Goal: Task Accomplishment & Management: Manage account settings

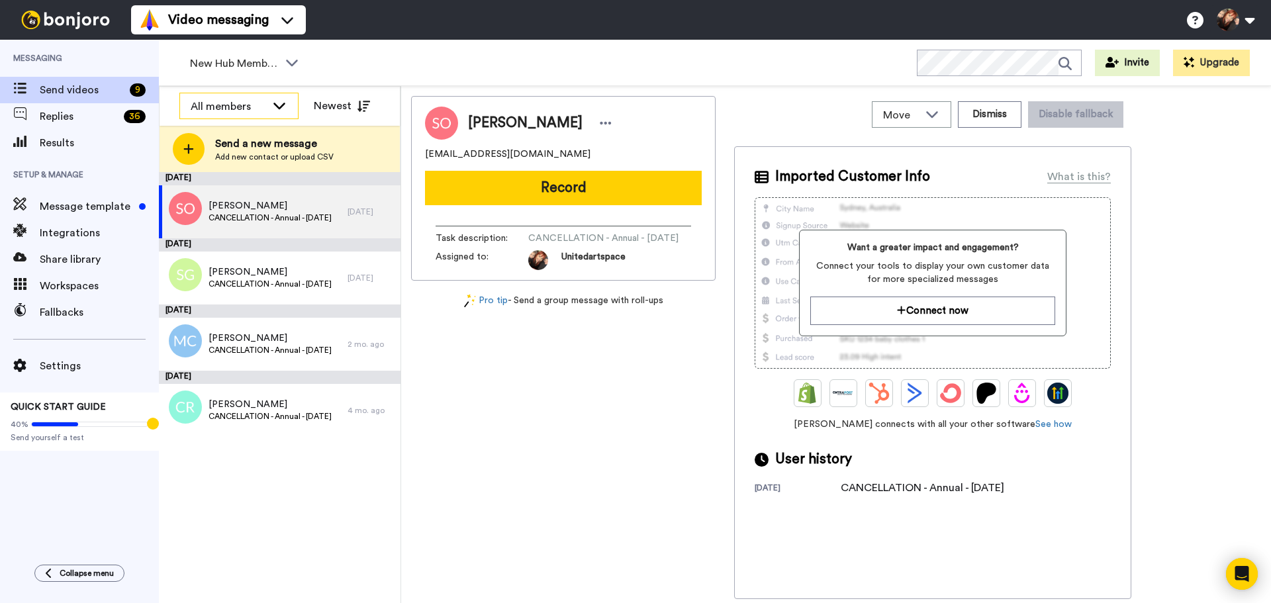
click at [290, 103] on div "All members" at bounding box center [239, 106] width 118 height 26
click at [65, 83] on span "Send videos" at bounding box center [82, 90] width 85 height 16
click at [289, 60] on icon at bounding box center [292, 62] width 16 height 13
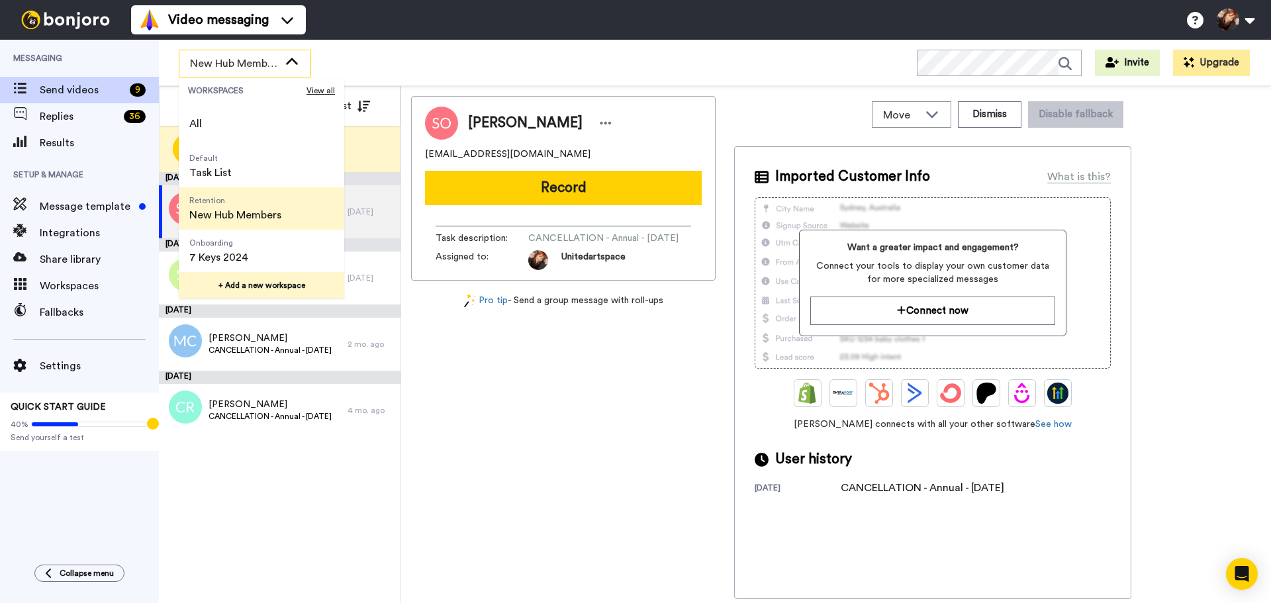
click at [279, 291] on button "+ Add a new workspace" at bounding box center [261, 285] width 165 height 26
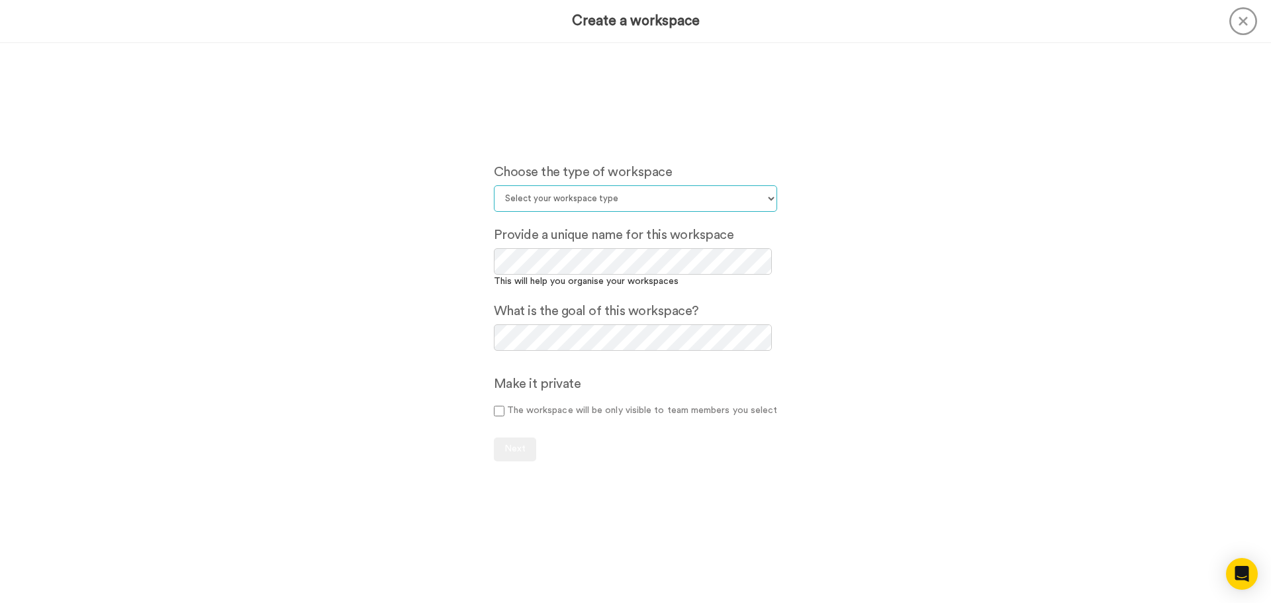
click at [624, 194] on select "Select your workspace type Default Onboarding Activation Retention Team updates…" at bounding box center [636, 198] width 284 height 26
select select "Onboarding"
click at [494, 185] on select "Select your workspace type Default Onboarding Activation Retention Team updates…" at bounding box center [636, 198] width 284 height 26
click at [509, 446] on span "Next" at bounding box center [514, 448] width 21 height 9
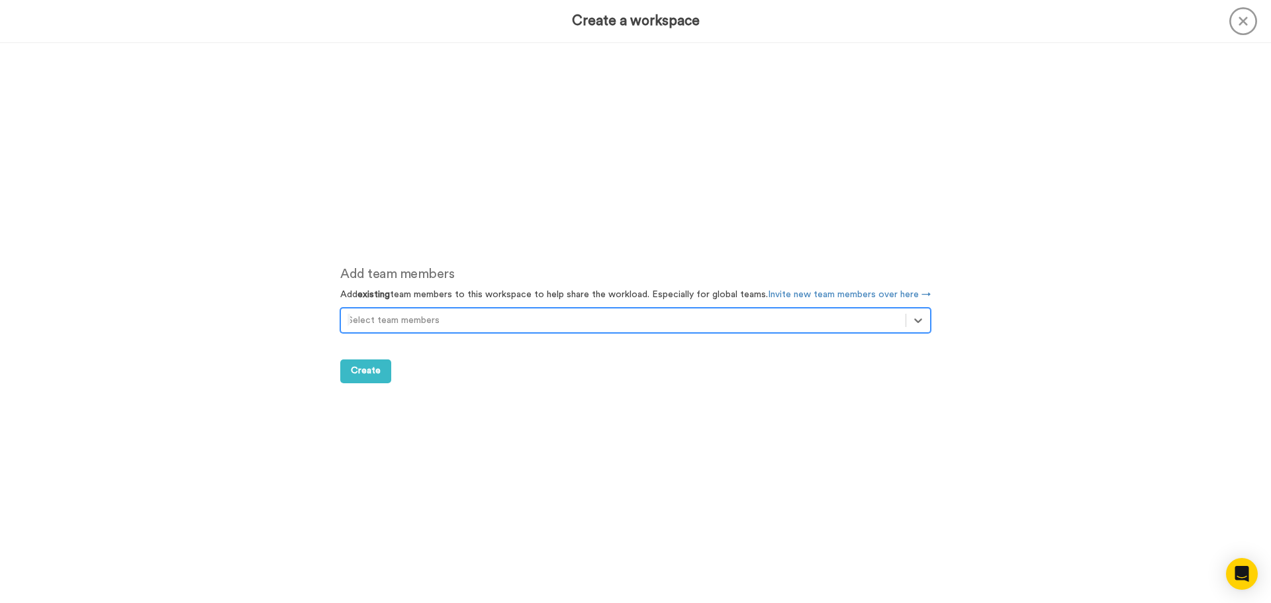
scroll to position [560, 0]
click at [913, 318] on icon at bounding box center [917, 319] width 13 height 13
click at [605, 428] on div "Add team members Add existing team members to this workspace to help share the …" at bounding box center [635, 323] width 630 height 560
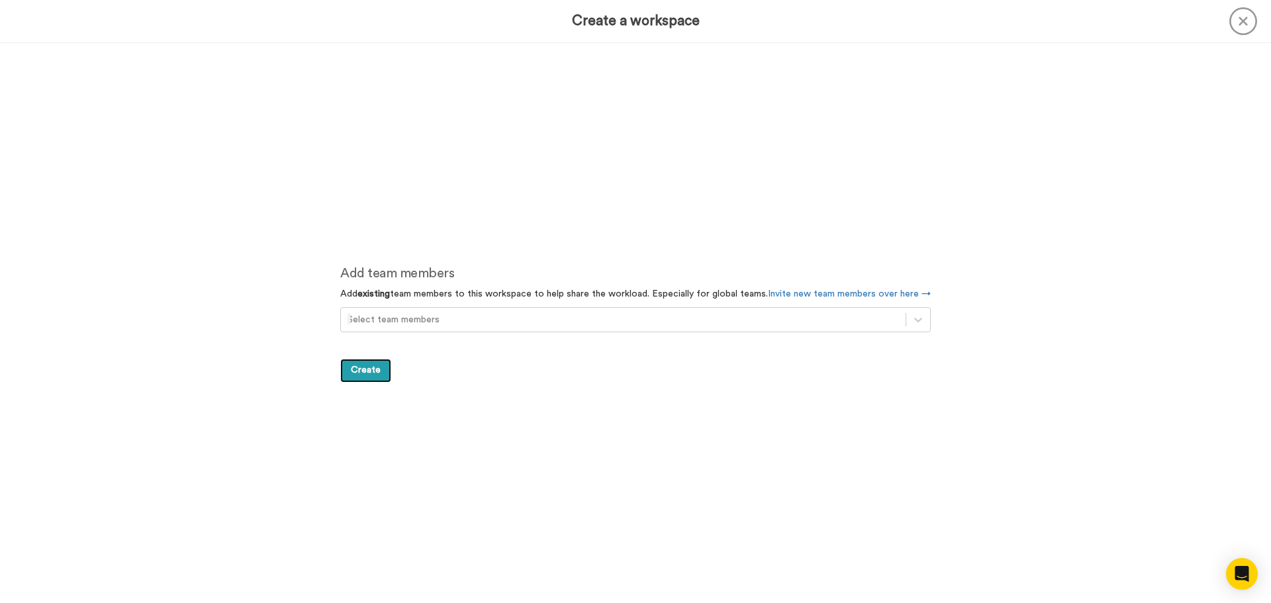
click at [360, 367] on span "Create" at bounding box center [366, 369] width 30 height 9
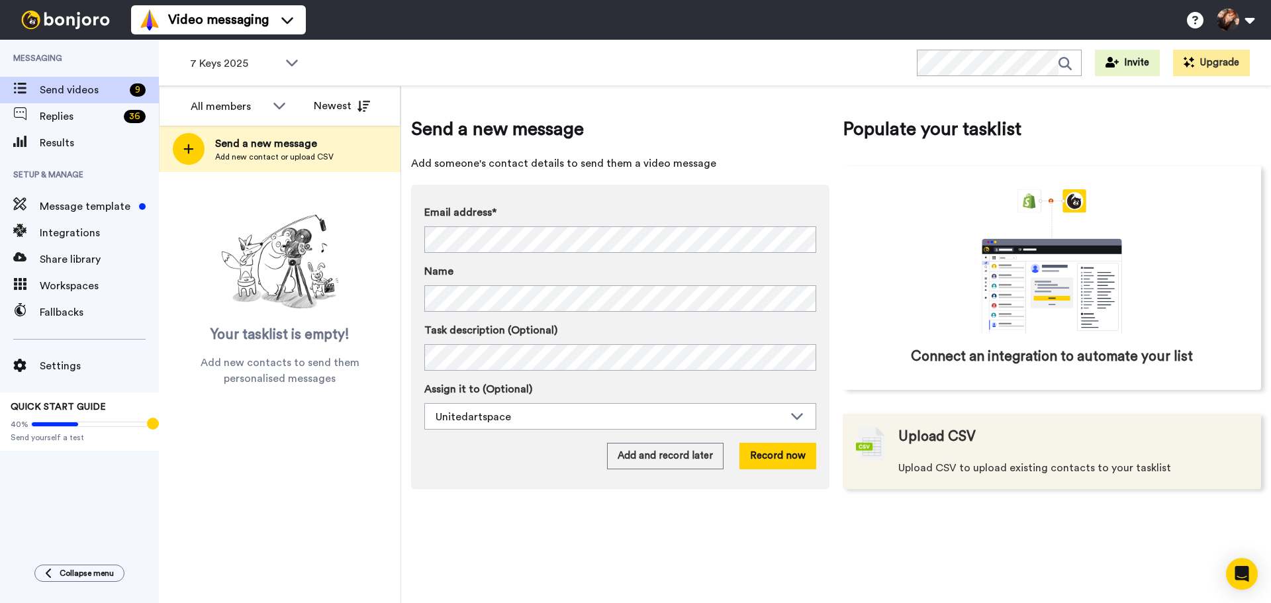
click at [1034, 459] on div "Upload CSV Upload CSV to upload existing contacts to your tasklist" at bounding box center [1034, 451] width 273 height 49
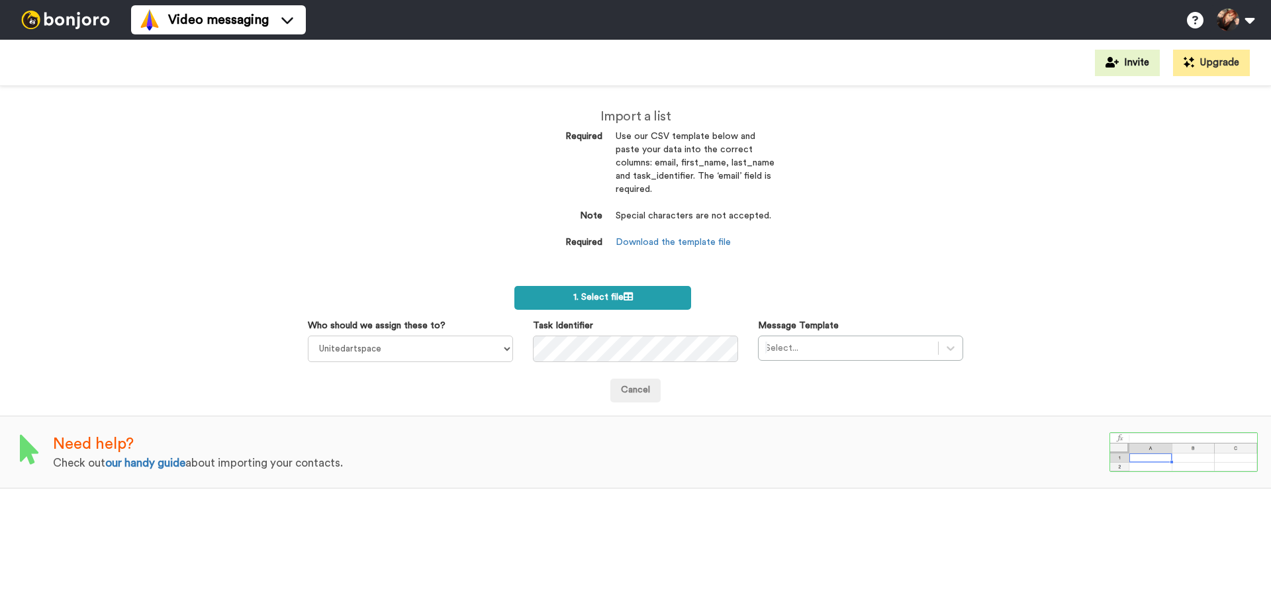
click at [556, 290] on label "1. Select file" at bounding box center [602, 298] width 177 height 24
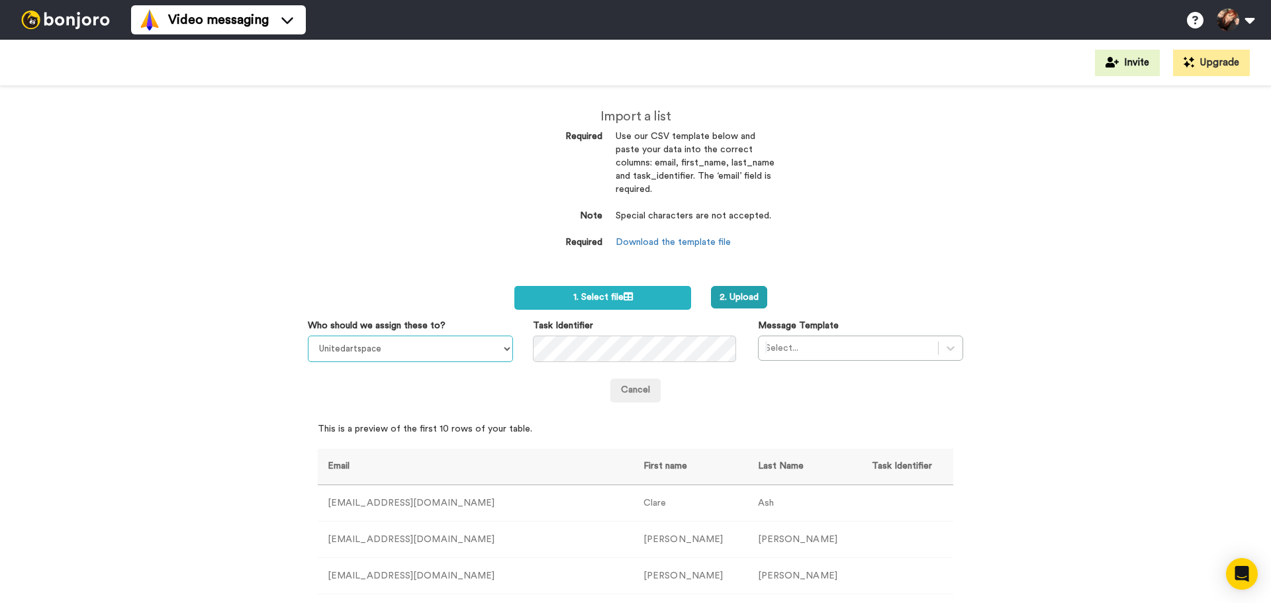
click at [411, 342] on select "Unitedartspace" at bounding box center [410, 349] width 205 height 26
click at [737, 297] on button "2. Upload" at bounding box center [739, 297] width 56 height 23
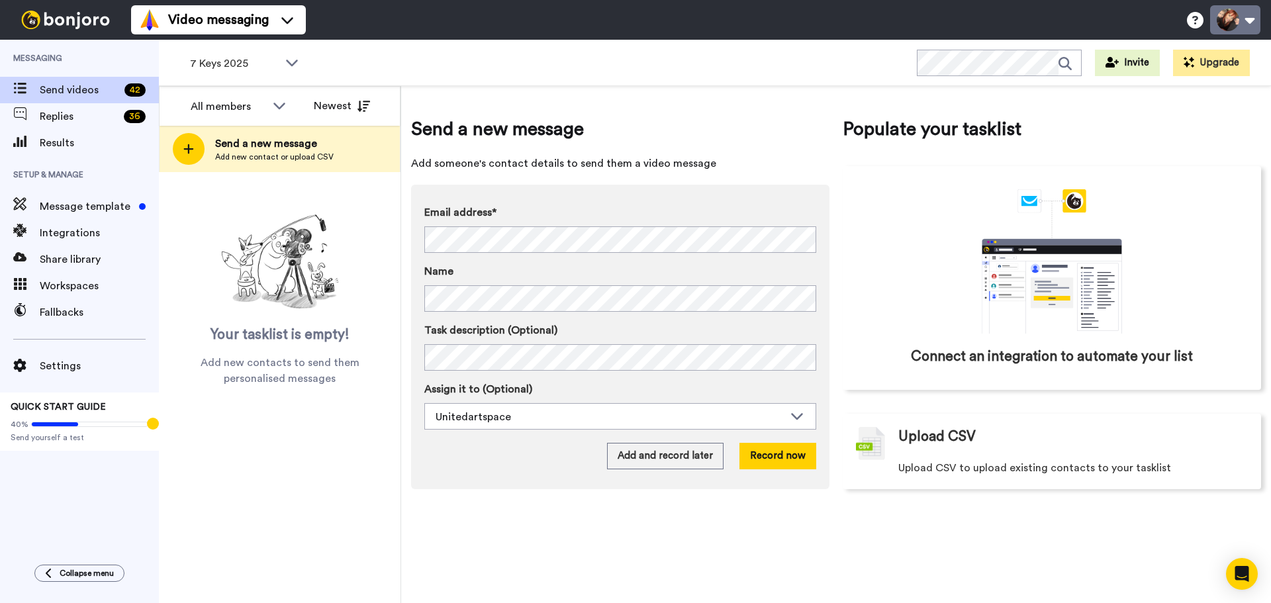
click at [1242, 15] on button at bounding box center [1235, 19] width 50 height 29
click at [1150, 554] on div "Send a new message Add someone's contact details to send them a video message E…" at bounding box center [836, 344] width 870 height 517
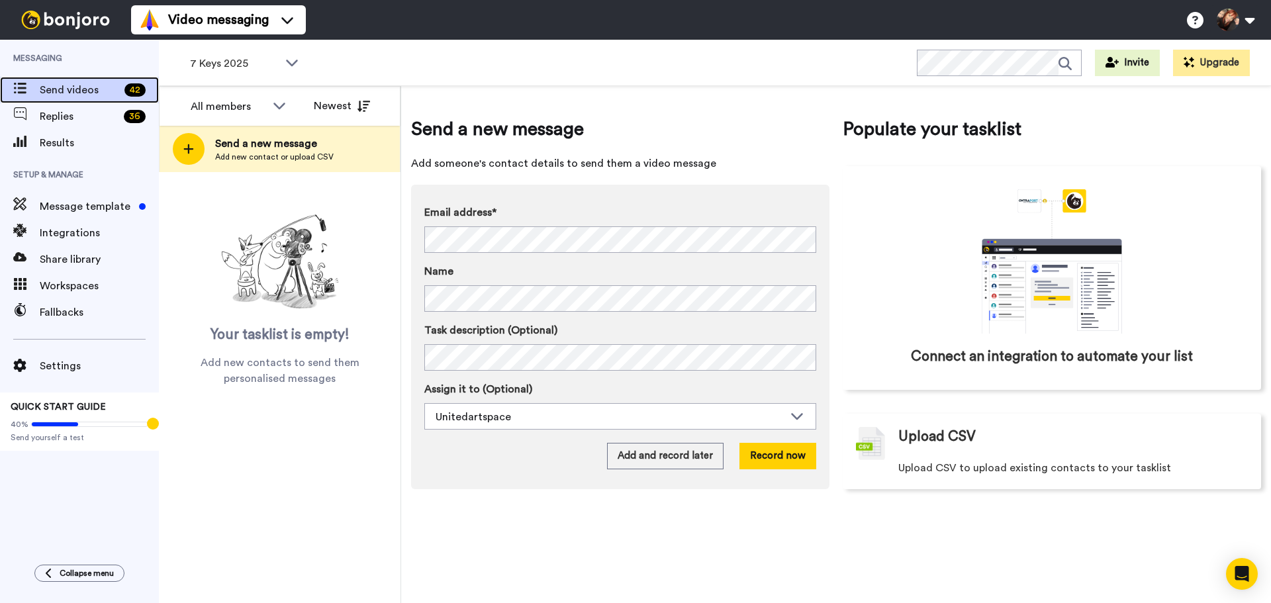
click at [78, 89] on span "Send videos" at bounding box center [79, 90] width 79 height 16
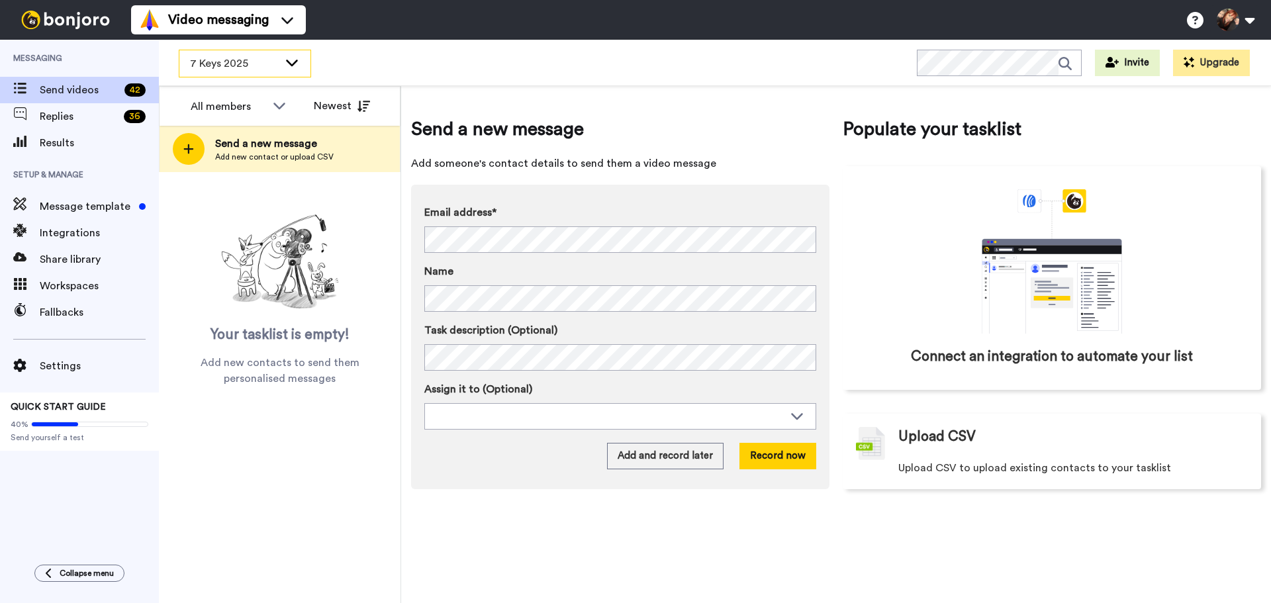
click at [271, 64] on span "7 Keys 2025" at bounding box center [234, 64] width 89 height 16
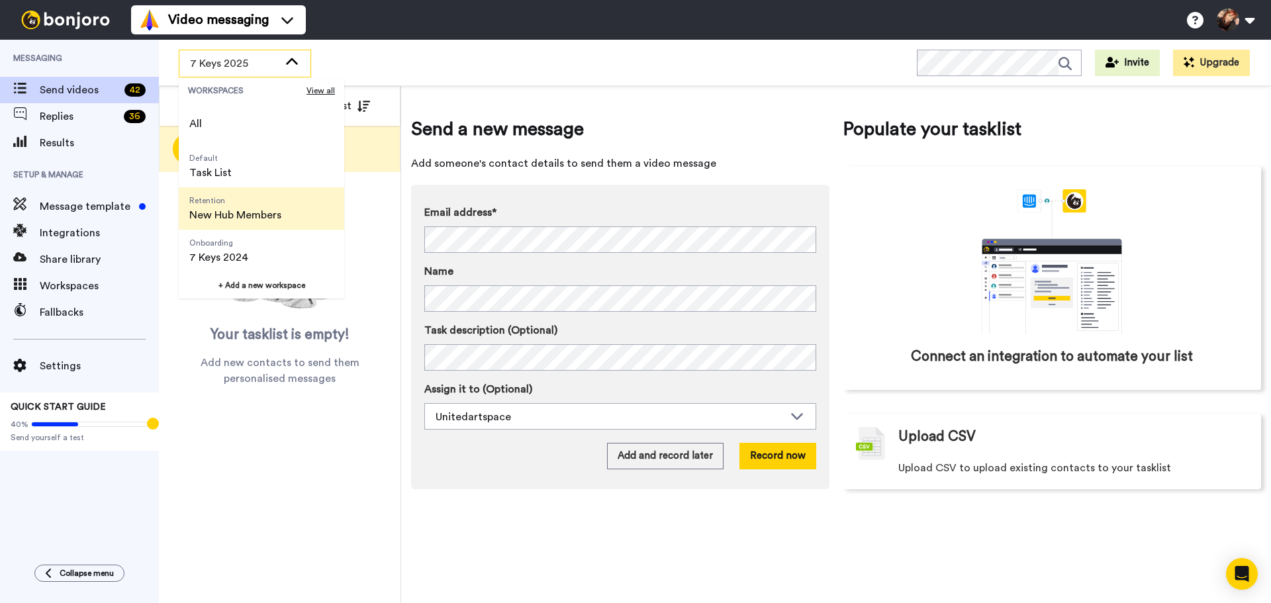
click at [240, 210] on span "New Hub Members" at bounding box center [235, 215] width 92 height 16
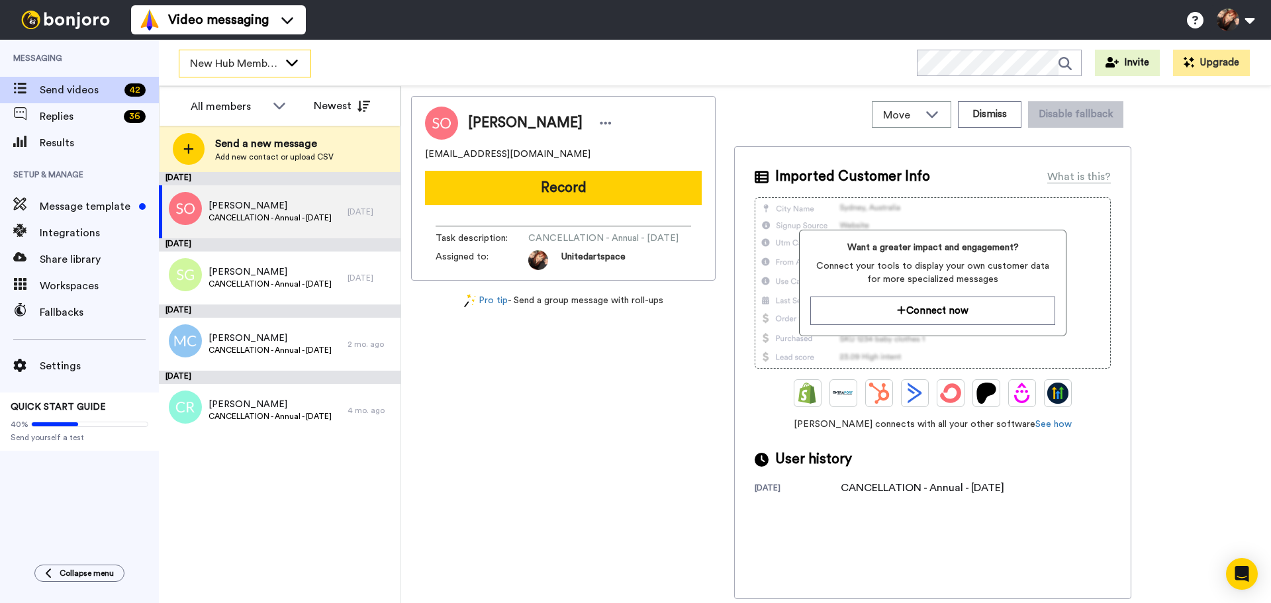
click at [226, 65] on span "New Hub Members" at bounding box center [234, 64] width 89 height 16
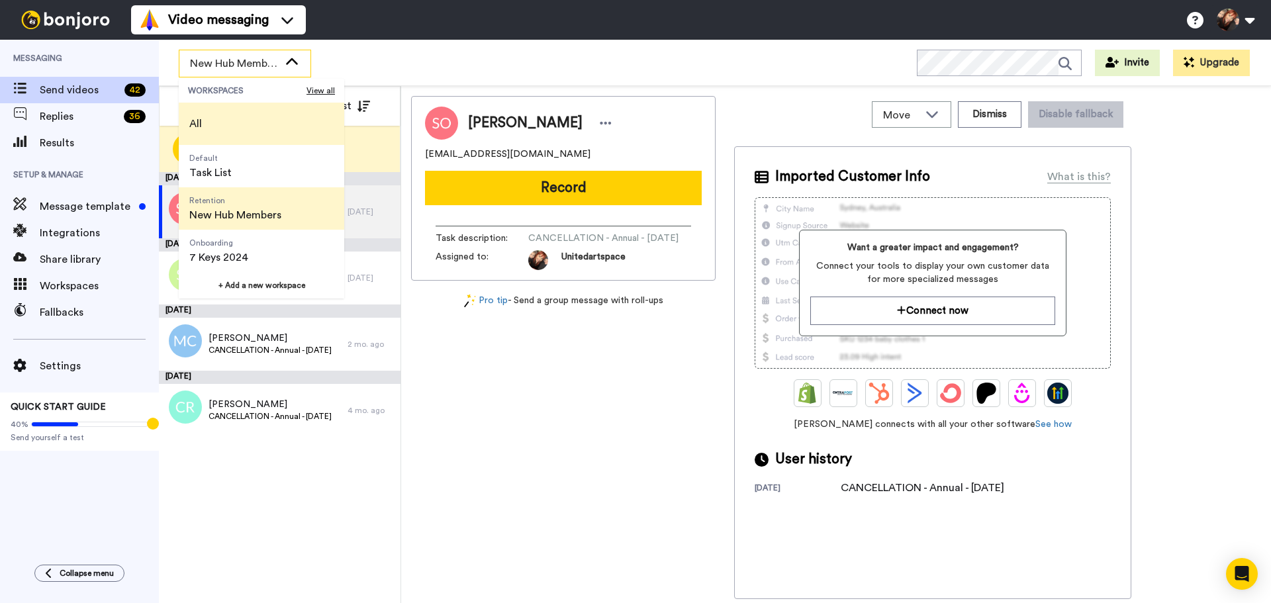
click at [215, 126] on li "All" at bounding box center [261, 124] width 165 height 42
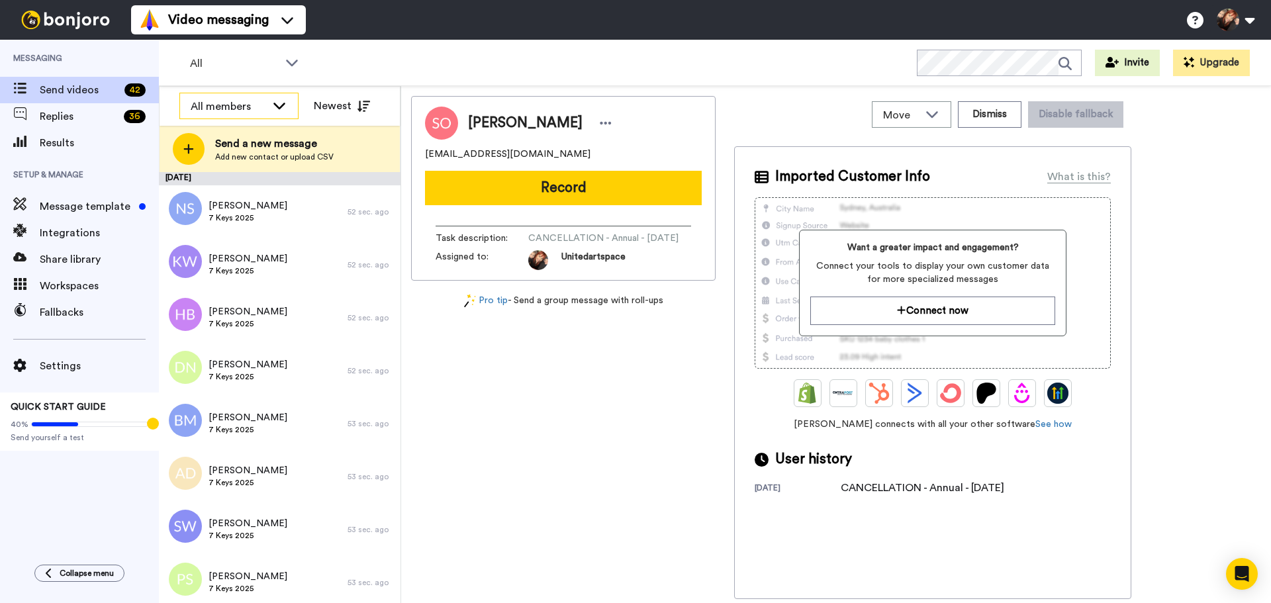
click at [251, 103] on div "All members" at bounding box center [228, 107] width 75 height 16
click at [242, 154] on span "Unitedartspace" at bounding box center [219, 156] width 80 height 13
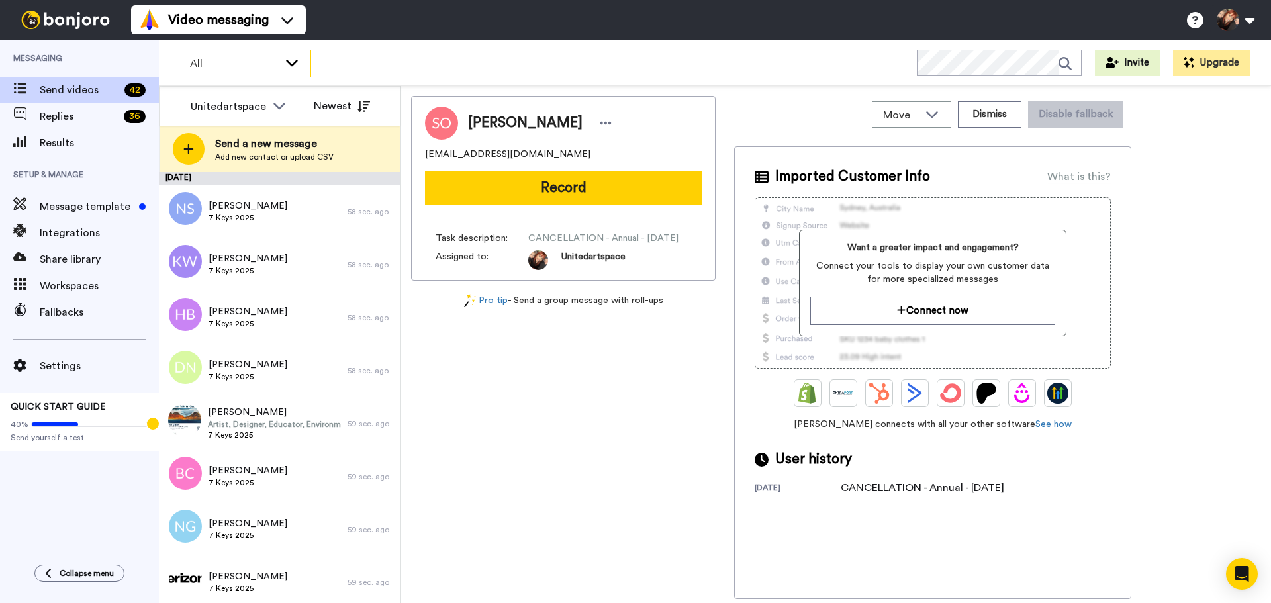
click at [242, 64] on span "All" at bounding box center [234, 64] width 89 height 16
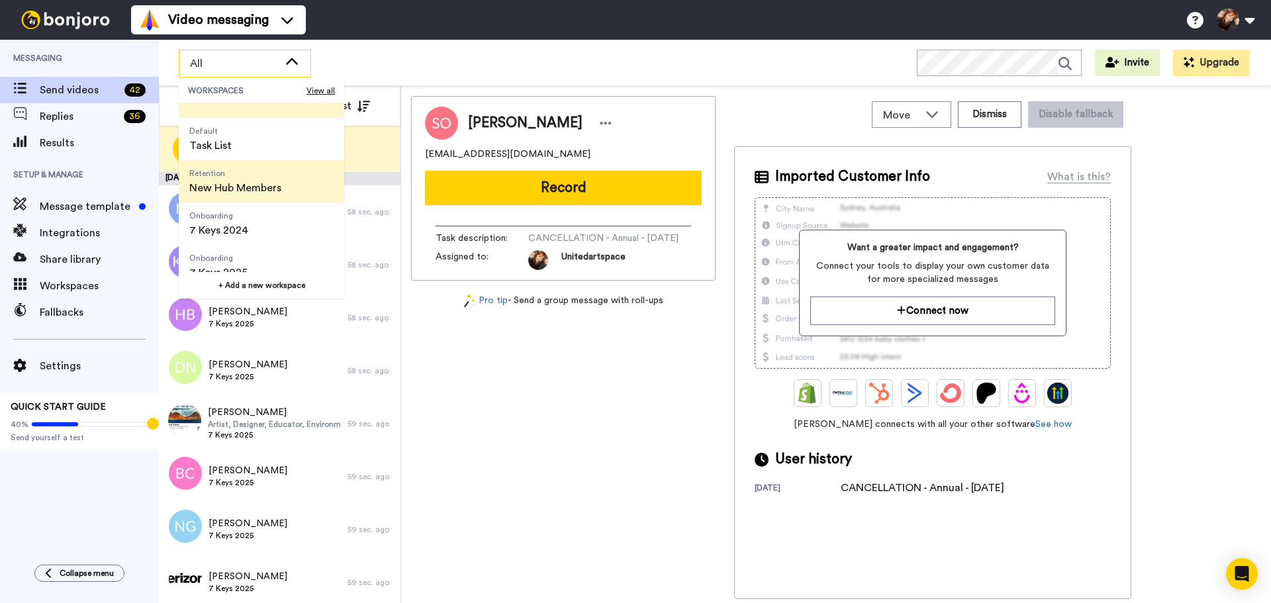
scroll to position [42, 0]
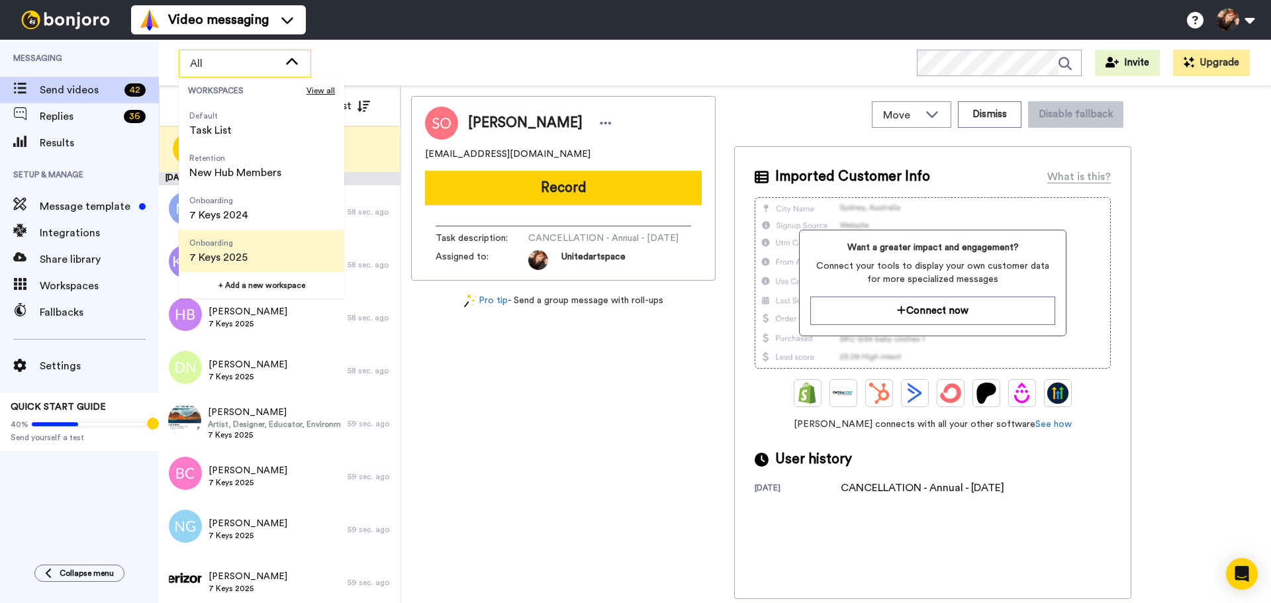
click at [265, 253] on li "Onboarding 7 Keys 2025" at bounding box center [261, 251] width 165 height 42
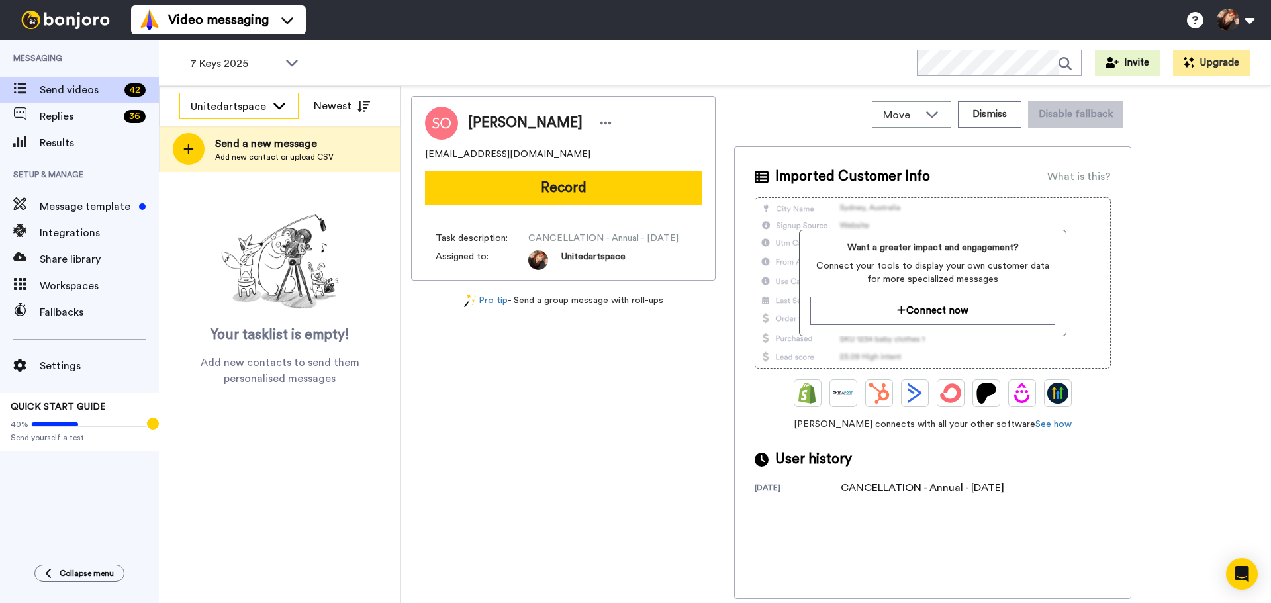
click at [262, 105] on div "Unitedartspace" at bounding box center [228, 107] width 75 height 16
click at [230, 133] on span "All members" at bounding box center [213, 134] width 68 height 13
click at [269, 56] on span "7 Keys 2025" at bounding box center [234, 64] width 89 height 16
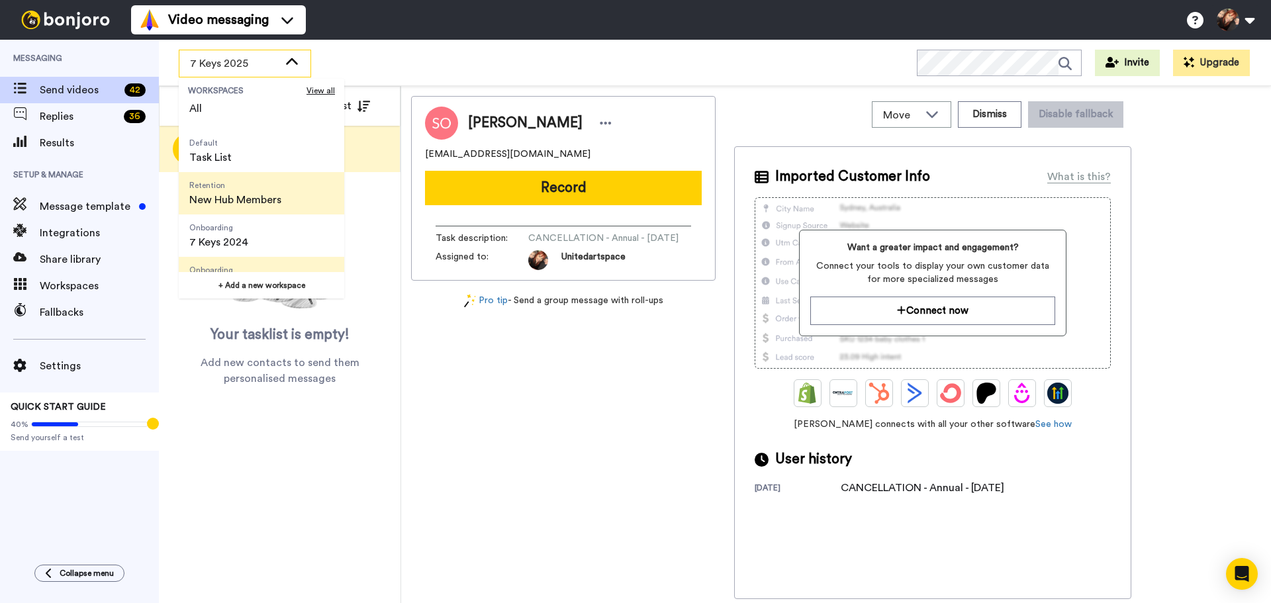
scroll to position [0, 0]
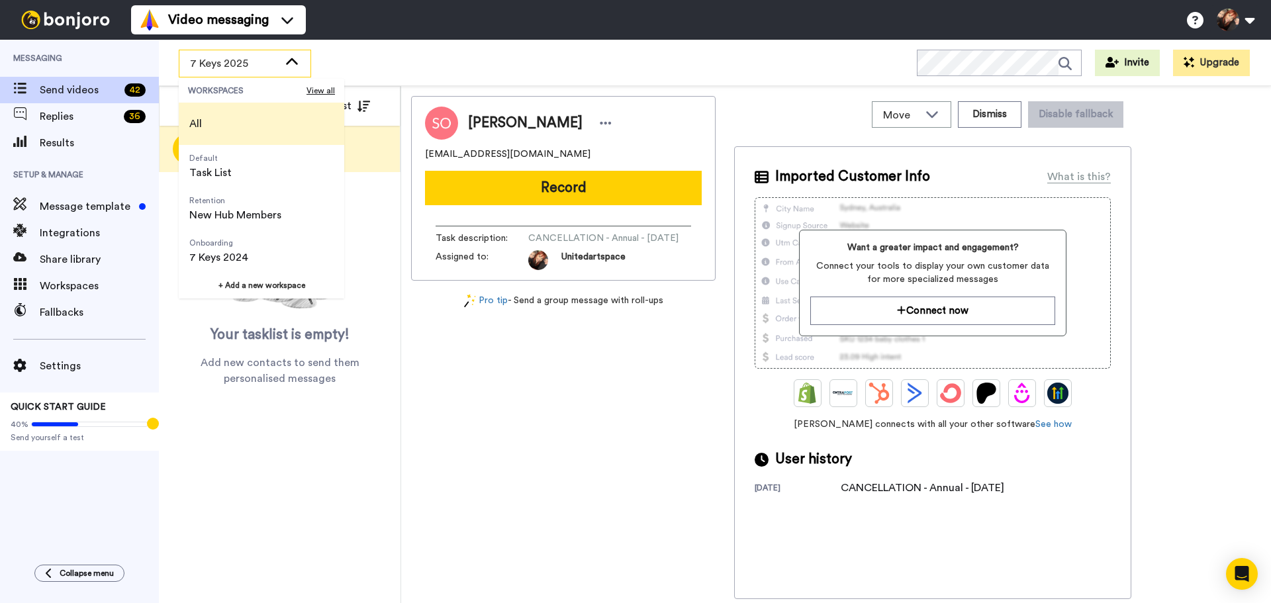
click at [257, 128] on li "All" at bounding box center [261, 124] width 165 height 42
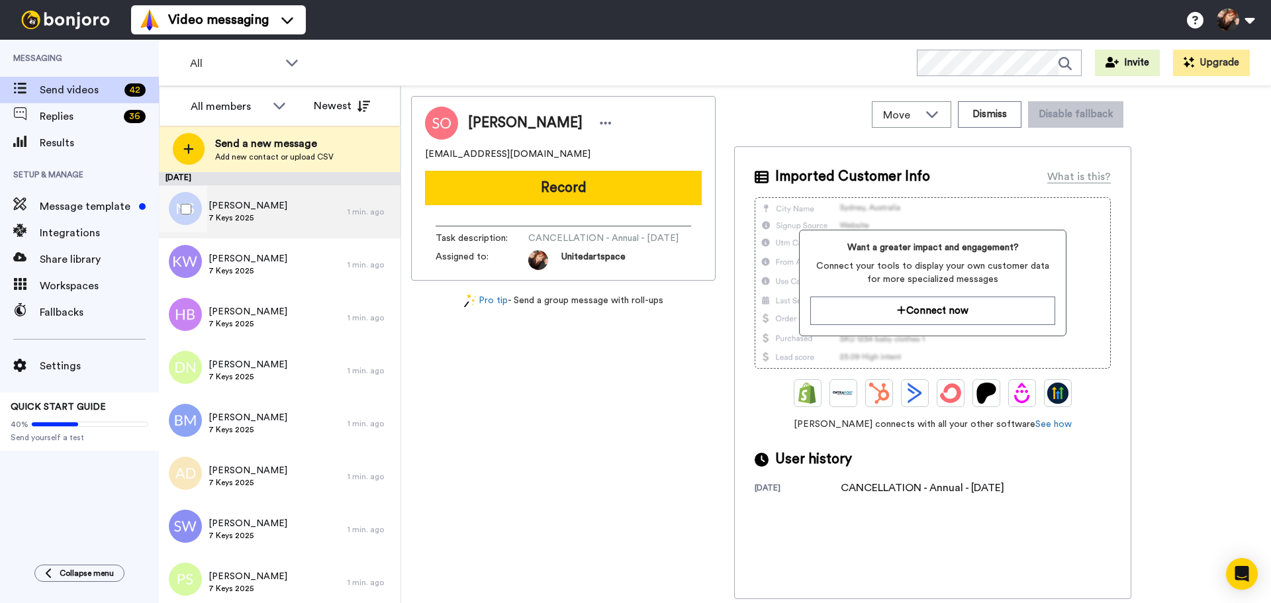
click at [297, 210] on div "Nicola Scott 7 Keys 2025" at bounding box center [253, 211] width 189 height 53
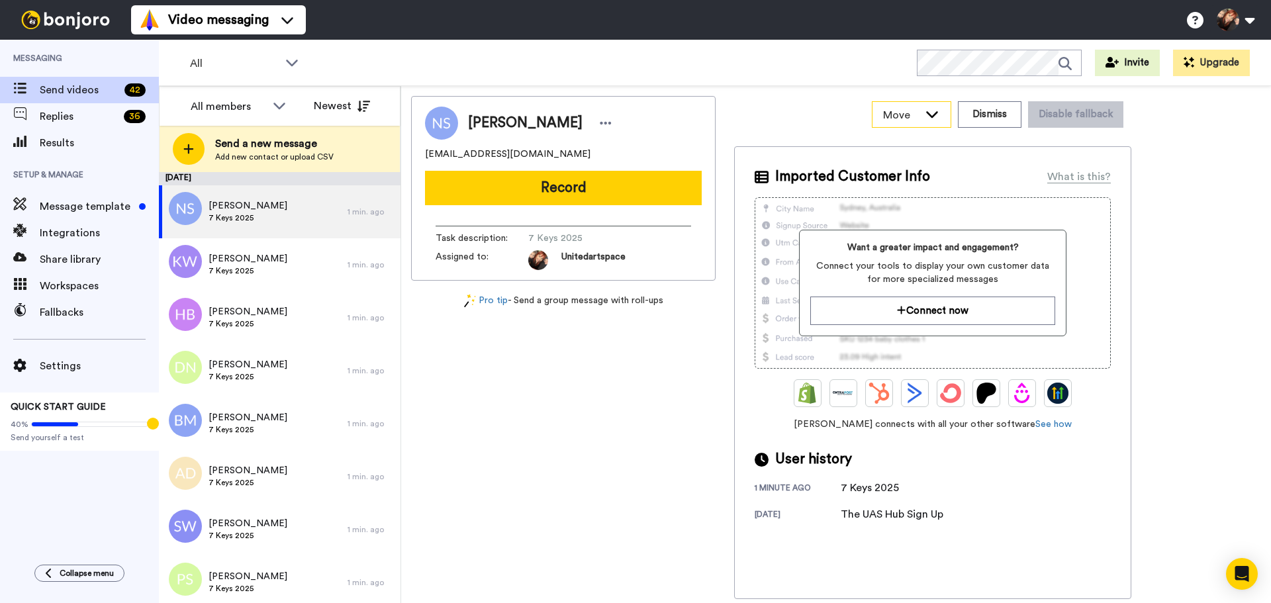
click at [919, 116] on span "Move" at bounding box center [901, 115] width 36 height 16
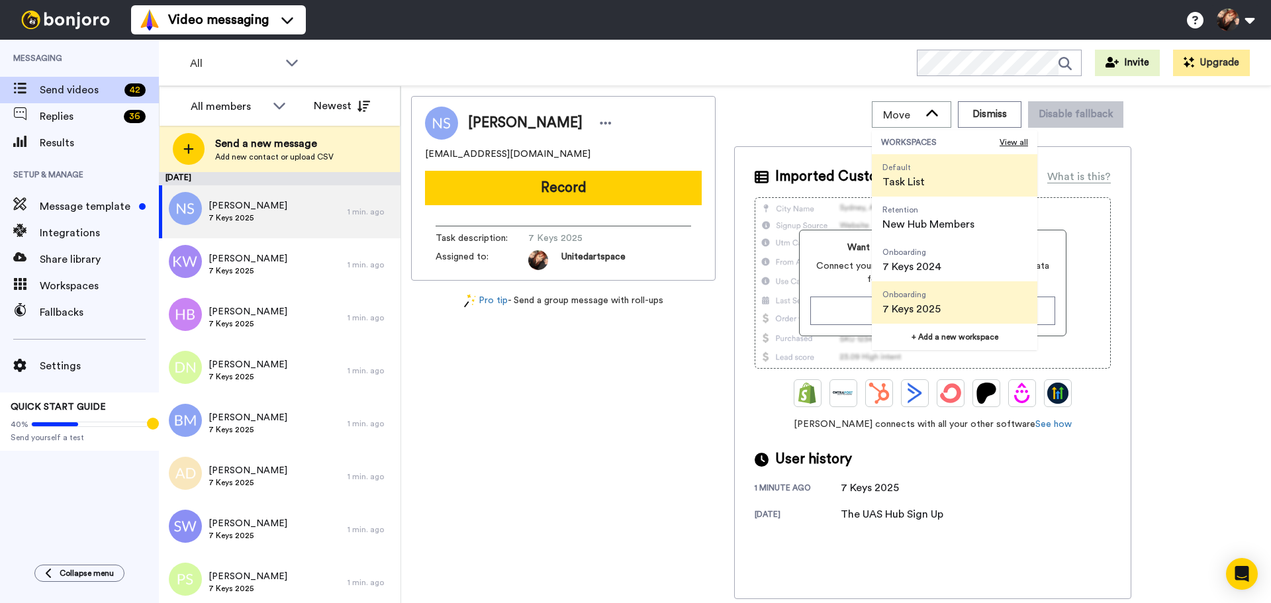
click at [971, 309] on li "Onboarding 7 Keys 2025" at bounding box center [954, 302] width 165 height 42
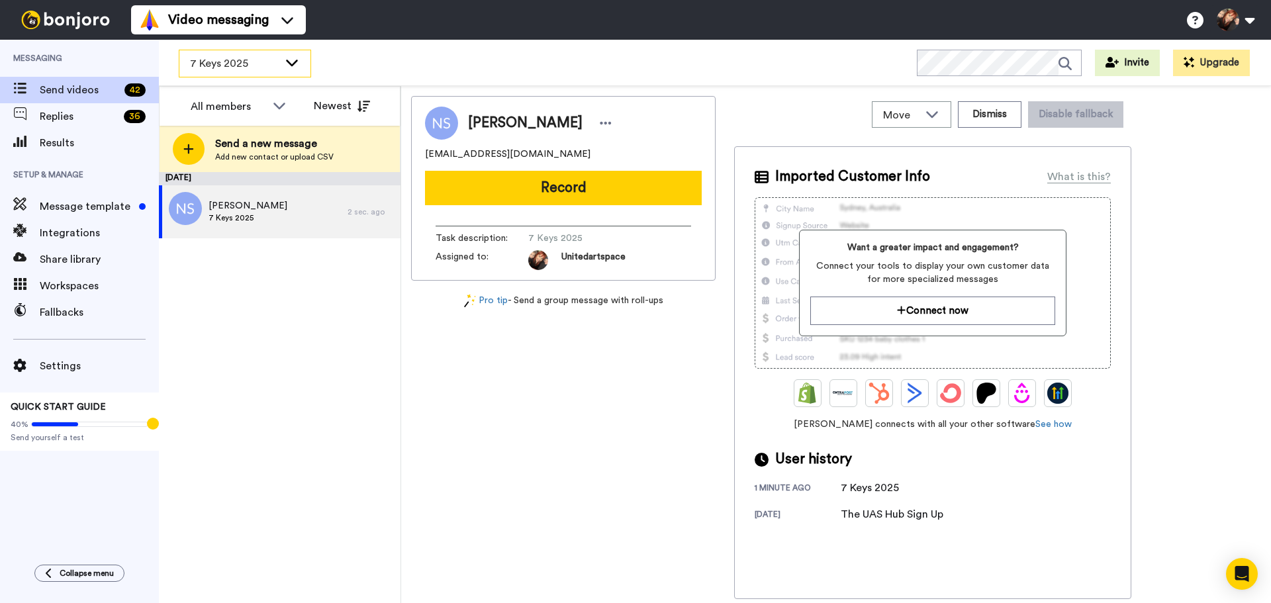
click at [281, 66] on div "7 Keys 2025" at bounding box center [244, 63] width 131 height 26
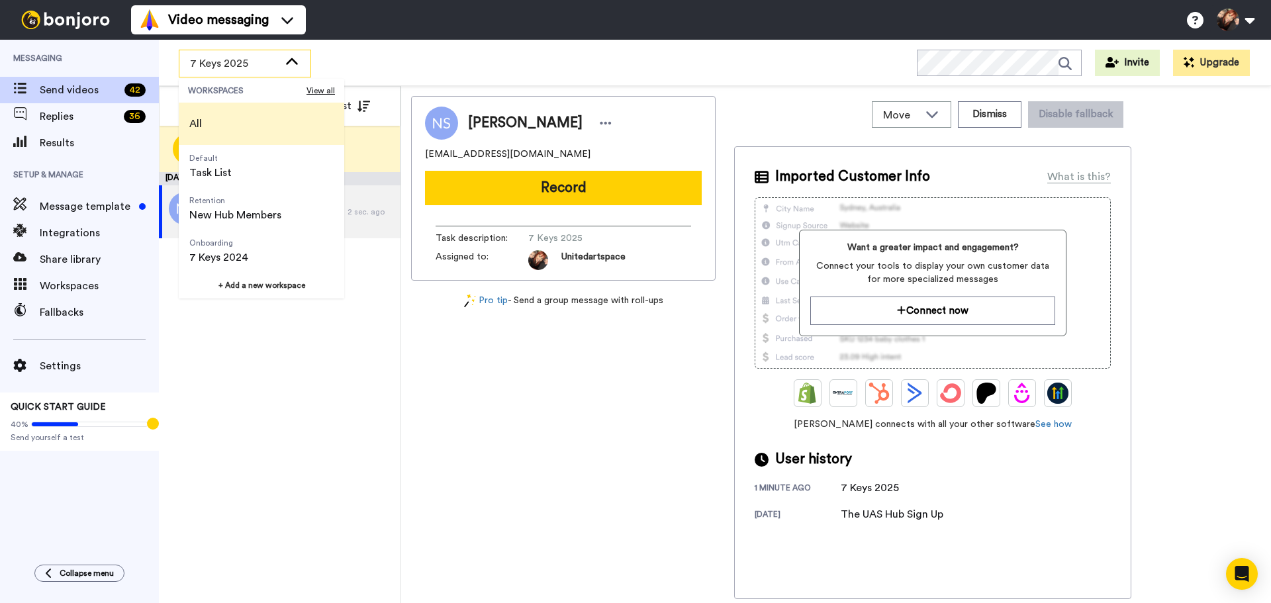
click at [232, 117] on li "All" at bounding box center [261, 124] width 165 height 42
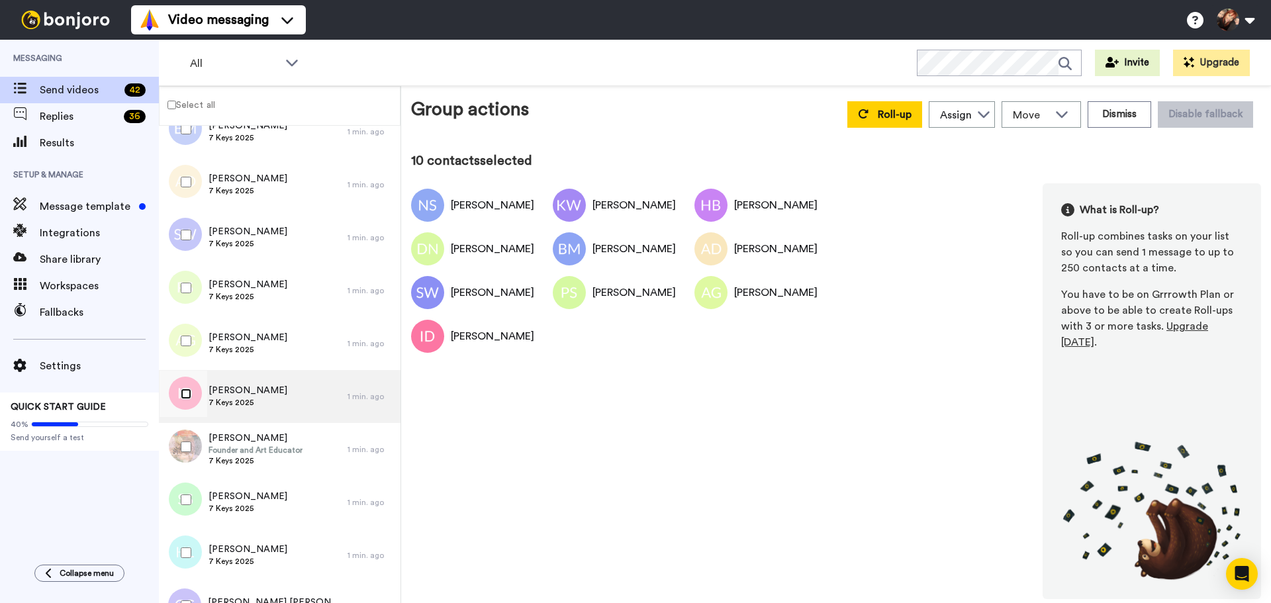
scroll to position [397, 0]
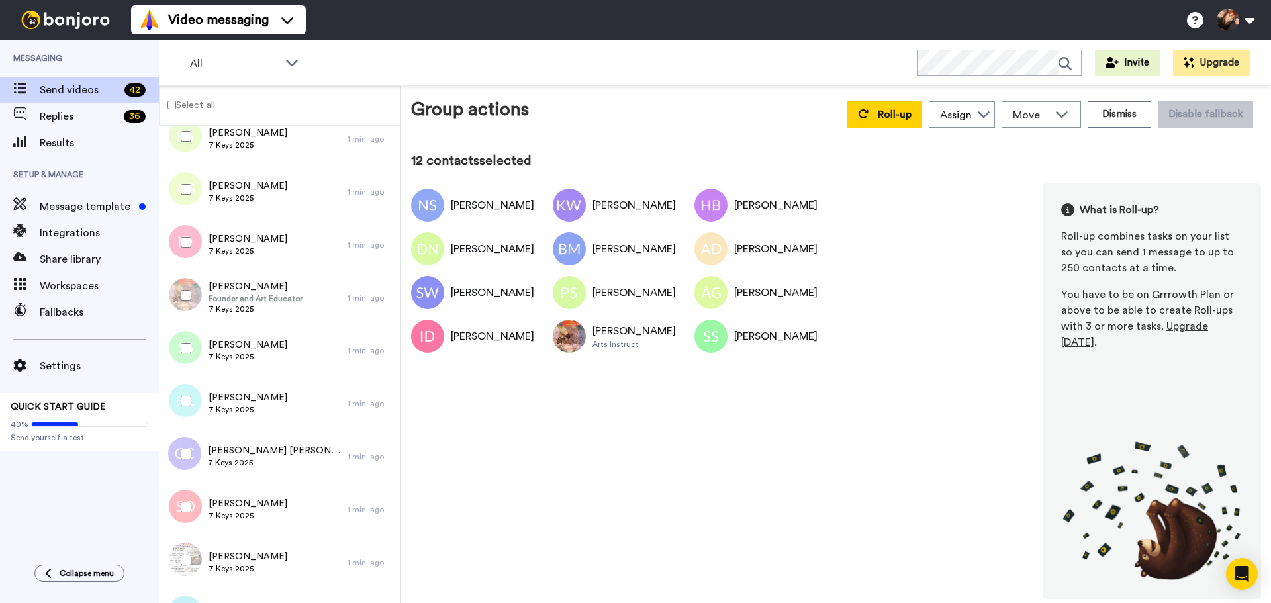
click at [183, 406] on div at bounding box center [184, 401] width 48 height 46
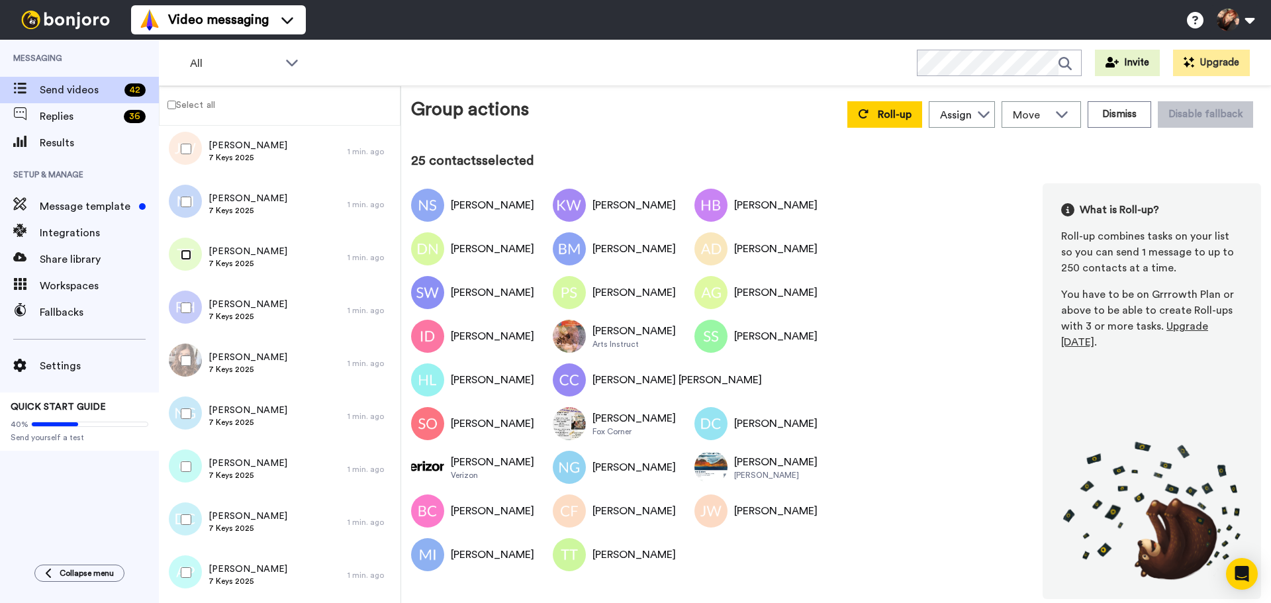
scroll to position [1191, 0]
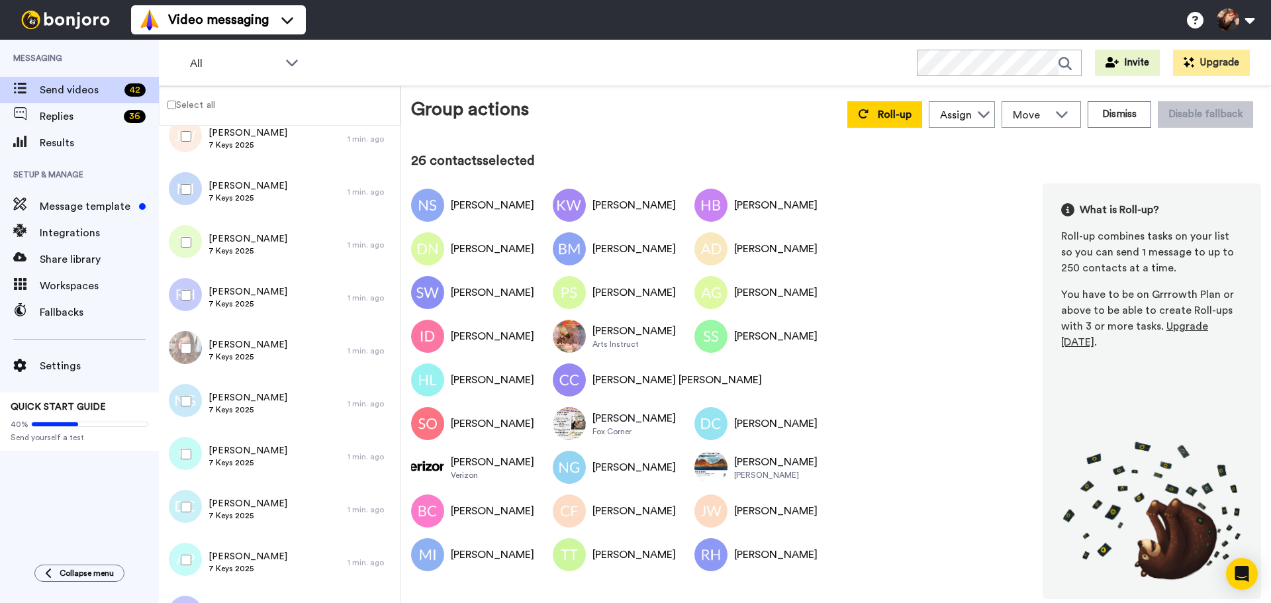
click at [185, 354] on div at bounding box center [184, 348] width 48 height 46
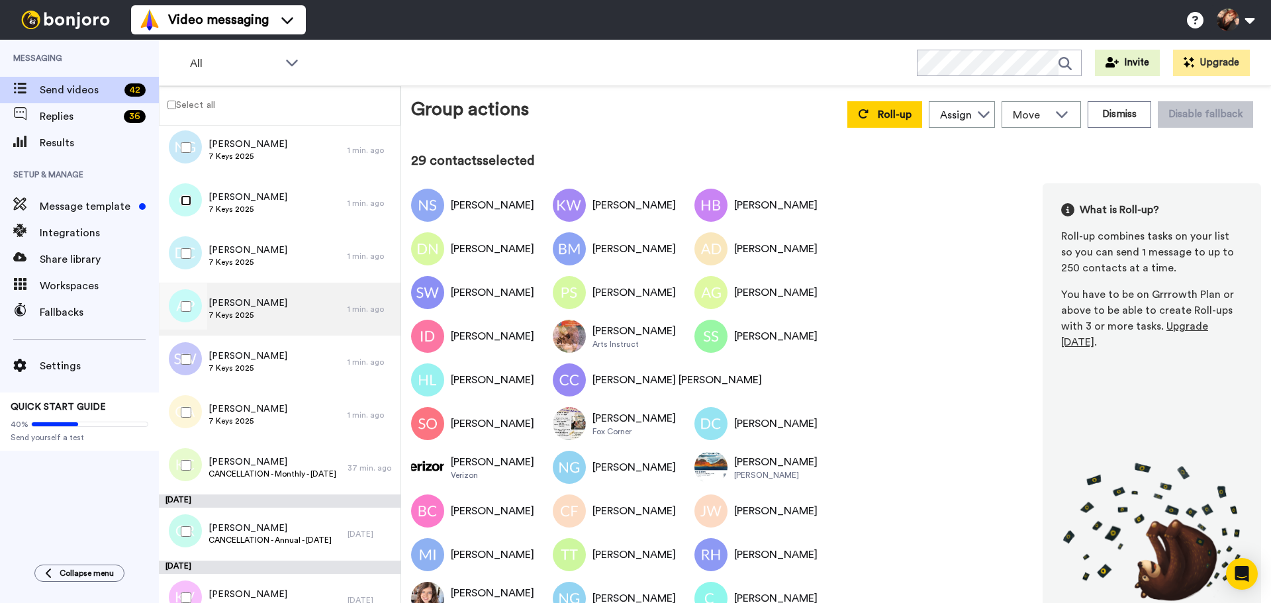
scroll to position [1456, 0]
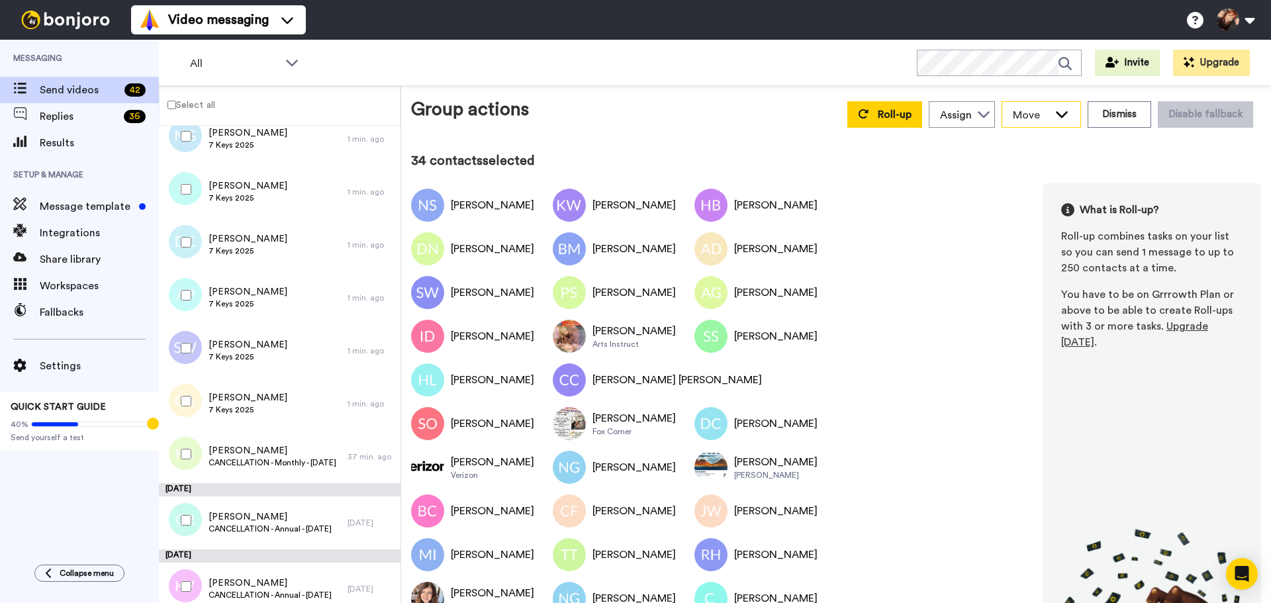
click at [1036, 110] on span "Move" at bounding box center [1031, 115] width 36 height 16
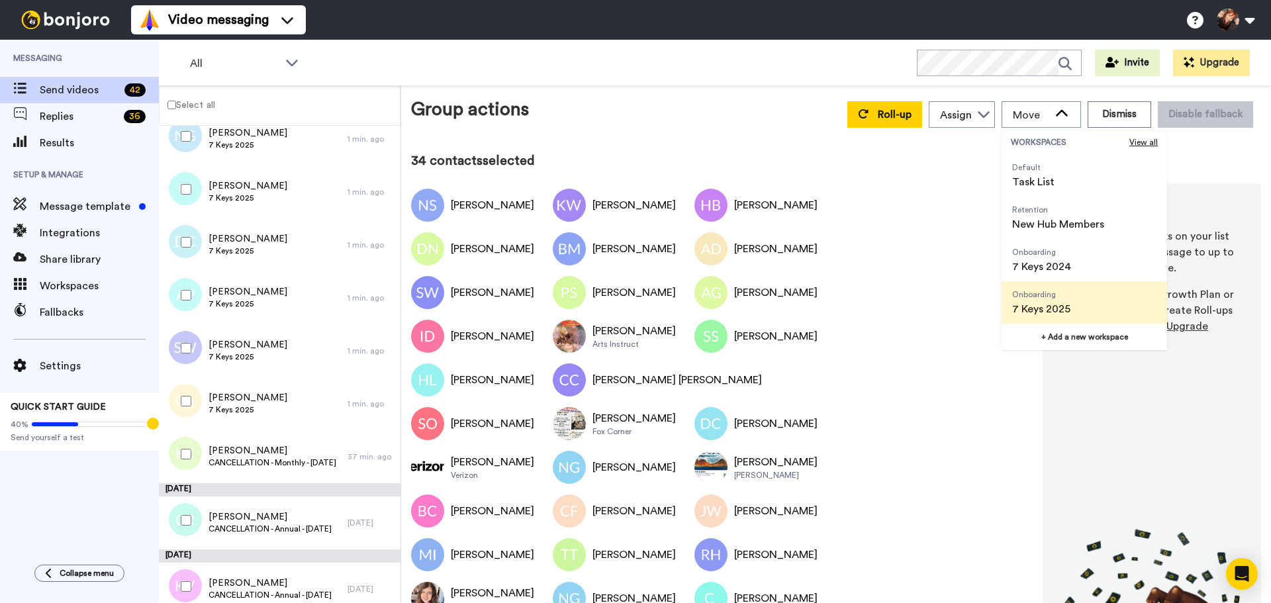
click at [1078, 297] on li "Onboarding 7 Keys 2025" at bounding box center [1083, 302] width 165 height 42
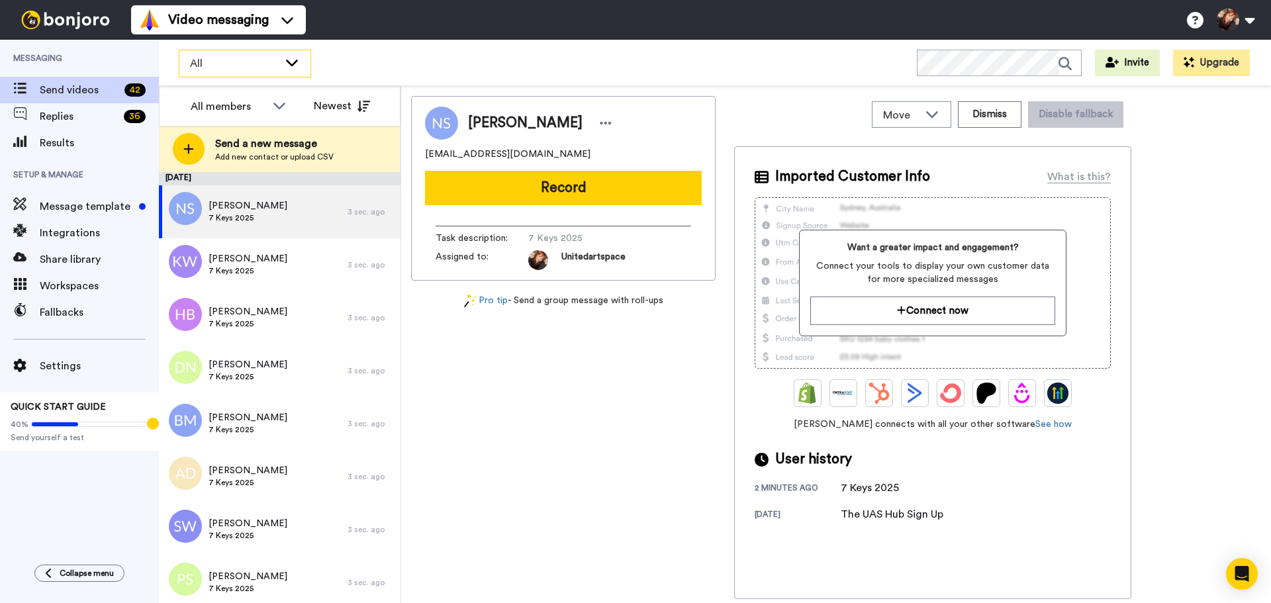
click at [237, 70] on span "All" at bounding box center [234, 64] width 89 height 16
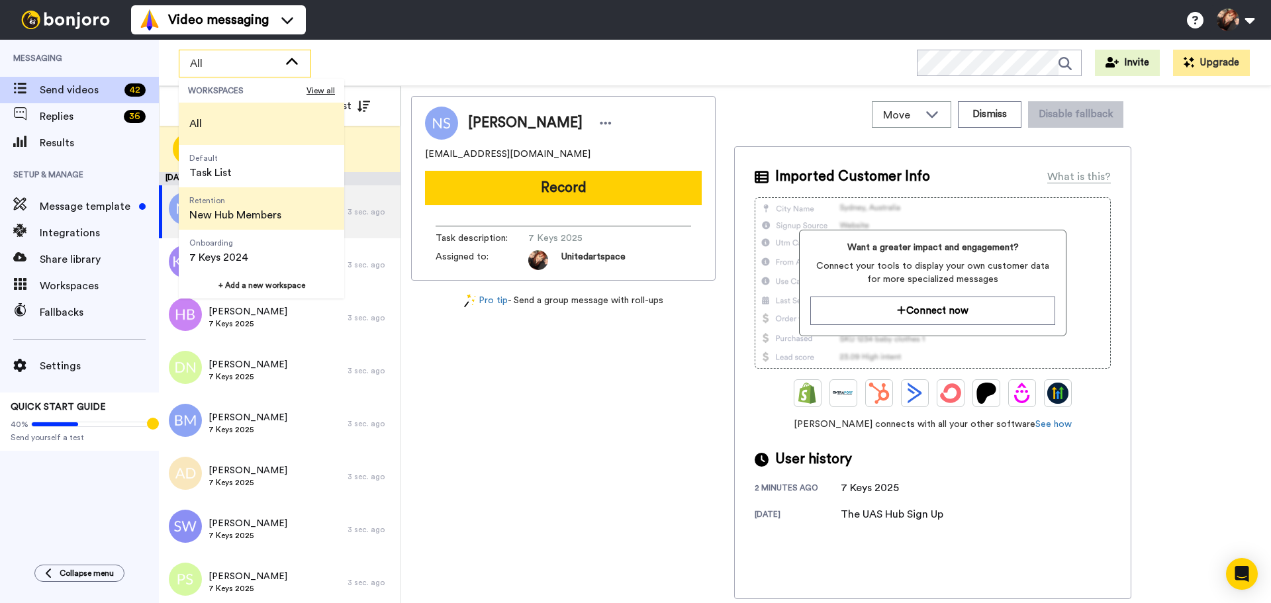
scroll to position [42, 0]
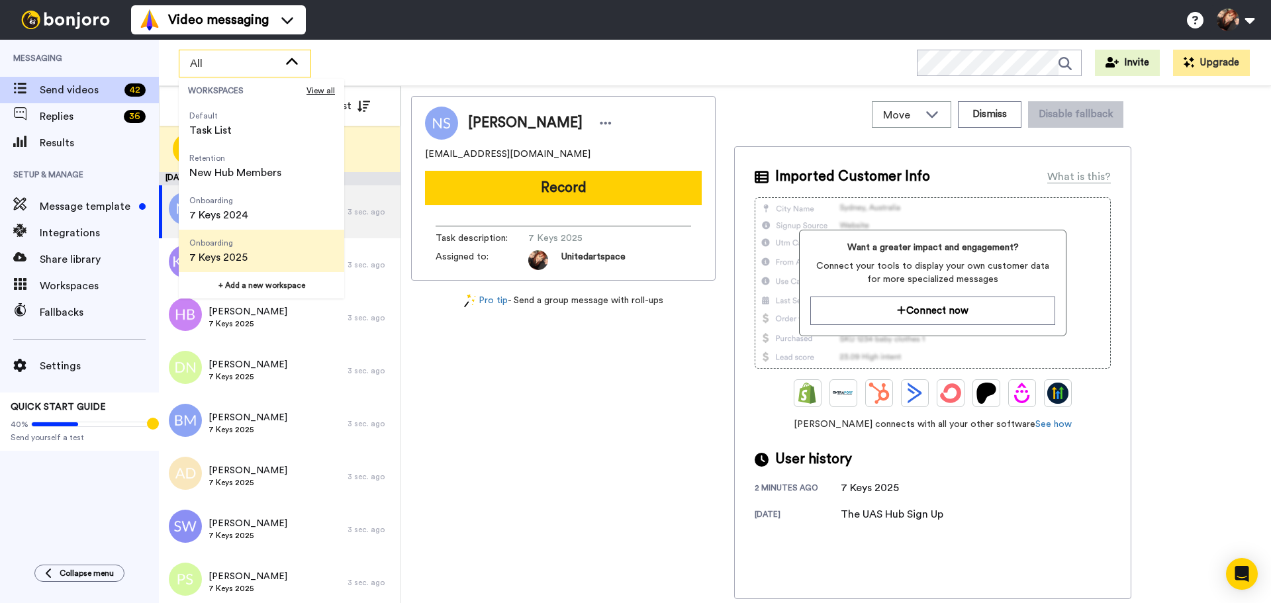
click at [252, 236] on span "Onboarding 7 Keys 2025" at bounding box center [218, 251] width 79 height 42
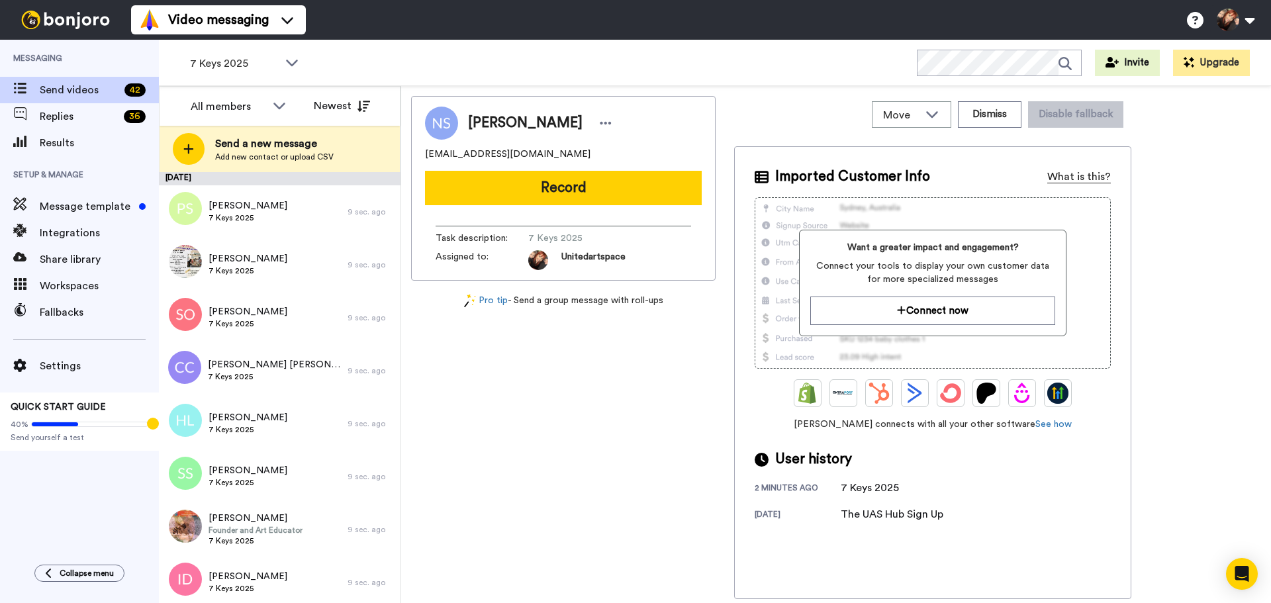
click at [1102, 181] on div "What is this?" at bounding box center [1079, 177] width 64 height 16
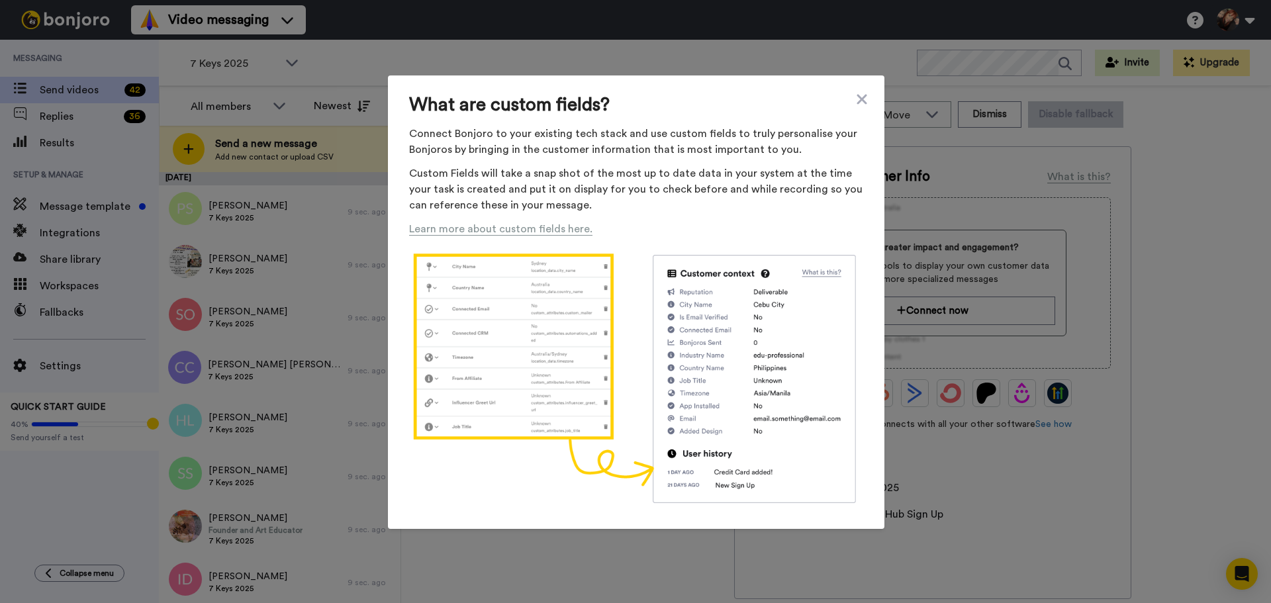
click at [864, 101] on div "What are custom fields? Connect Bonjoro to your existing tech stack and use cus…" at bounding box center [636, 302] width 496 height 454
click at [855, 103] on icon at bounding box center [861, 99] width 13 height 16
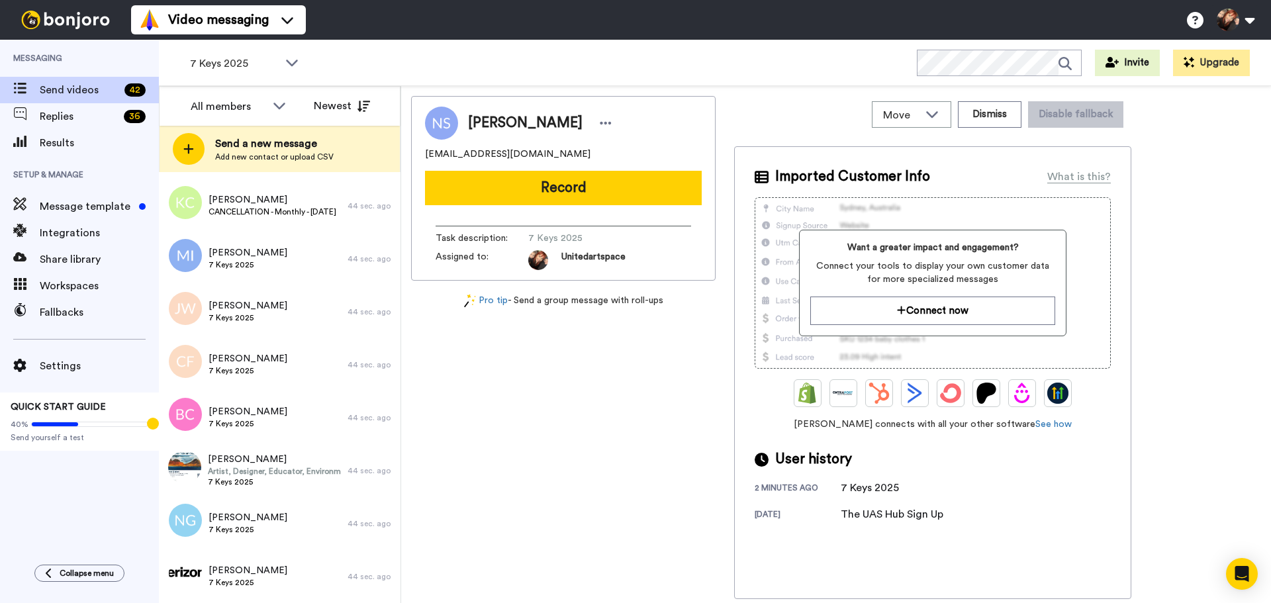
scroll to position [0, 0]
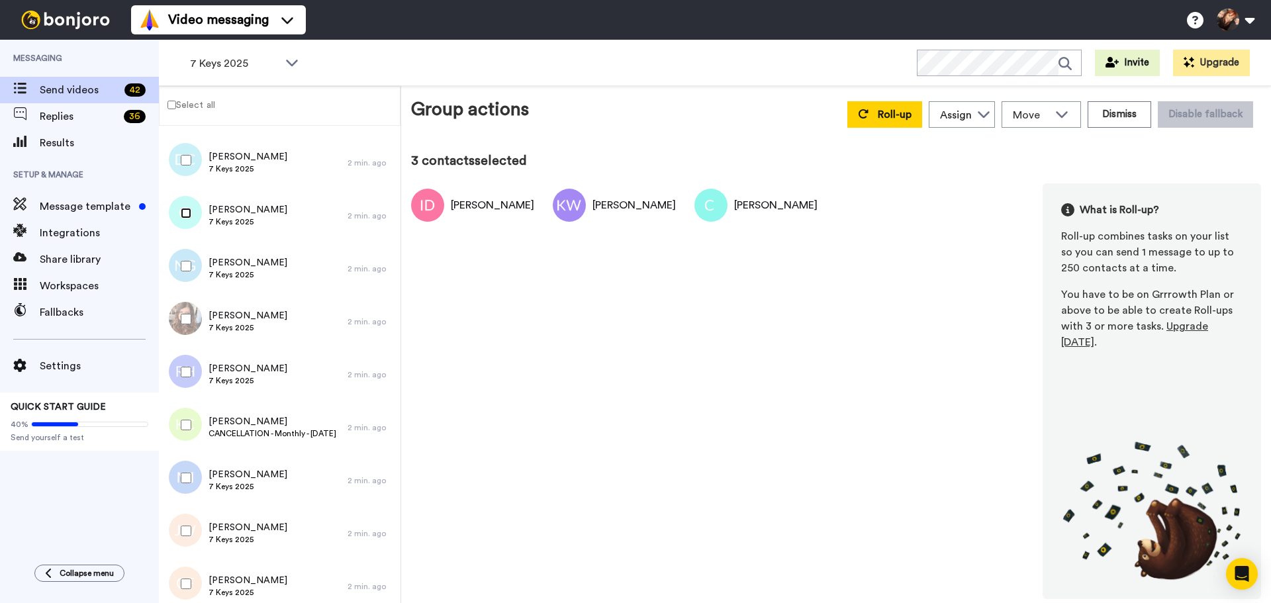
scroll to position [1125, 0]
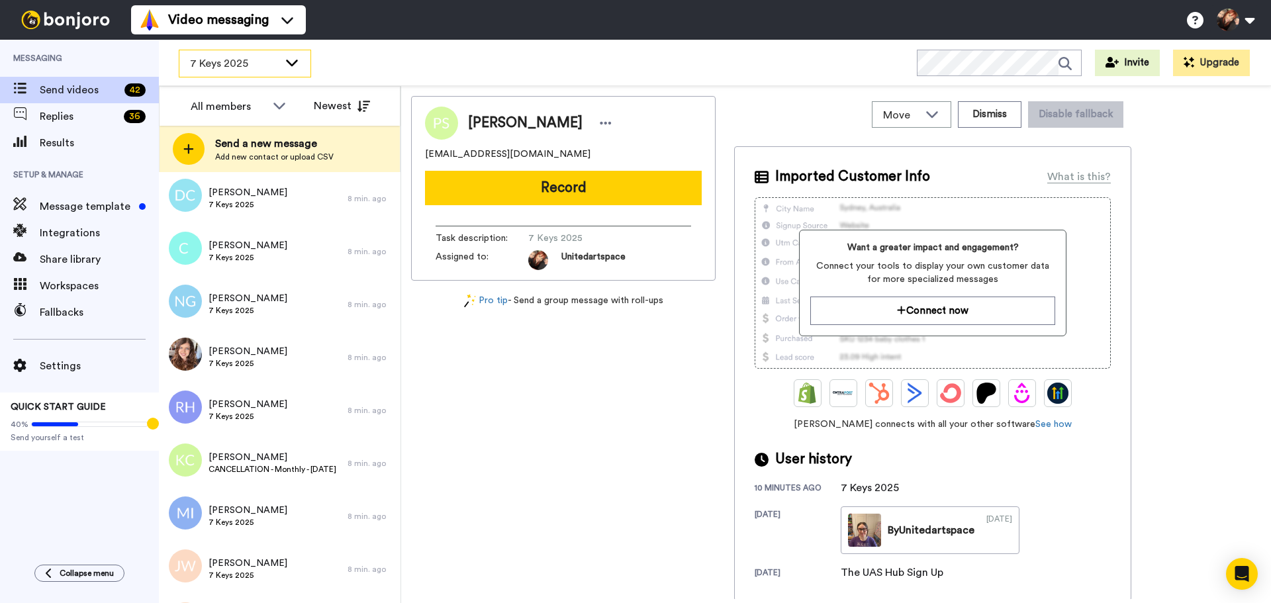
click at [295, 54] on div "7 Keys 2025" at bounding box center [244, 63] width 131 height 26
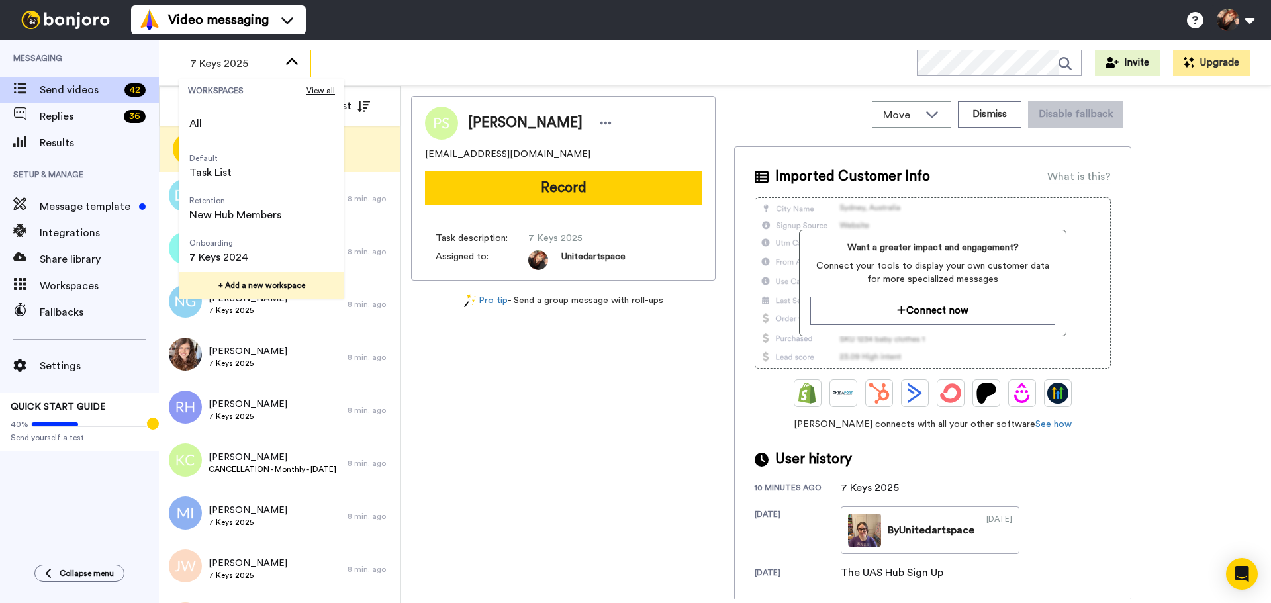
click at [264, 287] on button "+ Add a new workspace" at bounding box center [261, 285] width 165 height 26
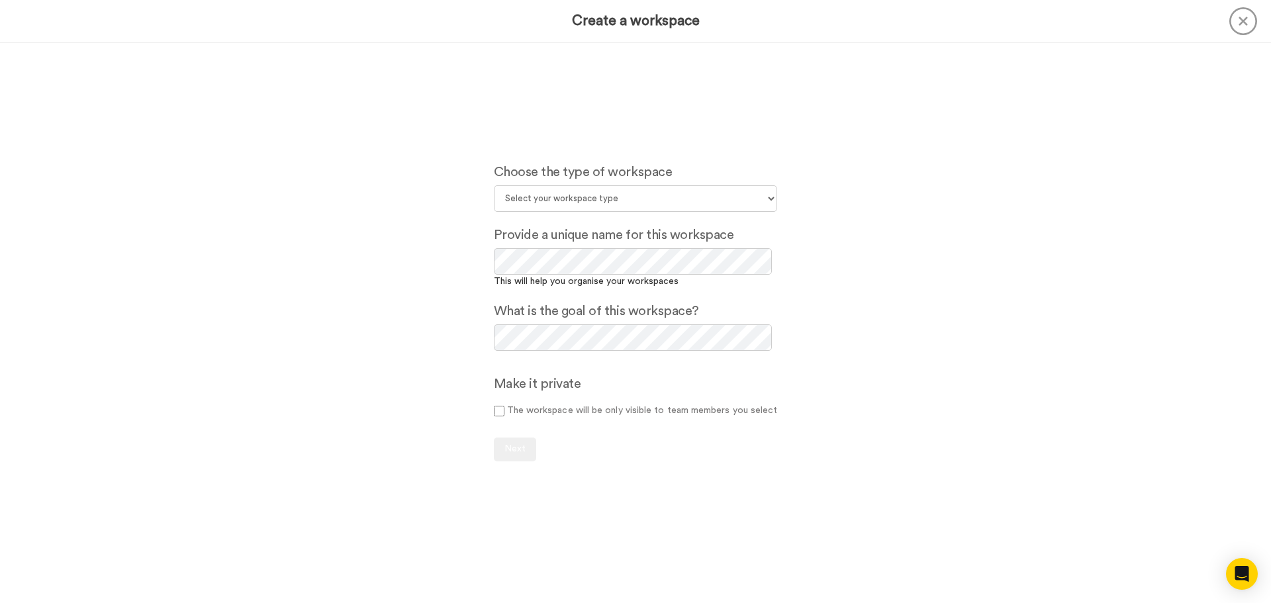
click at [615, 185] on div "Choose the type of workspace Select your workspace type Default Onboarding Acti…" at bounding box center [636, 263] width 304 height 202
click at [608, 201] on select "Select your workspace type Default Onboarding Activation Retention Team updates…" at bounding box center [636, 198] width 284 height 26
select select "Retention"
click at [494, 185] on select "Select your workspace type Default Onboarding Activation Retention Team updates…" at bounding box center [636, 198] width 284 height 26
click at [520, 446] on span "Next" at bounding box center [514, 448] width 21 height 9
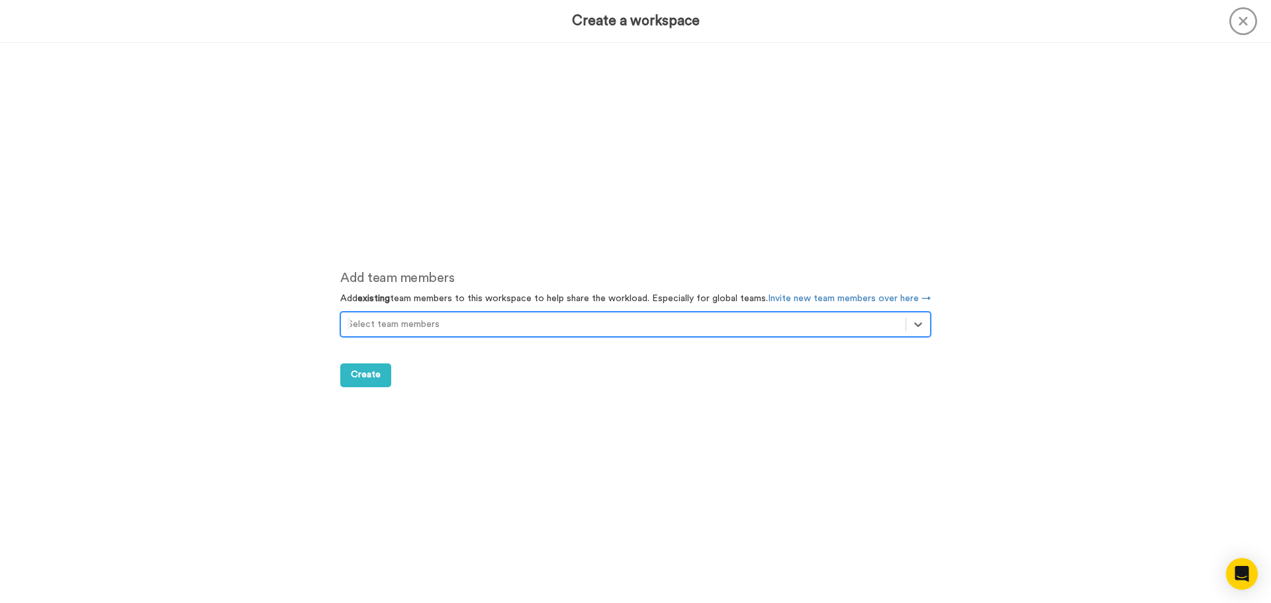
scroll to position [560, 0]
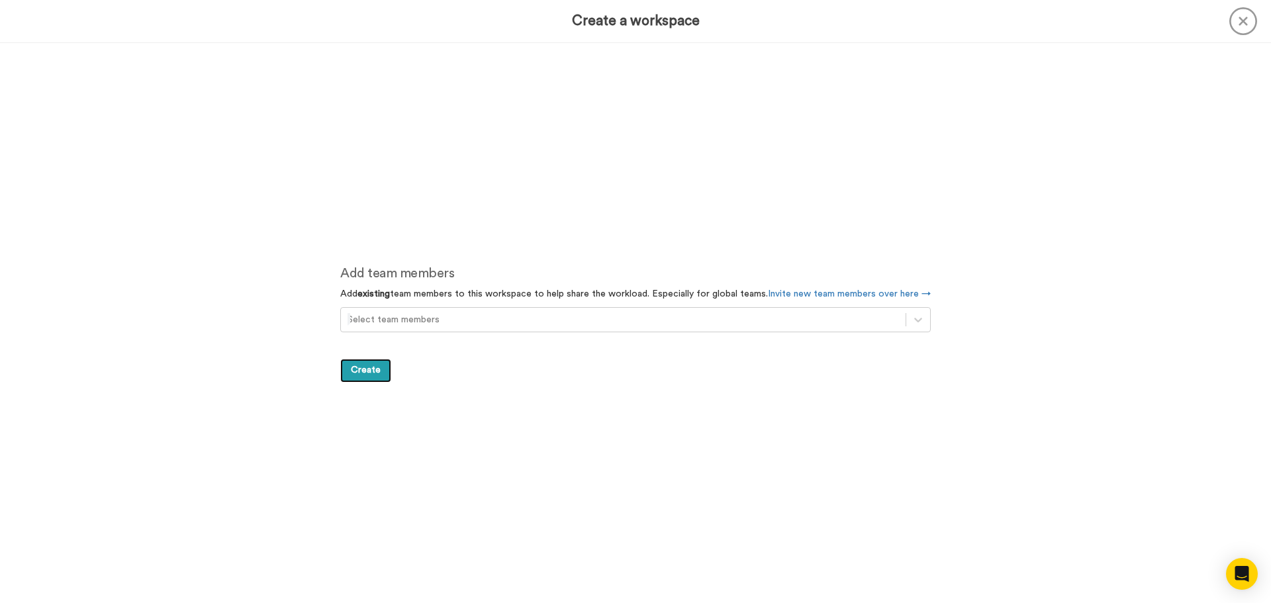
click at [370, 365] on span "Create" at bounding box center [366, 369] width 30 height 9
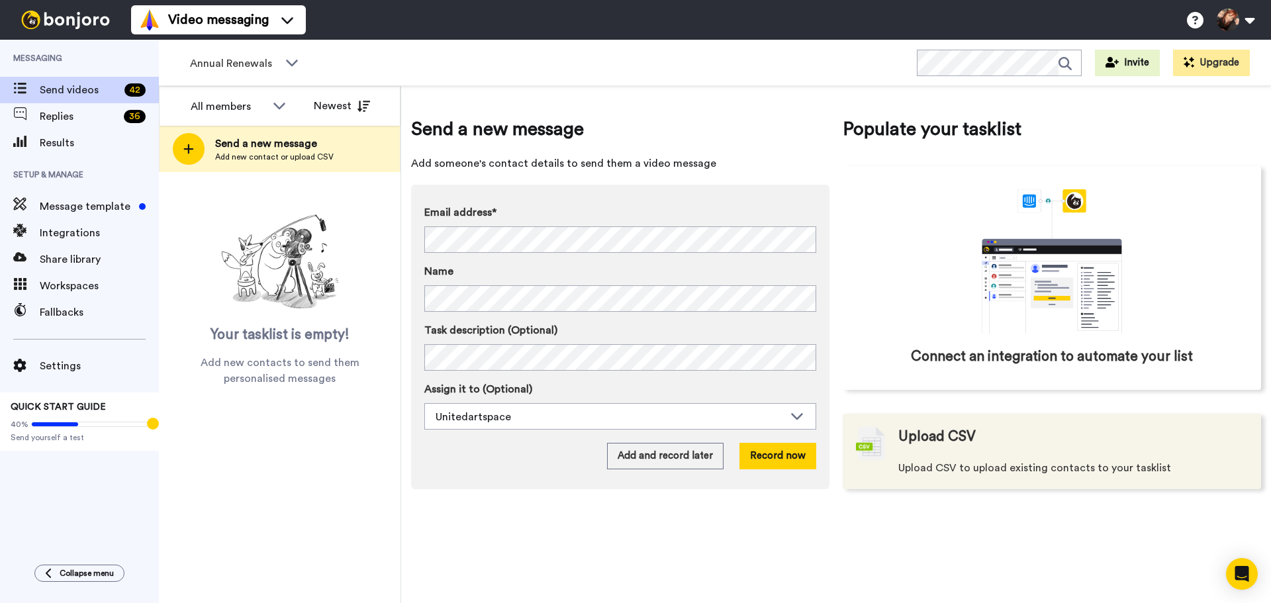
click at [966, 455] on div "Upload CSV Upload CSV to upload existing contacts to your tasklist" at bounding box center [1034, 451] width 273 height 49
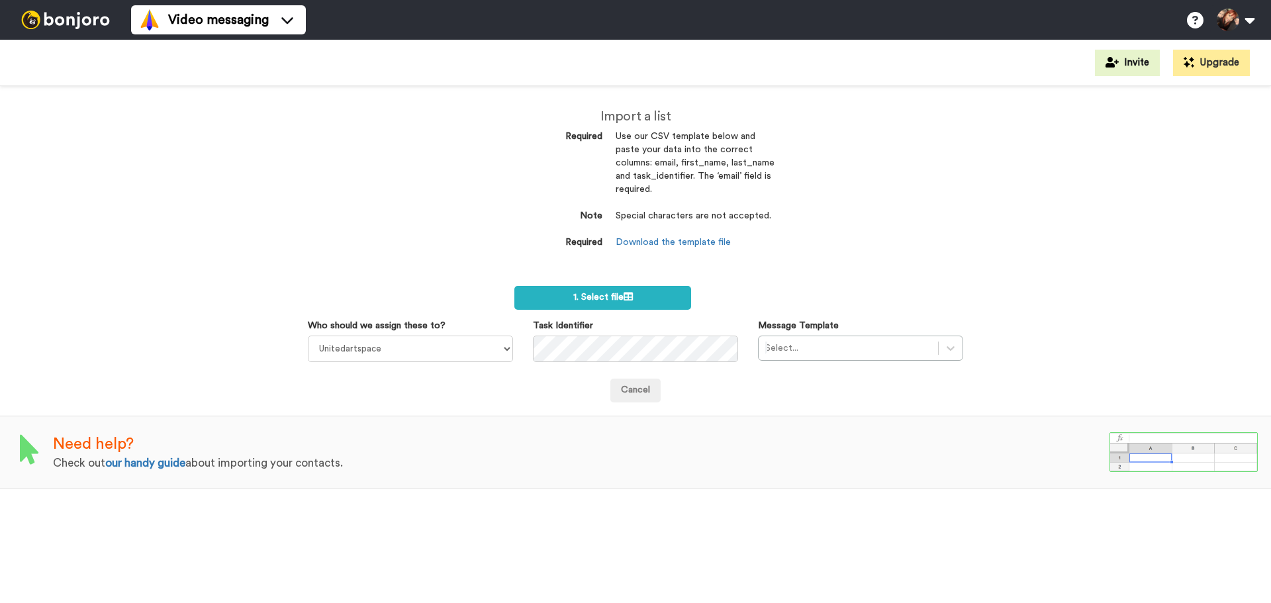
click at [607, 285] on div "Import a list Required Use our CSV template below and paste your data into the …" at bounding box center [635, 186] width 298 height 200
click at [607, 292] on label "1. Select file" at bounding box center [602, 298] width 177 height 24
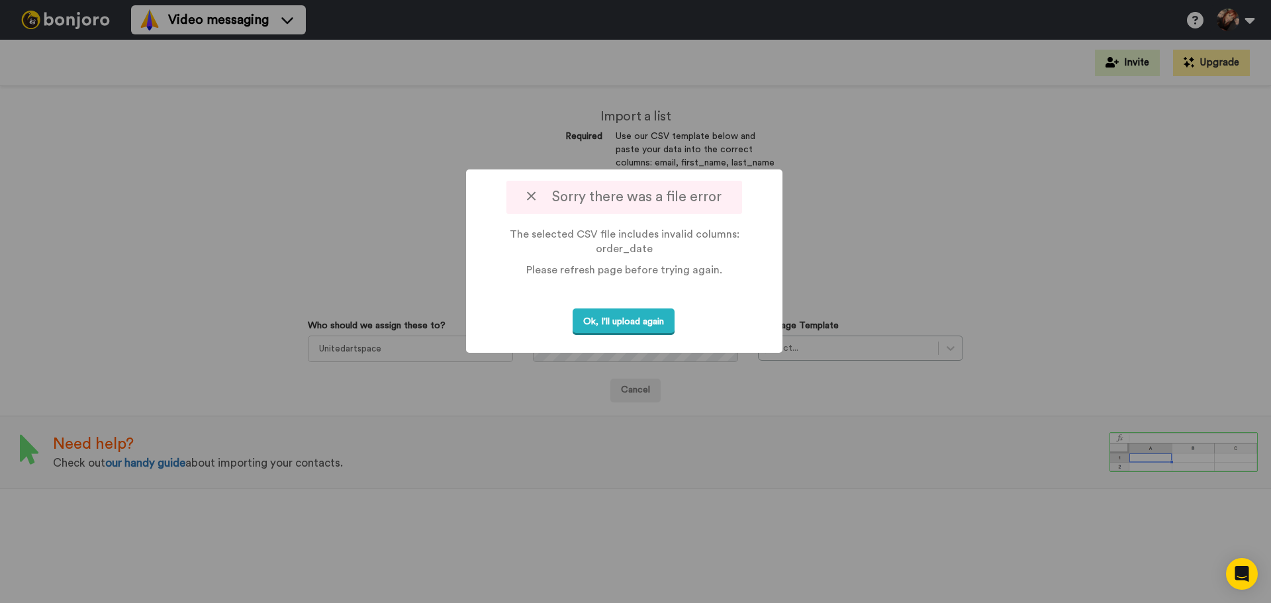
click at [665, 491] on div at bounding box center [635, 301] width 1271 height 603
click at [608, 322] on button "Ok, I'll upload again" at bounding box center [624, 321] width 102 height 27
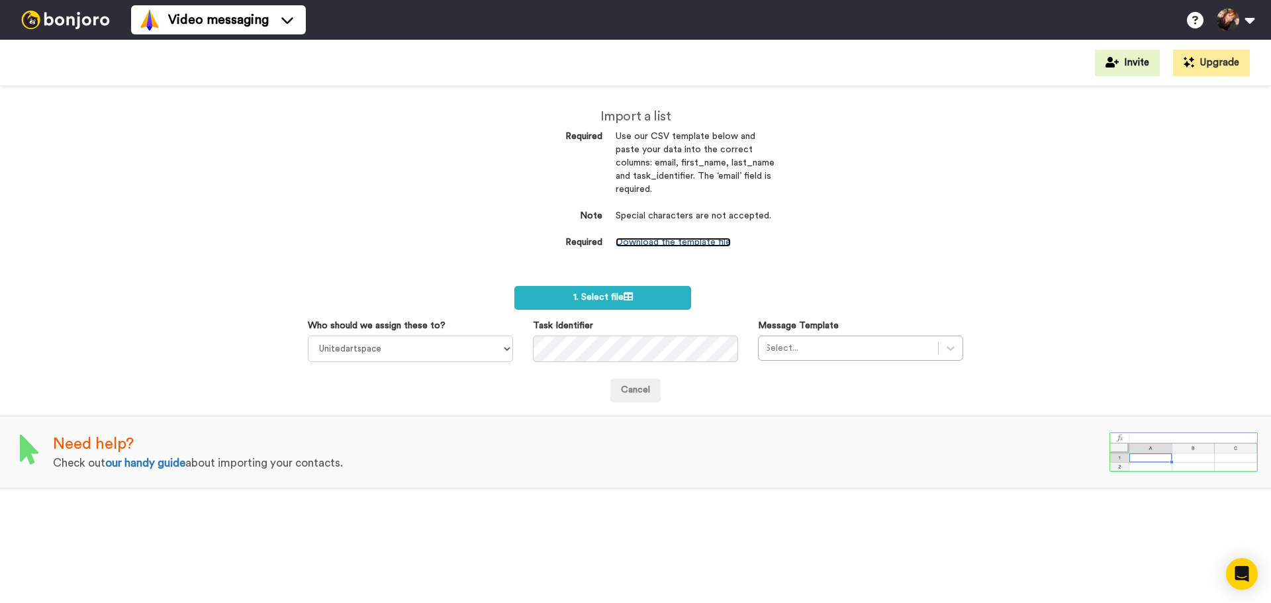
click at [719, 238] on link "Download the template file" at bounding box center [673, 242] width 115 height 9
click at [637, 307] on label "1. Select file" at bounding box center [602, 298] width 177 height 24
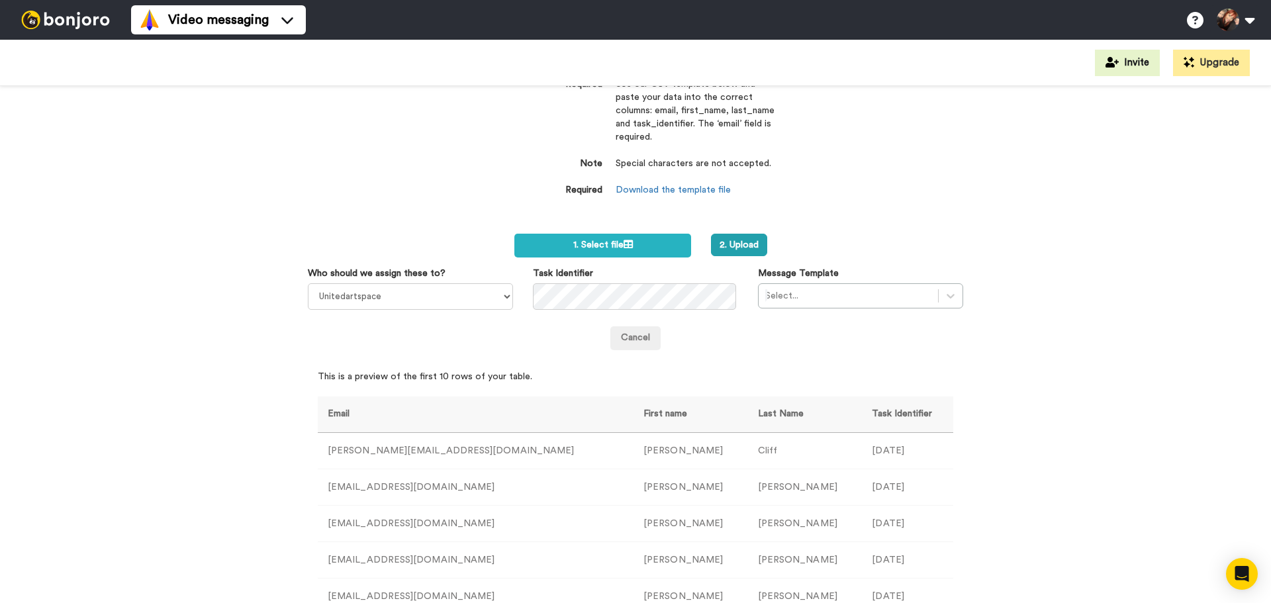
scroll to position [132, 0]
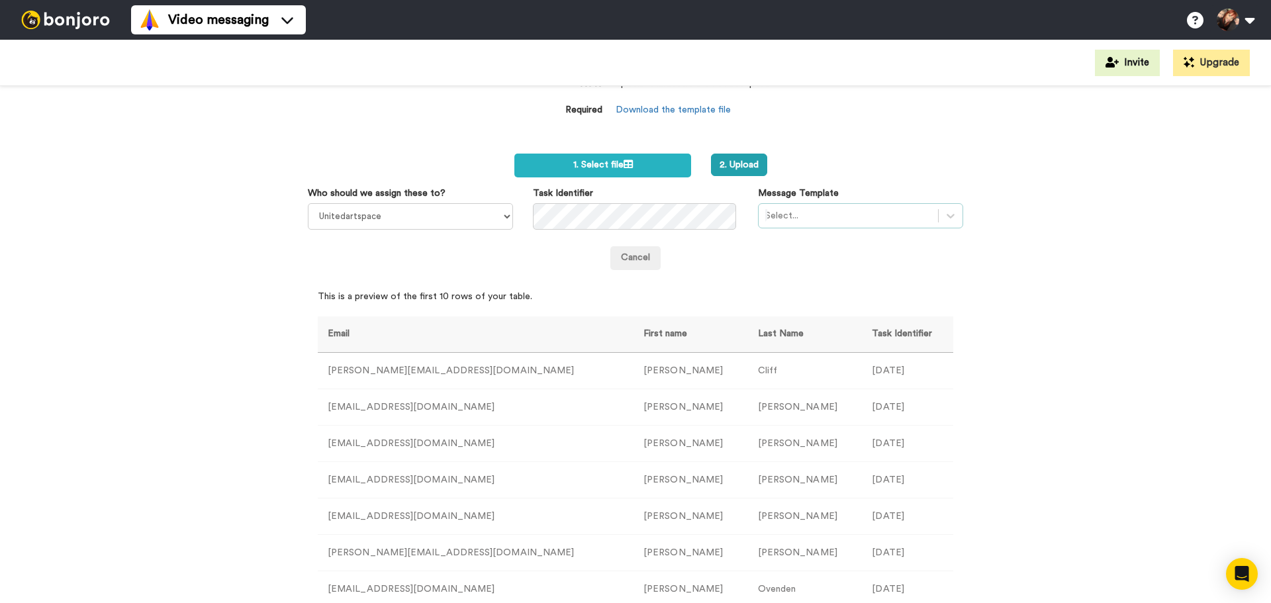
click at [894, 210] on div at bounding box center [848, 216] width 166 height 16
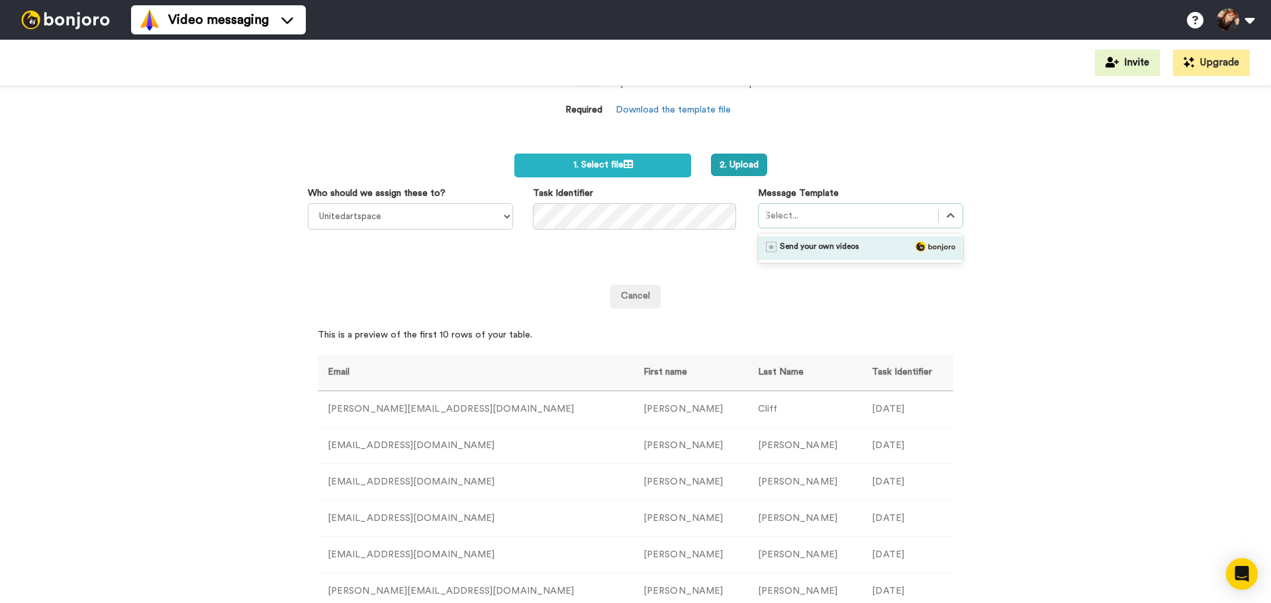
click at [809, 248] on span "Send your own videos" at bounding box center [819, 248] width 79 height 13
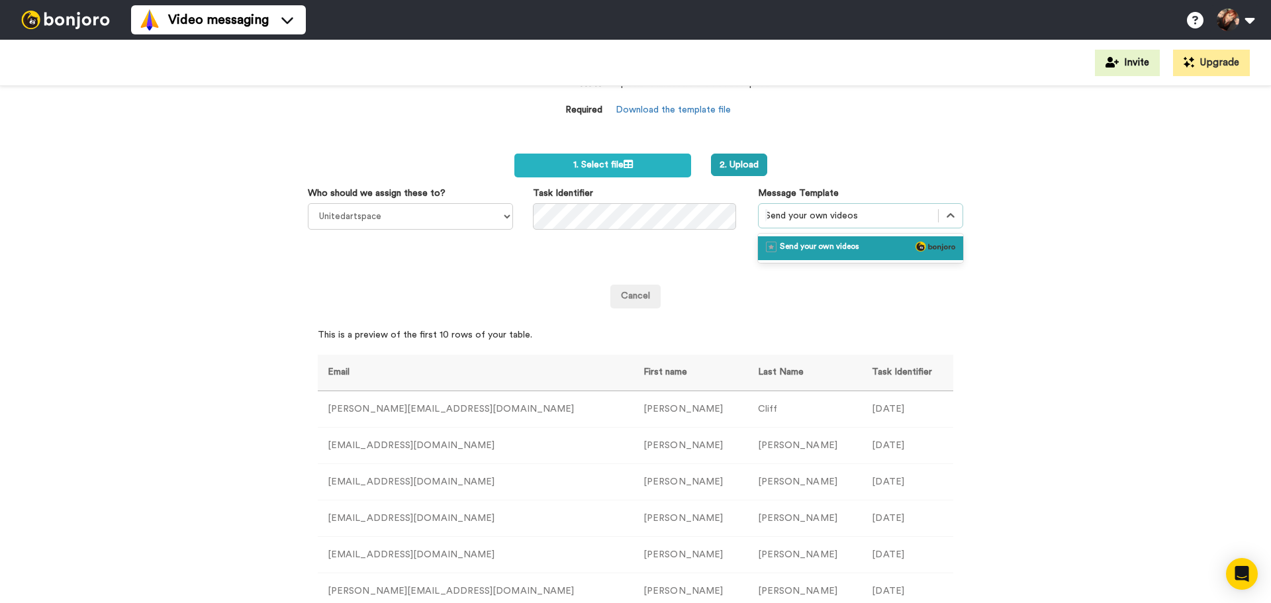
click at [876, 208] on div at bounding box center [848, 216] width 166 height 16
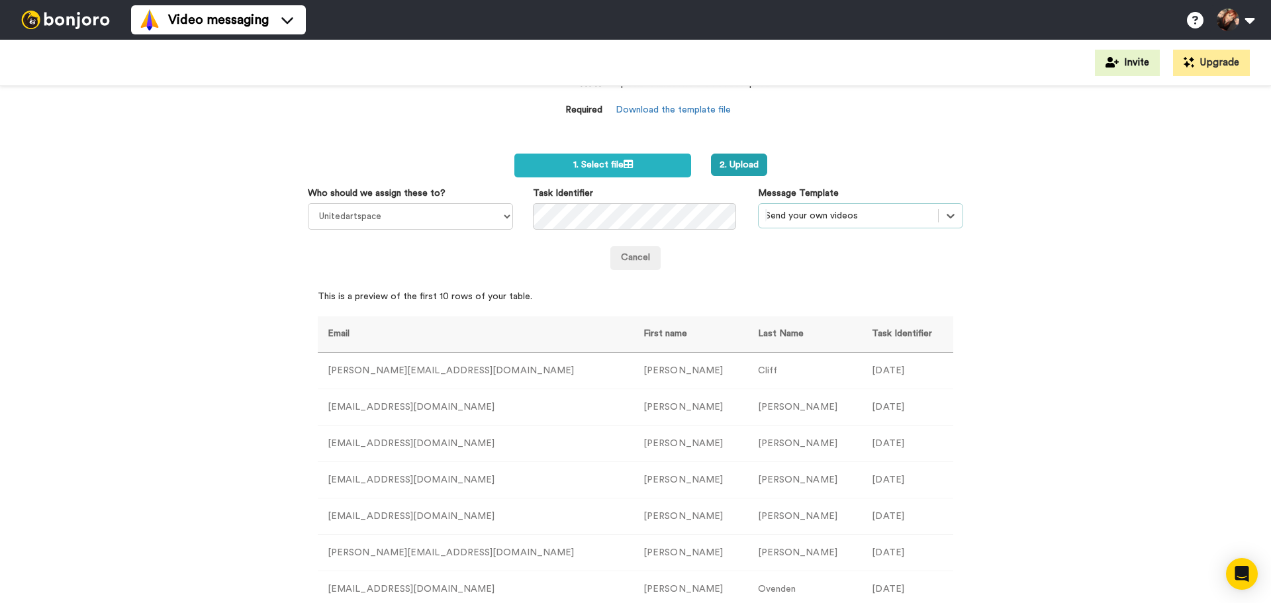
click at [895, 215] on div at bounding box center [848, 216] width 166 height 16
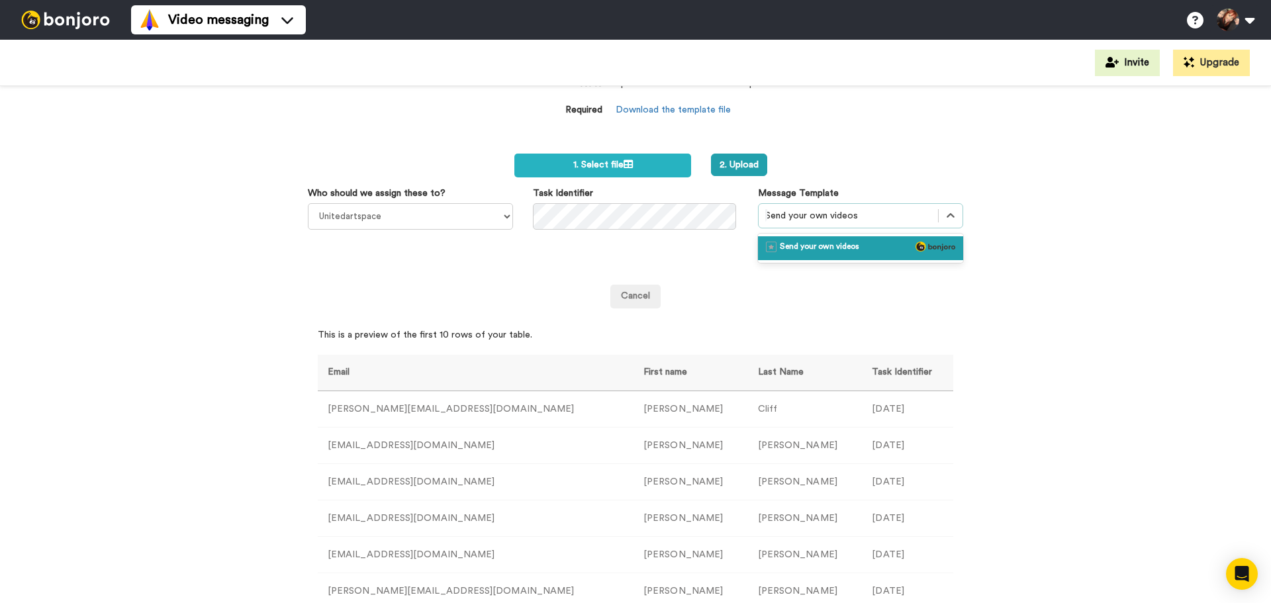
click at [833, 245] on span "Send your own videos" at bounding box center [819, 248] width 79 height 13
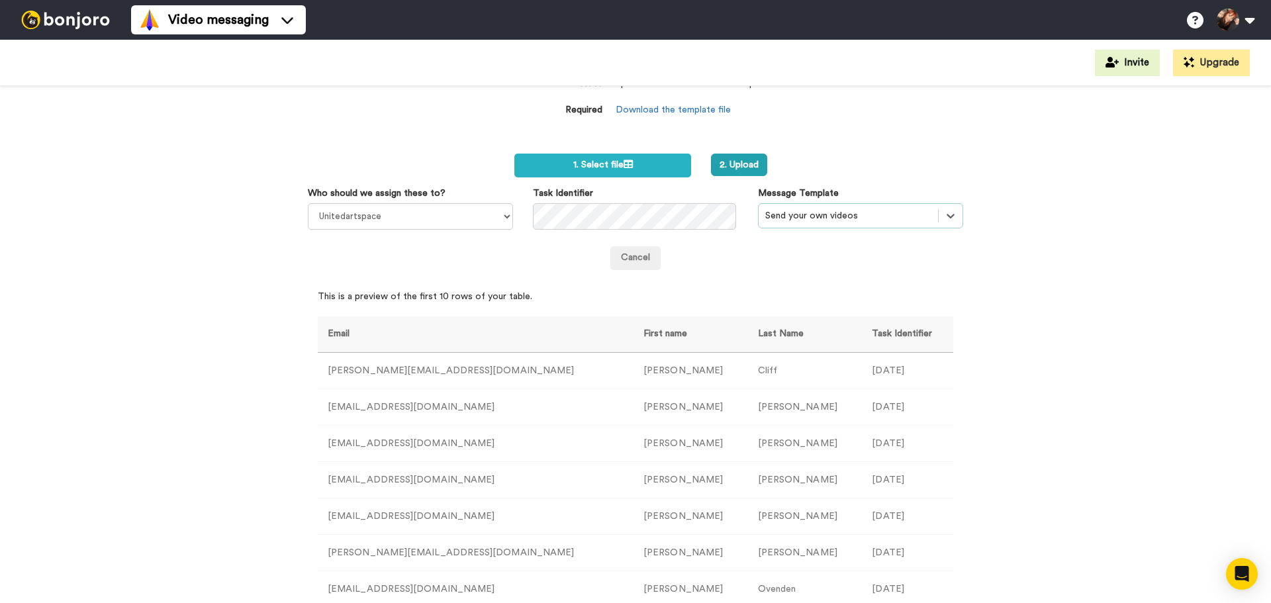
click at [856, 220] on div at bounding box center [848, 216] width 166 height 16
drag, startPoint x: 868, startPoint y: 220, endPoint x: 797, endPoint y: 220, distance: 70.8
click at [798, 220] on div at bounding box center [848, 216] width 166 height 16
click at [747, 260] on div "Cancel" at bounding box center [635, 258] width 655 height 24
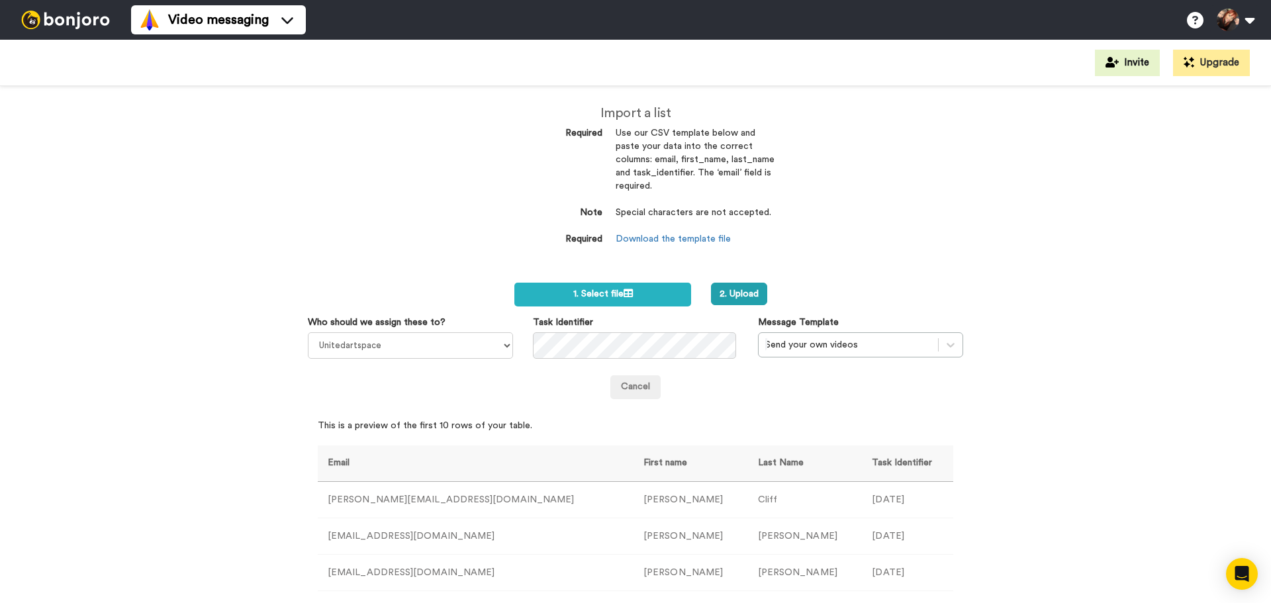
scroll to position [0, 0]
click at [739, 301] on button "2. Upload" at bounding box center [739, 297] width 56 height 23
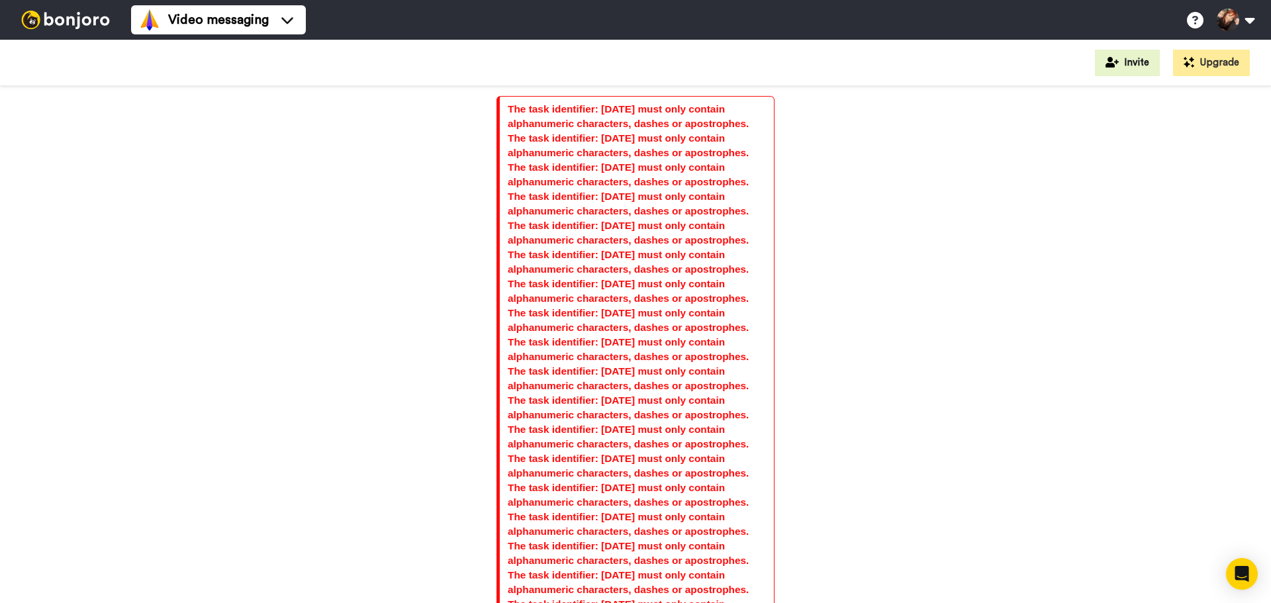
drag, startPoint x: 1100, startPoint y: 199, endPoint x: 1157, endPoint y: 189, distance: 57.8
click at [1100, 199] on div "The task identifier: [DATE] must only contain alphanumeric characters, dashes o…" at bounding box center [635, 344] width 1271 height 517
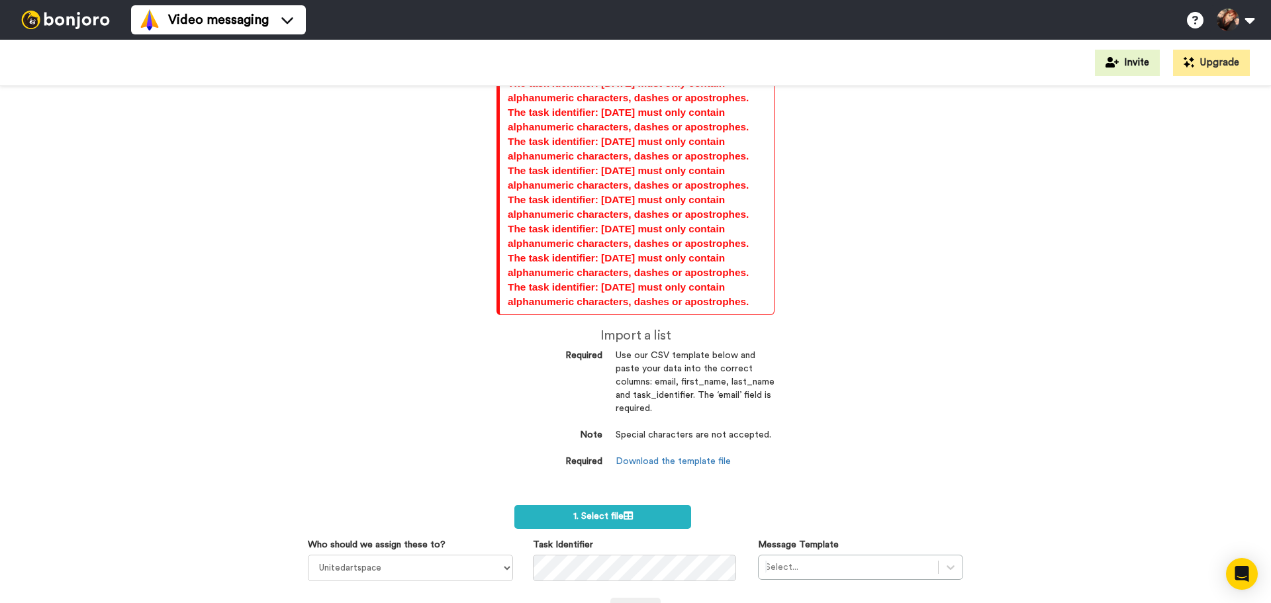
scroll to position [2373, 0]
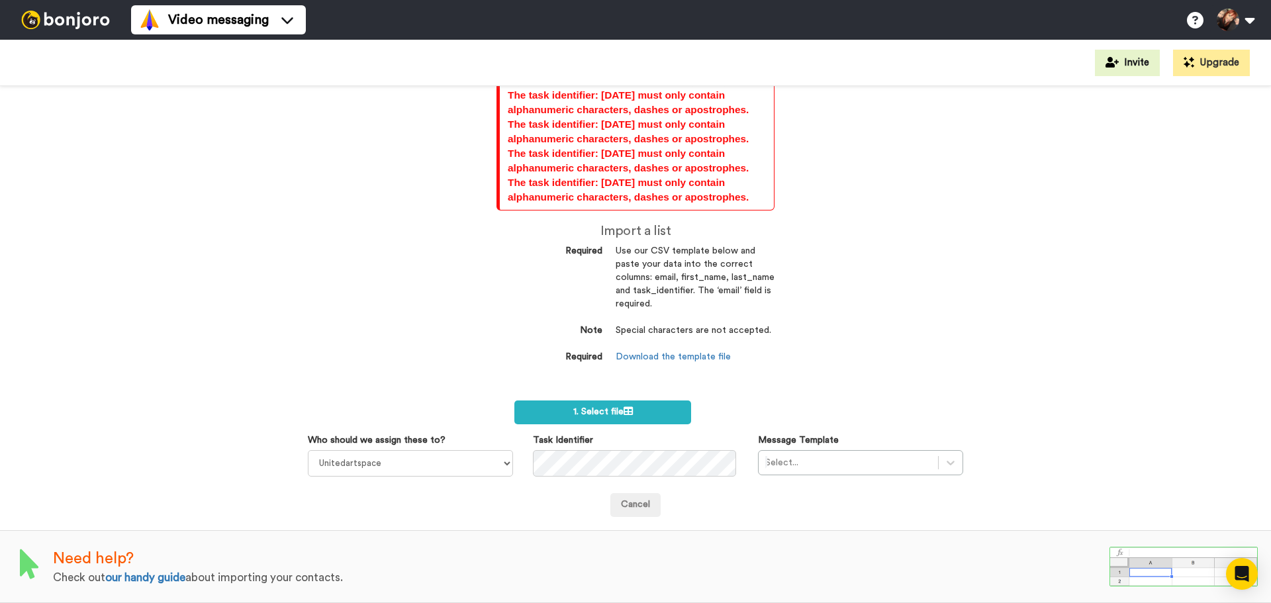
drag, startPoint x: 1089, startPoint y: 97, endPoint x: 1086, endPoint y: 74, distance: 22.7
click at [1093, 75] on div "Invite Upgrade The task identifier: [DATE] must only contain alphanumeric chara…" at bounding box center [635, 321] width 1271 height 563
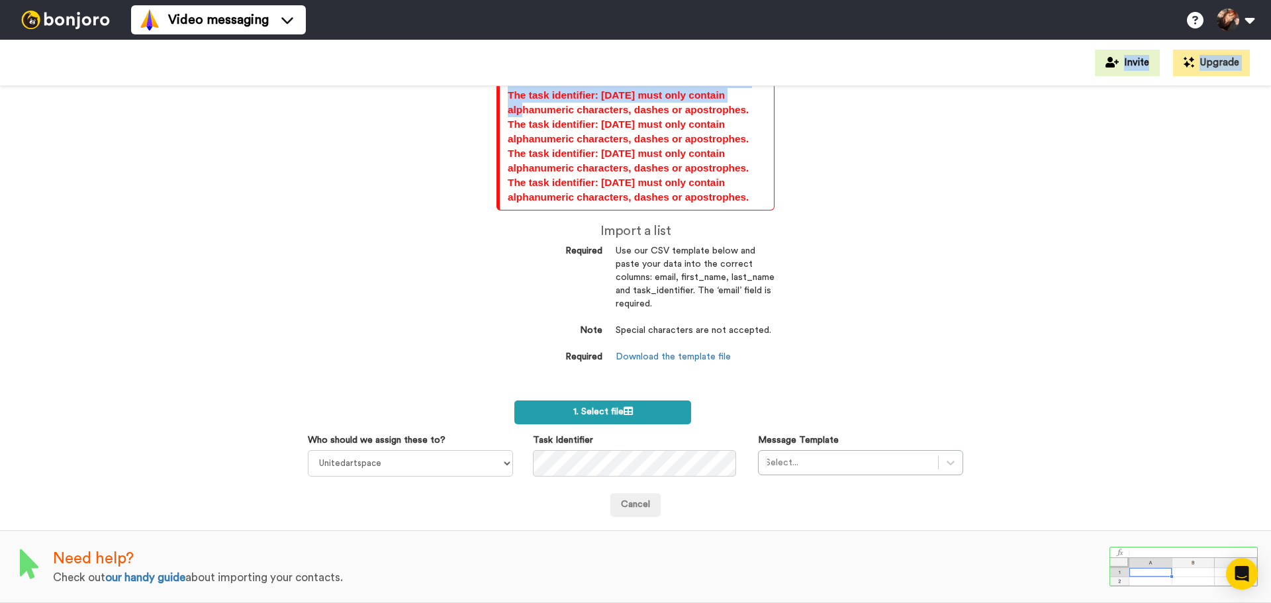
click at [579, 414] on span "1. Select file" at bounding box center [603, 411] width 60 height 9
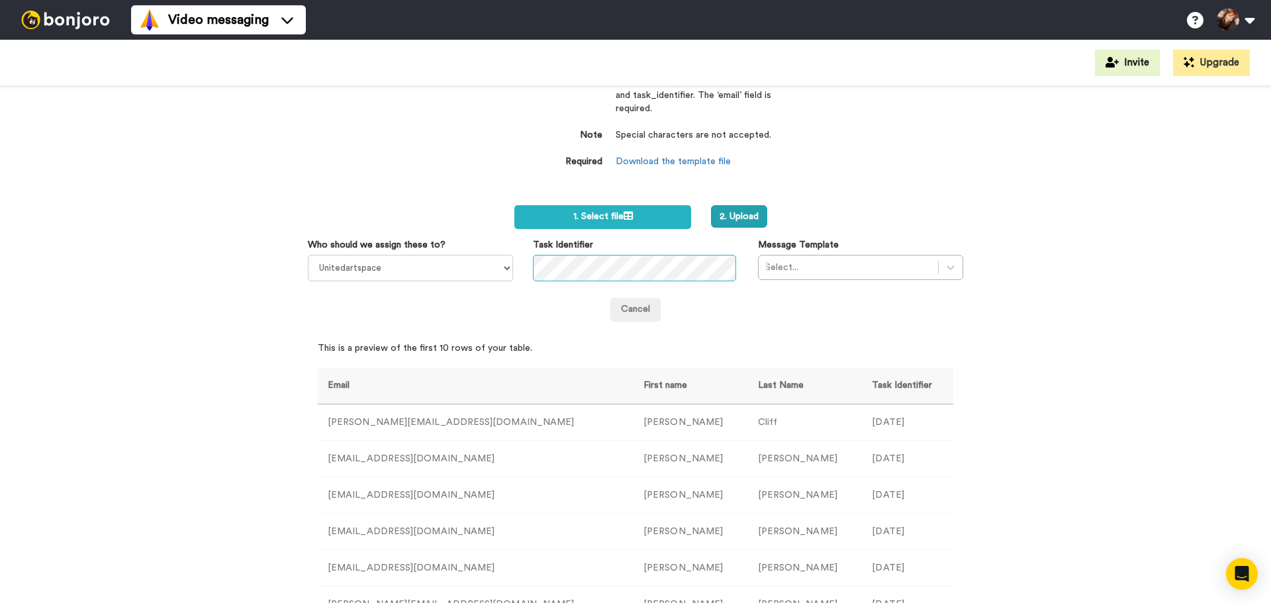
scroll to position [2571, 0]
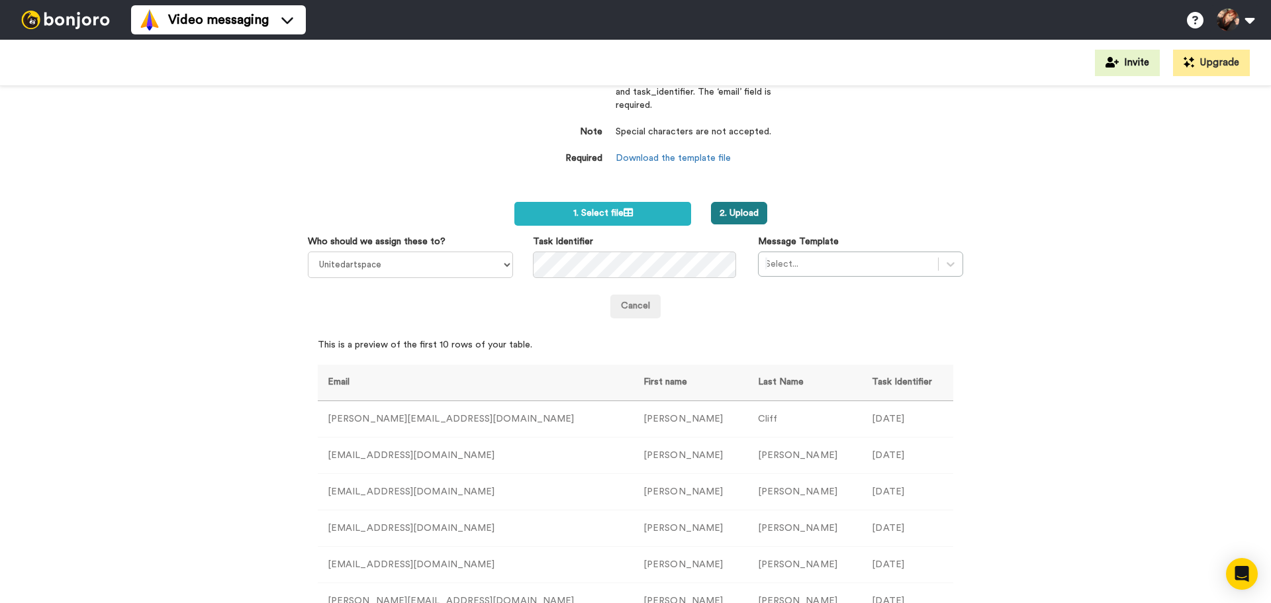
click at [733, 214] on button "2. Upload" at bounding box center [739, 213] width 56 height 23
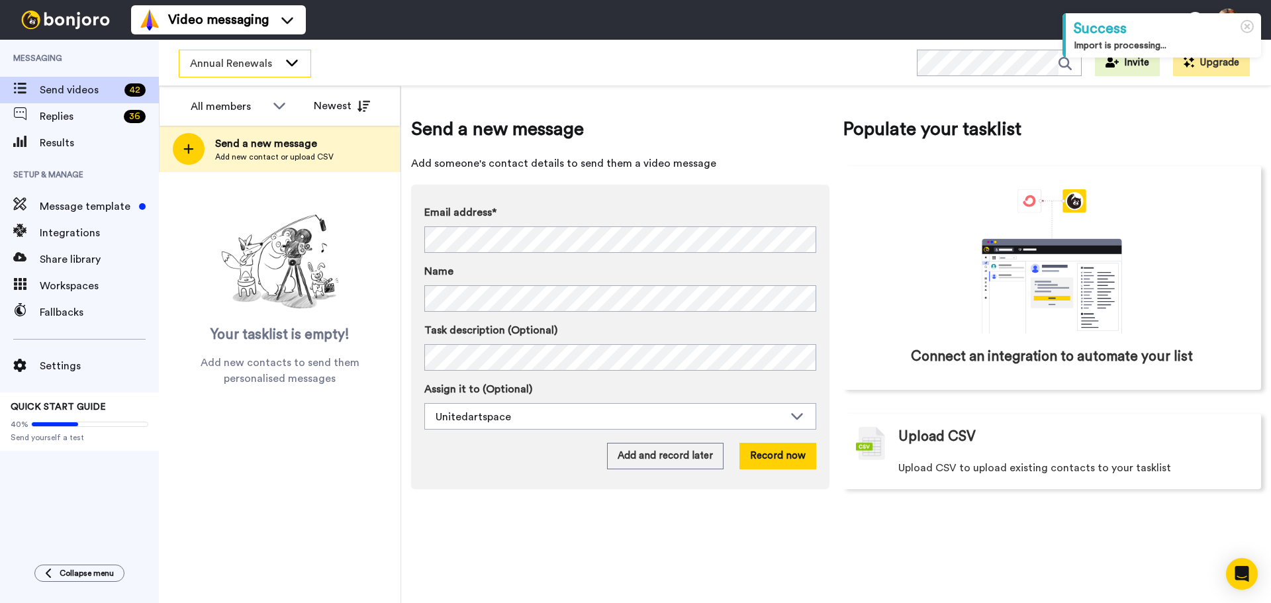
click at [266, 69] on span "Annual Renewals" at bounding box center [234, 64] width 89 height 16
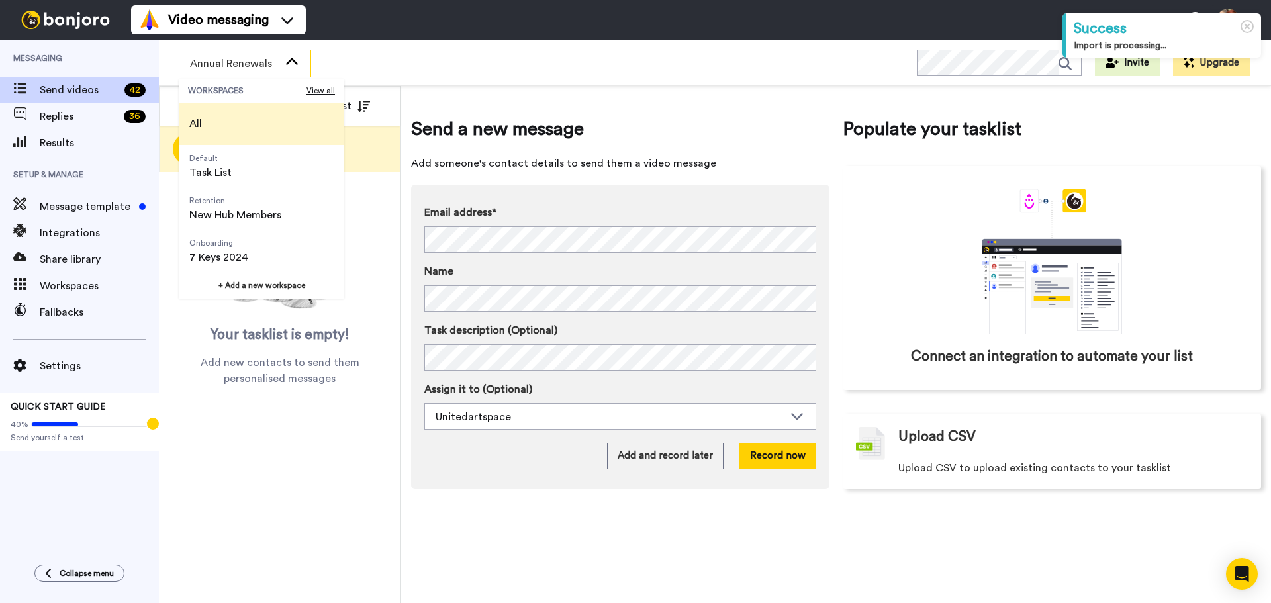
click at [217, 118] on li "All" at bounding box center [261, 124] width 165 height 42
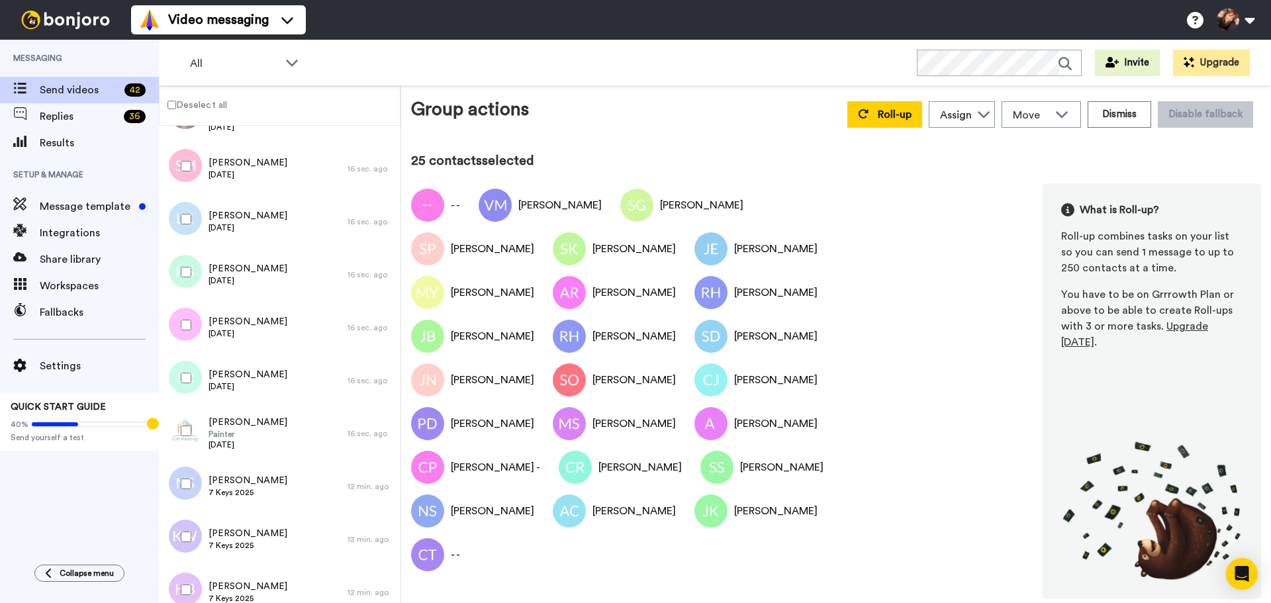
scroll to position [1927, 0]
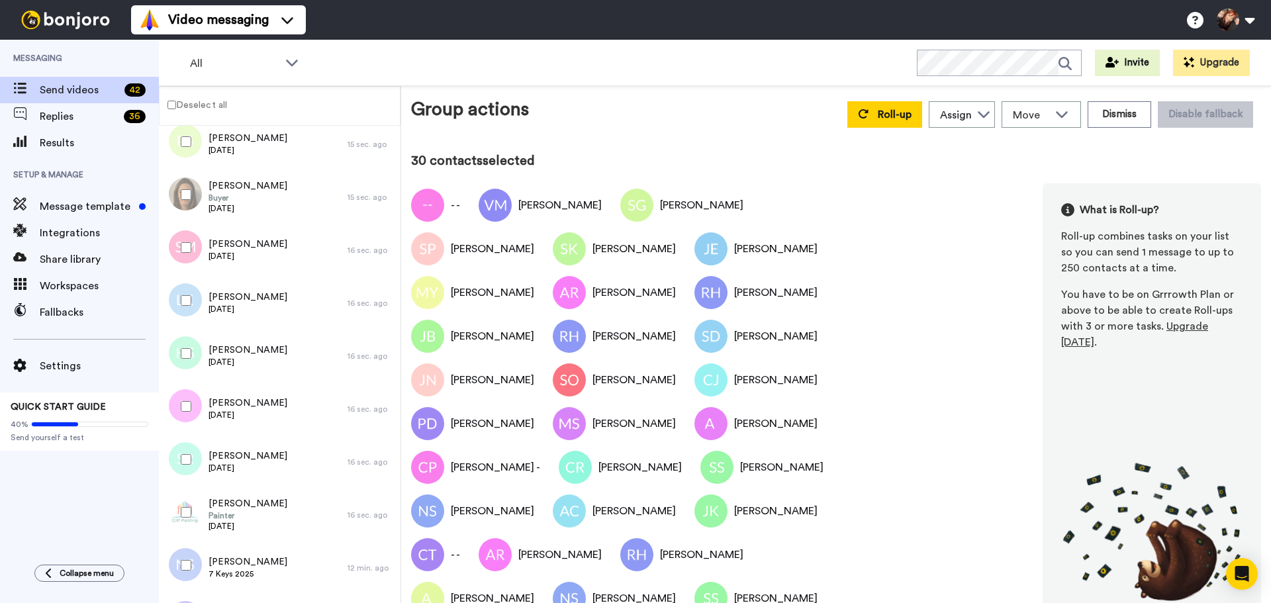
click at [187, 253] on div at bounding box center [184, 247] width 48 height 46
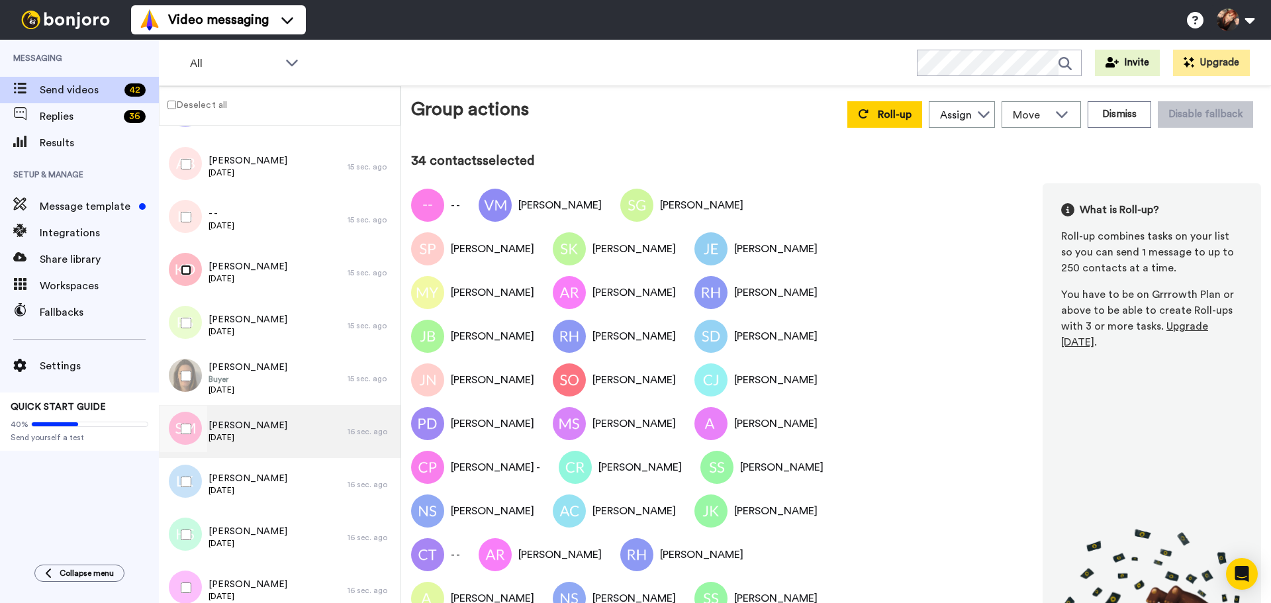
scroll to position [1663, 0]
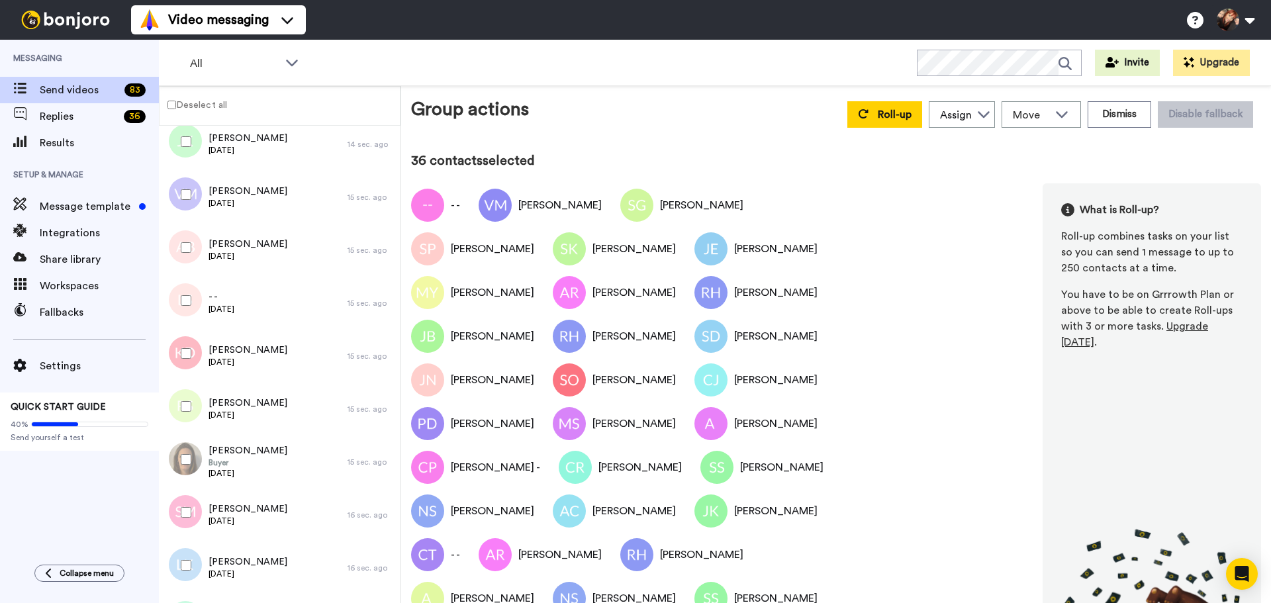
click at [184, 188] on div at bounding box center [184, 194] width 48 height 46
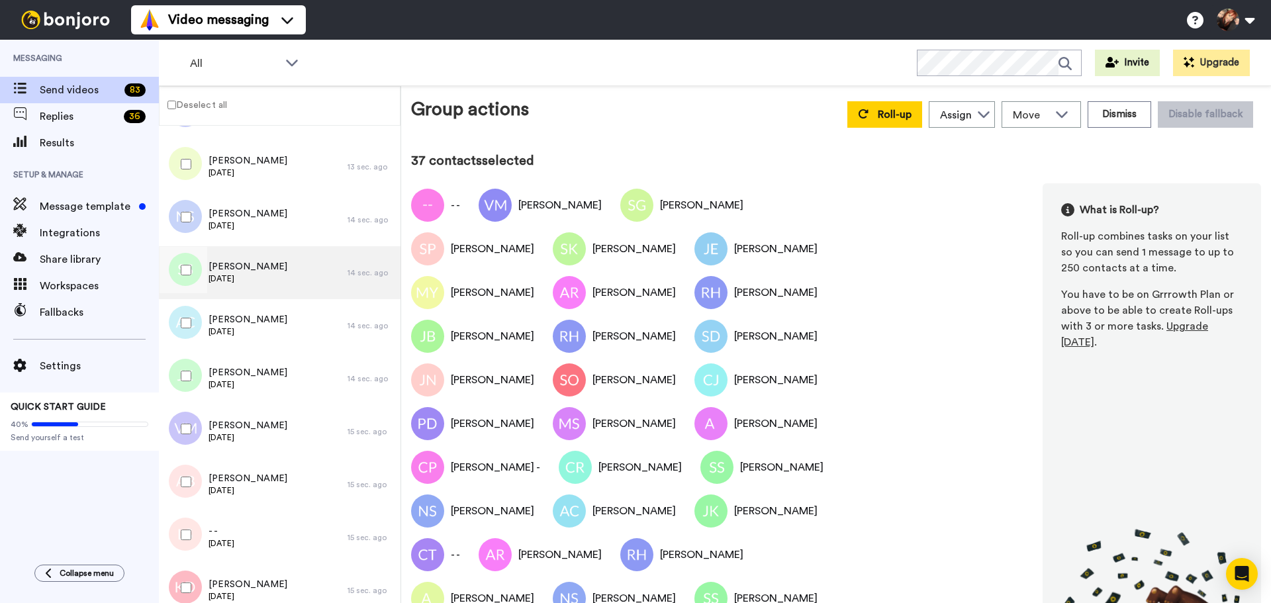
scroll to position [1398, 0]
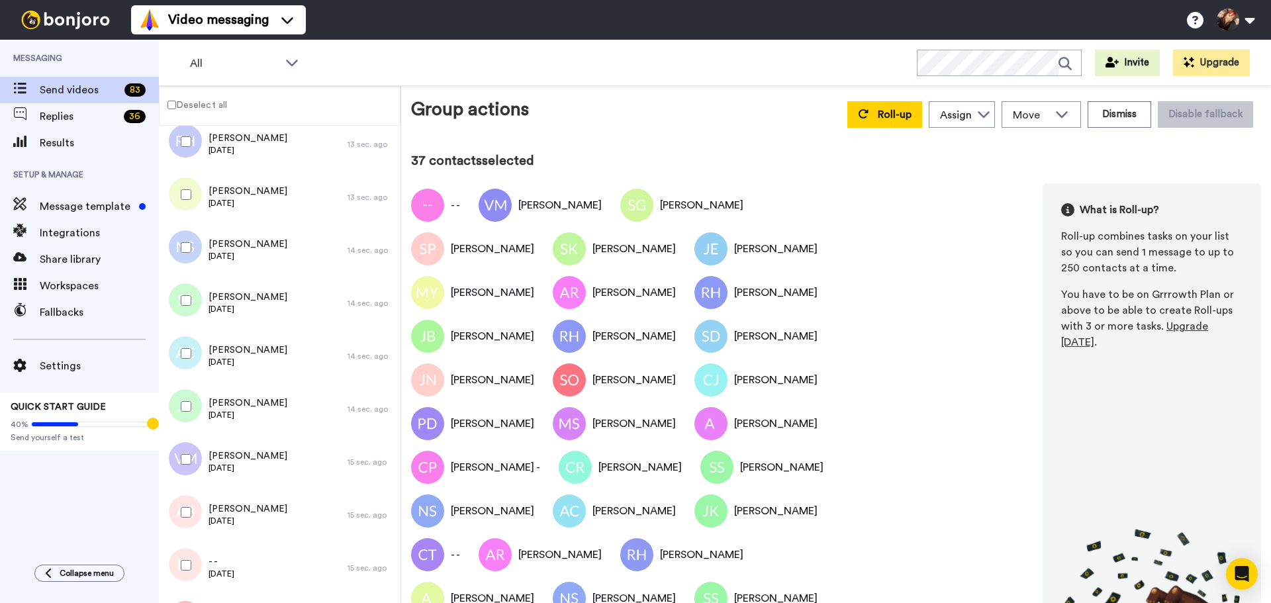
click at [1040, 22] on div "Video messaging Switch to Video messaging Testimonials Settings Discover Help &…" at bounding box center [701, 20] width 1140 height 40
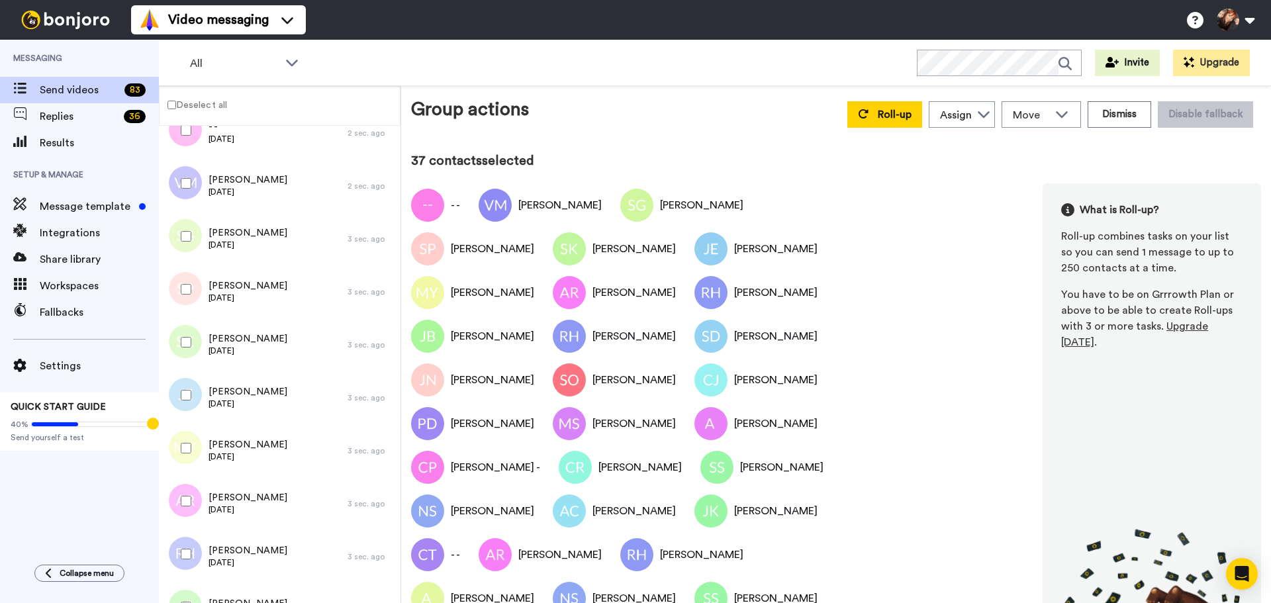
scroll to position [0, 0]
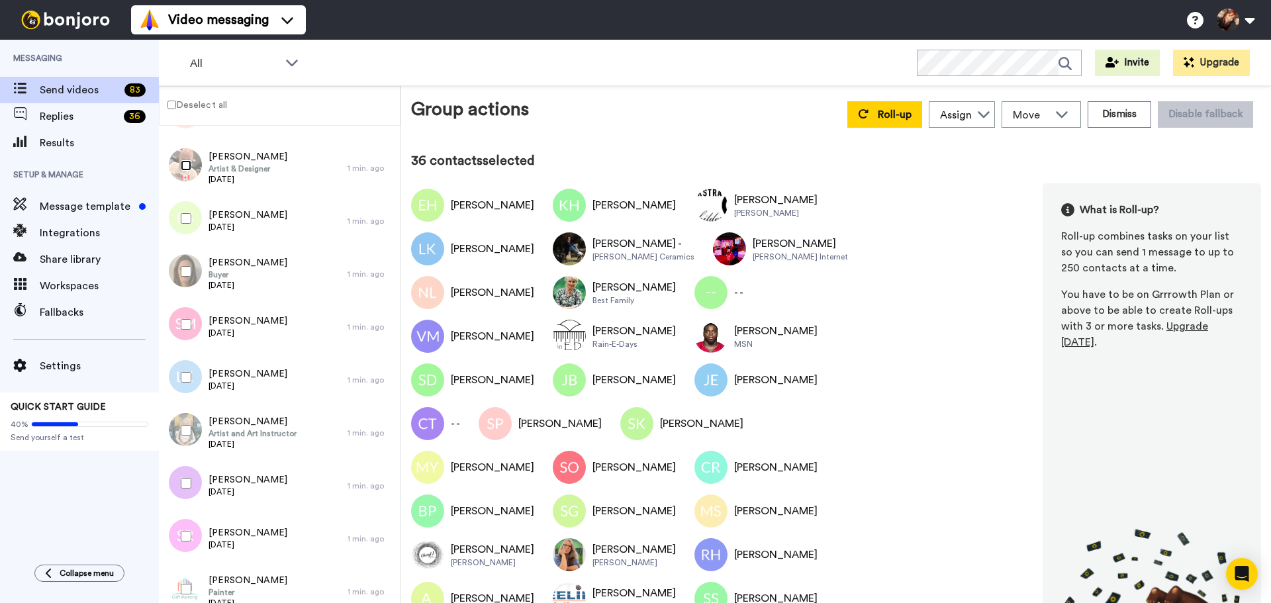
scroll to position [1852, 0]
click at [185, 383] on div at bounding box center [184, 376] width 48 height 46
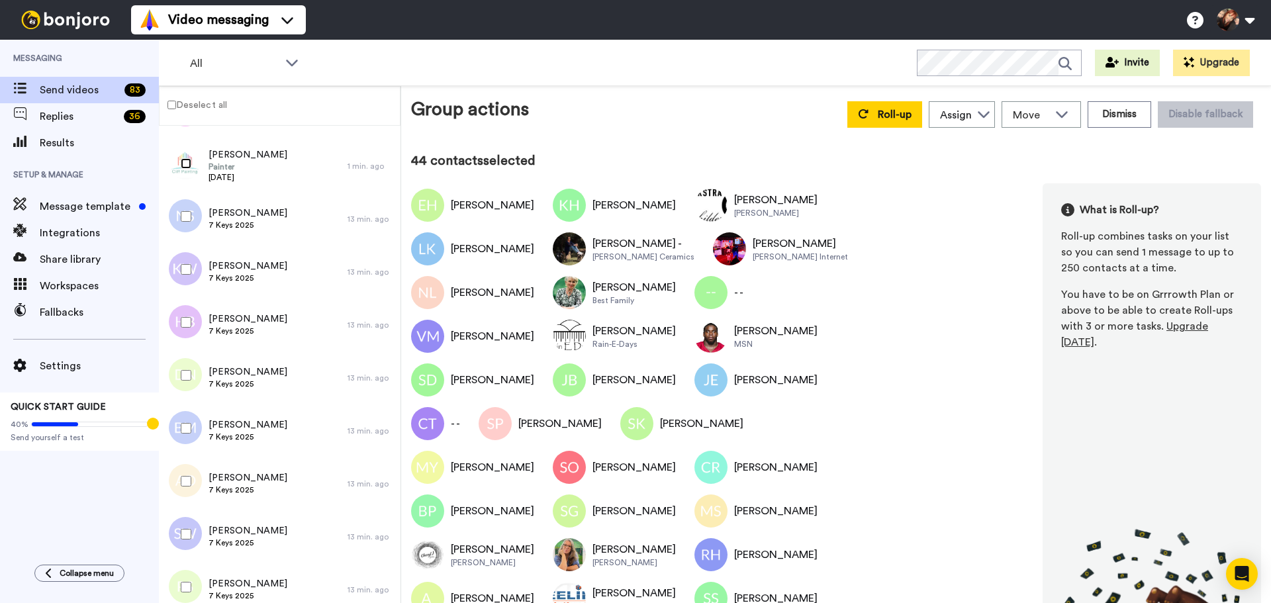
scroll to position [2210, 0]
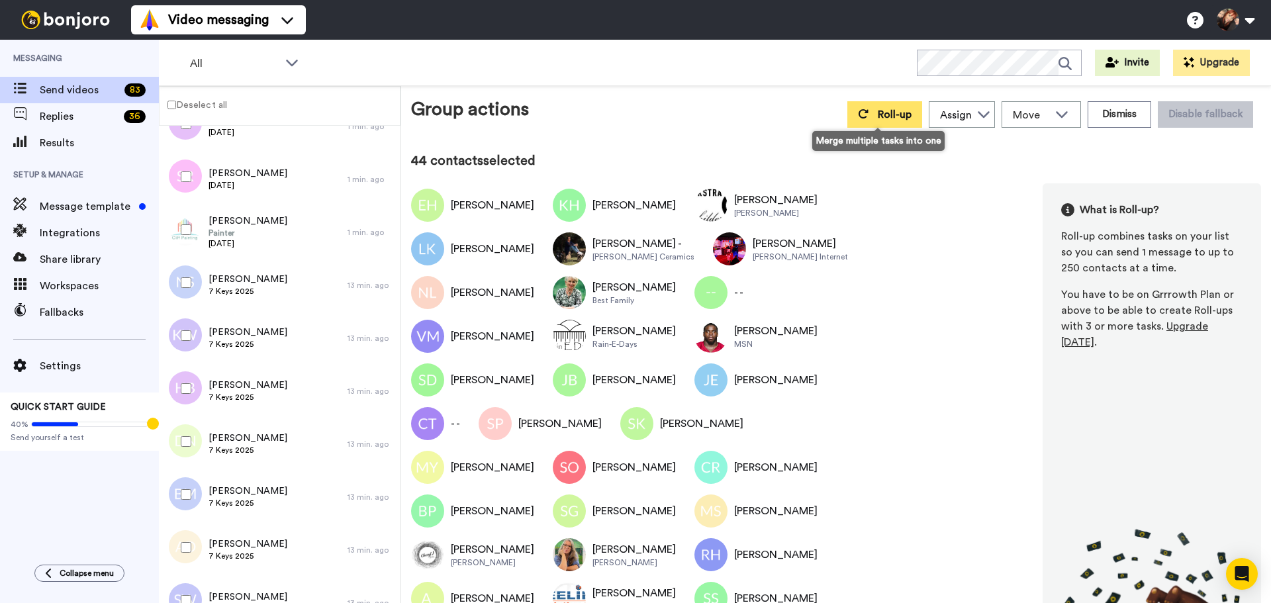
click at [860, 120] on button "Roll-up" at bounding box center [884, 114] width 75 height 26
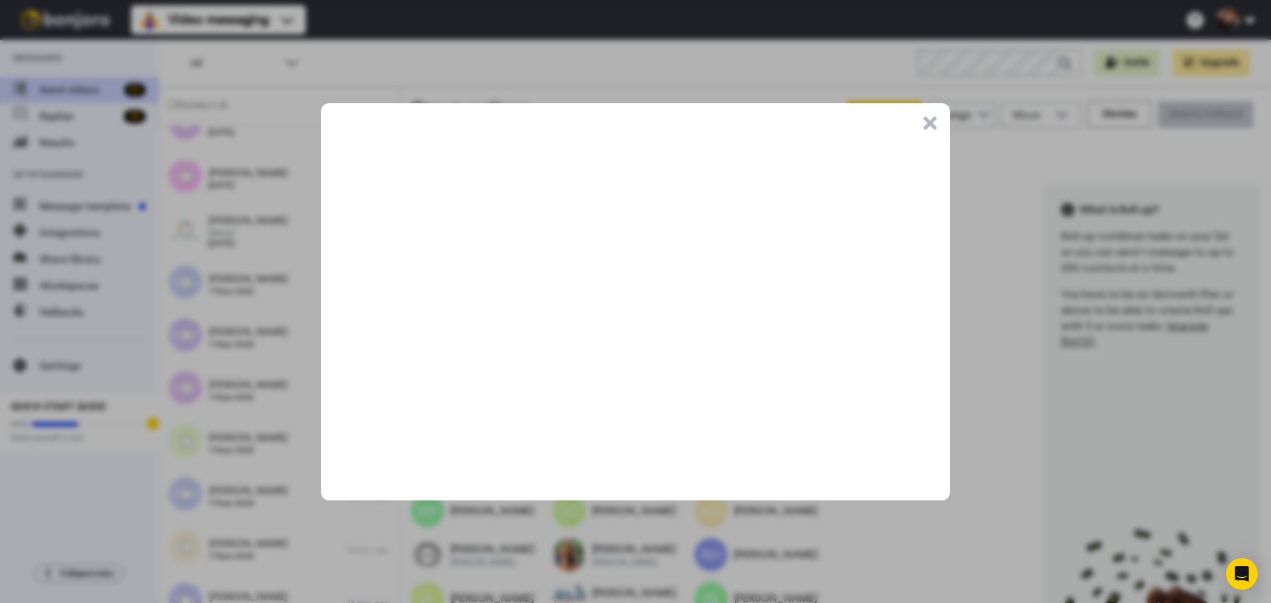
click at [930, 121] on button ".cls-1{stroke-width:0px;}" at bounding box center [929, 122] width 13 height 13
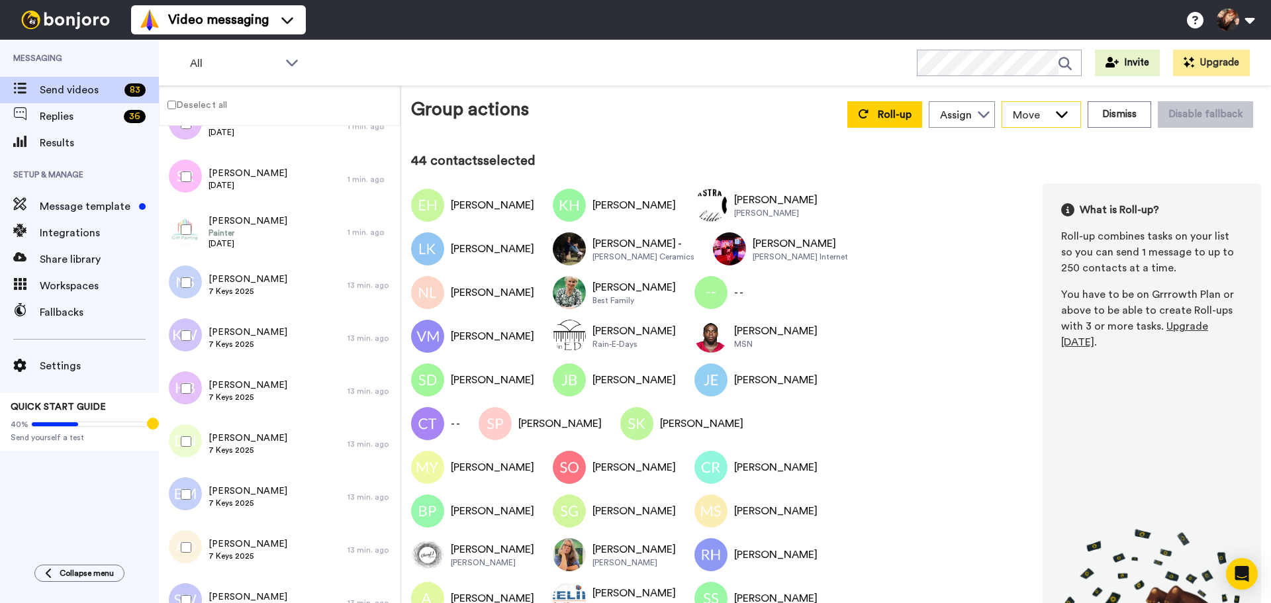
click at [1042, 115] on span "Move" at bounding box center [1031, 115] width 36 height 16
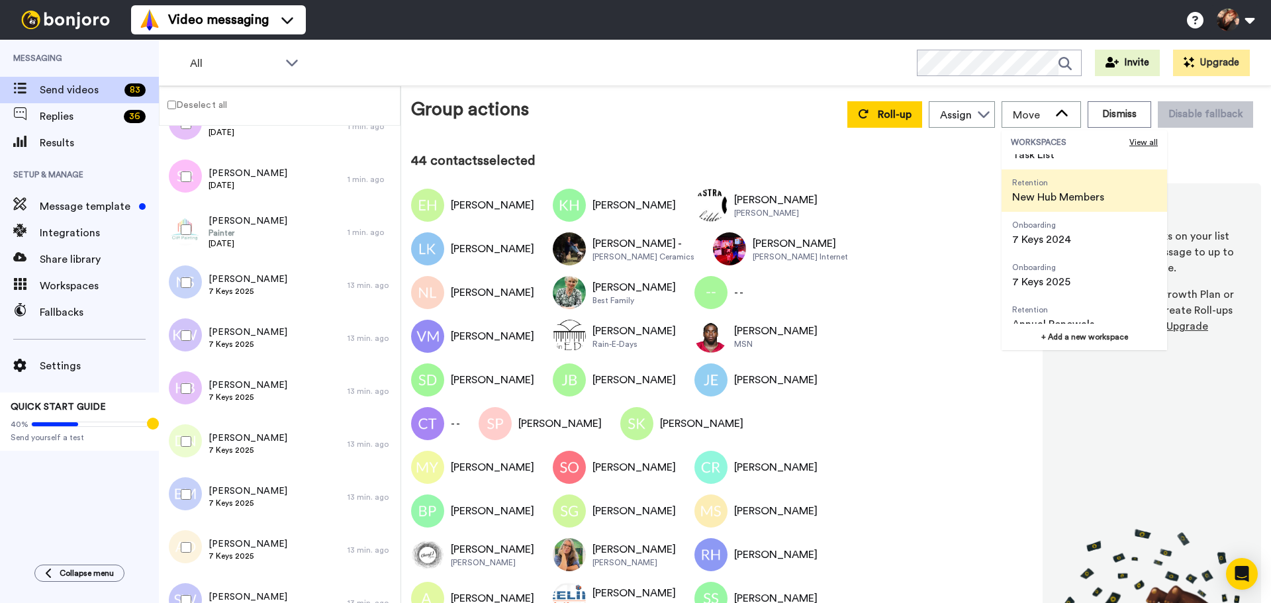
scroll to position [42, 0]
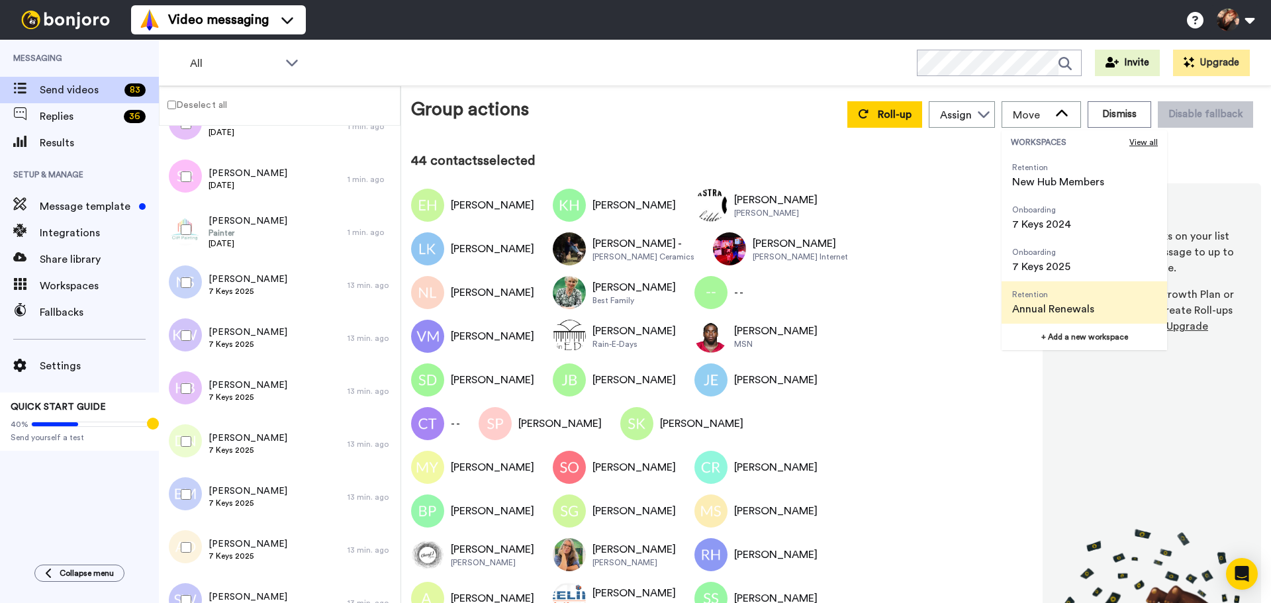
click at [1085, 312] on span "Annual Renewals" at bounding box center [1053, 309] width 82 height 16
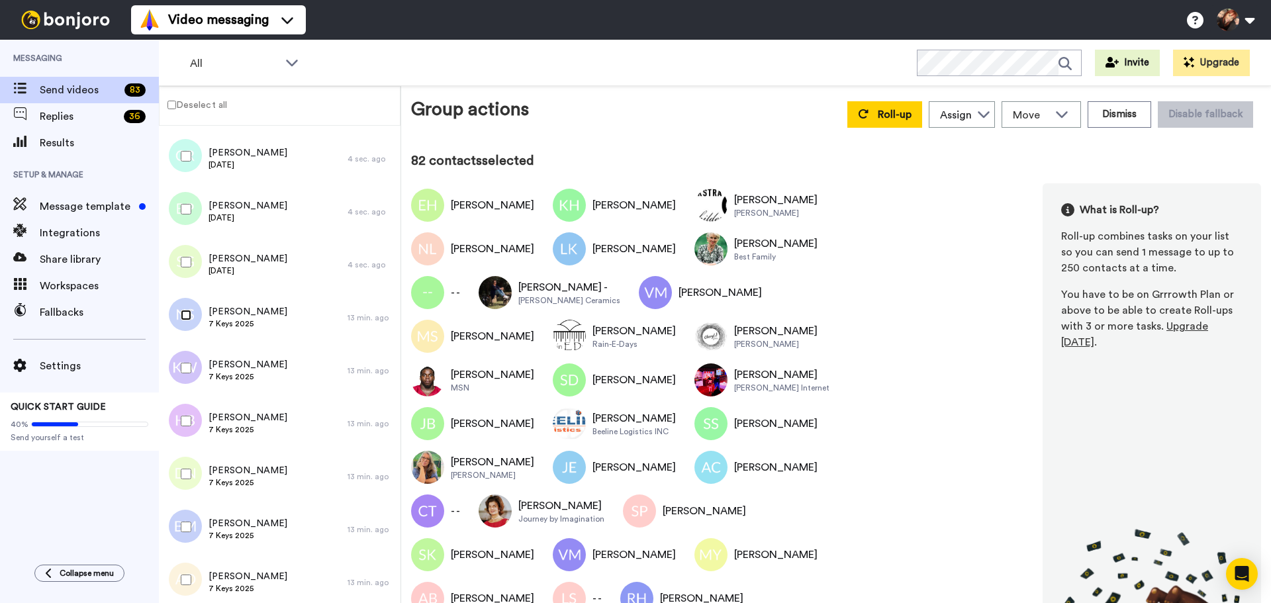
scroll to position [2183, 0]
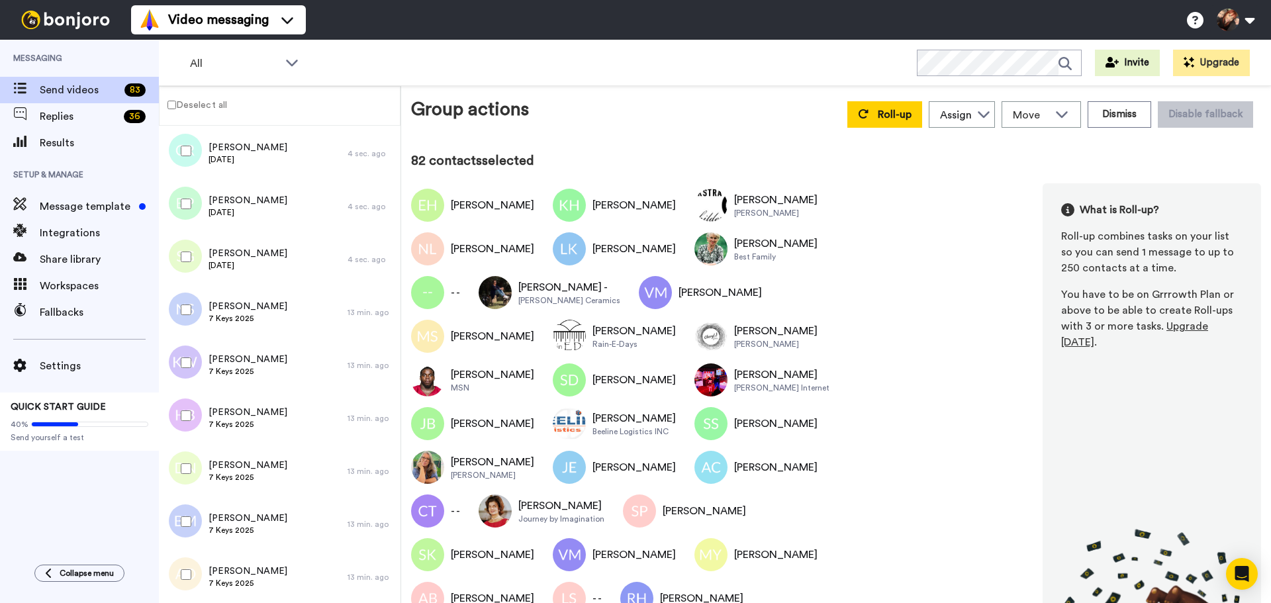
click at [188, 356] on div at bounding box center [184, 363] width 48 height 46
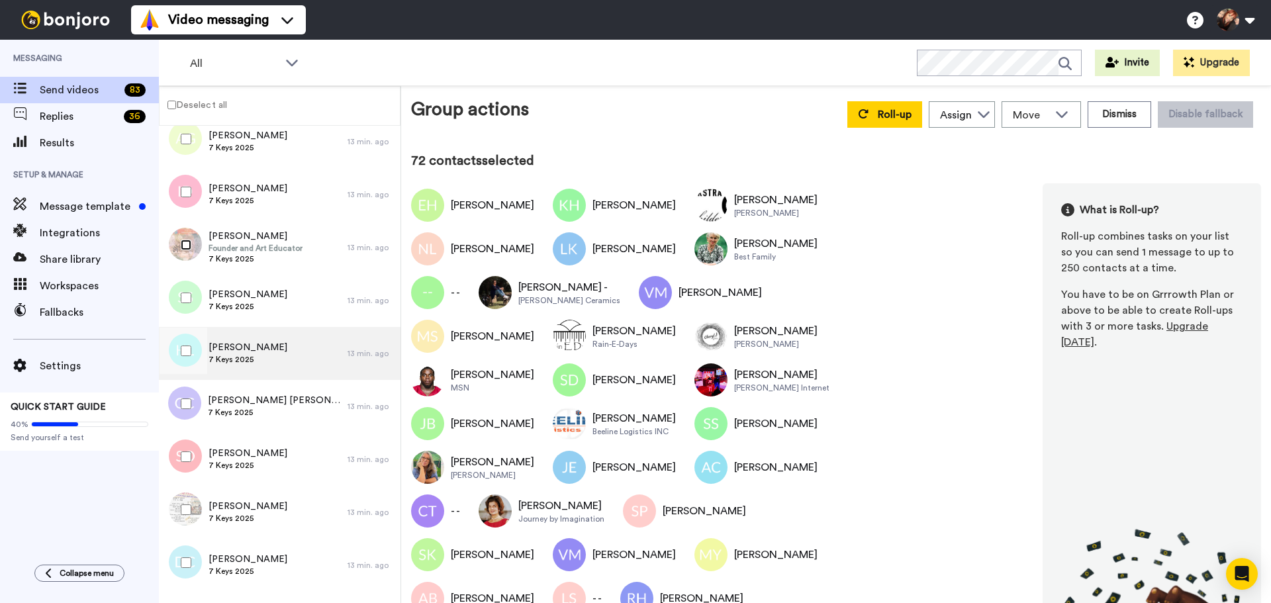
scroll to position [2779, 0]
click at [184, 304] on div at bounding box center [184, 296] width 48 height 46
click at [183, 345] on div at bounding box center [184, 349] width 48 height 46
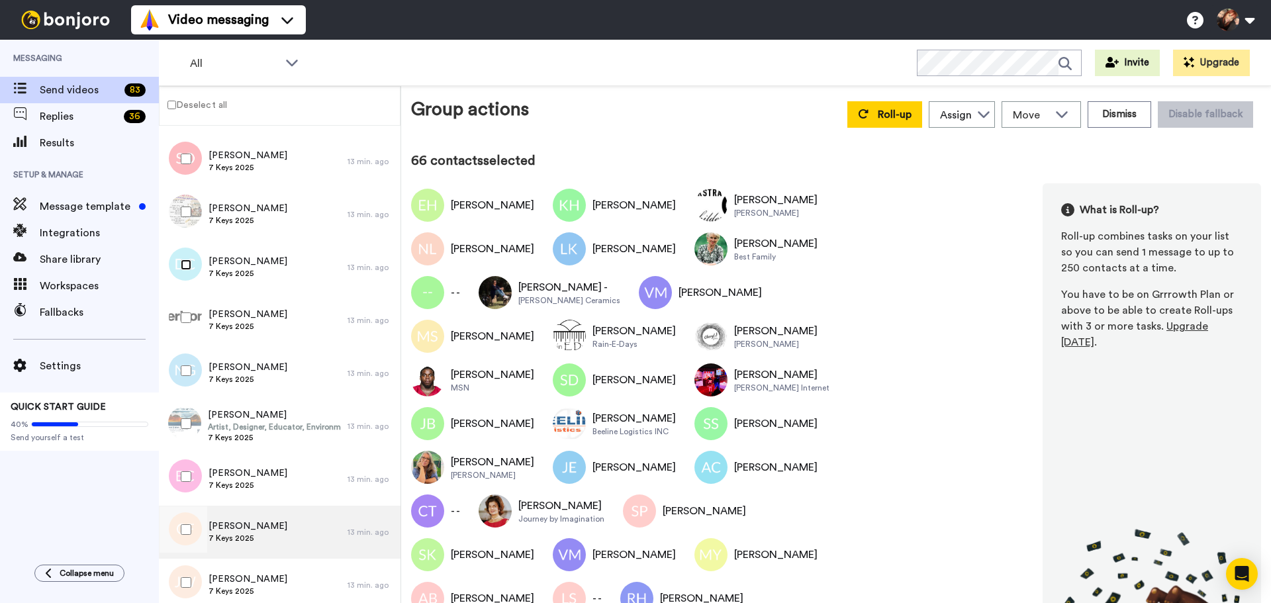
scroll to position [3176, 0]
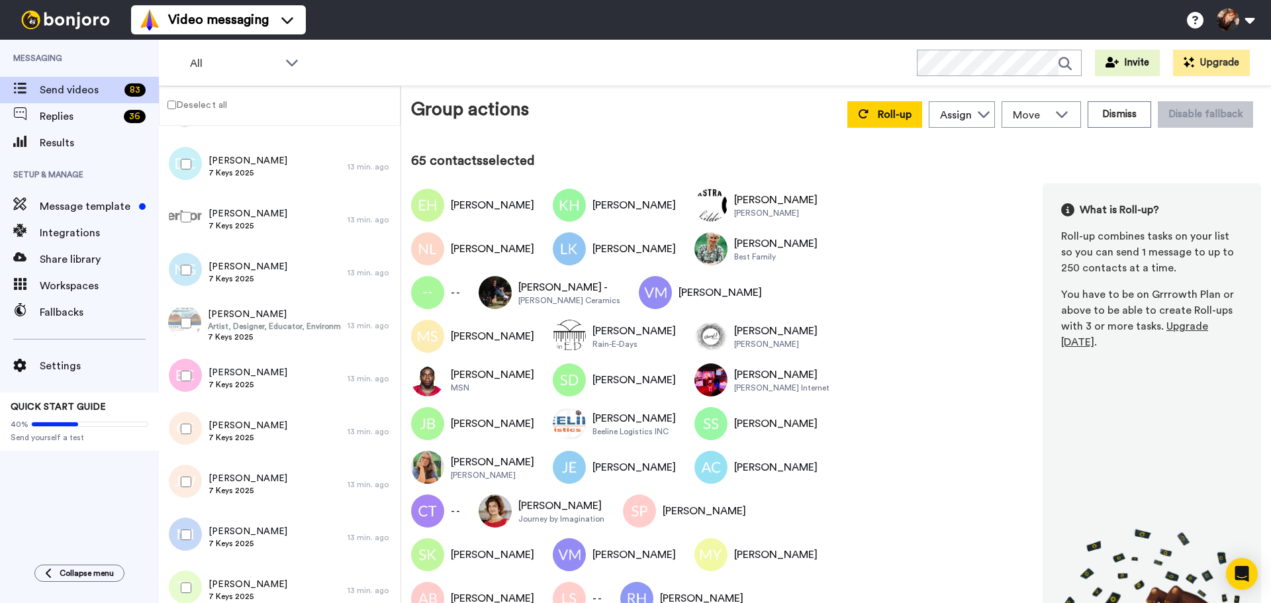
click at [182, 262] on div at bounding box center [184, 270] width 48 height 46
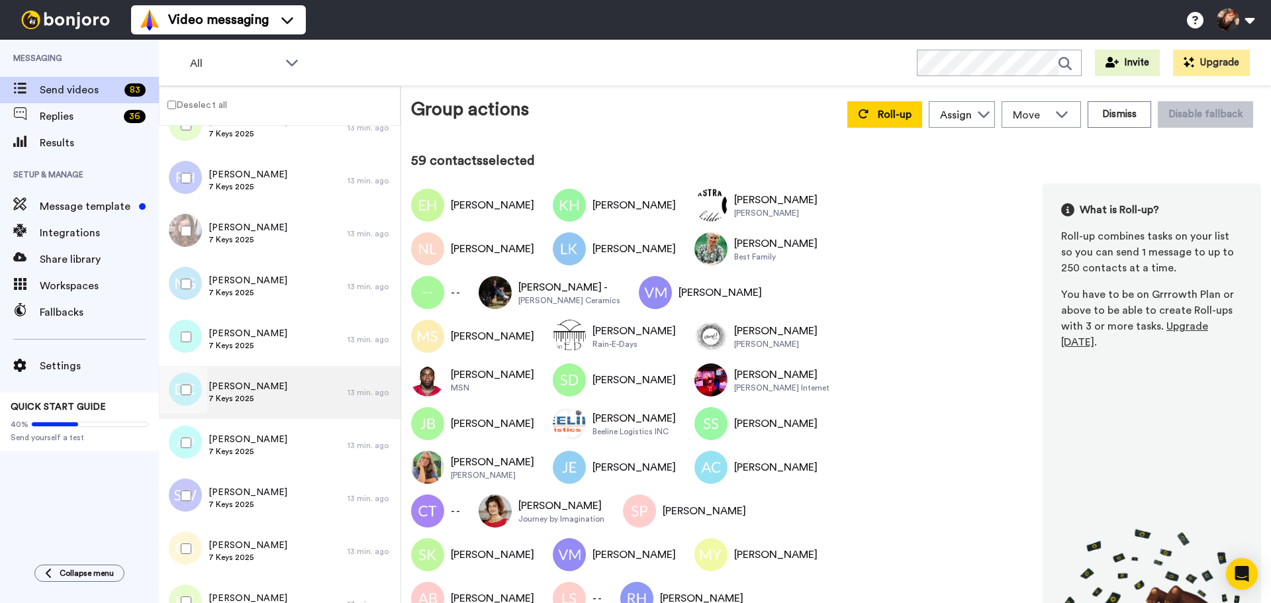
scroll to position [3639, 0]
click at [183, 343] on div at bounding box center [184, 336] width 48 height 46
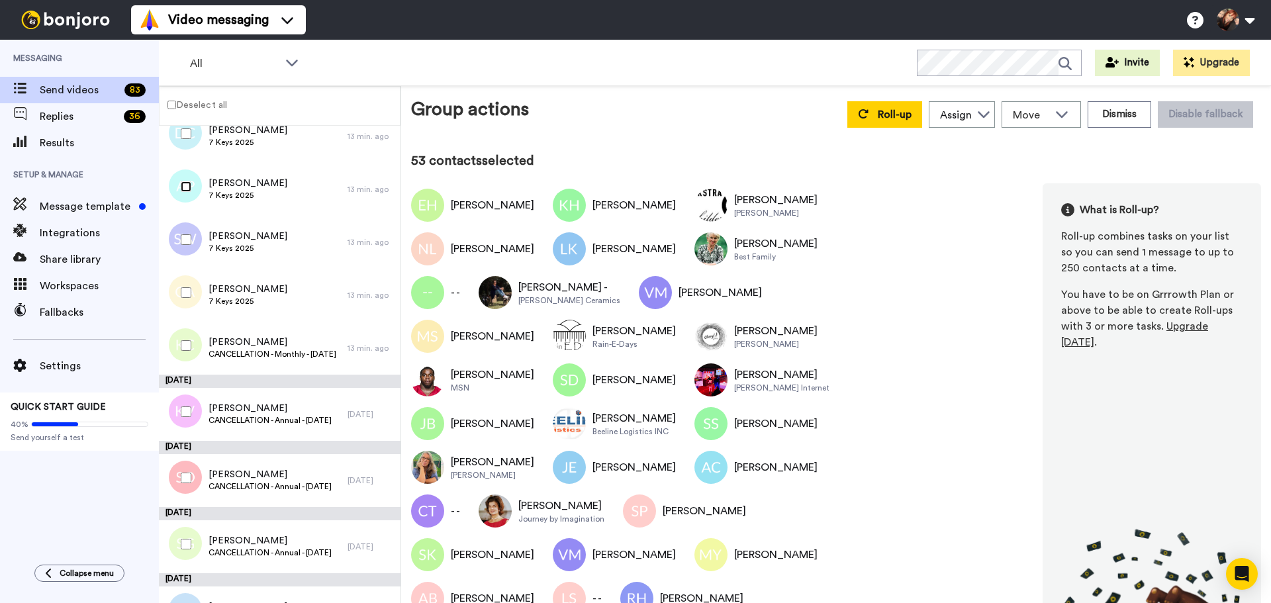
scroll to position [3904, 0]
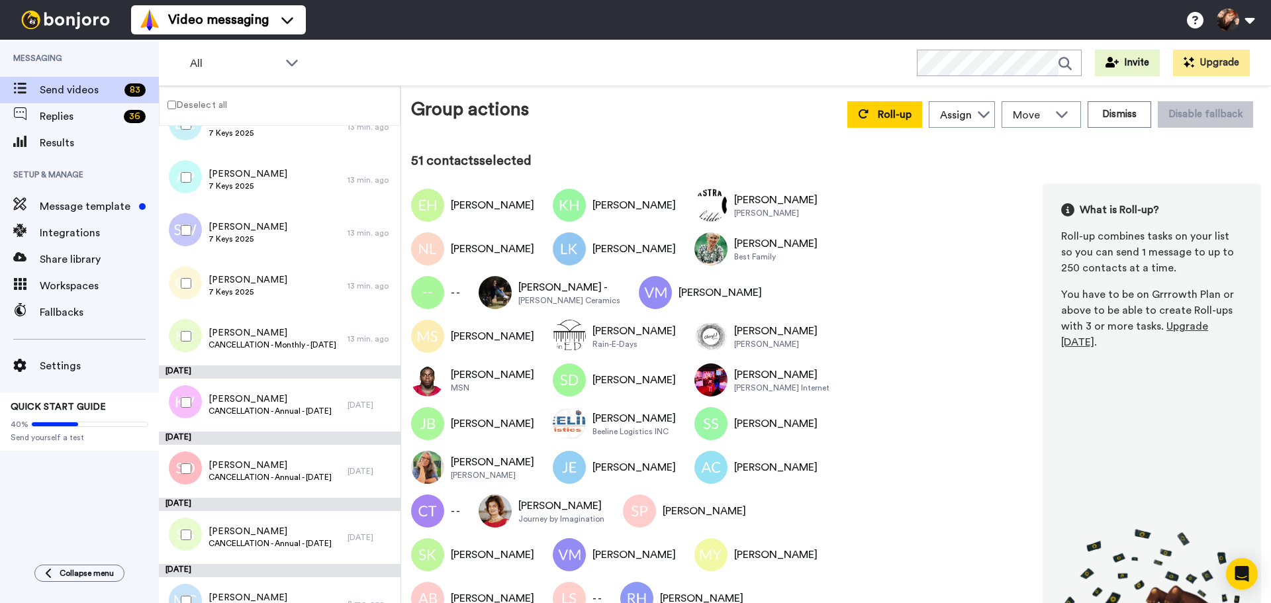
click at [183, 343] on div at bounding box center [184, 336] width 48 height 46
click at [183, 408] on div at bounding box center [184, 402] width 48 height 46
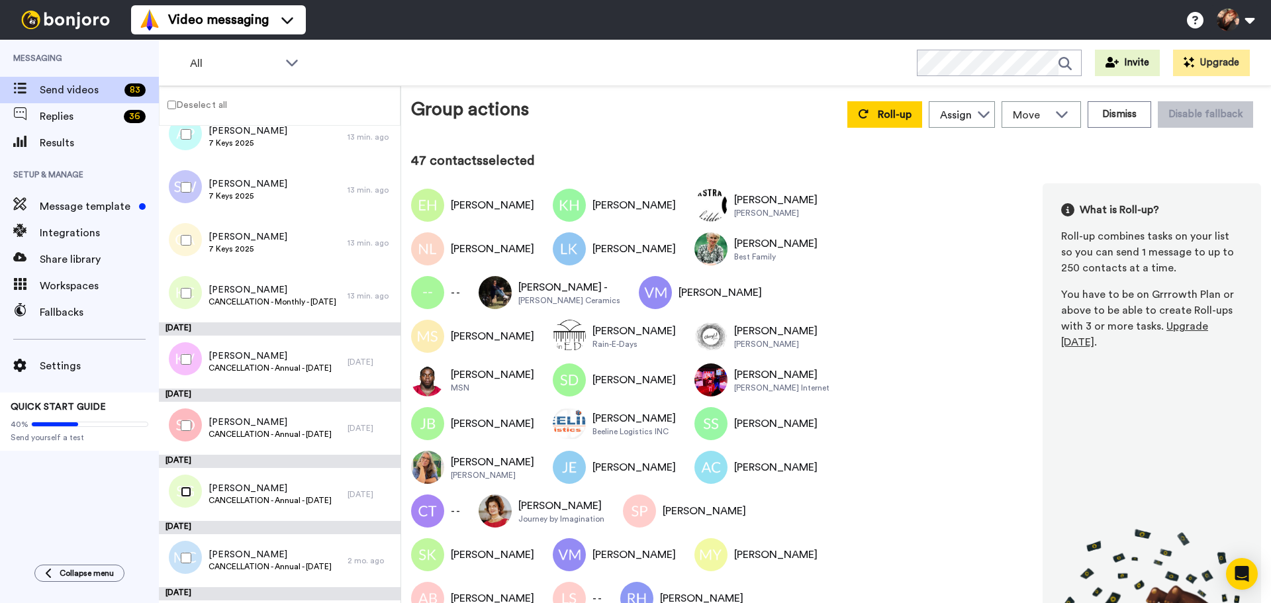
scroll to position [3997, 0]
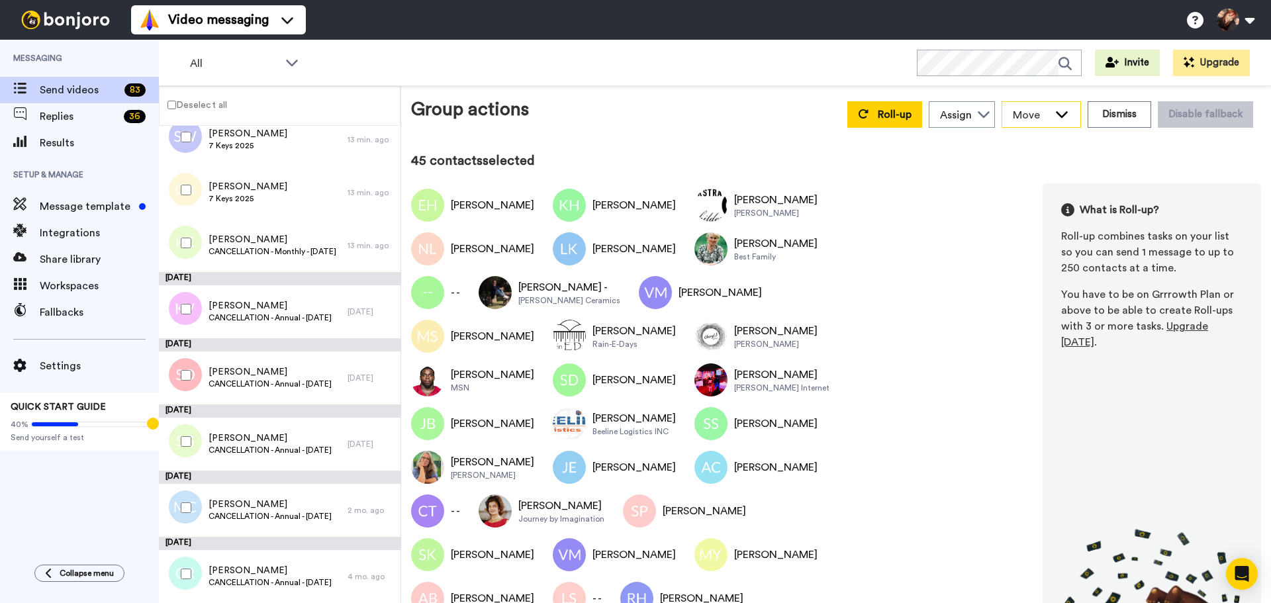
click at [1042, 116] on div "Move" at bounding box center [1041, 114] width 78 height 25
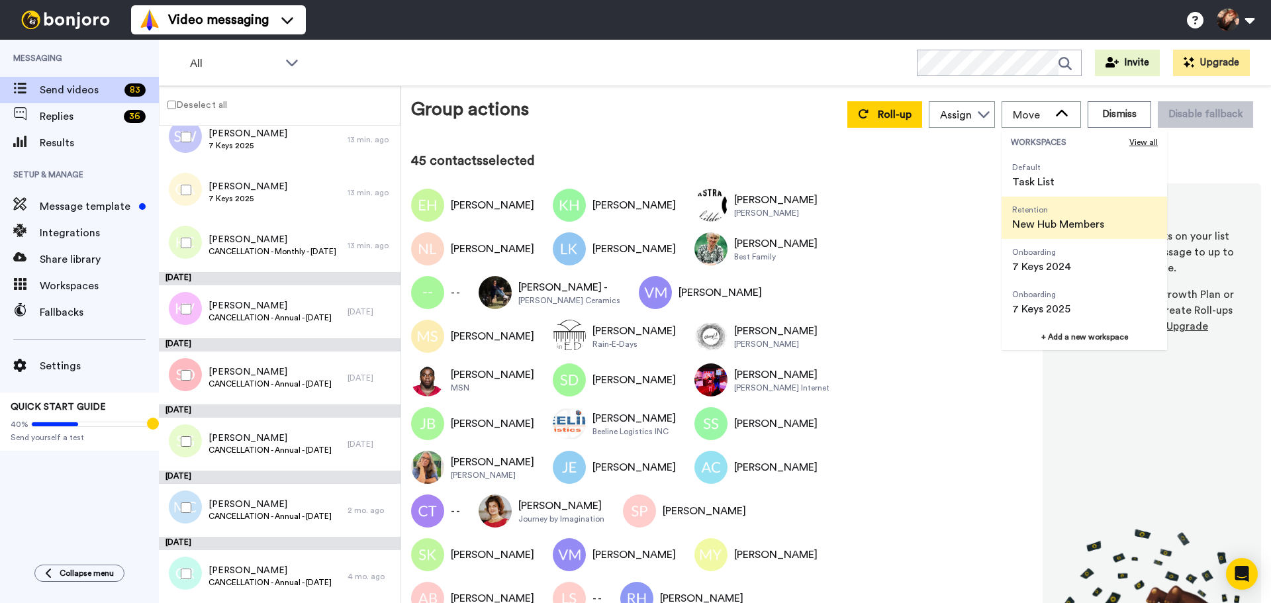
scroll to position [42, 0]
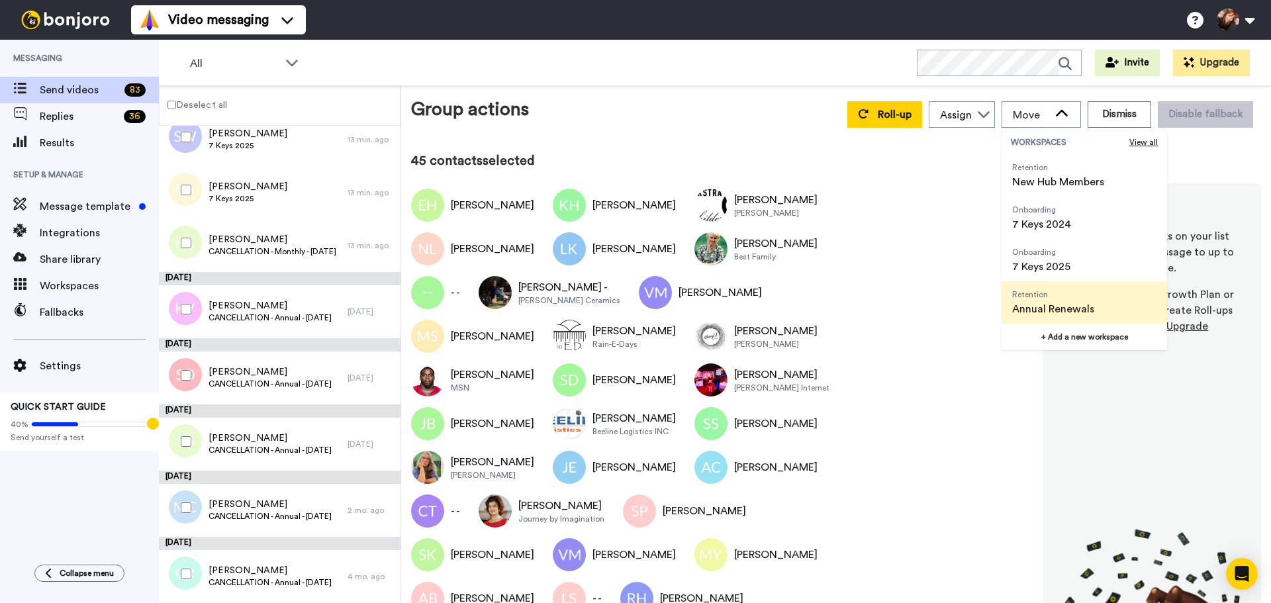
click at [1040, 305] on span "Annual Renewals" at bounding box center [1053, 309] width 82 height 16
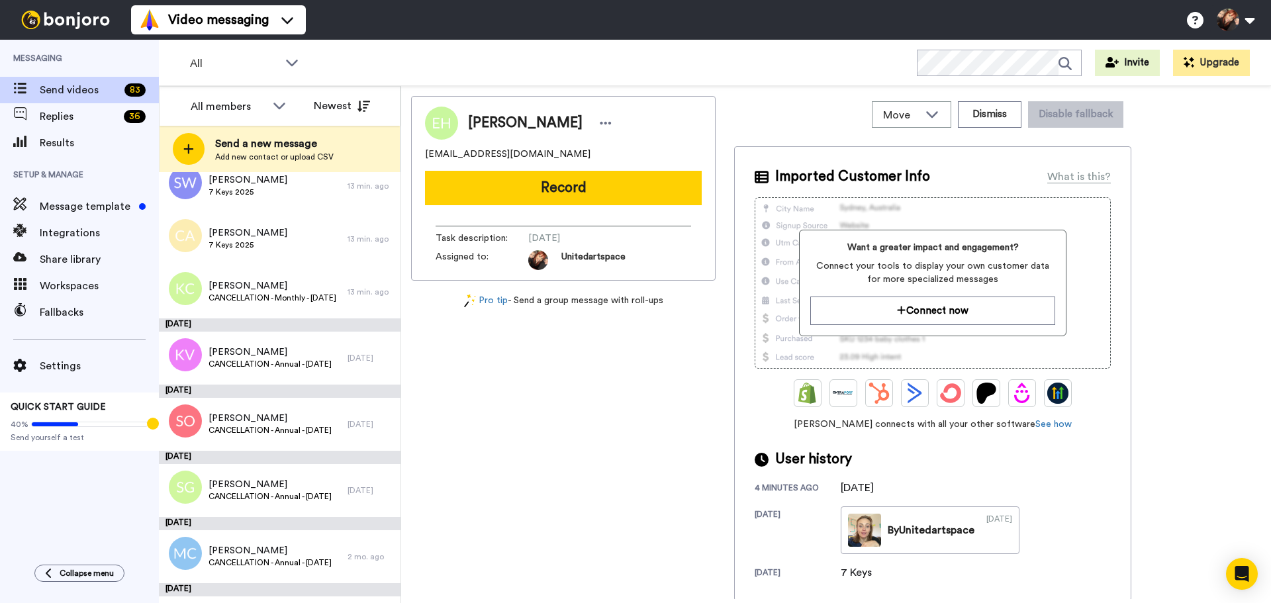
scroll to position [3150, 0]
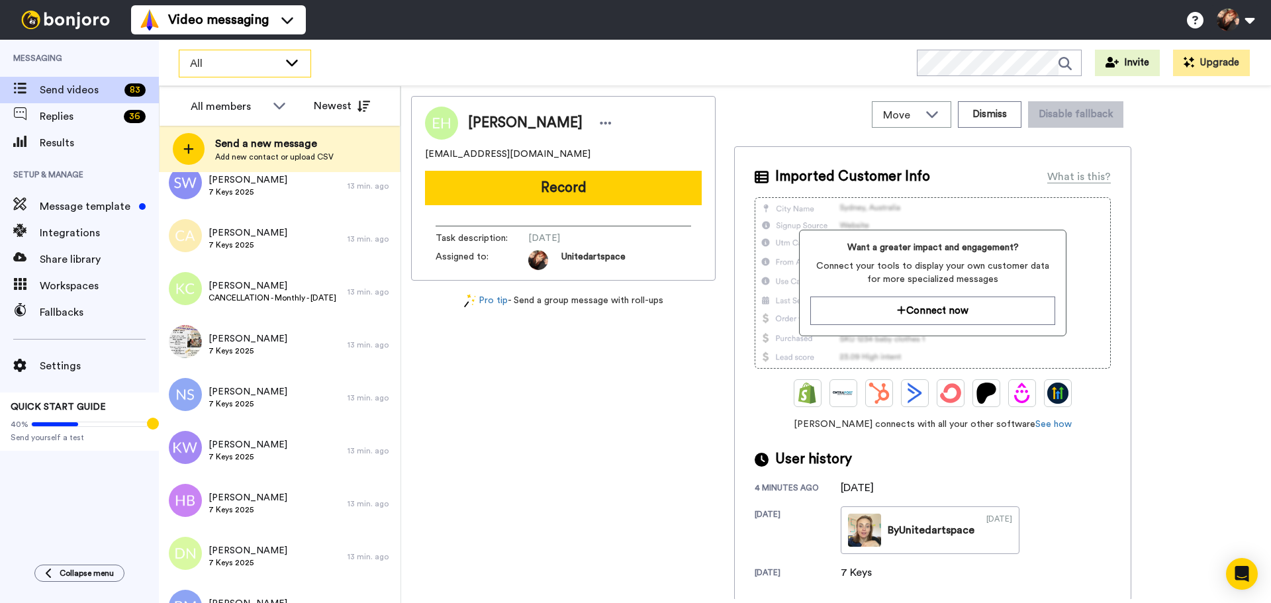
click at [295, 62] on icon at bounding box center [292, 63] width 12 height 7
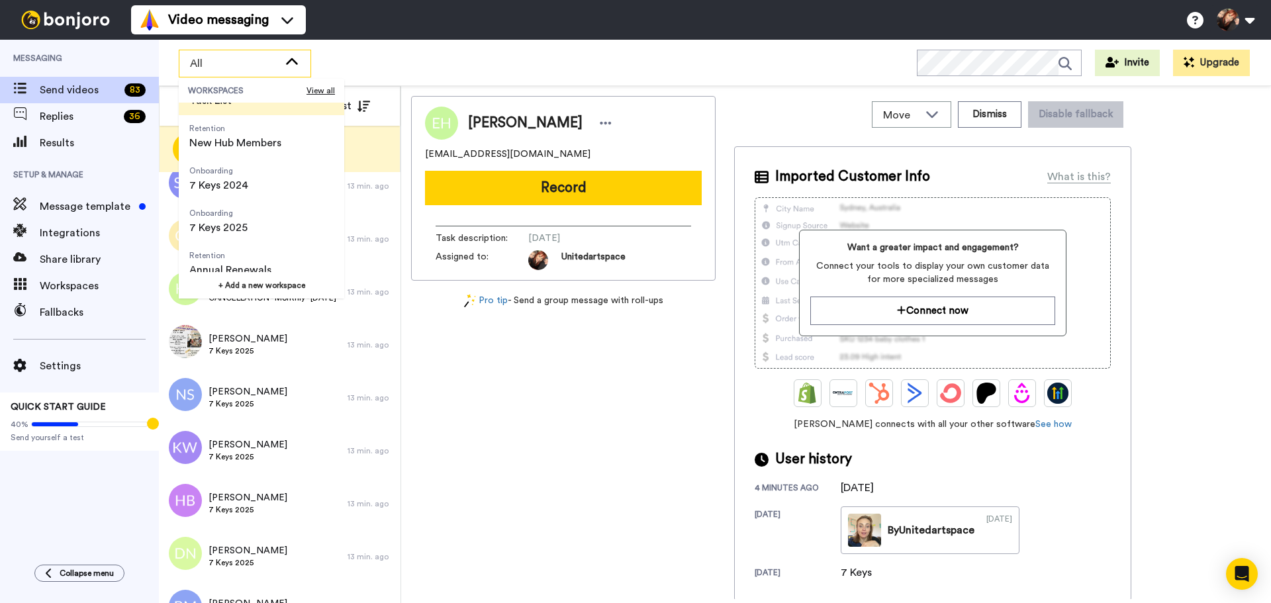
scroll to position [85, 0]
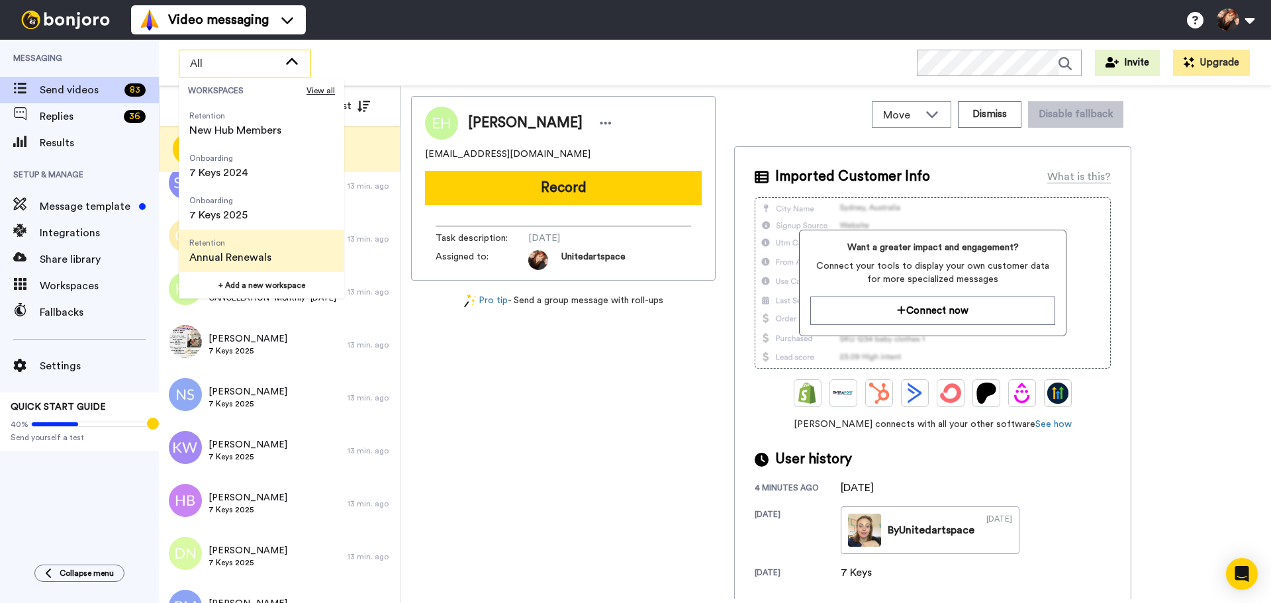
click at [259, 242] on span "Retention" at bounding box center [230, 243] width 82 height 11
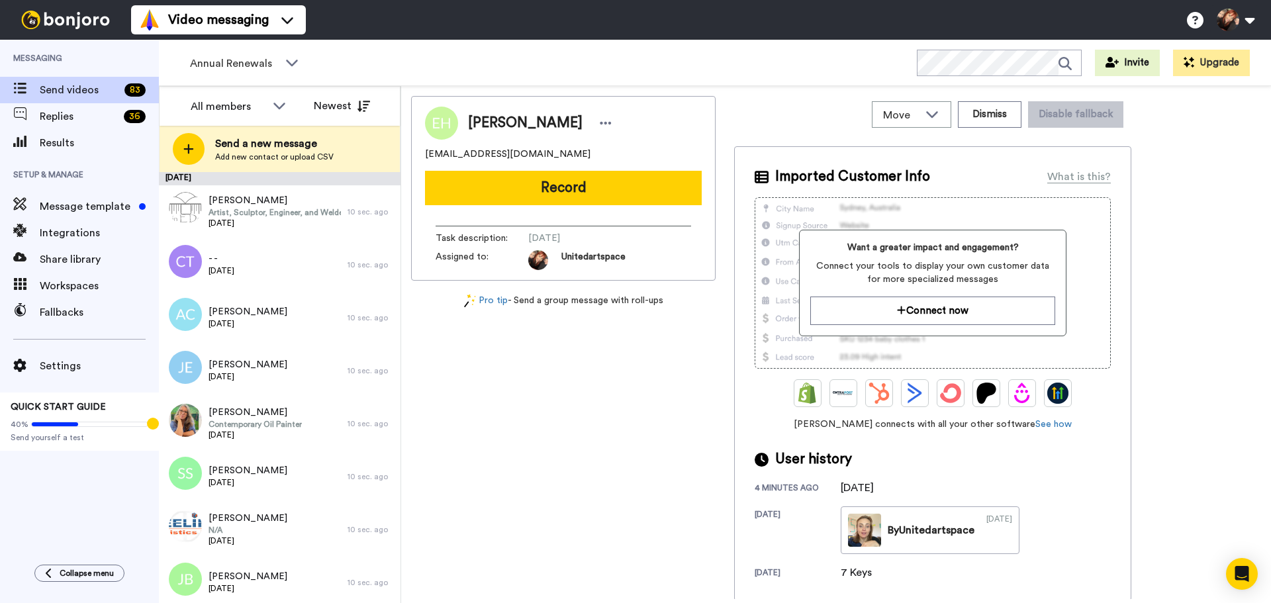
click at [183, 199] on div at bounding box center [184, 209] width 48 height 46
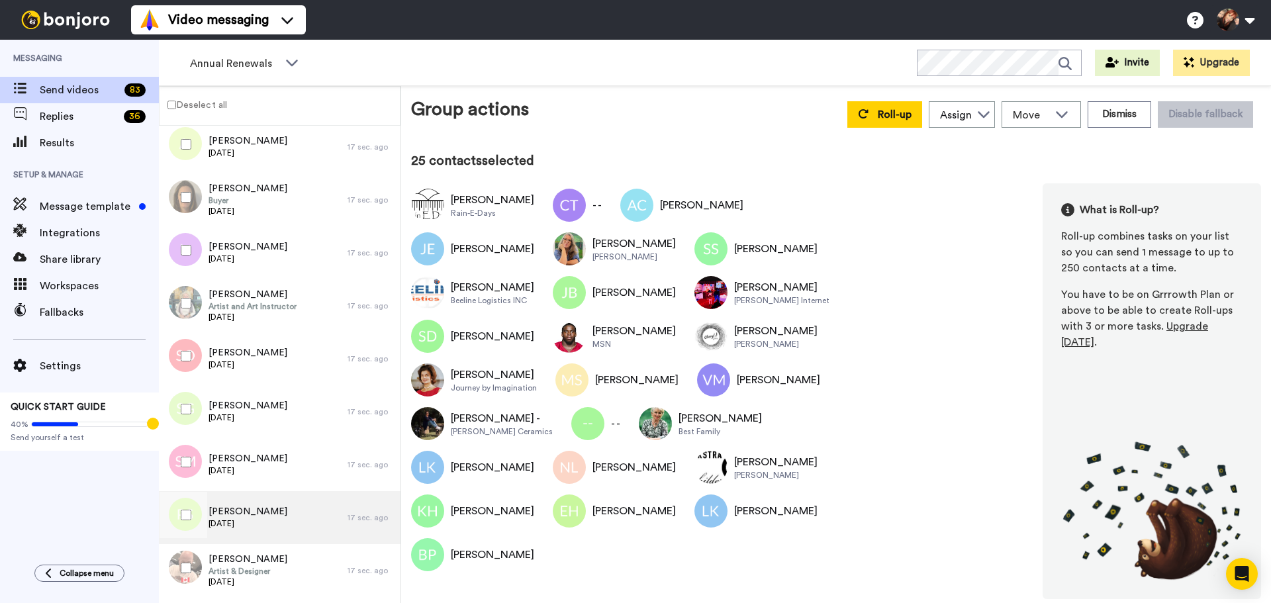
scroll to position [1853, 0]
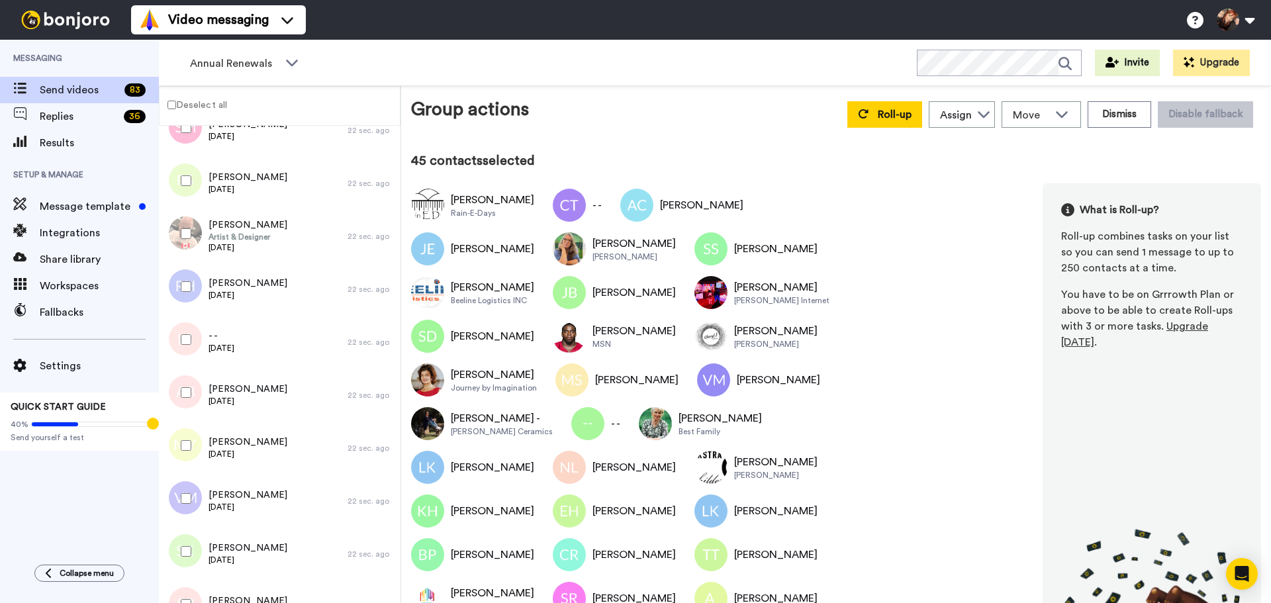
scroll to position [1919, 0]
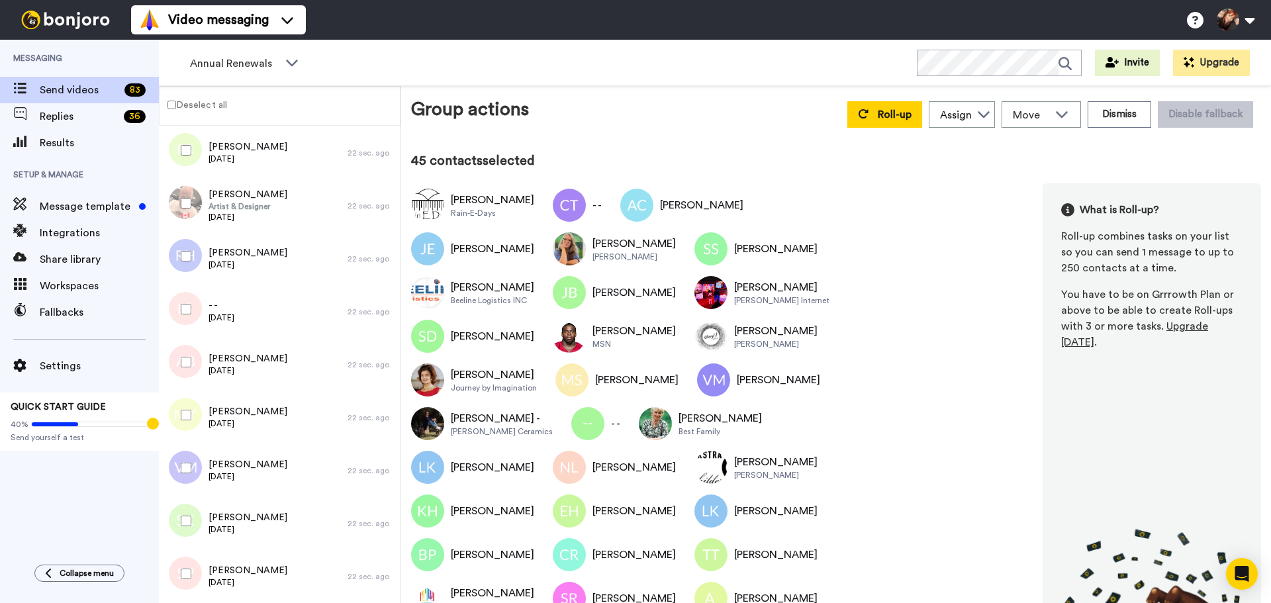
click at [1034, 143] on div "Group actions Roll-up Assign Unitedartspace Move WORKSPACES View all Default Ta…" at bounding box center [836, 347] width 850 height 503
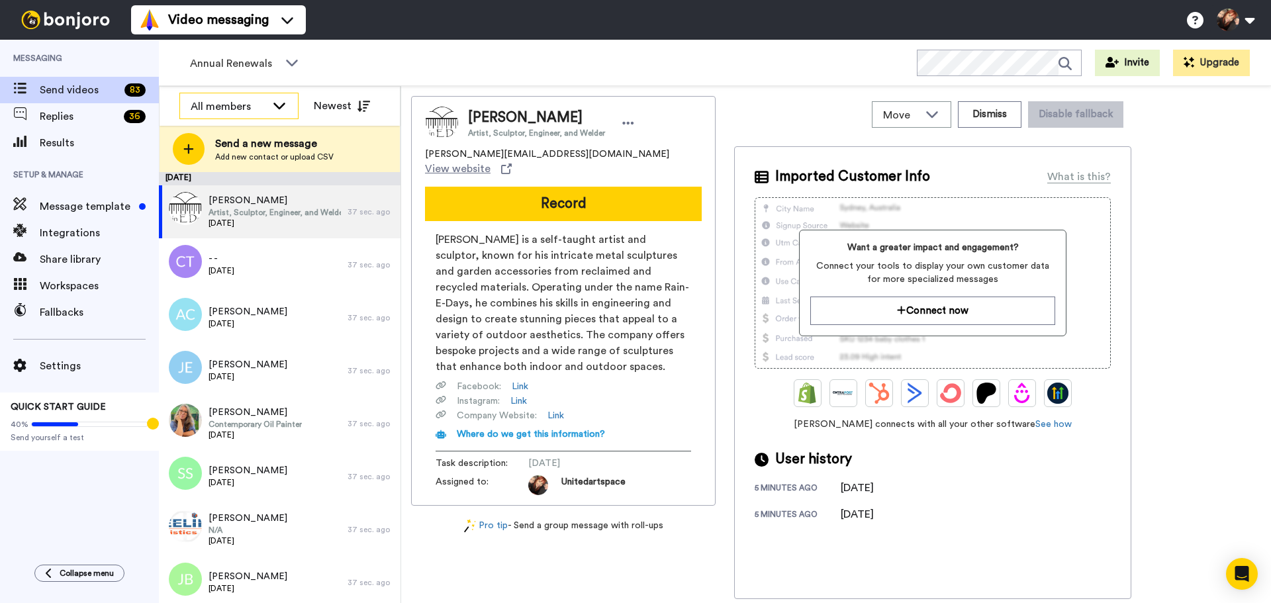
click at [265, 105] on div "All members" at bounding box center [228, 107] width 75 height 16
click at [243, 157] on span "Unitedartspace" at bounding box center [219, 156] width 80 height 13
click at [250, 104] on div "Unitedartspace" at bounding box center [228, 107] width 75 height 16
click at [235, 136] on span "All members" at bounding box center [213, 134] width 68 height 13
click at [81, 283] on span "Workspaces" at bounding box center [99, 286] width 119 height 16
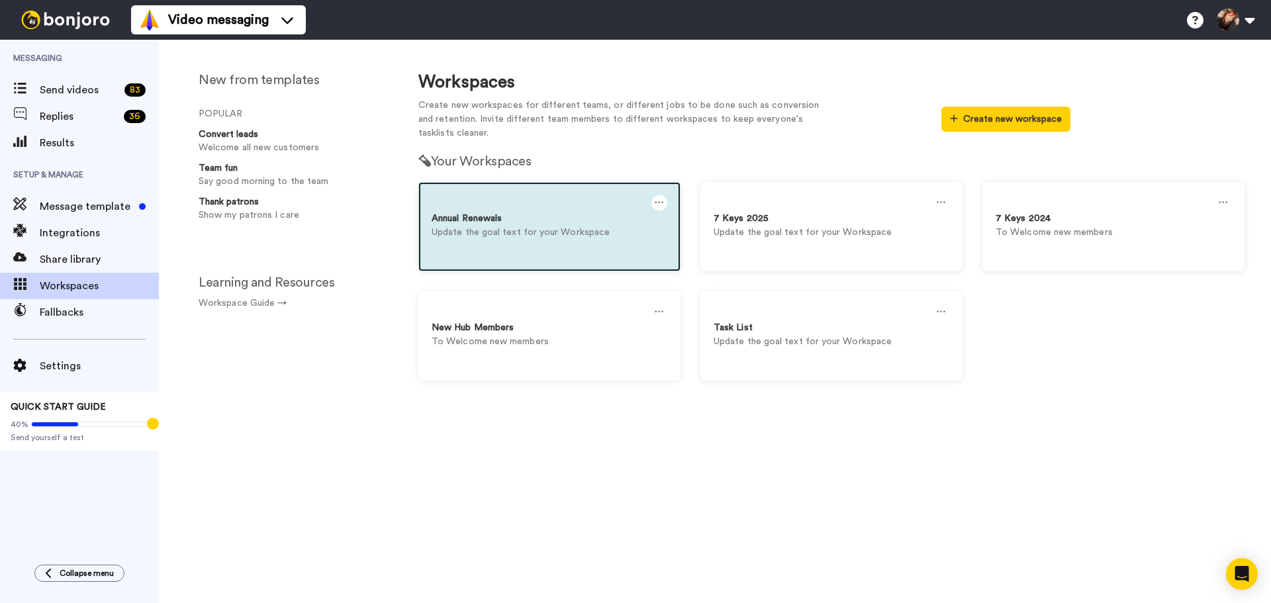
click at [518, 230] on p "Update the goal text for your Workspace" at bounding box center [550, 233] width 236 height 14
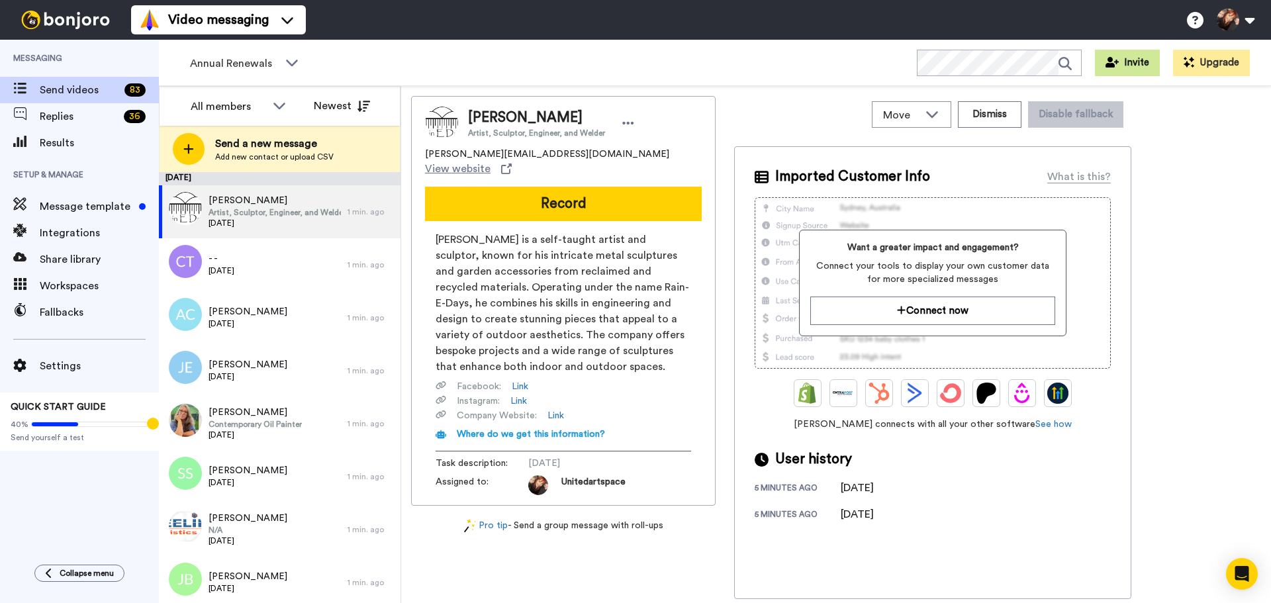
click at [1126, 62] on button "Invite" at bounding box center [1127, 63] width 65 height 26
click at [758, 104] on div "Move WORKSPACES View all Default Task List Retention New Hub Members Onboarding…" at bounding box center [932, 114] width 397 height 37
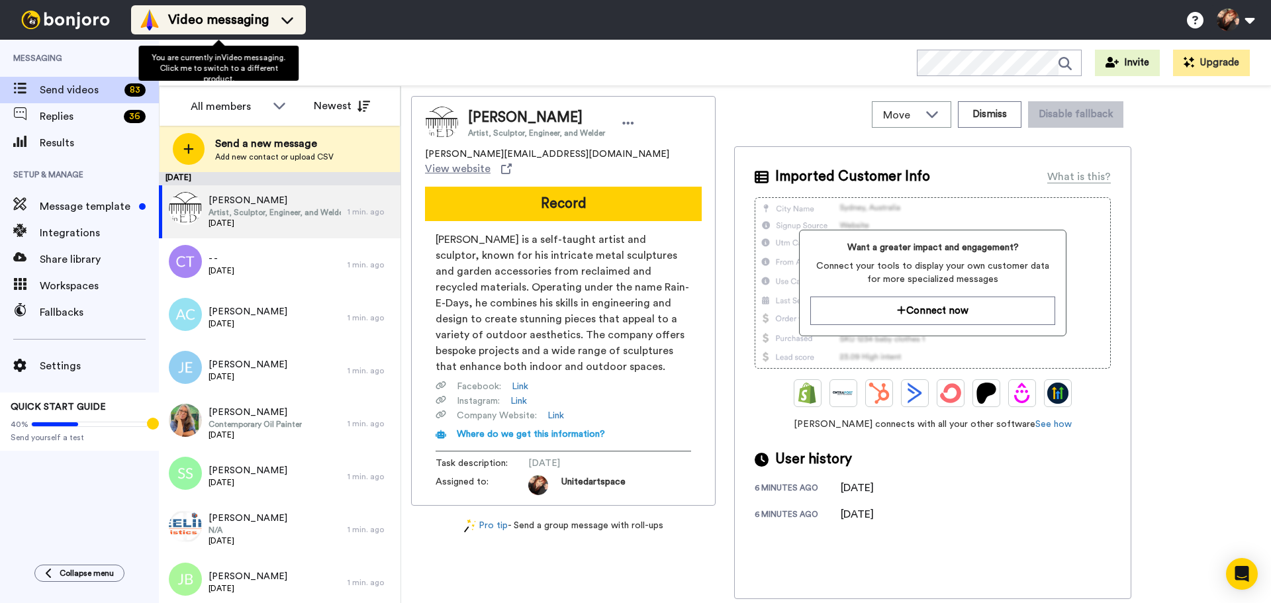
click at [275, 23] on div "Video messaging" at bounding box center [218, 19] width 159 height 21
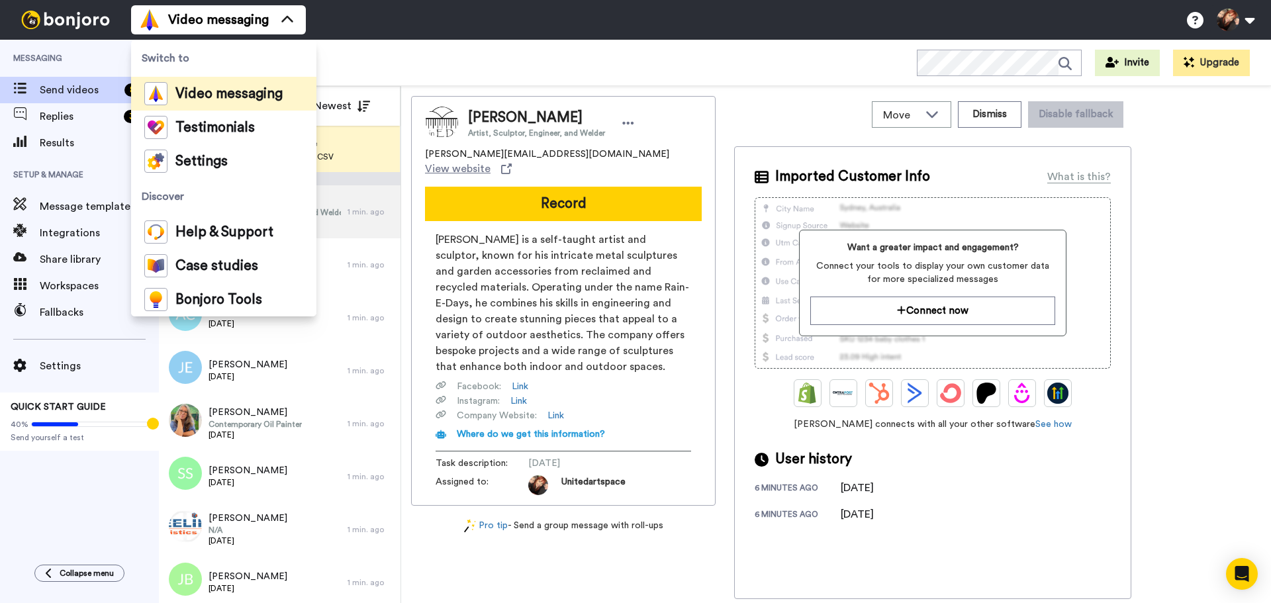
click at [88, 491] on div "Messaging Send videos 83 Replies 36 Results Setup & Manage Message template Int…" at bounding box center [79, 296] width 159 height 512
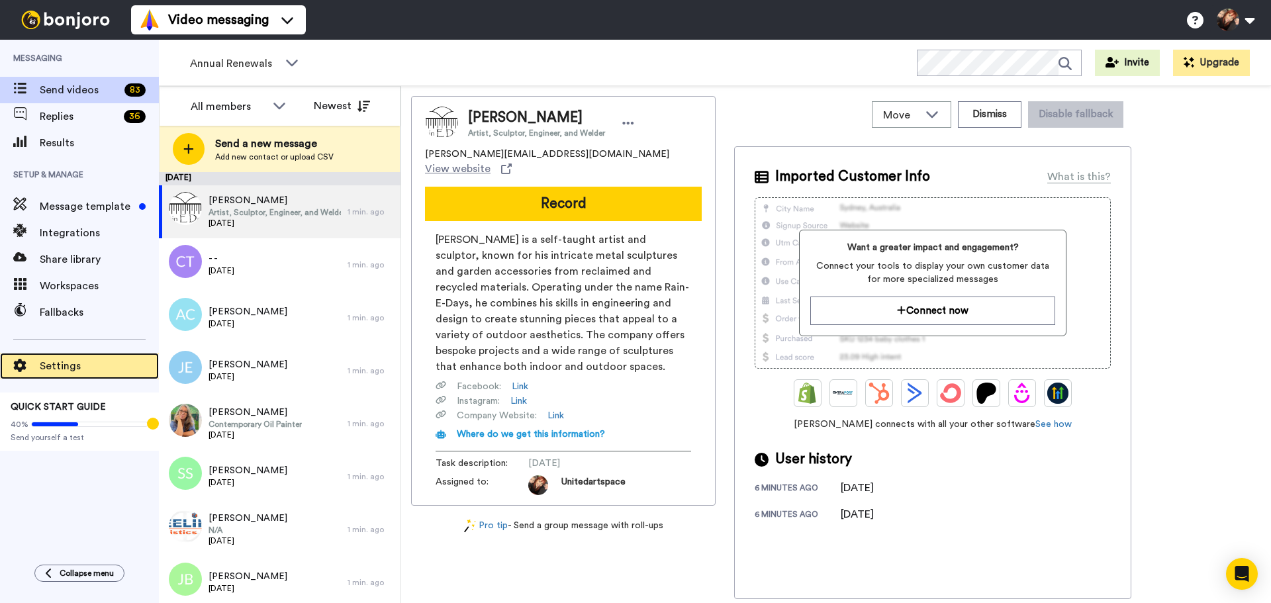
click at [42, 369] on span "Settings" at bounding box center [99, 366] width 119 height 16
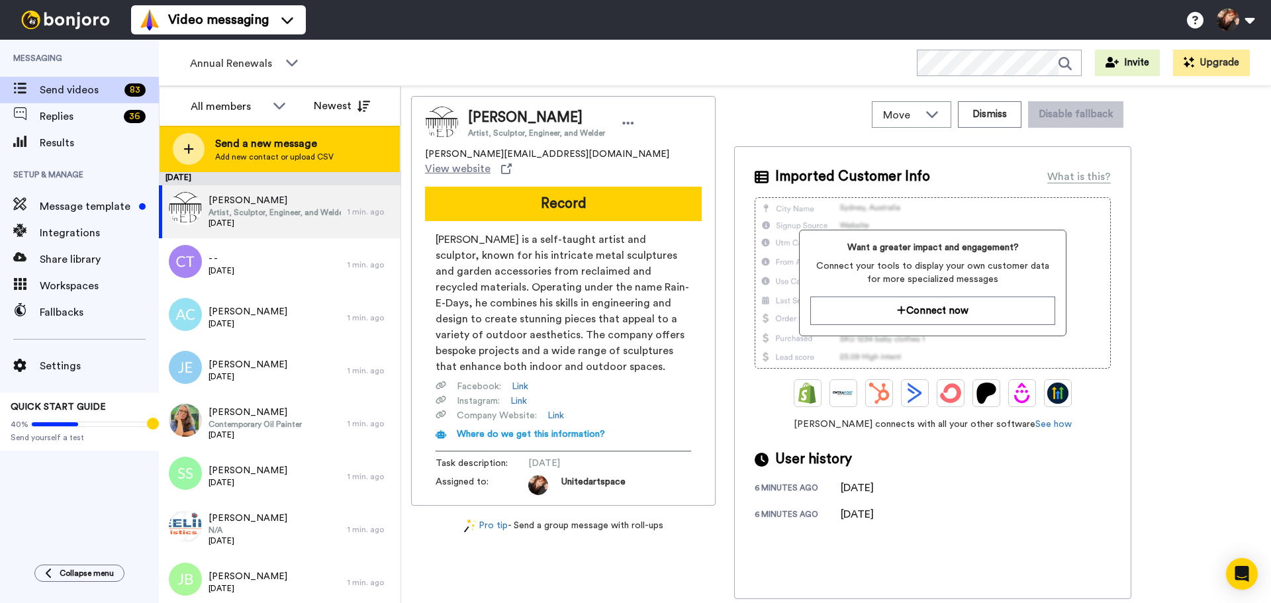
click at [331, 145] on div "Send a new message Add new contact or upload CSV" at bounding box center [280, 149] width 240 height 46
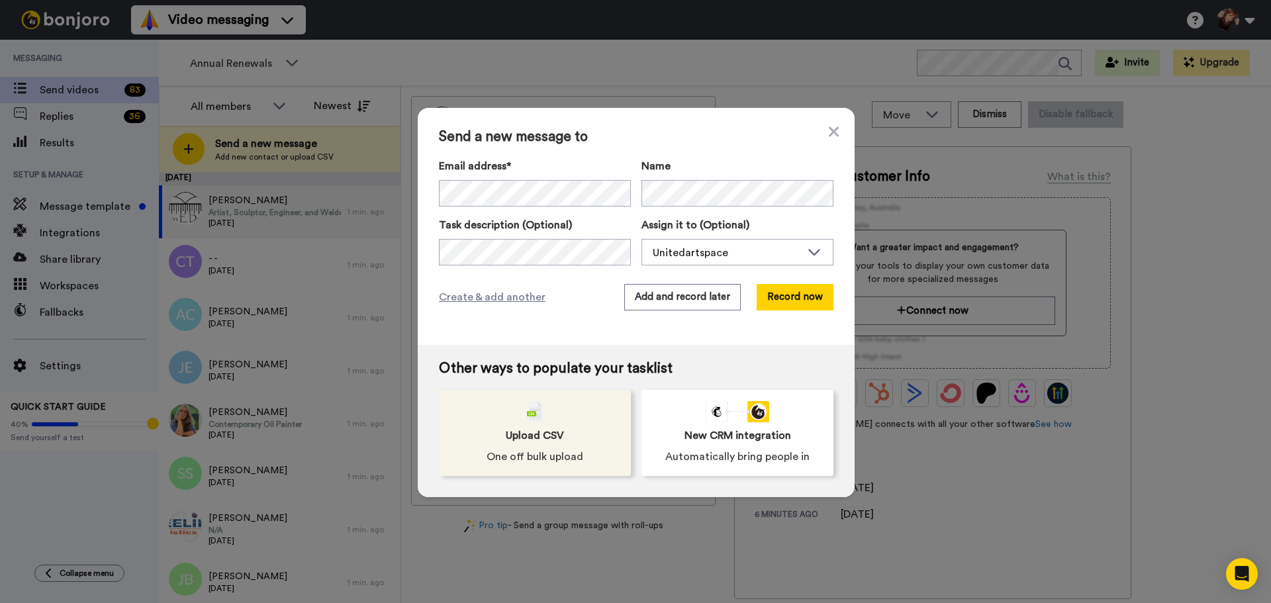
click at [549, 447] on div "Upload CSV One off bulk upload" at bounding box center [535, 433] width 192 height 86
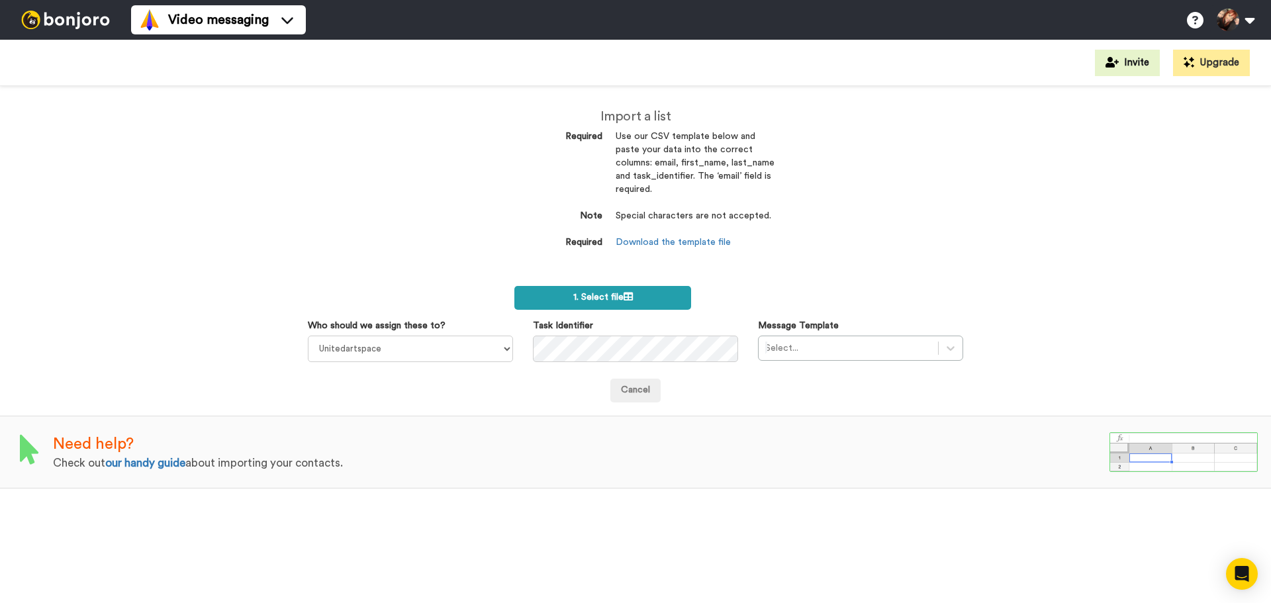
click at [626, 297] on icon at bounding box center [627, 296] width 9 height 9
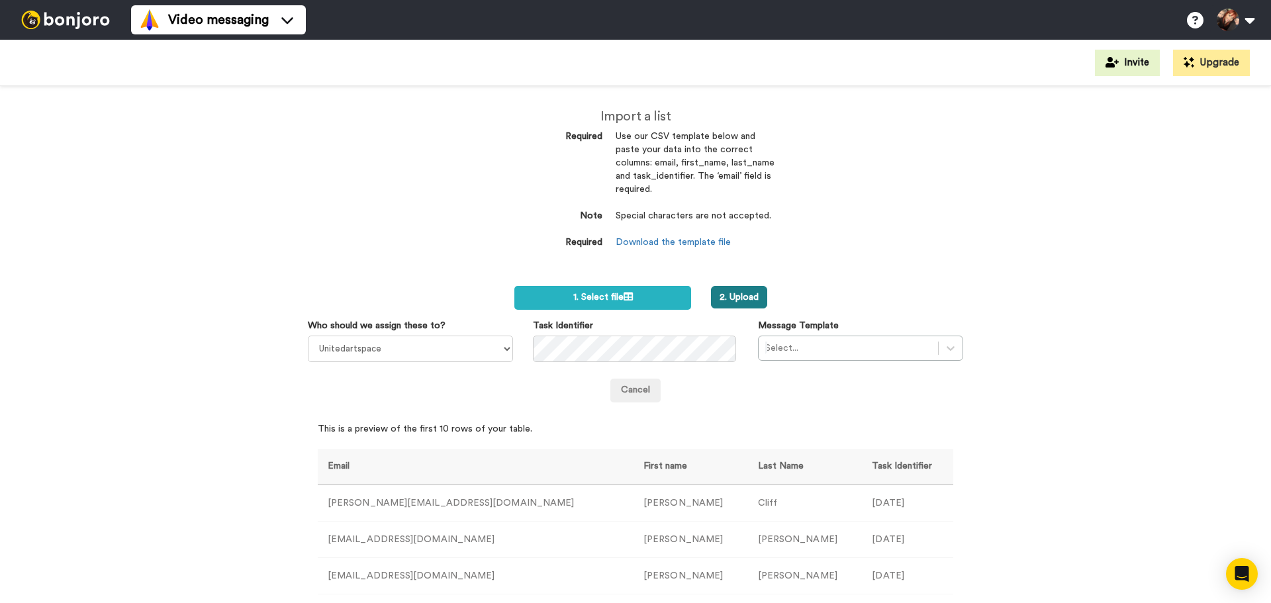
click at [733, 293] on button "2. Upload" at bounding box center [739, 297] width 56 height 23
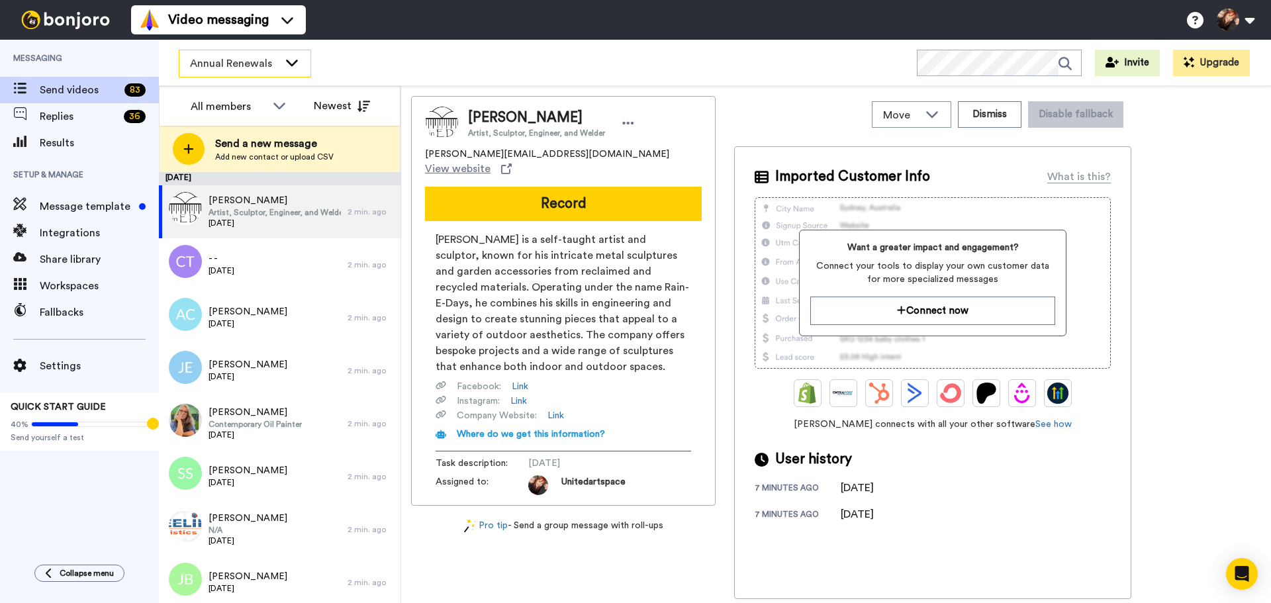
click at [291, 68] on icon at bounding box center [292, 62] width 16 height 13
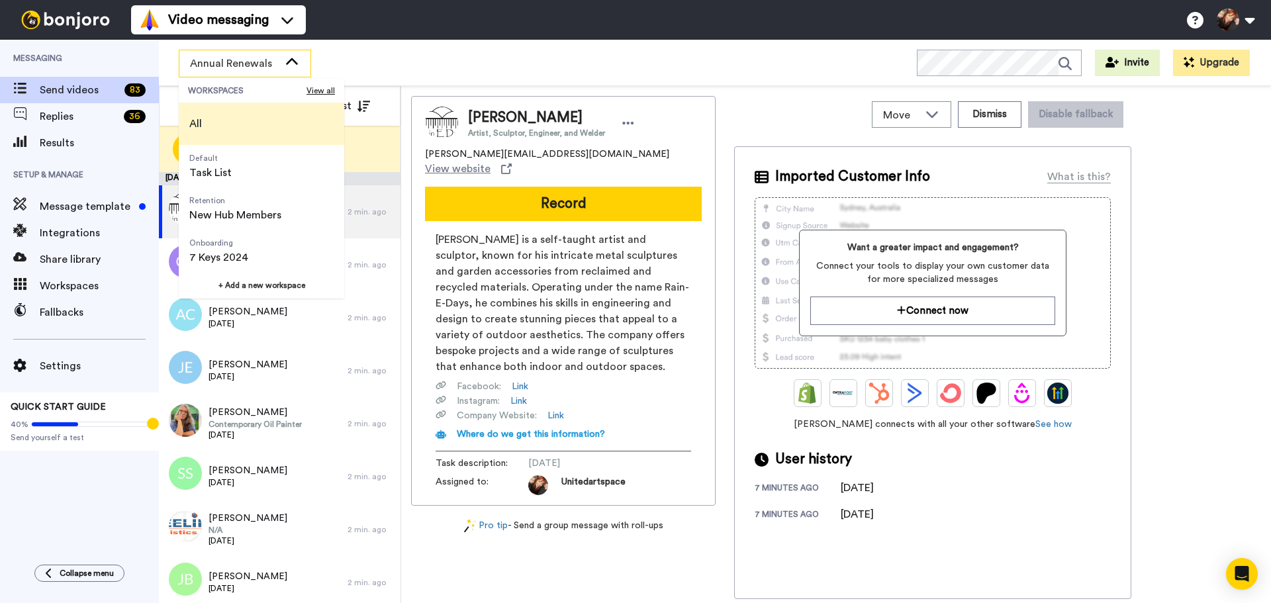
click at [271, 120] on li "All" at bounding box center [261, 124] width 165 height 42
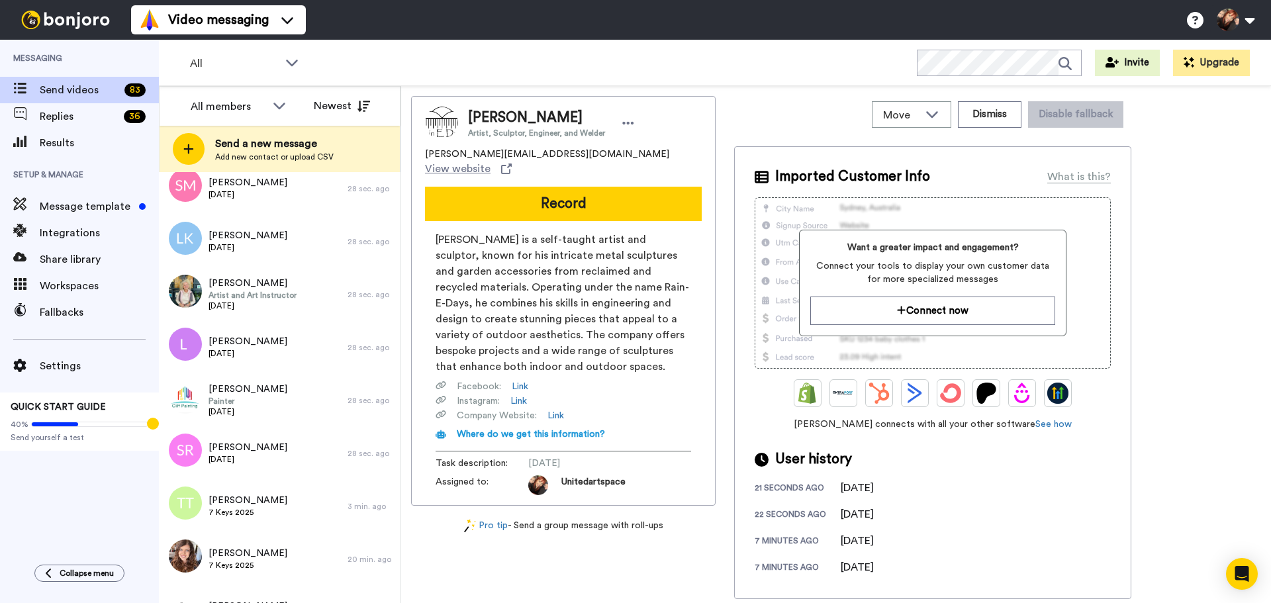
scroll to position [2022, 0]
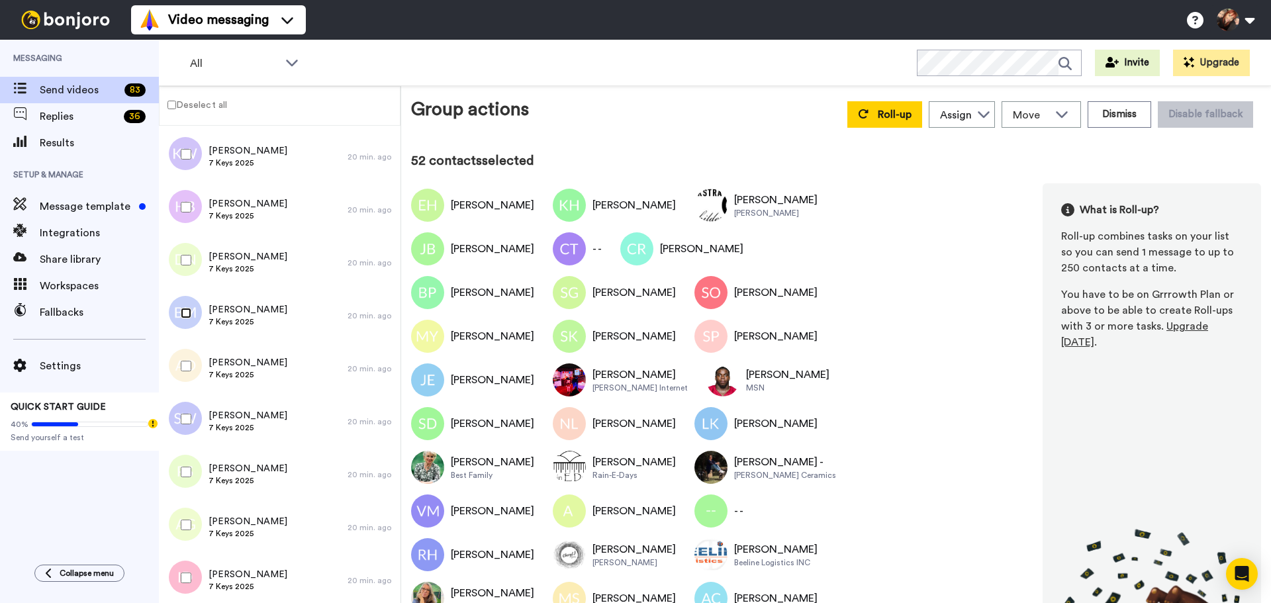
scroll to position [3412, 0]
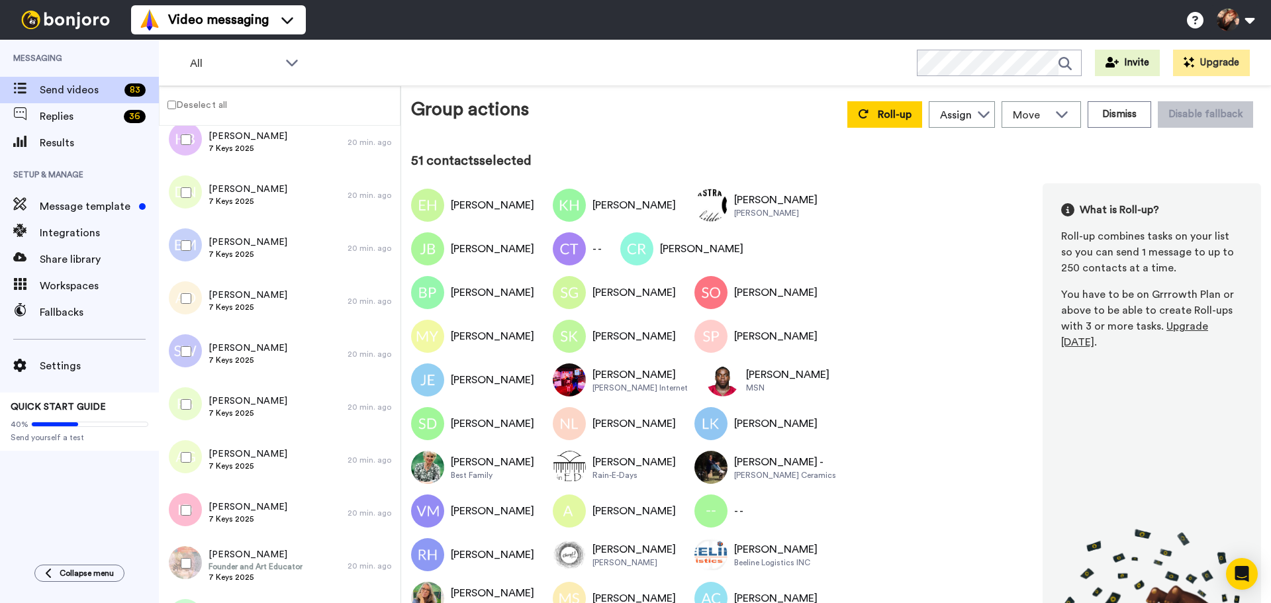
click at [183, 357] on div at bounding box center [184, 351] width 48 height 46
click at [183, 410] on div at bounding box center [184, 404] width 48 height 46
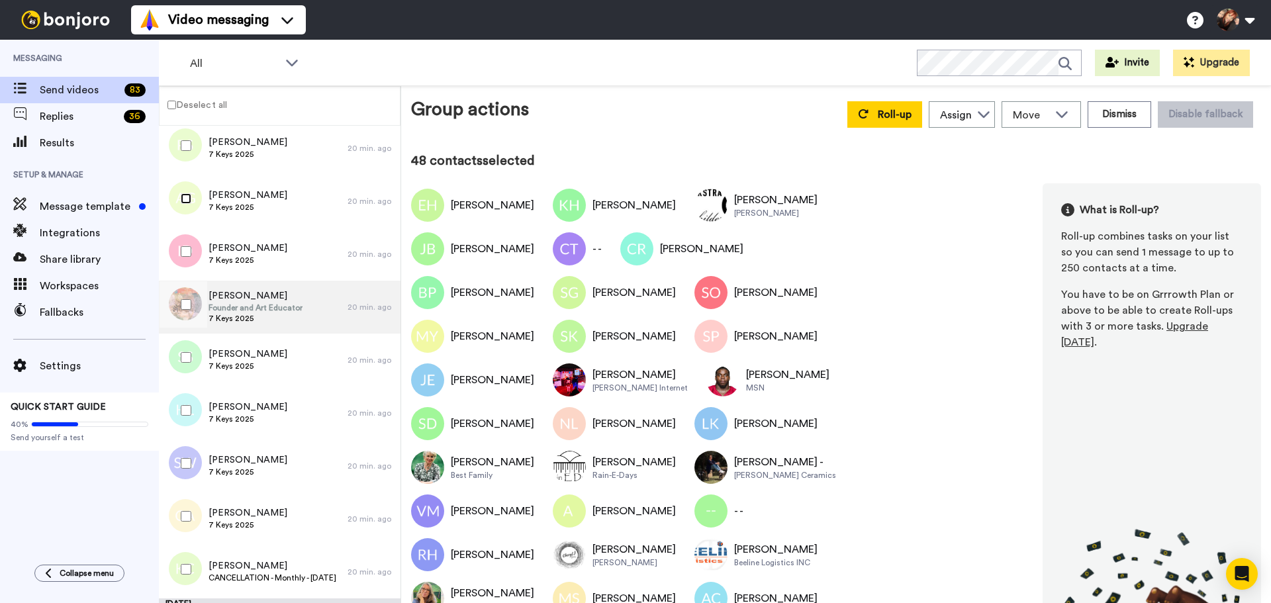
scroll to position [3677, 0]
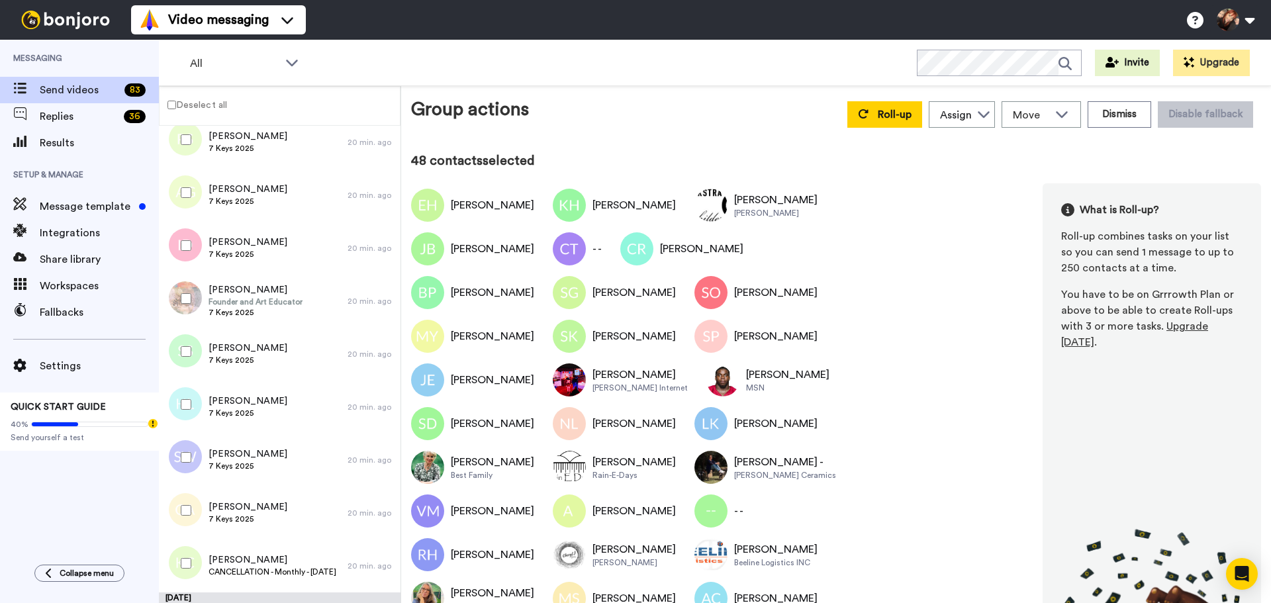
drag, startPoint x: 187, startPoint y: 239, endPoint x: 186, endPoint y: 252, distance: 13.3
click at [186, 239] on div at bounding box center [184, 245] width 48 height 46
click at [188, 339] on div at bounding box center [184, 351] width 48 height 46
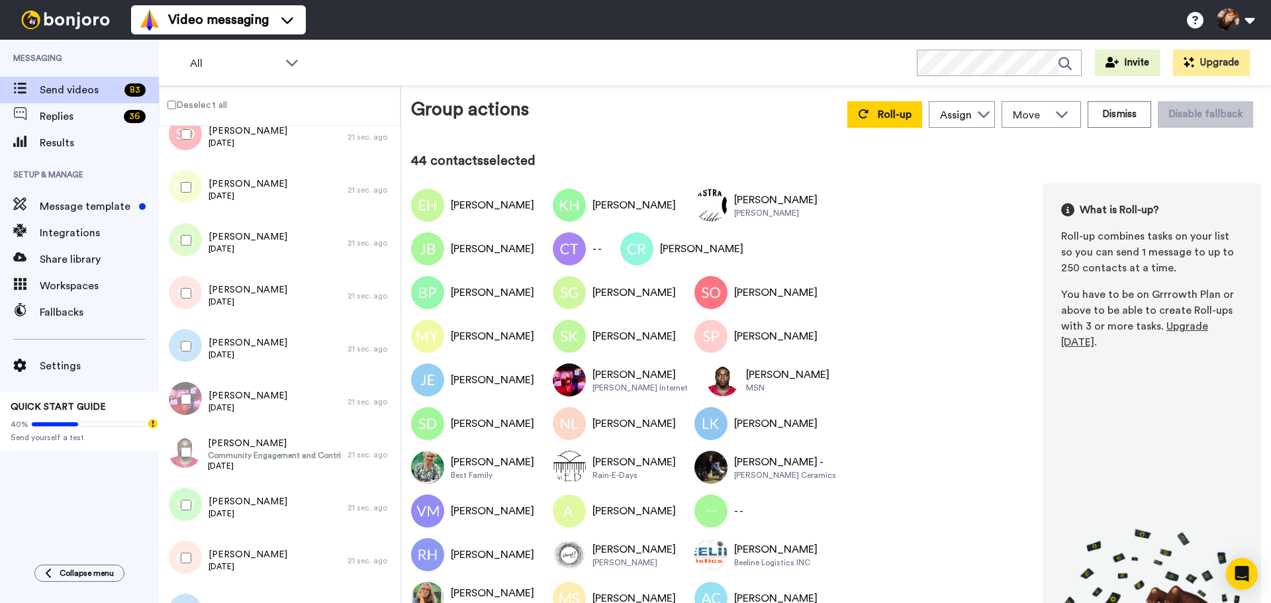
scroll to position [0, 0]
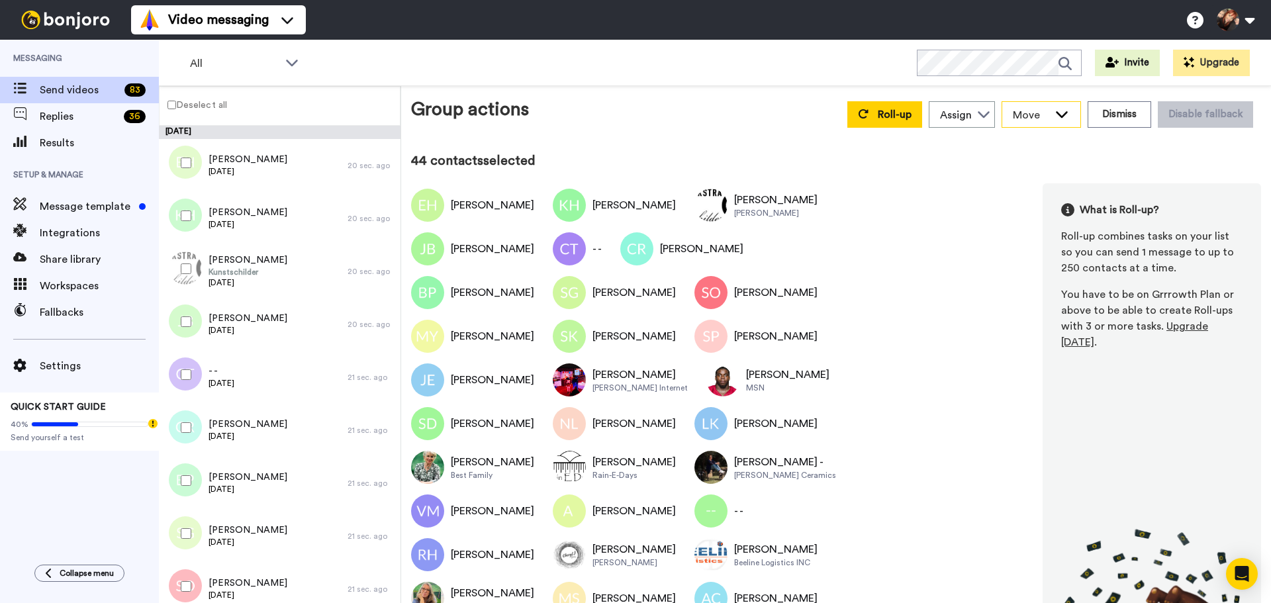
click at [1054, 113] on icon at bounding box center [1062, 113] width 16 height 13
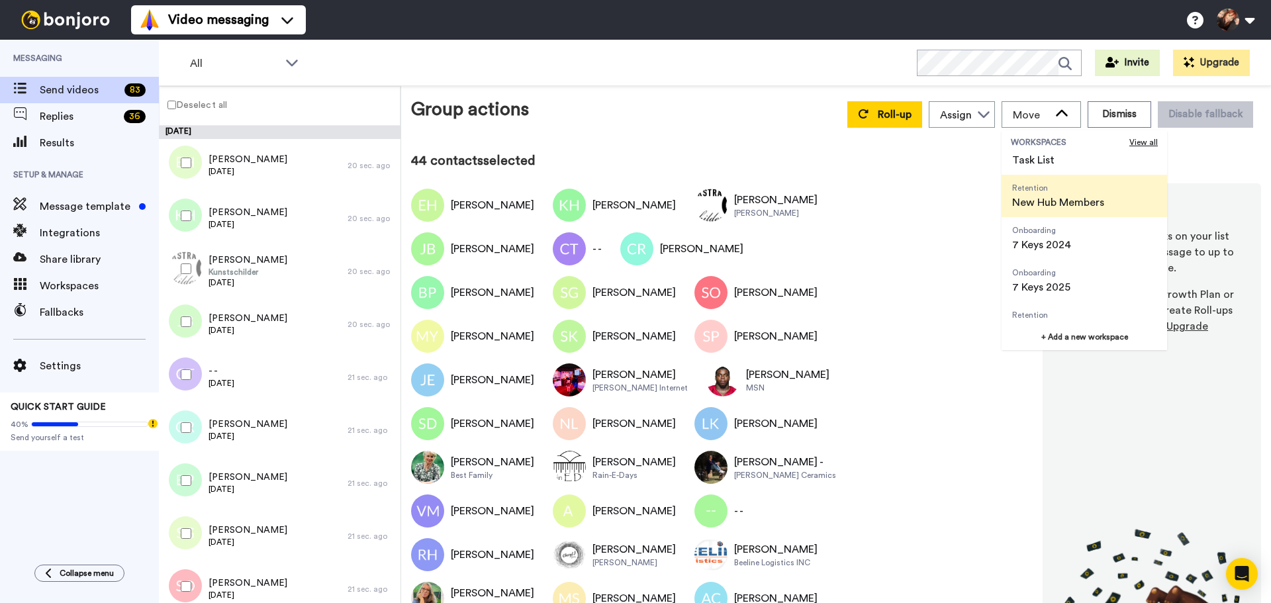
scroll to position [42, 0]
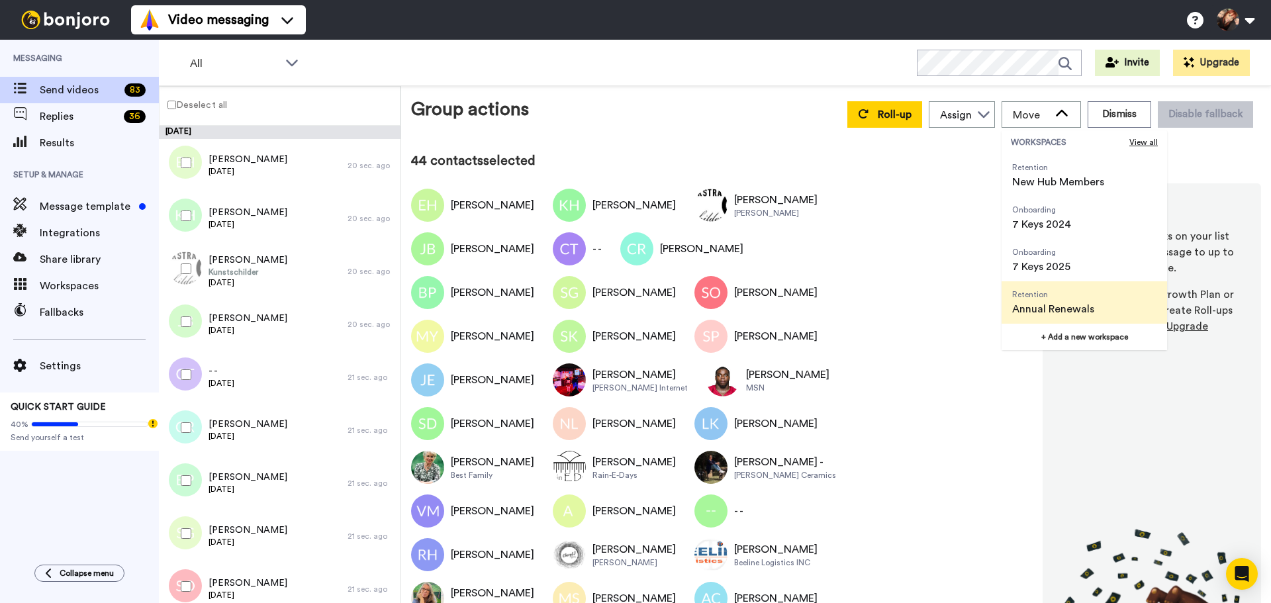
click at [1050, 302] on span "Annual Renewals" at bounding box center [1053, 309] width 82 height 16
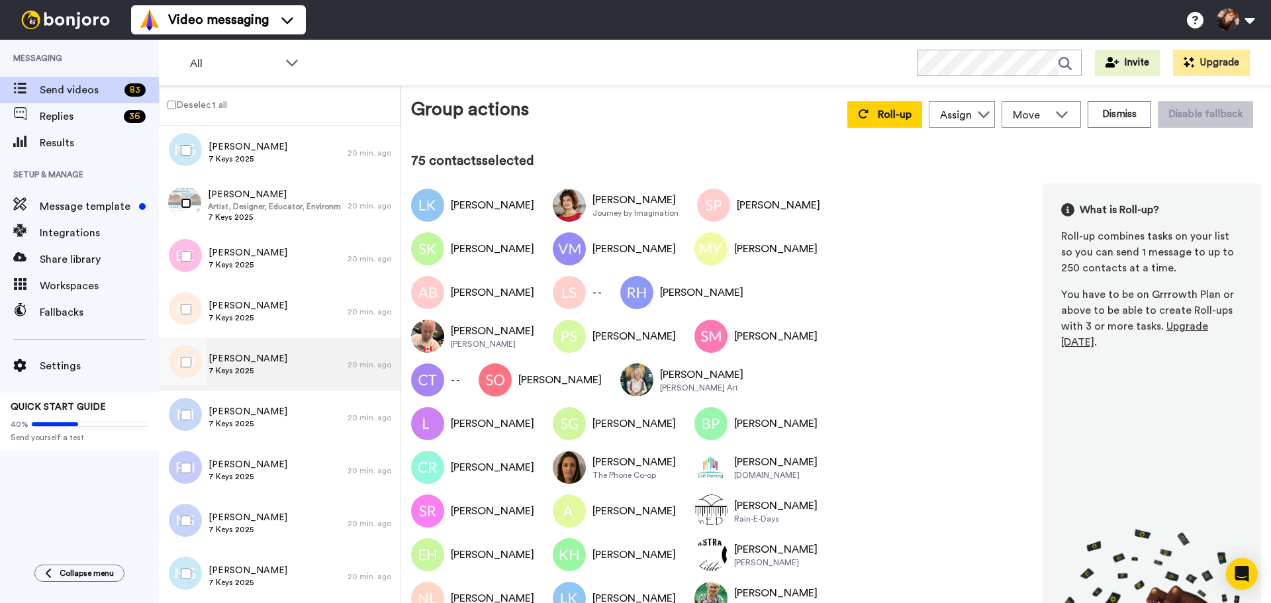
scroll to position [2515, 0]
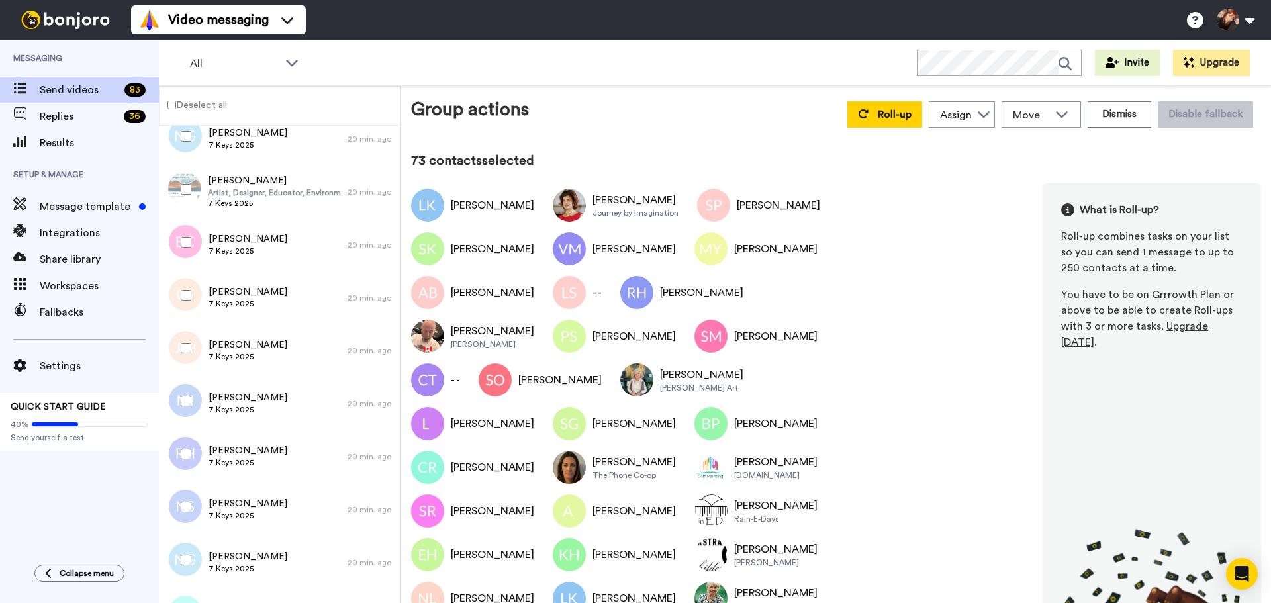
click at [187, 353] on div at bounding box center [184, 348] width 48 height 46
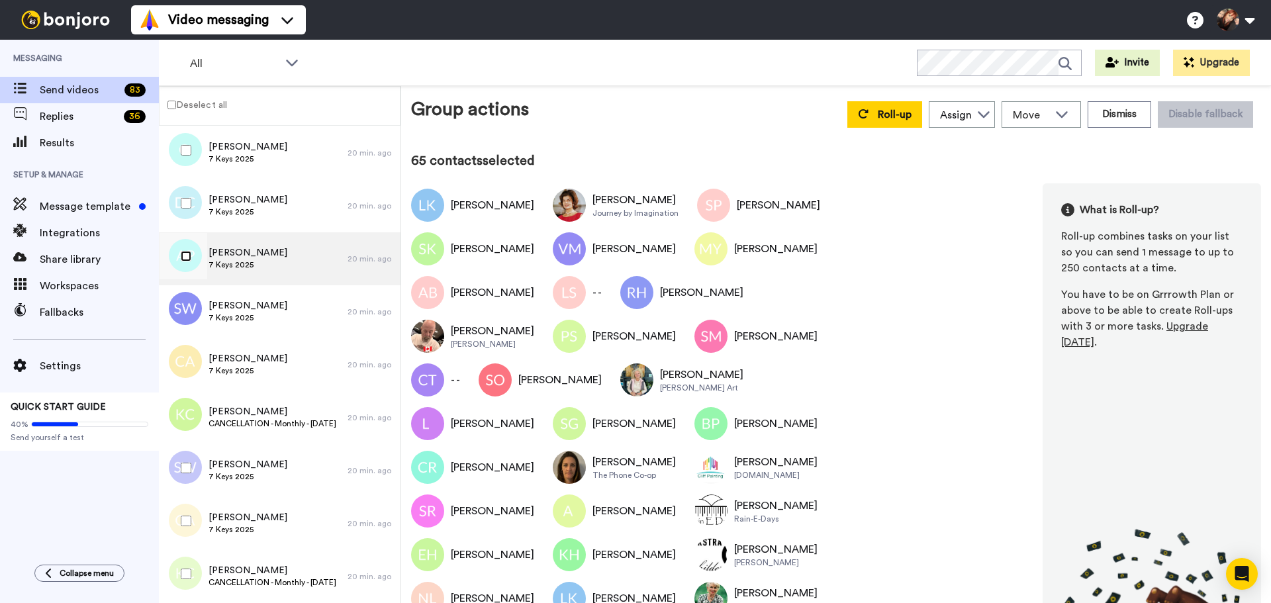
scroll to position [2978, 0]
click at [1040, 116] on span "Move" at bounding box center [1031, 115] width 36 height 16
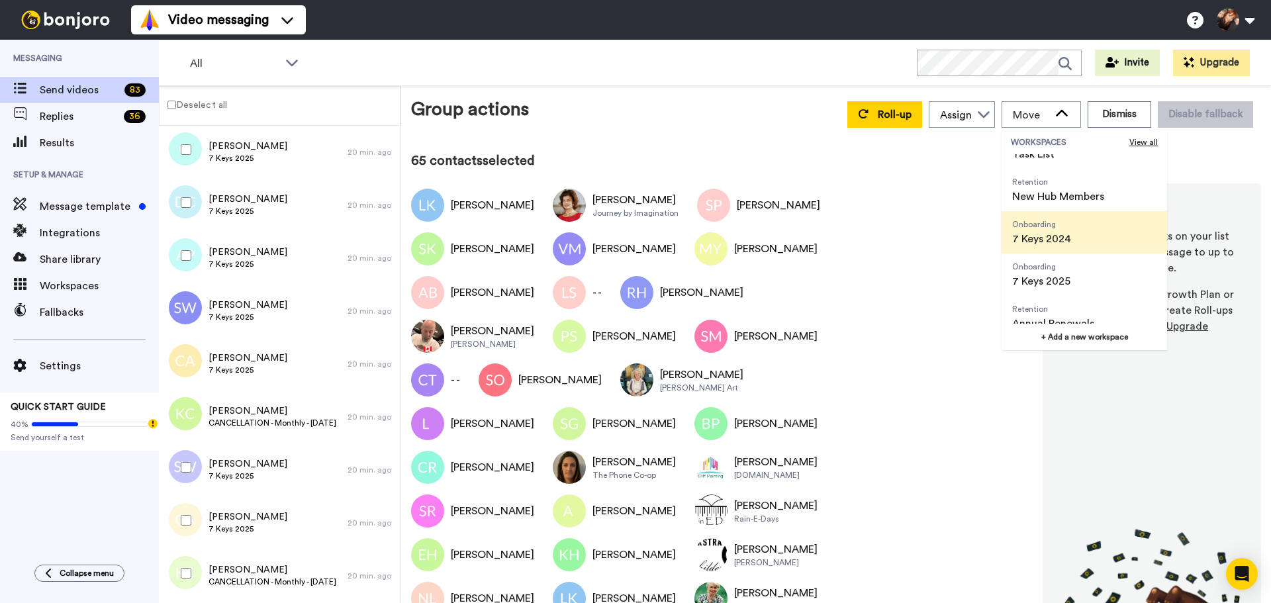
scroll to position [42, 0]
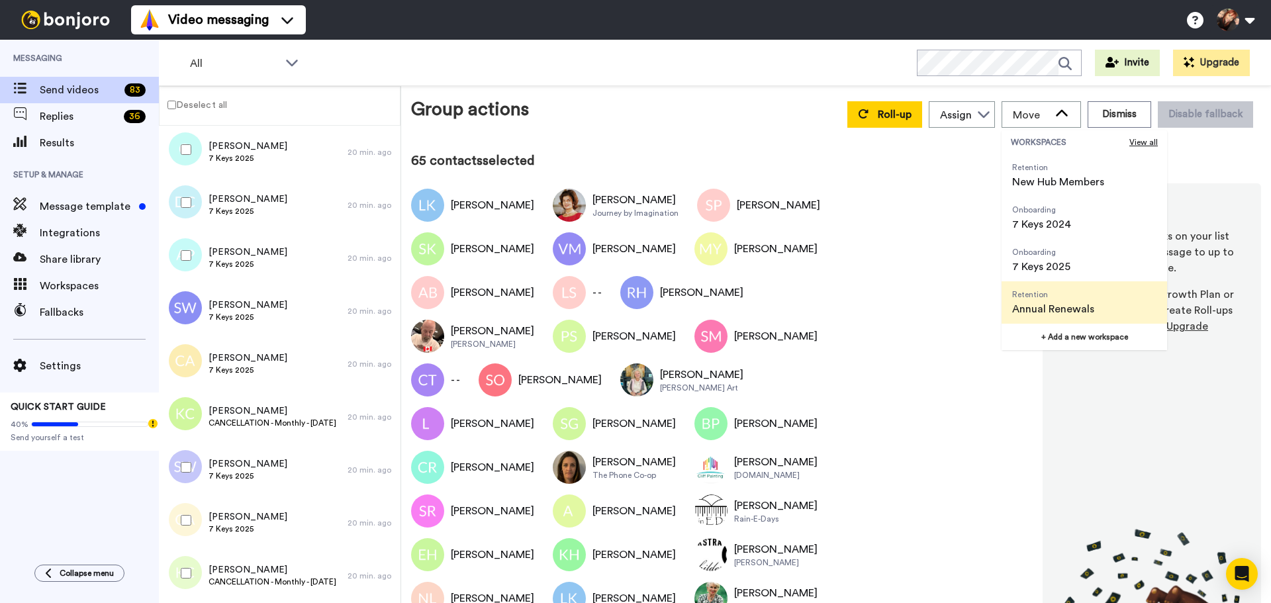
click at [1045, 303] on span "Annual Renewals" at bounding box center [1053, 309] width 82 height 16
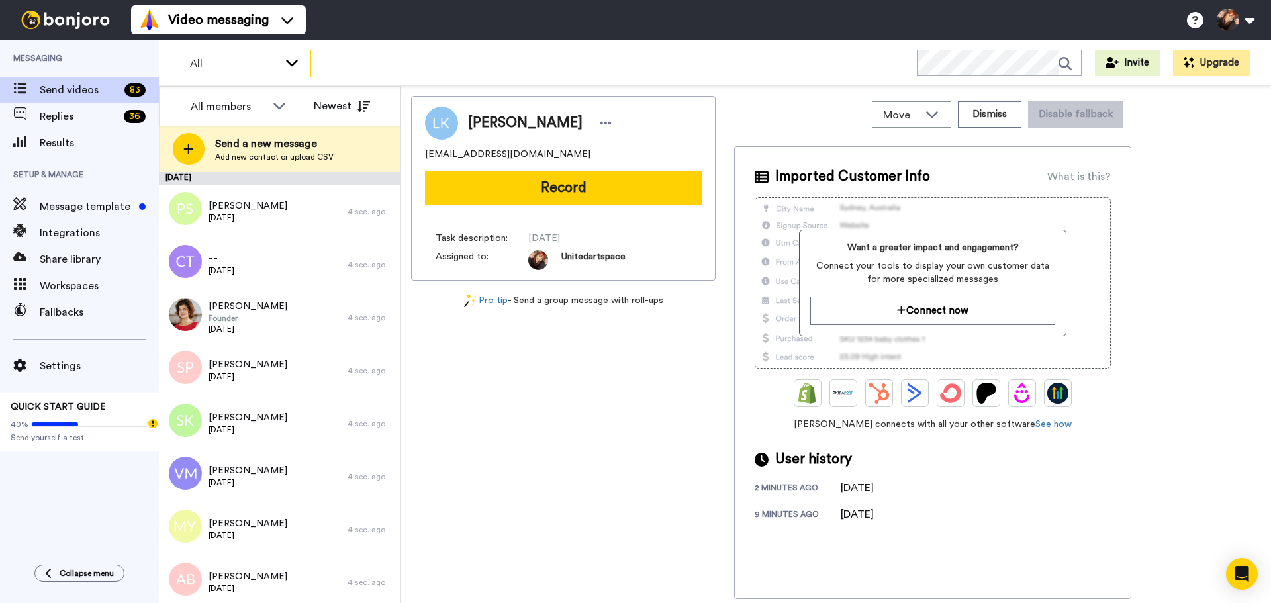
click at [244, 58] on span "All" at bounding box center [234, 64] width 89 height 16
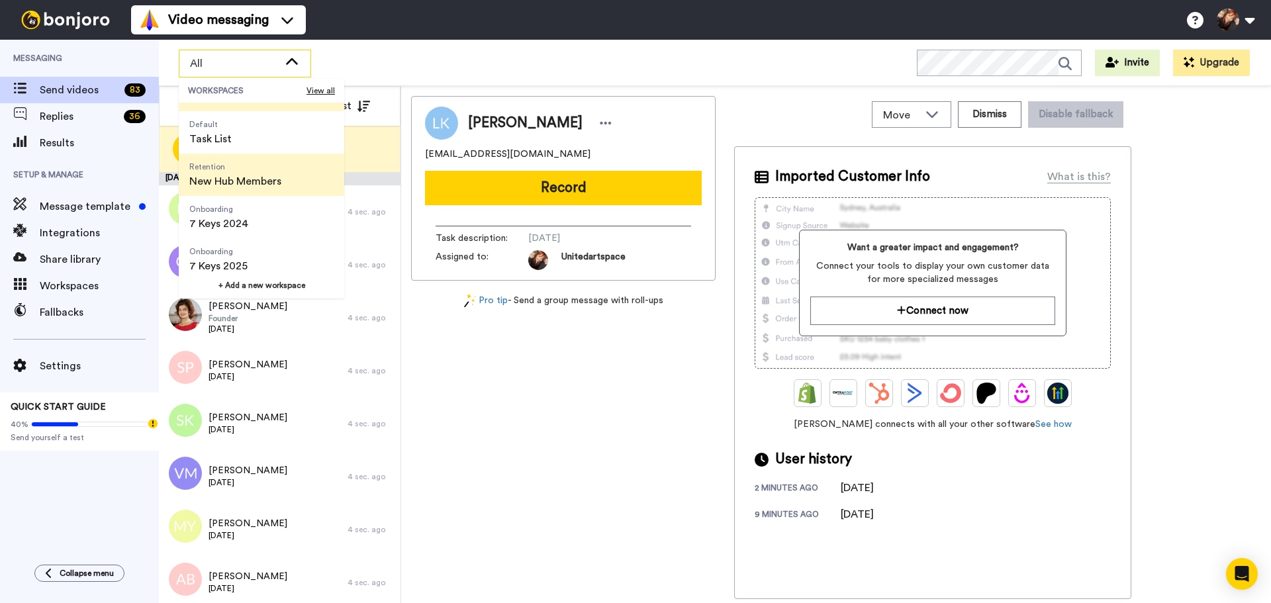
scroll to position [85, 0]
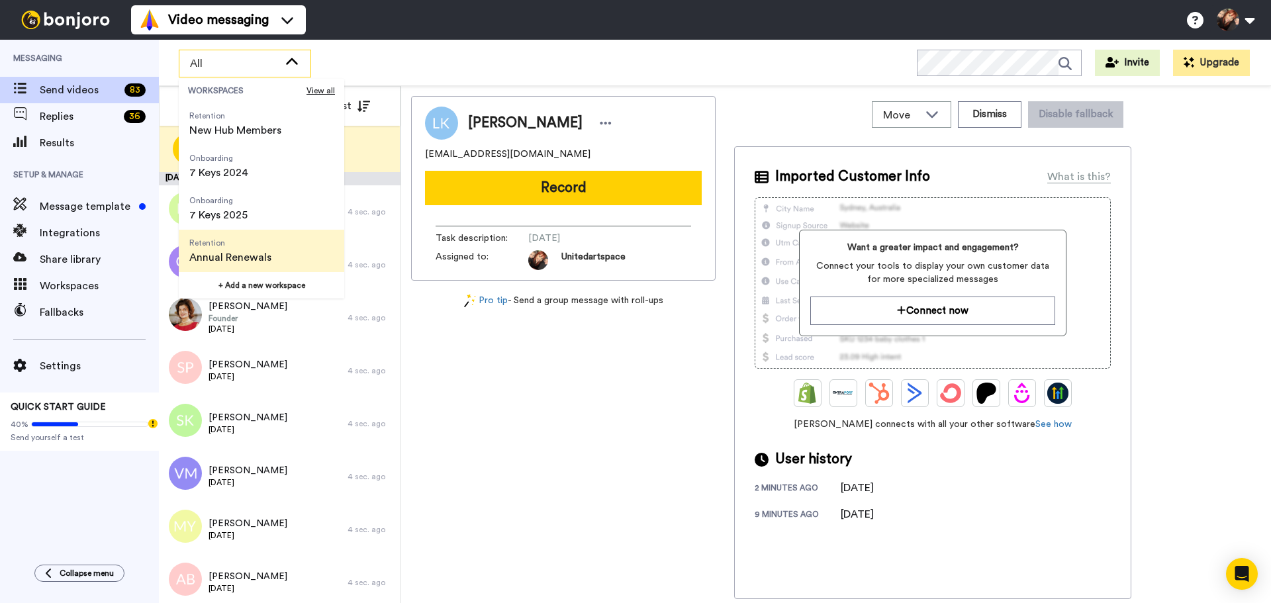
click at [244, 251] on span "Annual Renewals" at bounding box center [230, 258] width 82 height 16
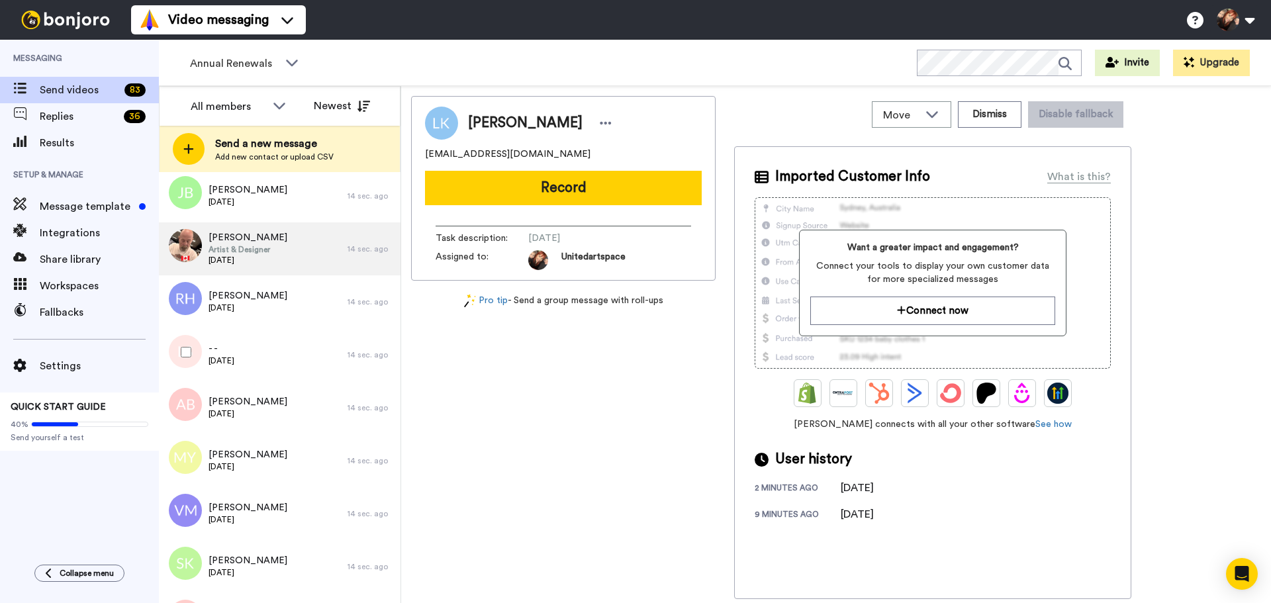
scroll to position [0, 0]
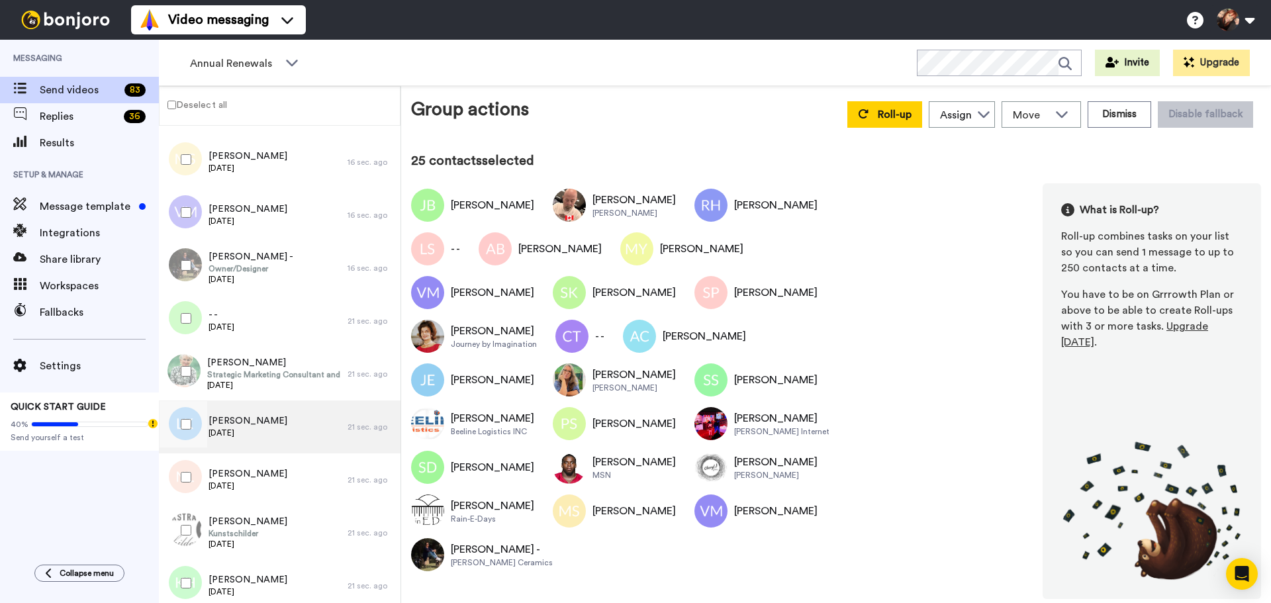
scroll to position [1191, 0]
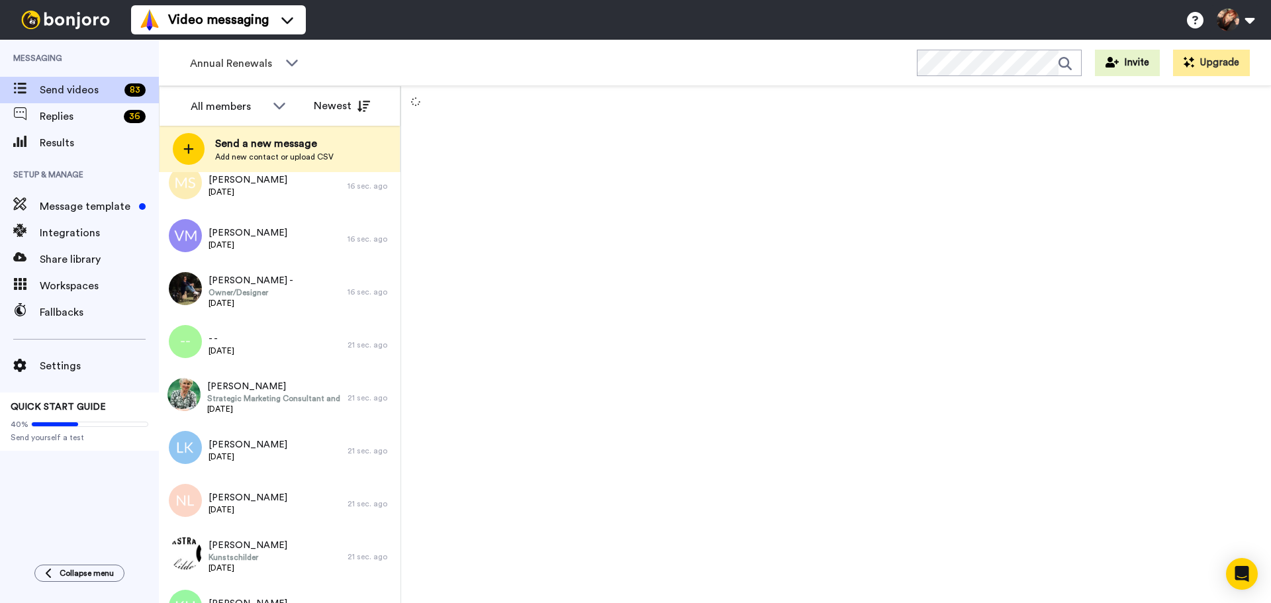
click at [171, 105] on div "All members Newest" at bounding box center [280, 106] width 240 height 40
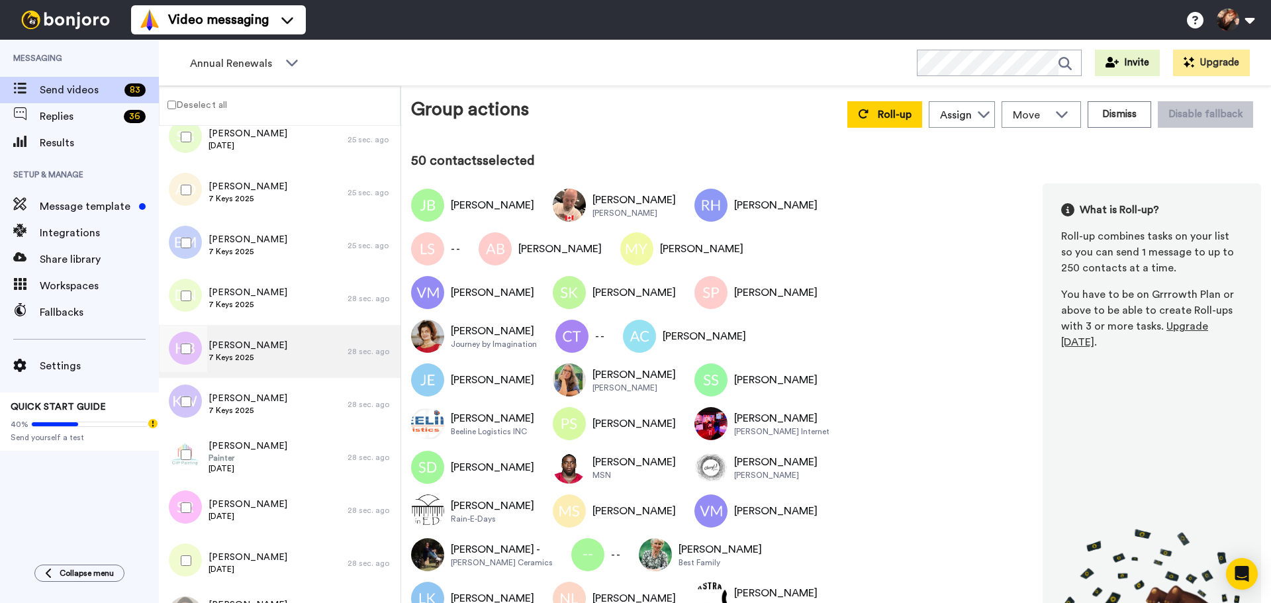
scroll to position [2448, 0]
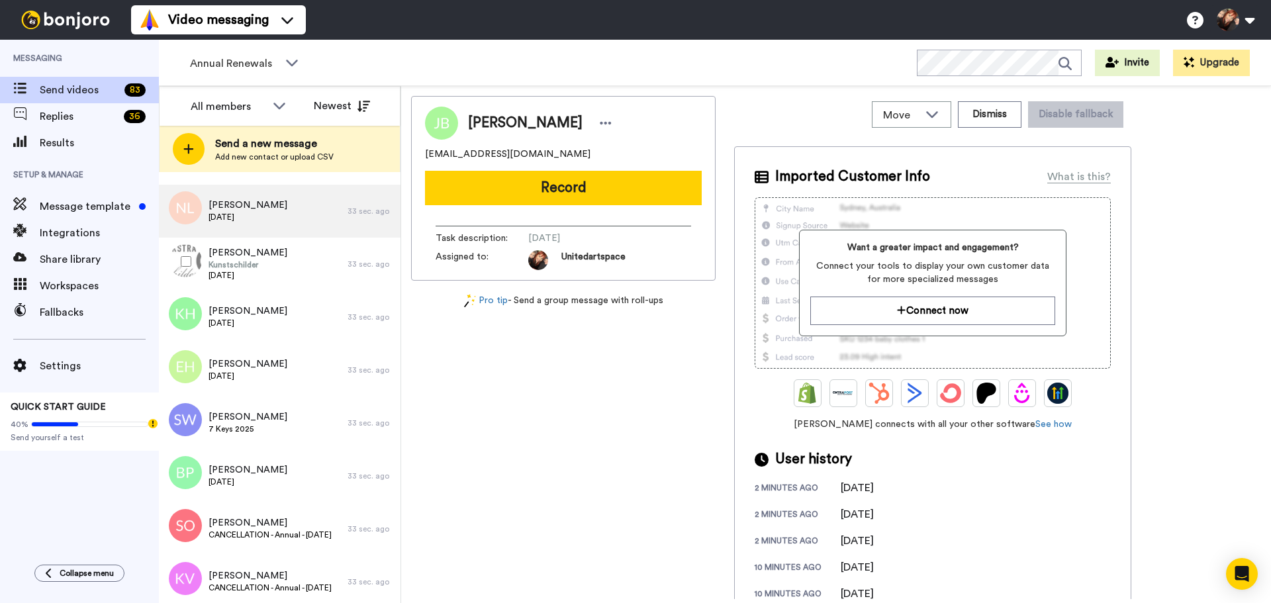
scroll to position [1507, 0]
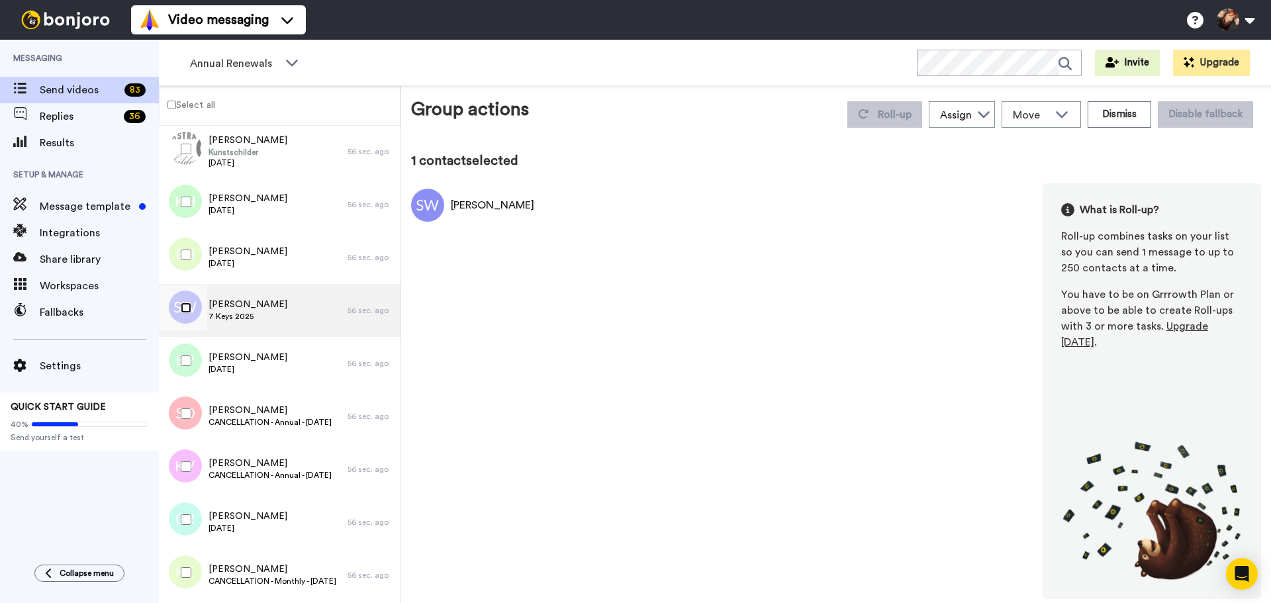
scroll to position [1573, 0]
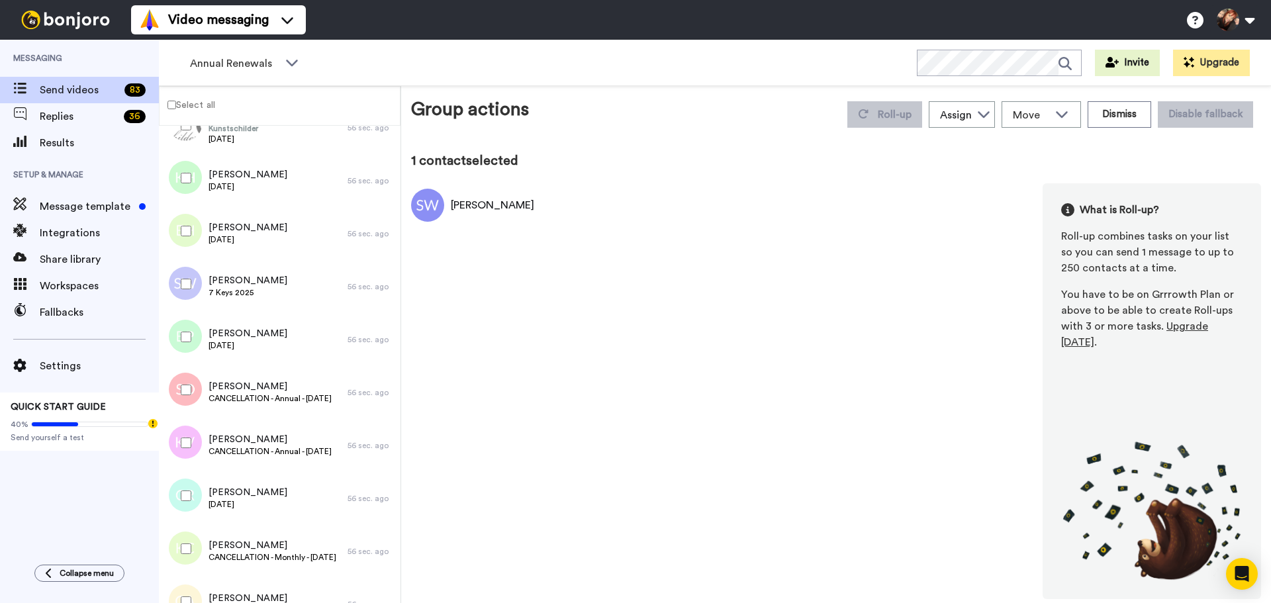
click at [180, 391] on div at bounding box center [184, 390] width 48 height 46
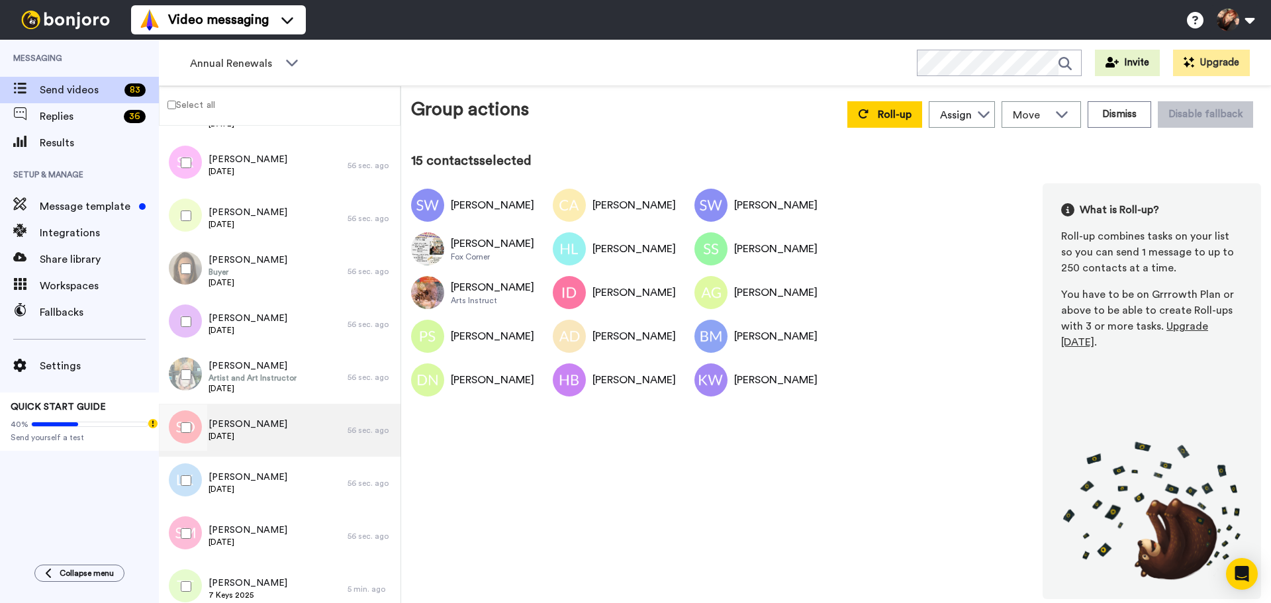
scroll to position [2872, 0]
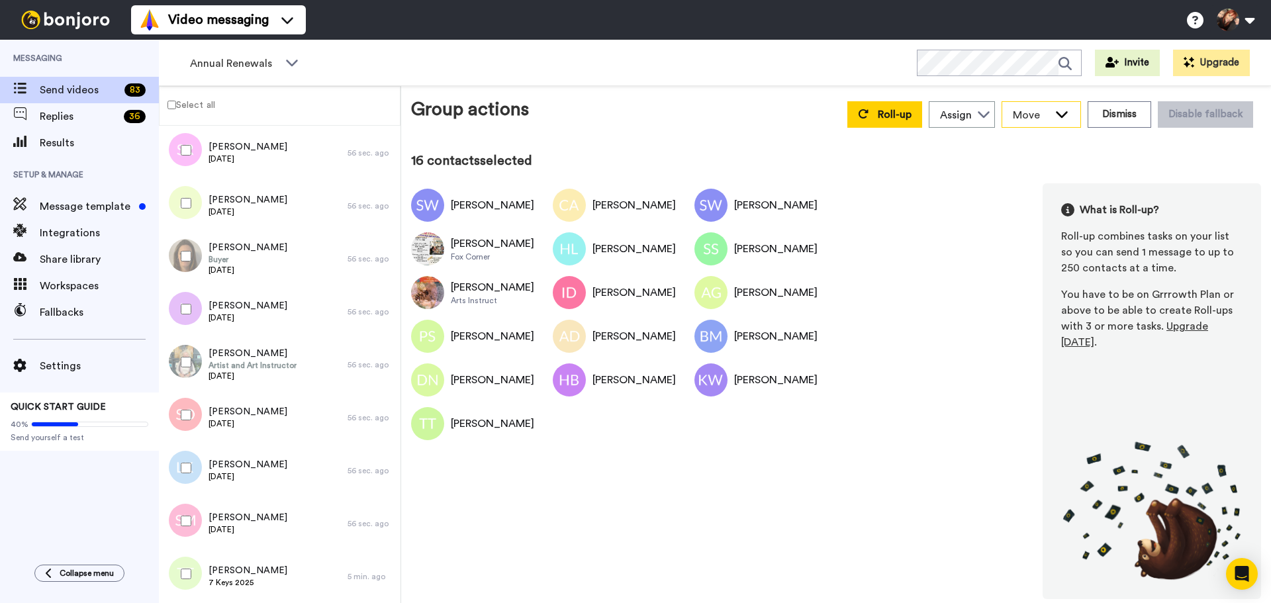
click at [1046, 114] on span "Move" at bounding box center [1031, 115] width 36 height 16
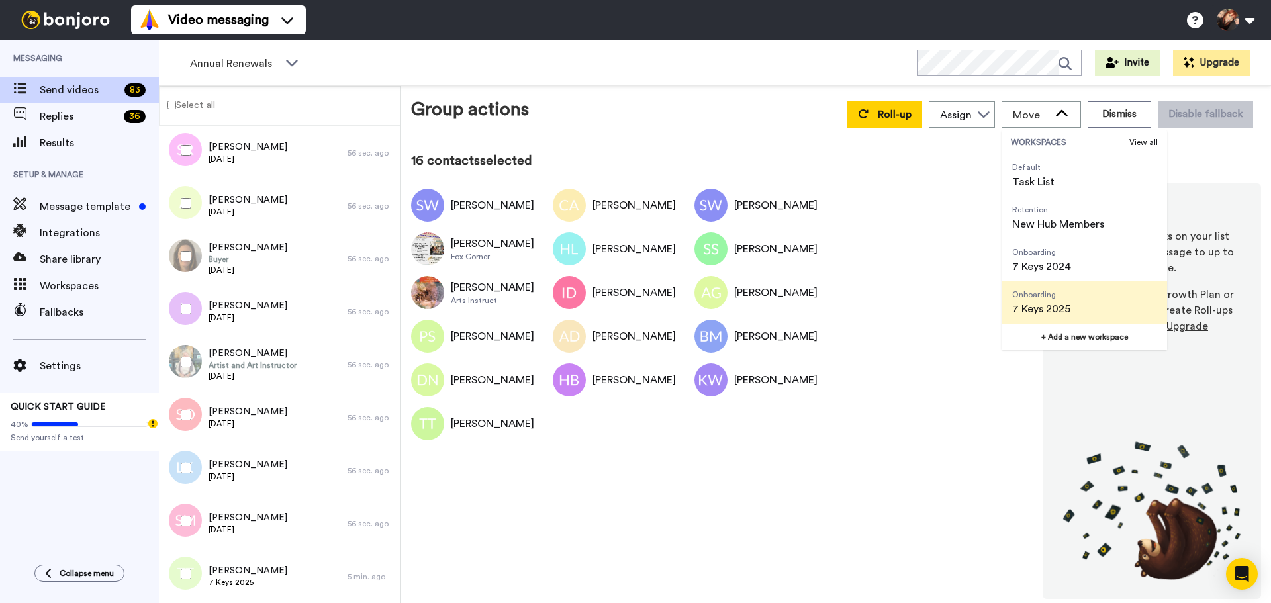
click at [1060, 303] on span "7 Keys 2025" at bounding box center [1041, 309] width 58 height 16
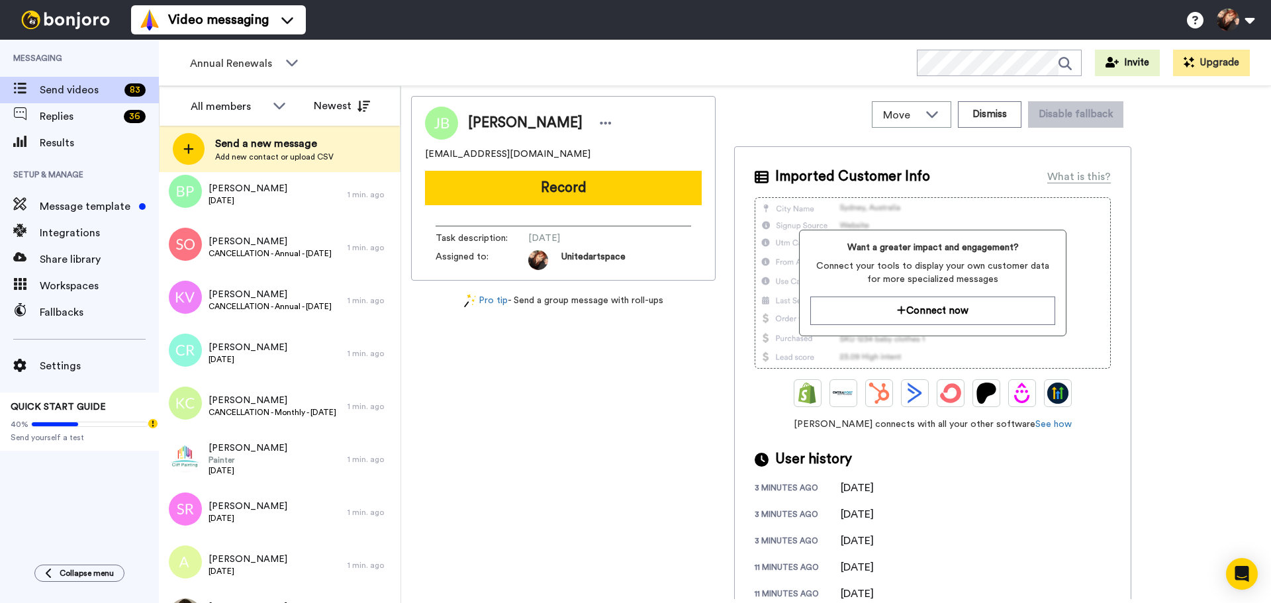
scroll to position [3822, 0]
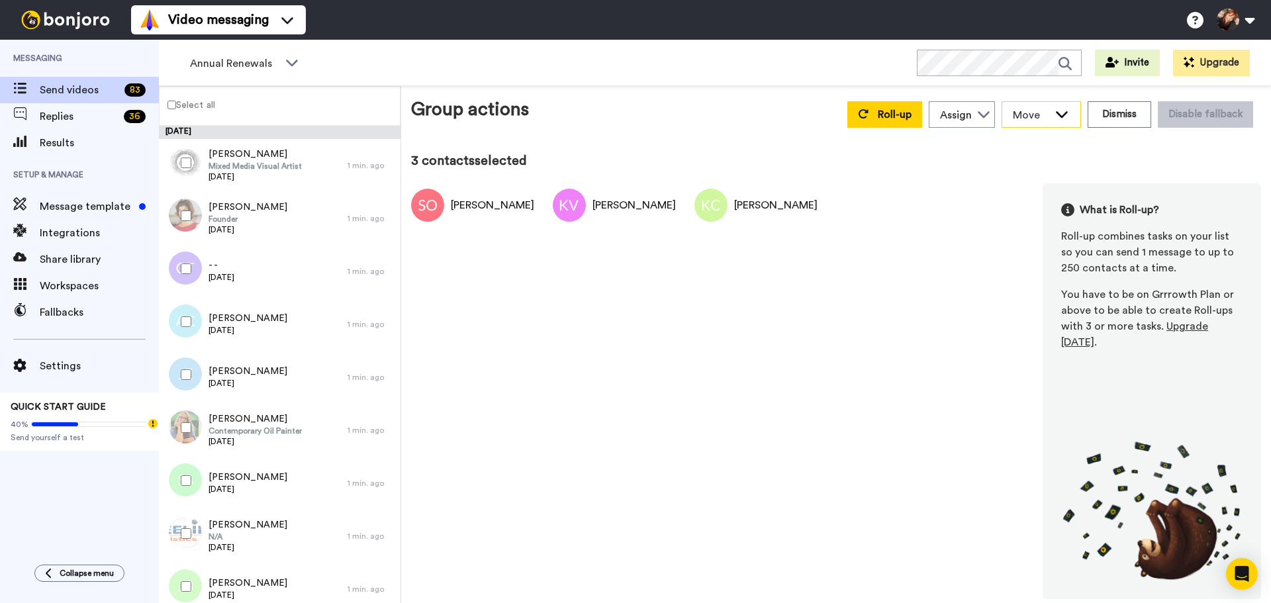
click at [1041, 120] on span "Move" at bounding box center [1031, 115] width 36 height 16
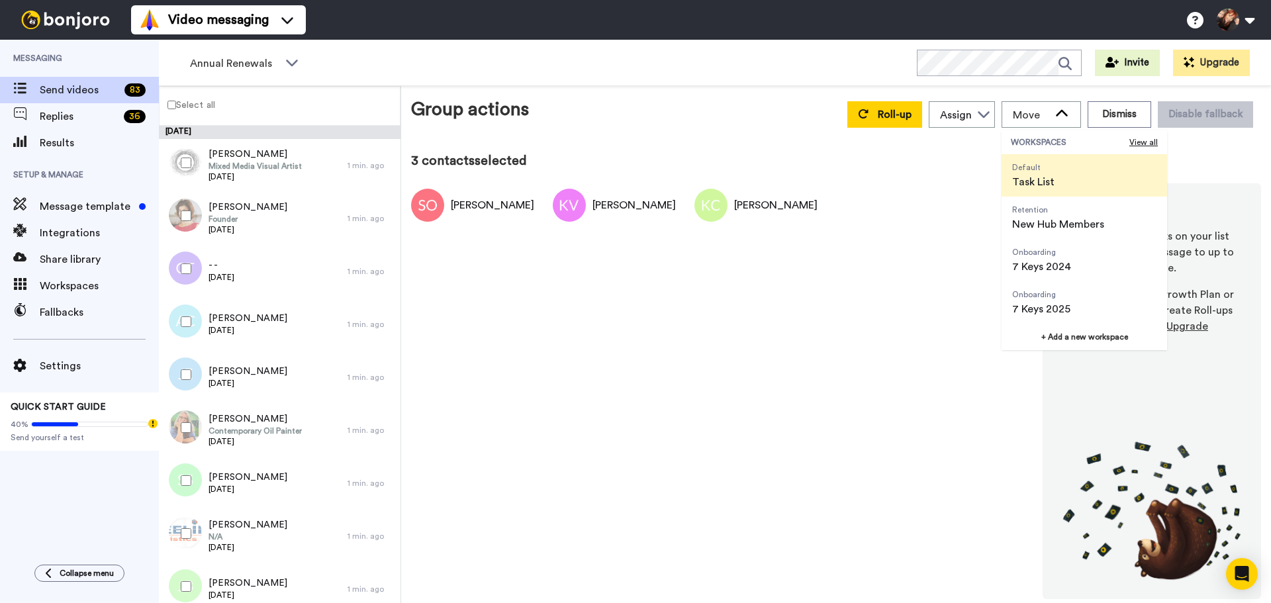
click at [1085, 179] on li "Default Task List" at bounding box center [1083, 175] width 165 height 42
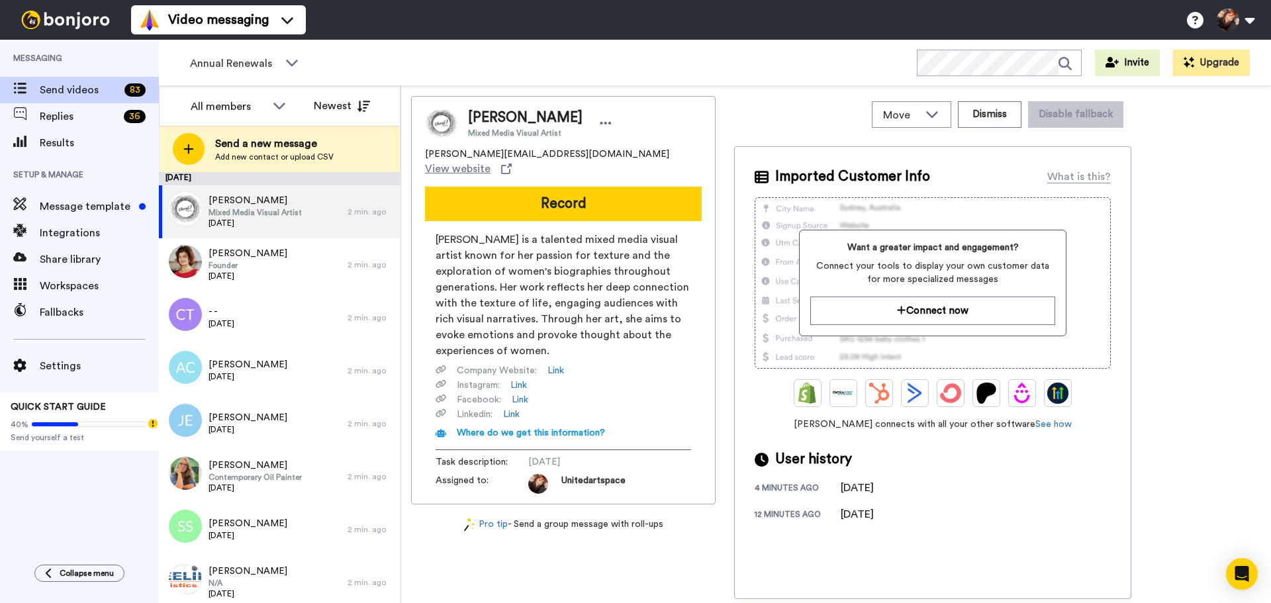
click at [183, 204] on img at bounding box center [185, 208] width 33 height 33
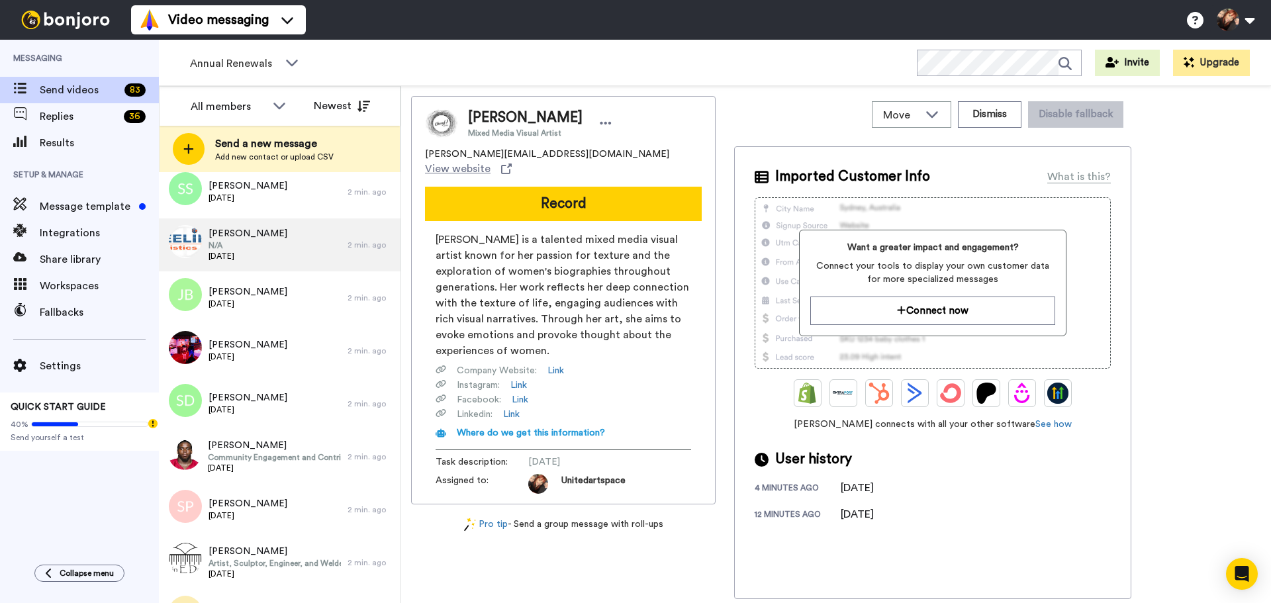
click at [186, 240] on img at bounding box center [185, 241] width 33 height 33
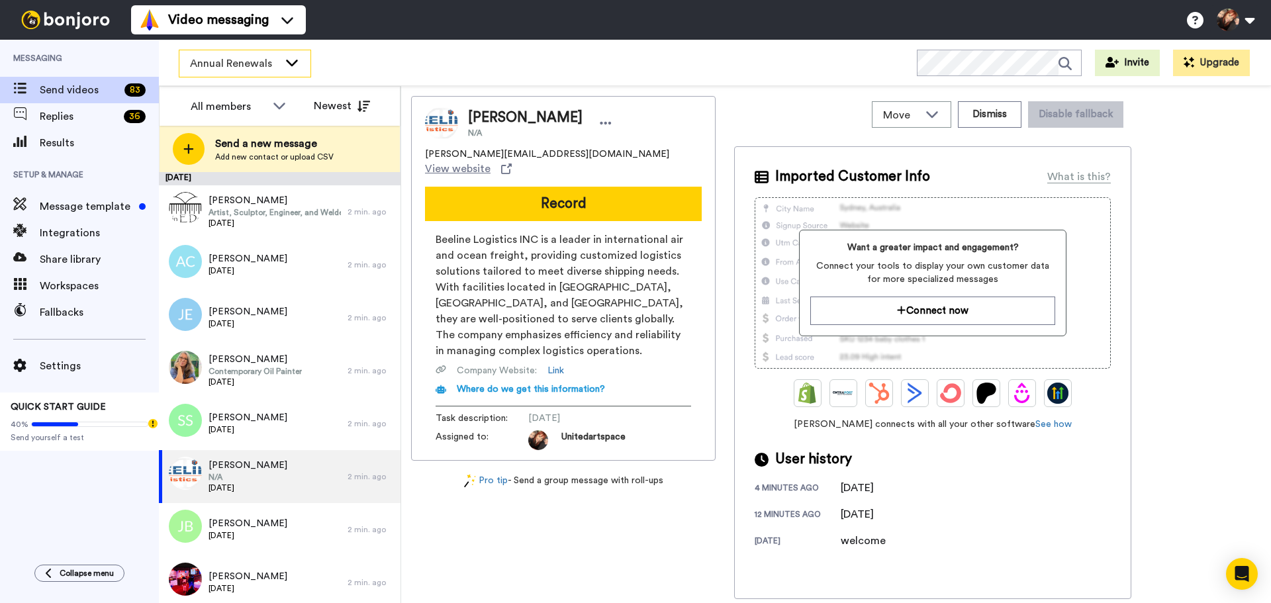
click at [290, 60] on icon at bounding box center [292, 62] width 16 height 13
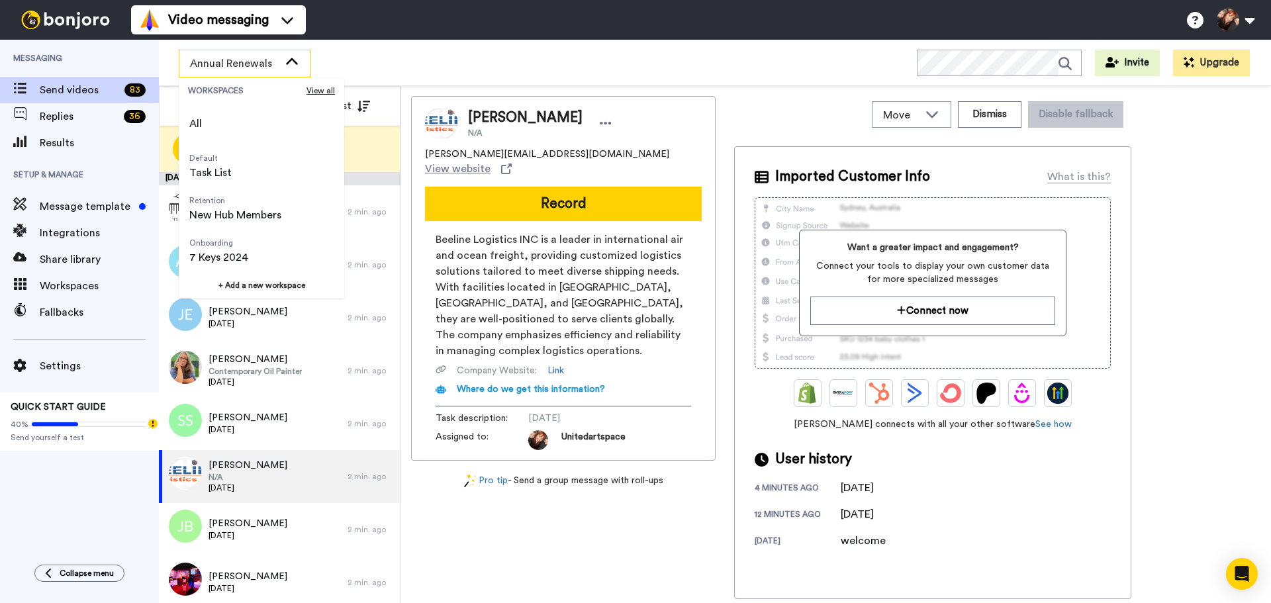
click at [290, 60] on icon at bounding box center [292, 61] width 12 height 7
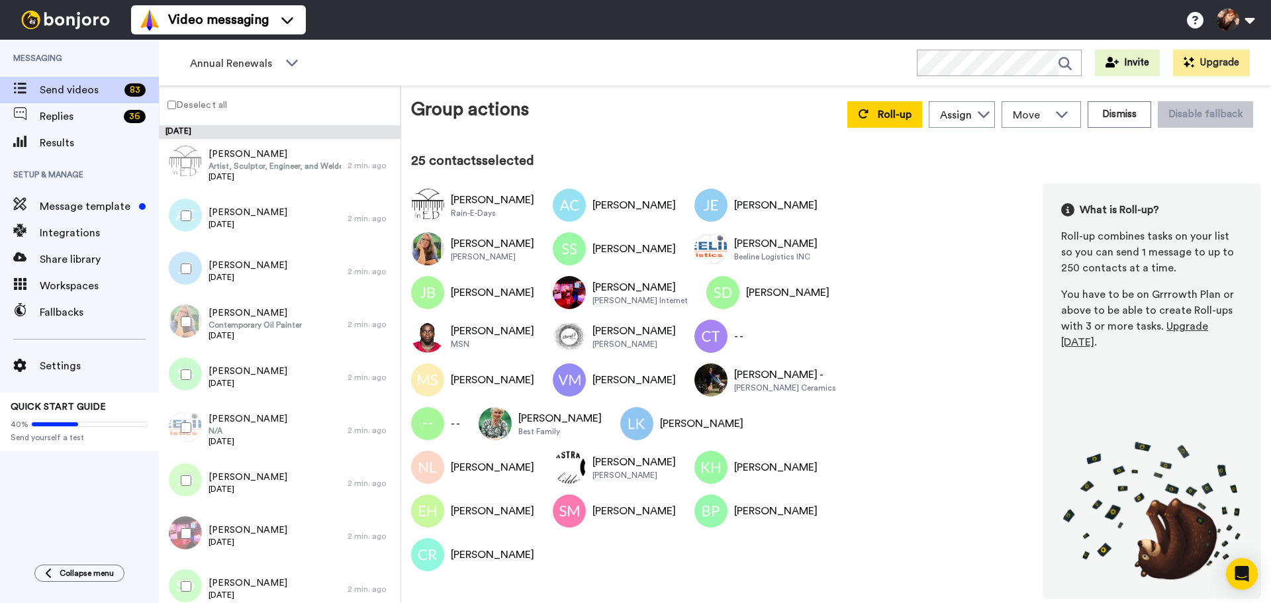
scroll to position [860, 0]
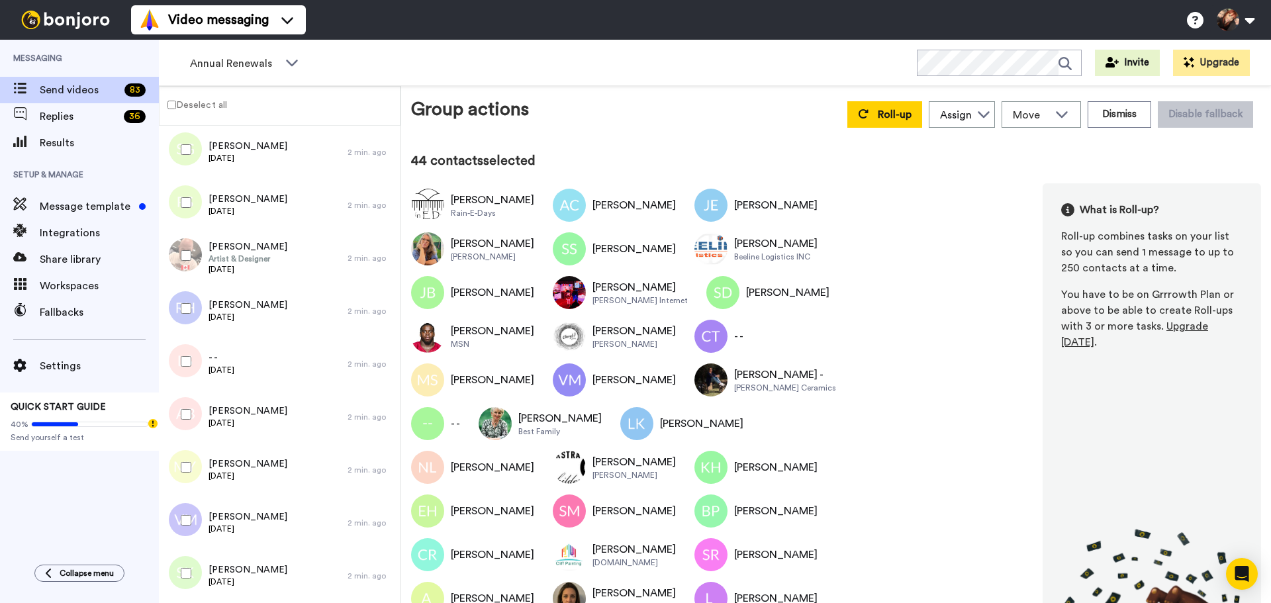
scroll to position [1866, 0]
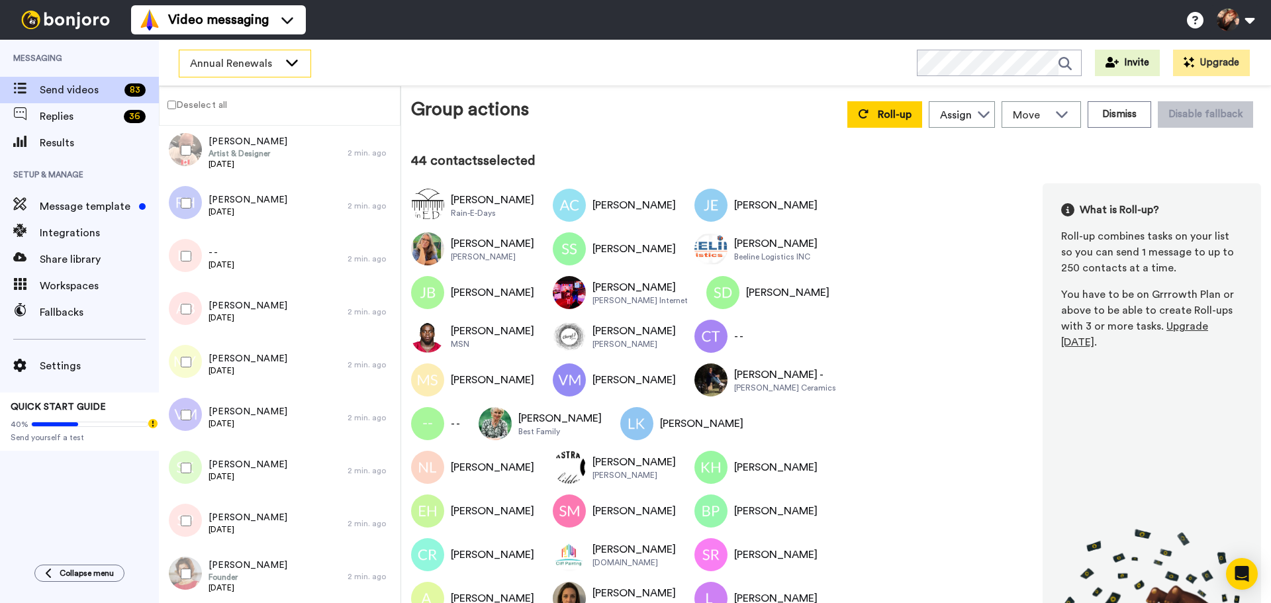
click at [240, 66] on span "Annual Renewals" at bounding box center [234, 64] width 89 height 16
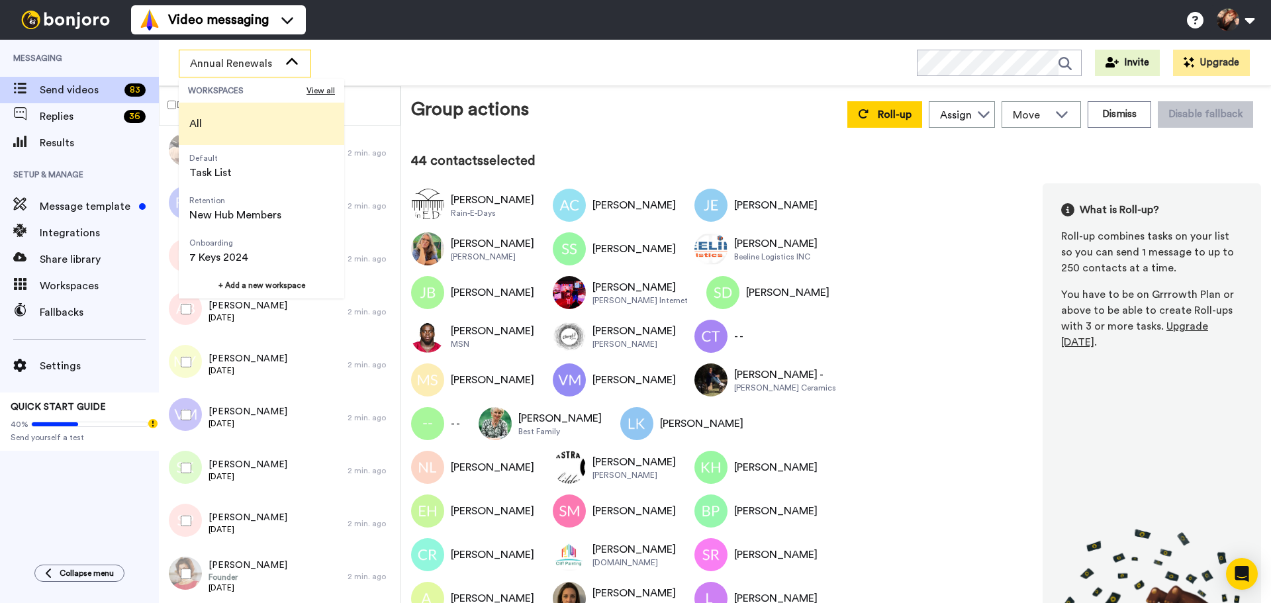
click at [223, 116] on li "All" at bounding box center [261, 124] width 165 height 42
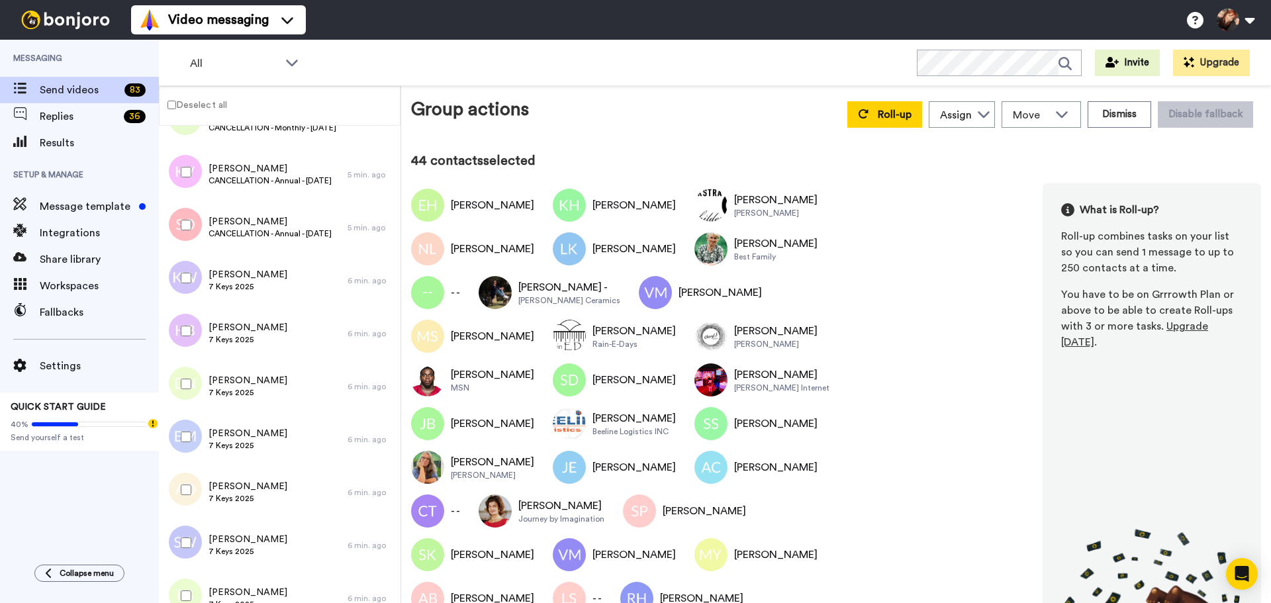
scroll to position [0, 0]
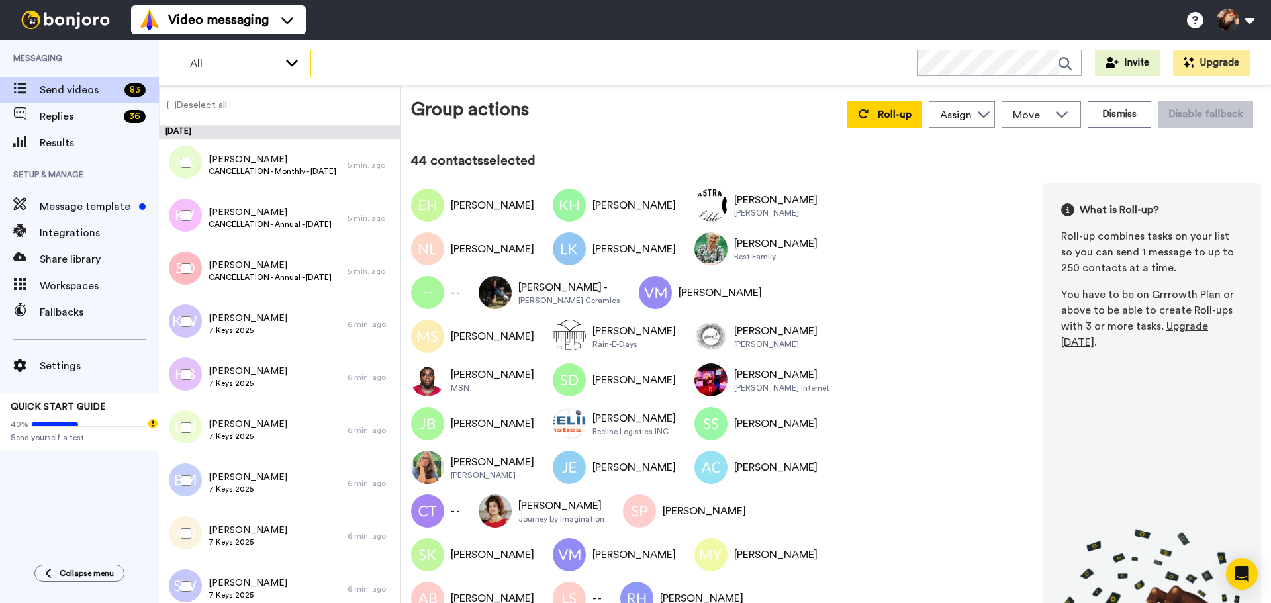
click at [265, 56] on span "All" at bounding box center [234, 64] width 89 height 16
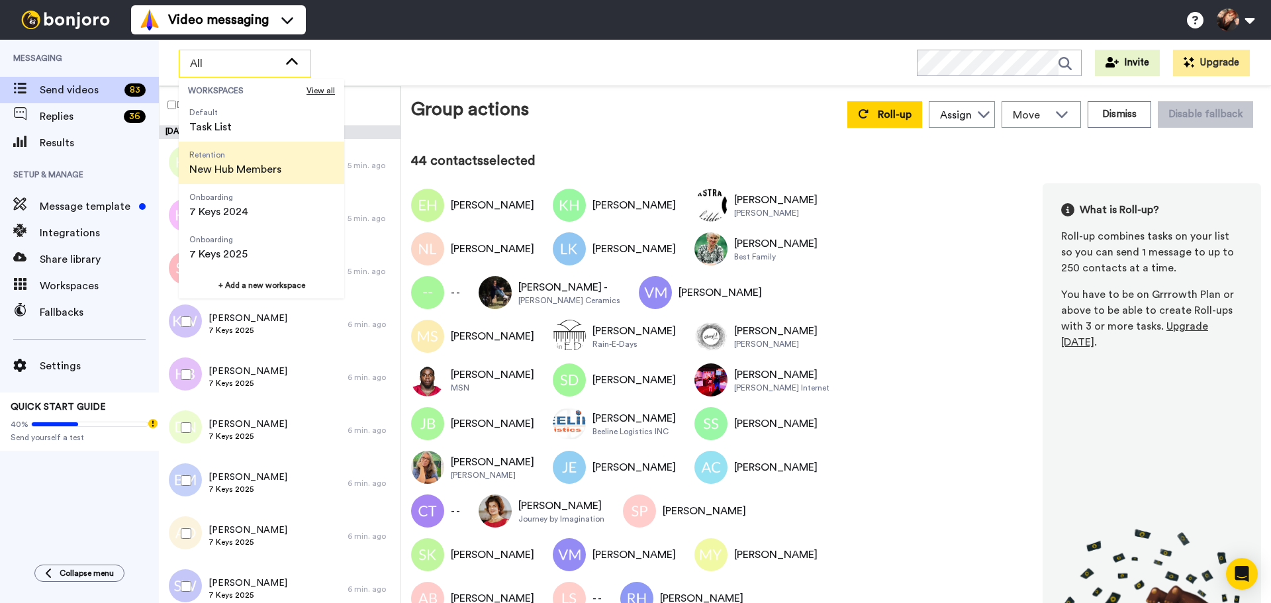
scroll to position [85, 0]
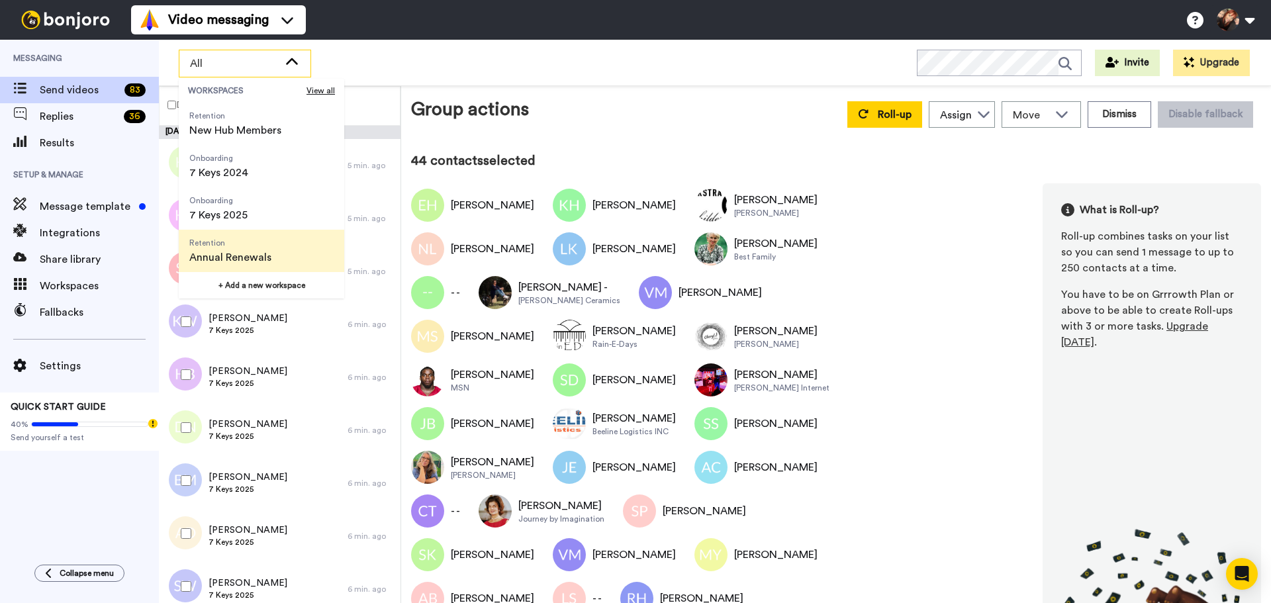
click at [266, 254] on span "Annual Renewals" at bounding box center [230, 258] width 82 height 16
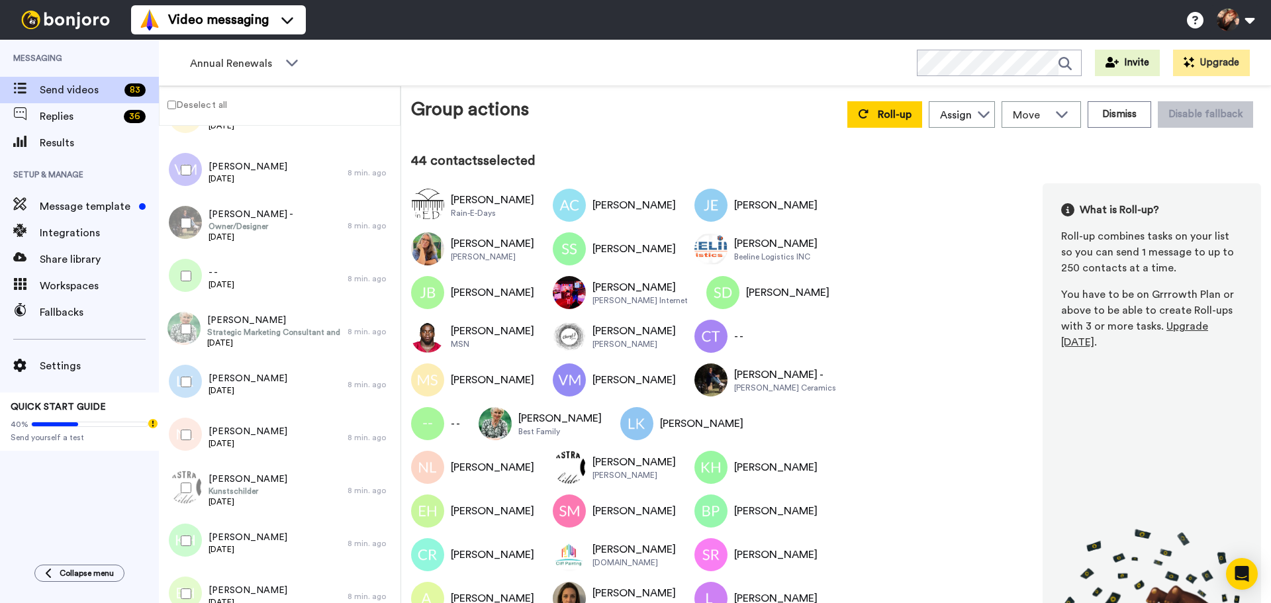
scroll to position [0, 0]
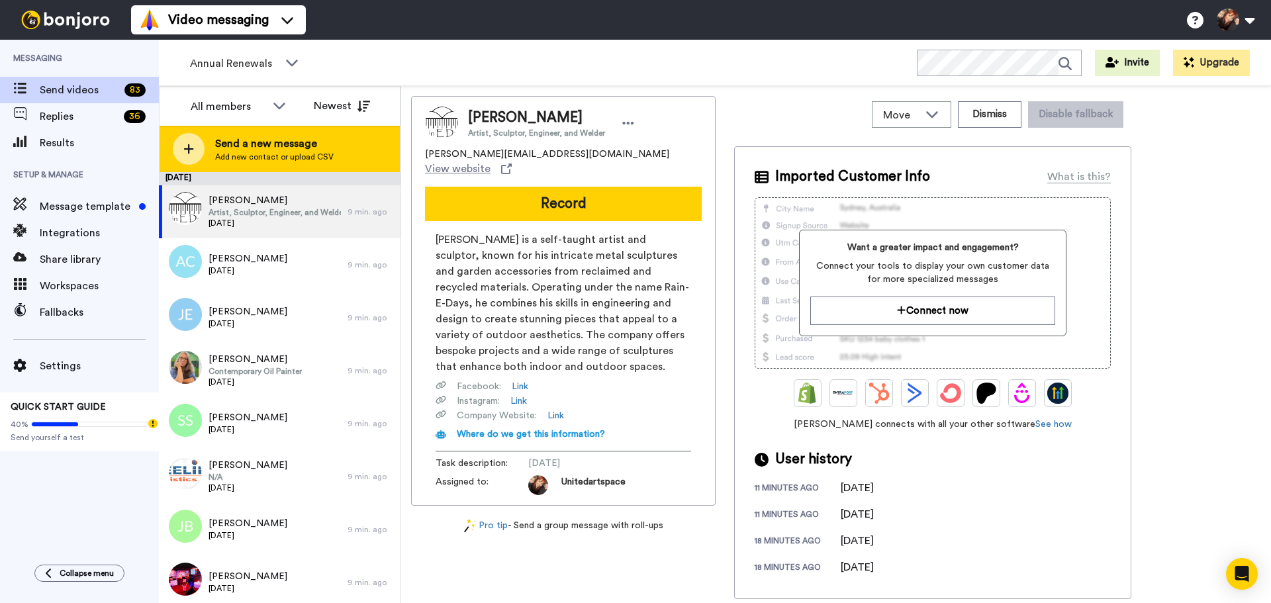
click at [324, 143] on span "Send a new message" at bounding box center [274, 144] width 118 height 16
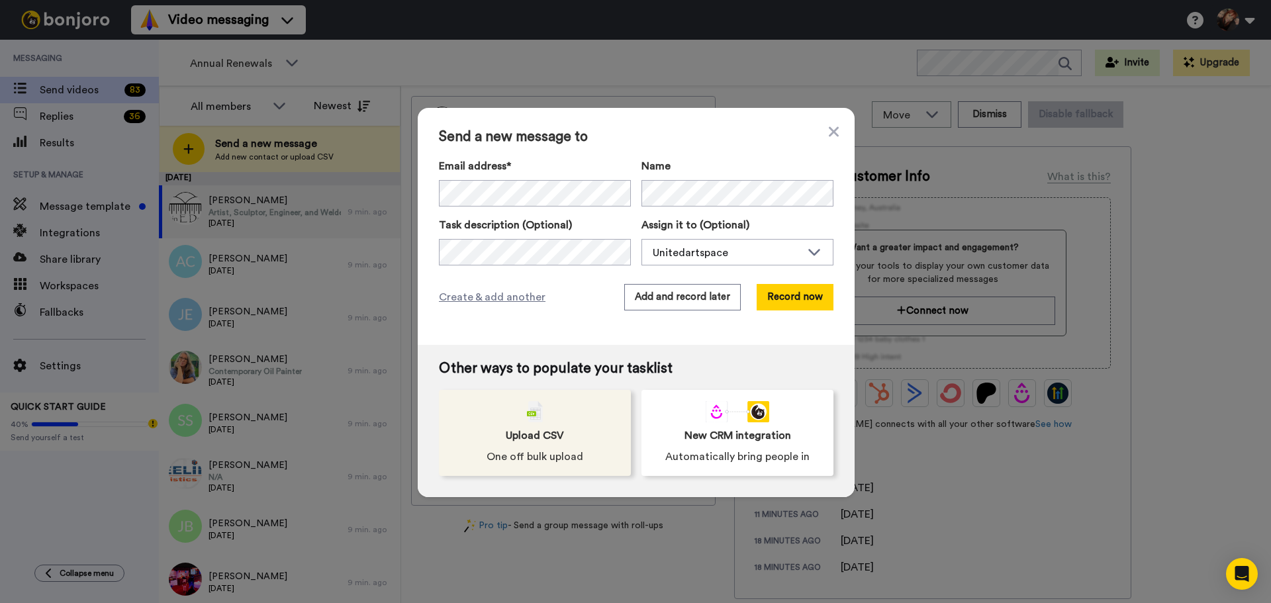
click at [529, 436] on span "Upload CSV" at bounding box center [535, 436] width 58 height 16
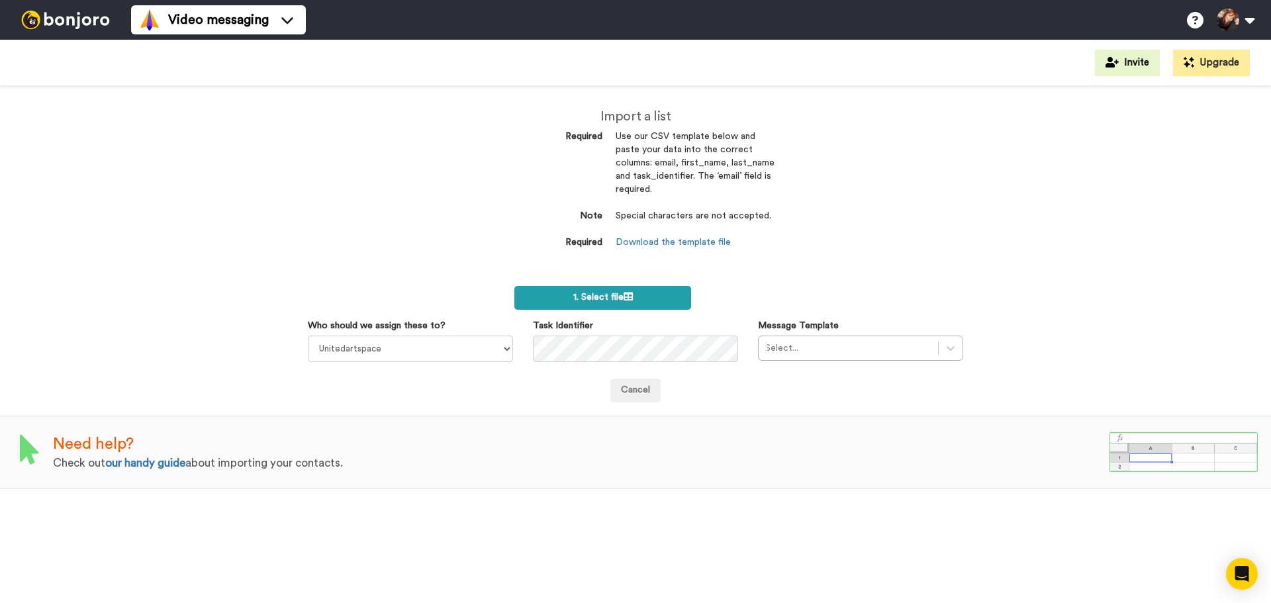
click at [661, 297] on label "1. Select file" at bounding box center [602, 298] width 177 height 24
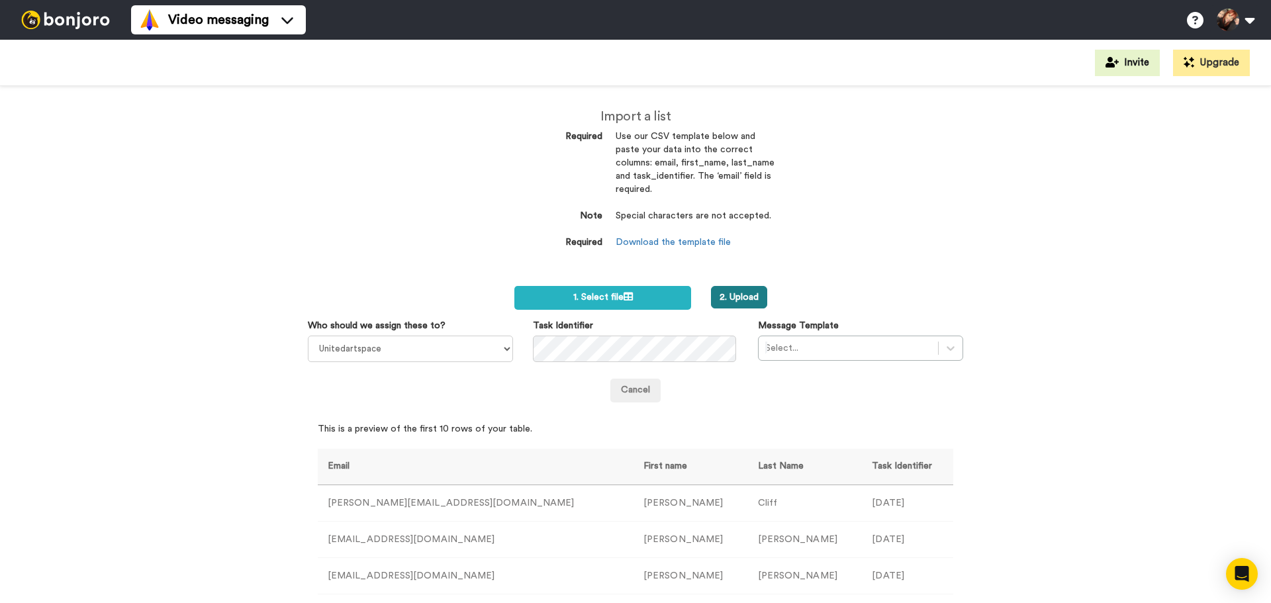
click at [727, 297] on button "2. Upload" at bounding box center [739, 297] width 56 height 23
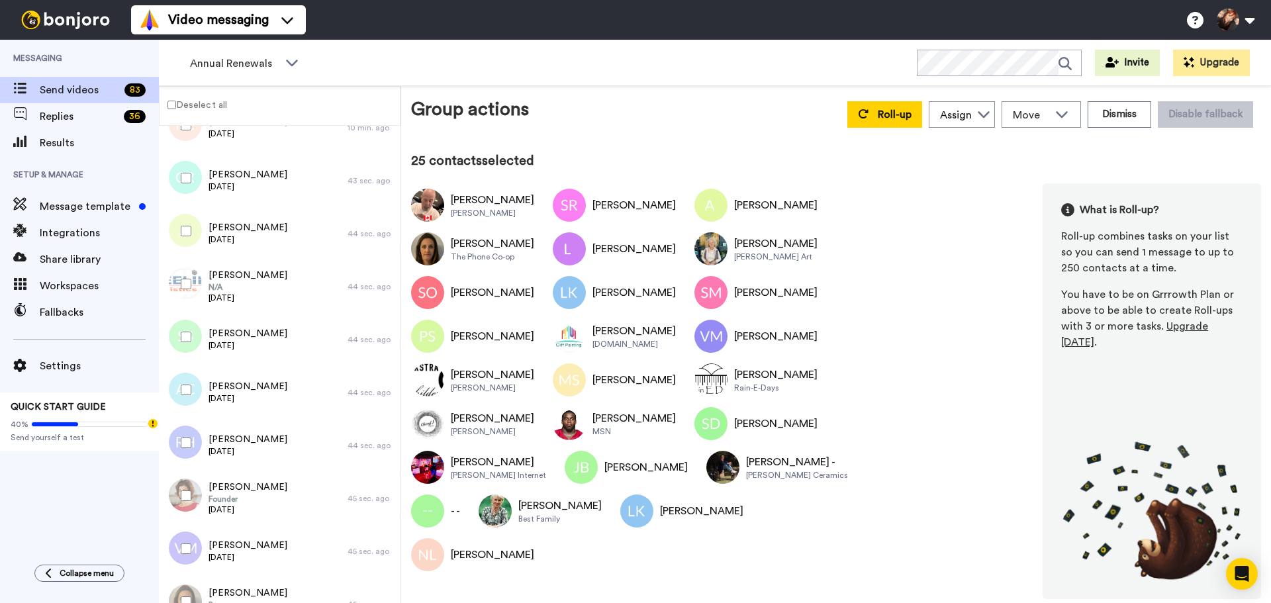
scroll to position [1357, 0]
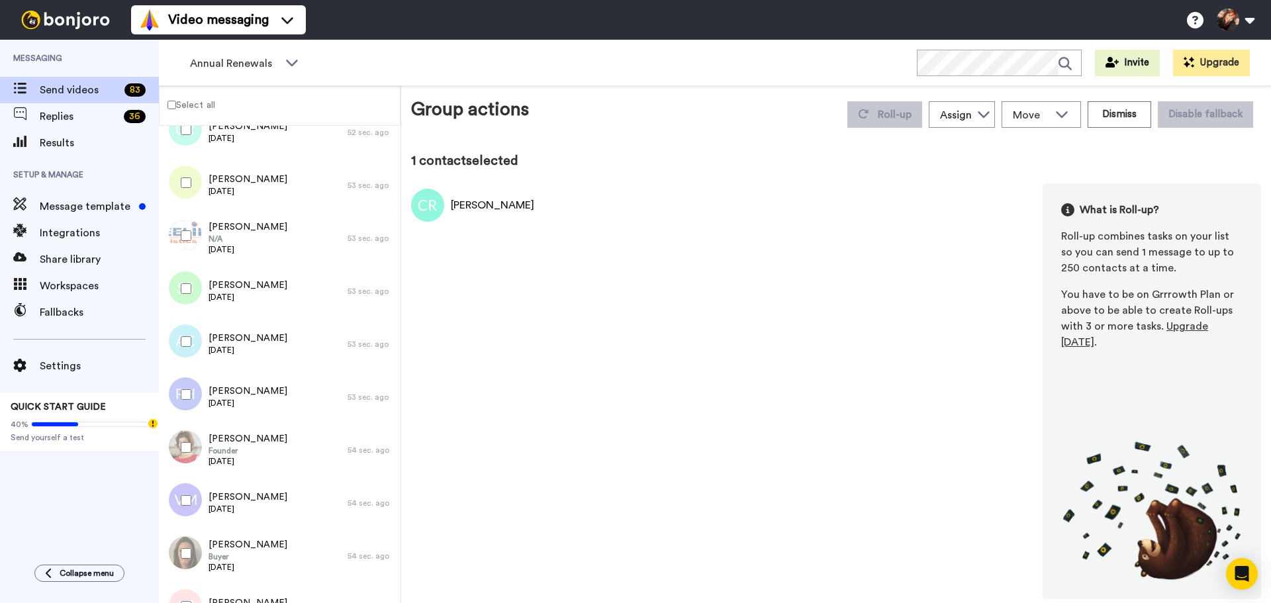
click at [183, 101] on label "Select all" at bounding box center [188, 105] width 56 height 16
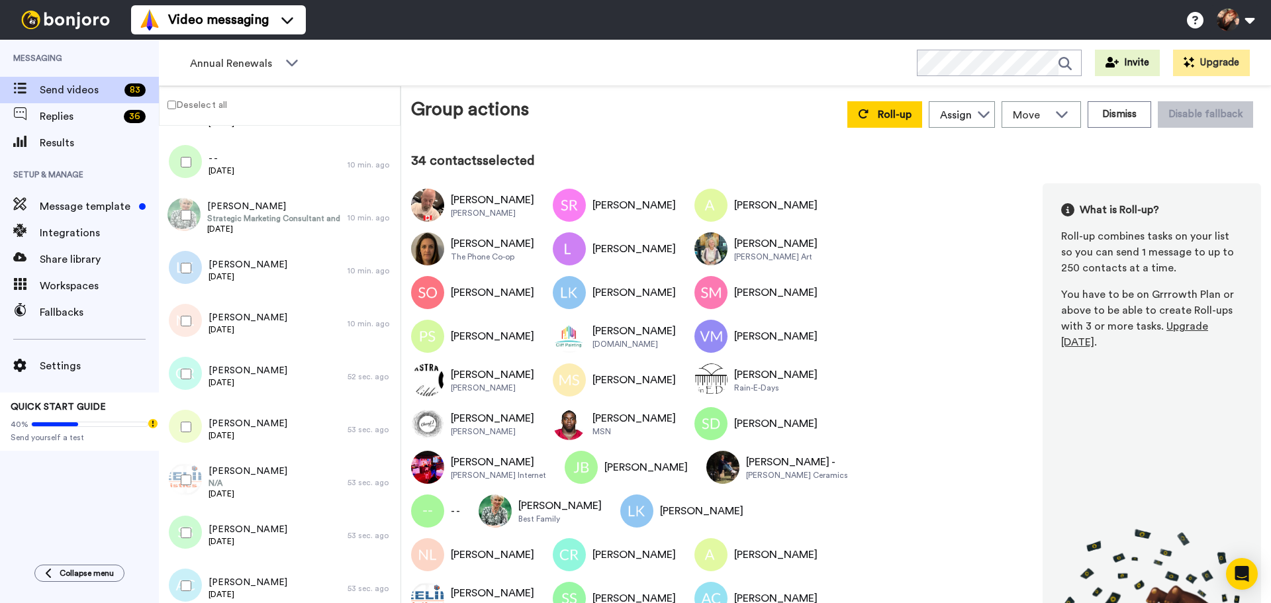
scroll to position [1123, 0]
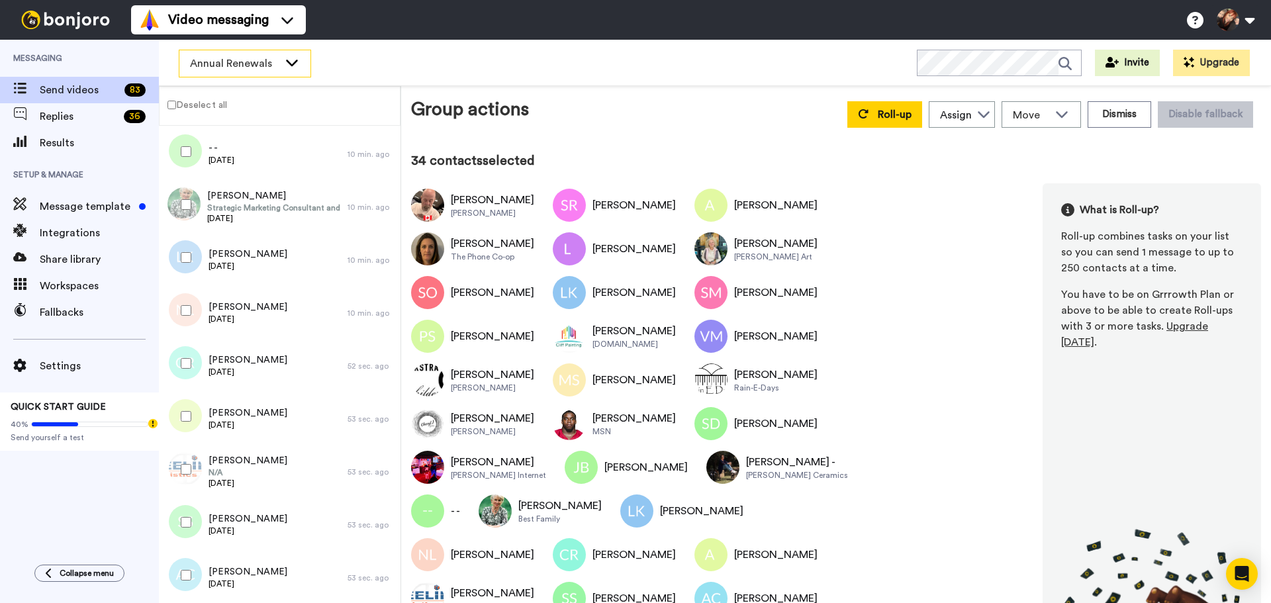
click at [289, 59] on icon at bounding box center [292, 62] width 16 height 13
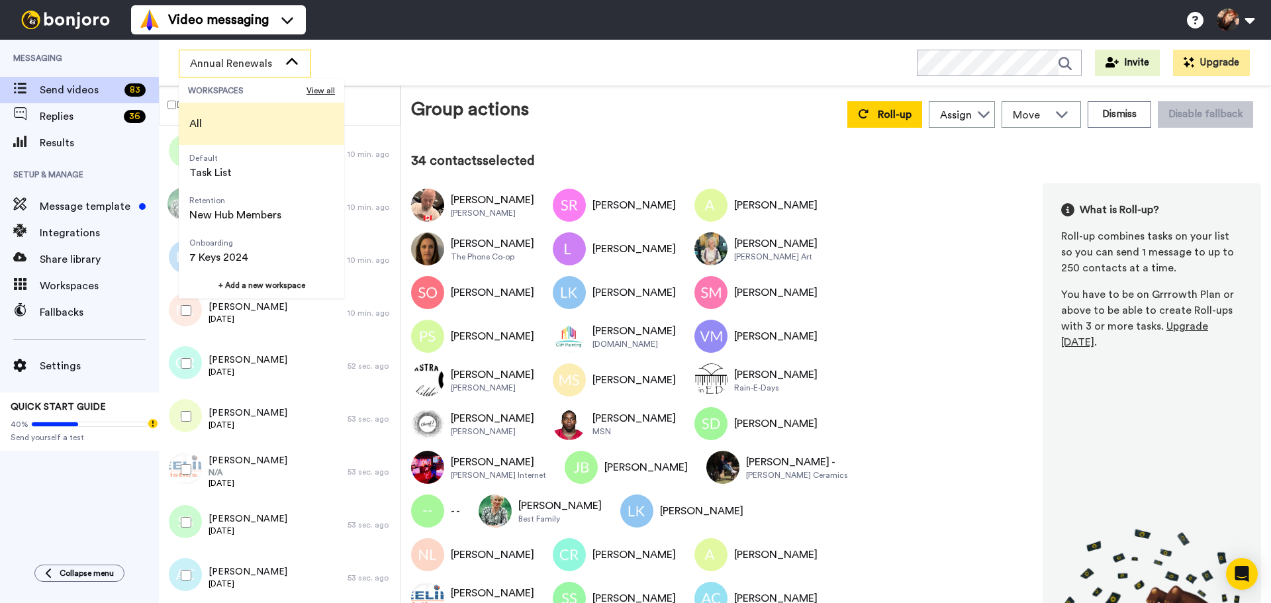
click at [245, 122] on li "All" at bounding box center [261, 124] width 165 height 42
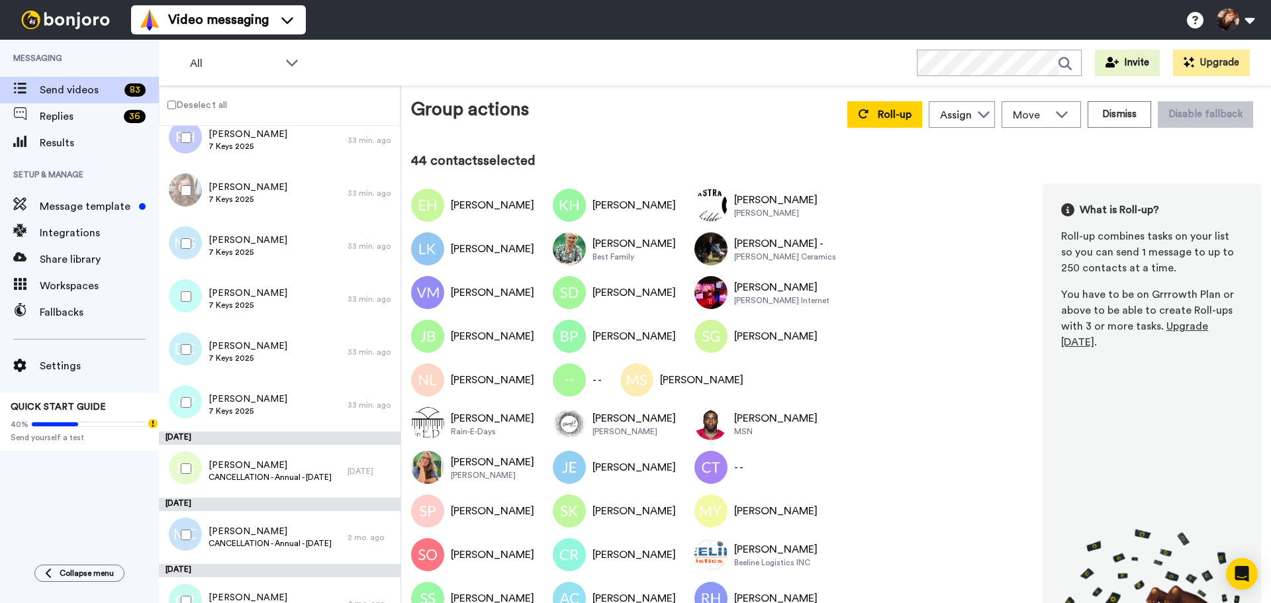
scroll to position [3971, 0]
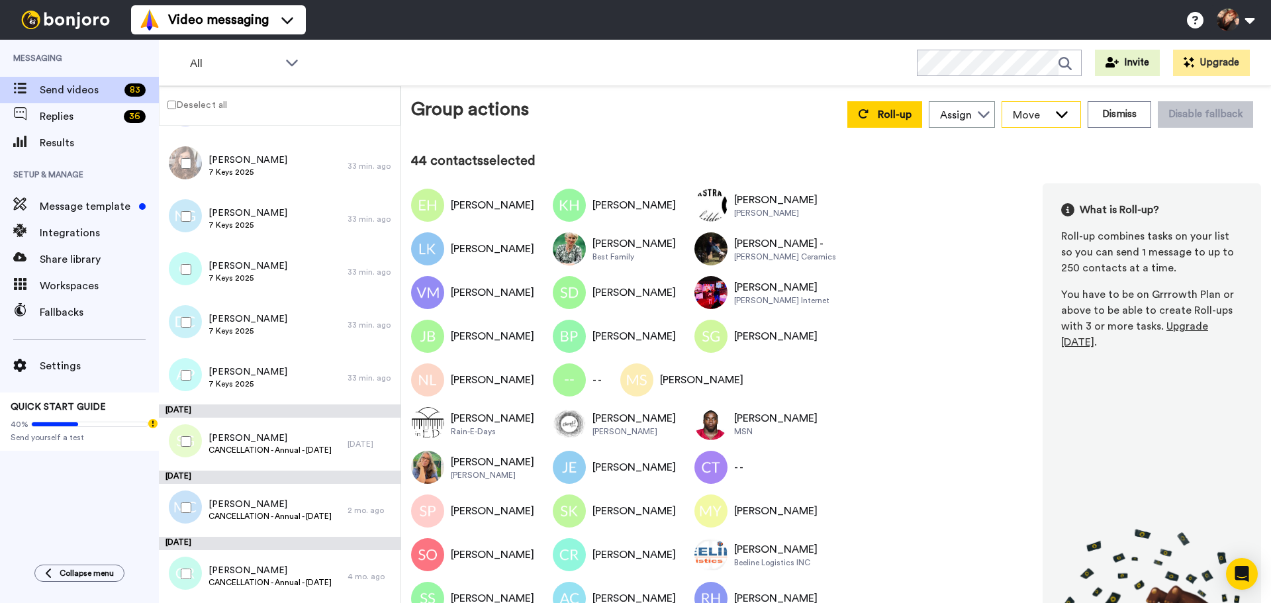
click at [1054, 119] on icon at bounding box center [1062, 113] width 16 height 13
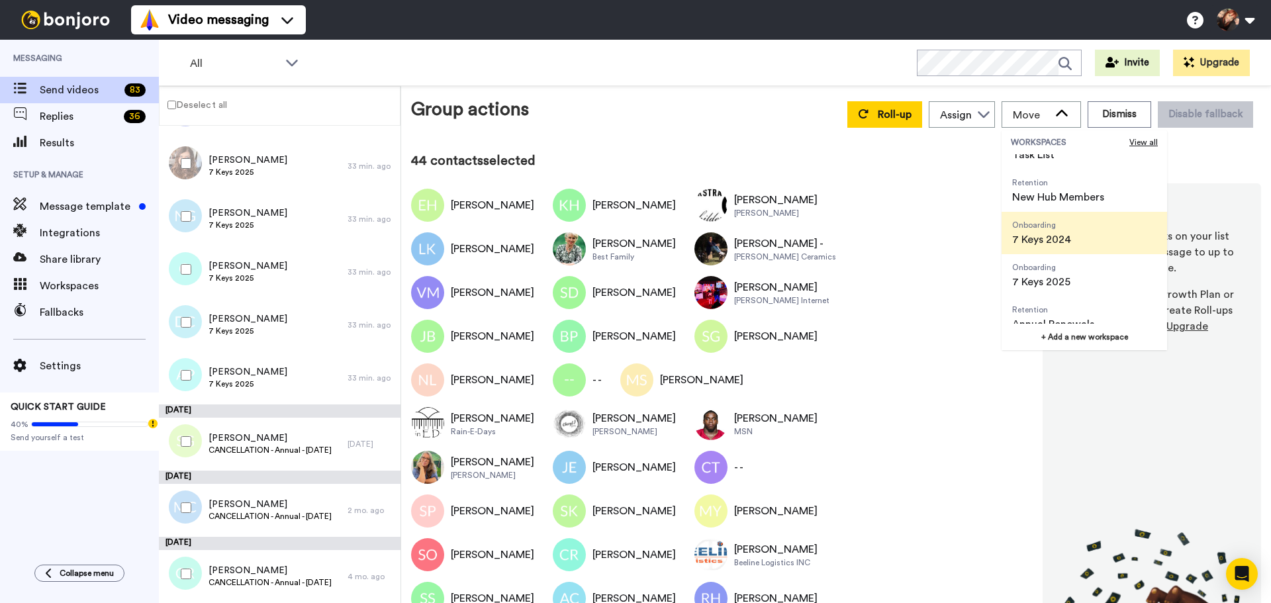
scroll to position [42, 0]
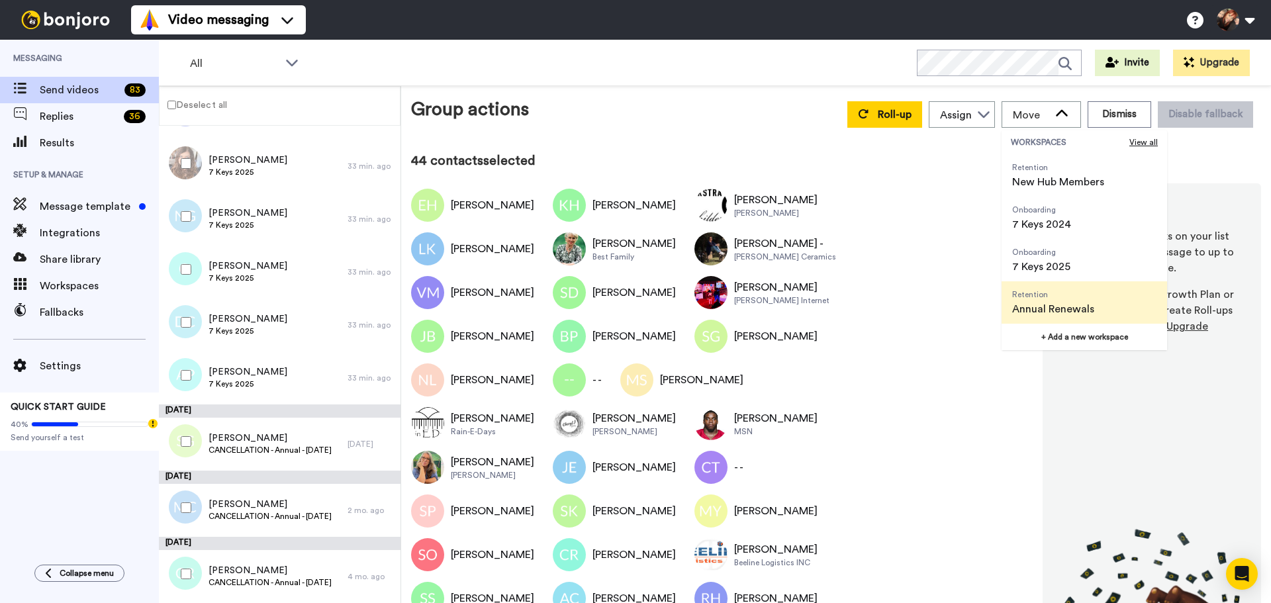
click at [1059, 314] on span "Annual Renewals" at bounding box center [1053, 309] width 82 height 16
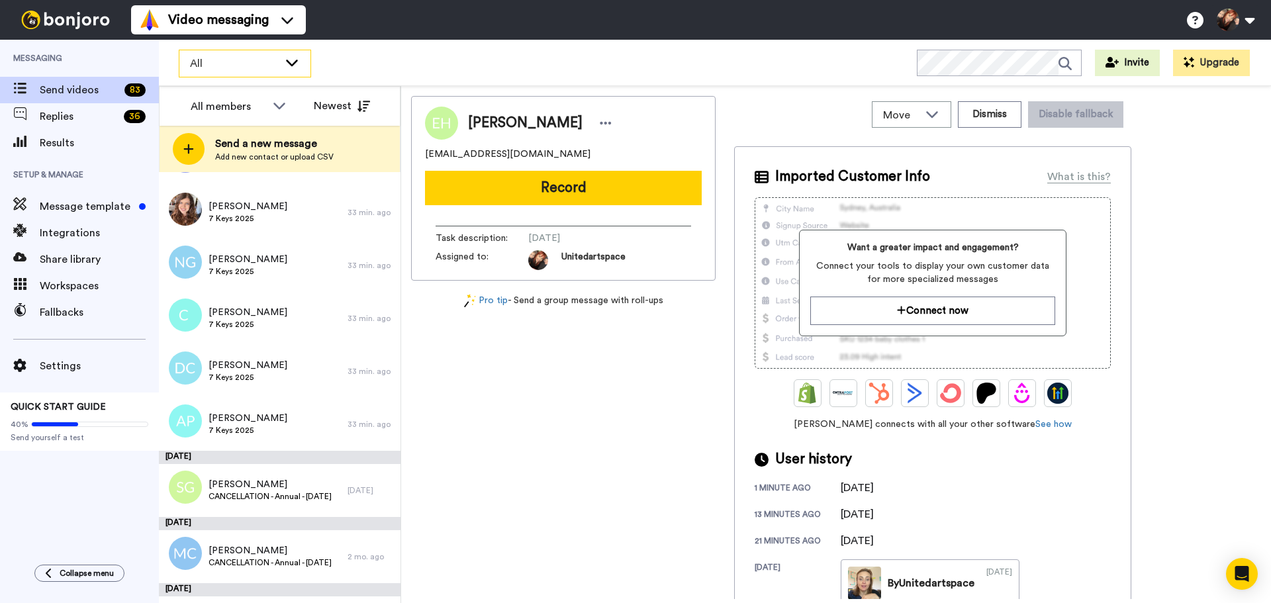
click at [271, 70] on span "All" at bounding box center [234, 64] width 89 height 16
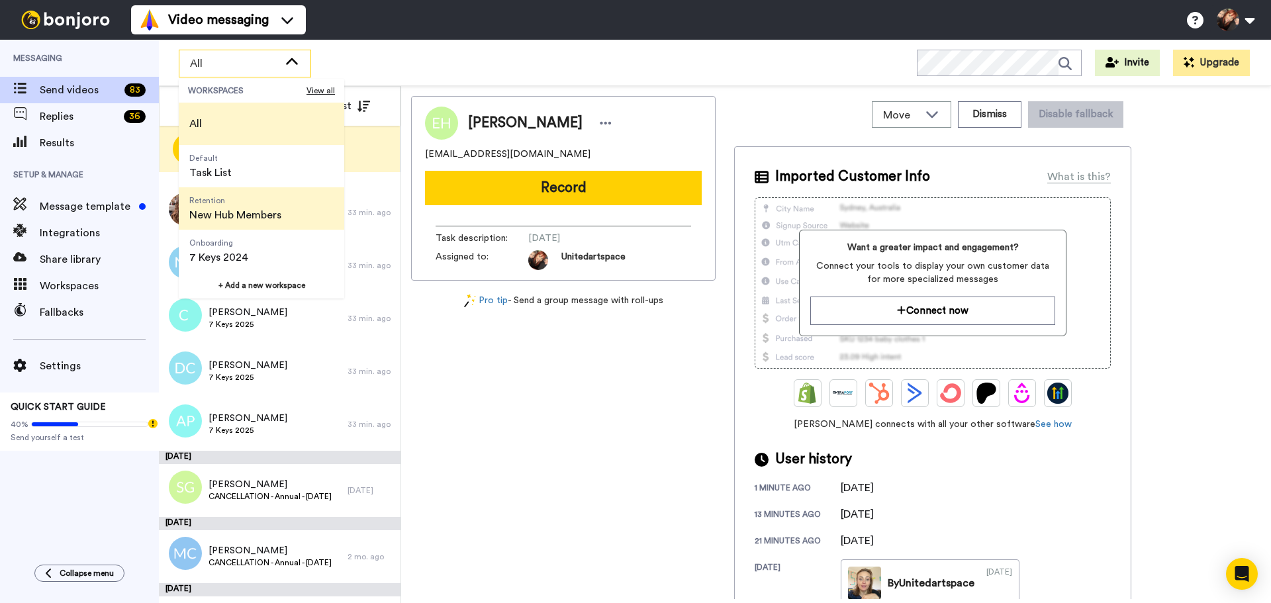
scroll to position [85, 0]
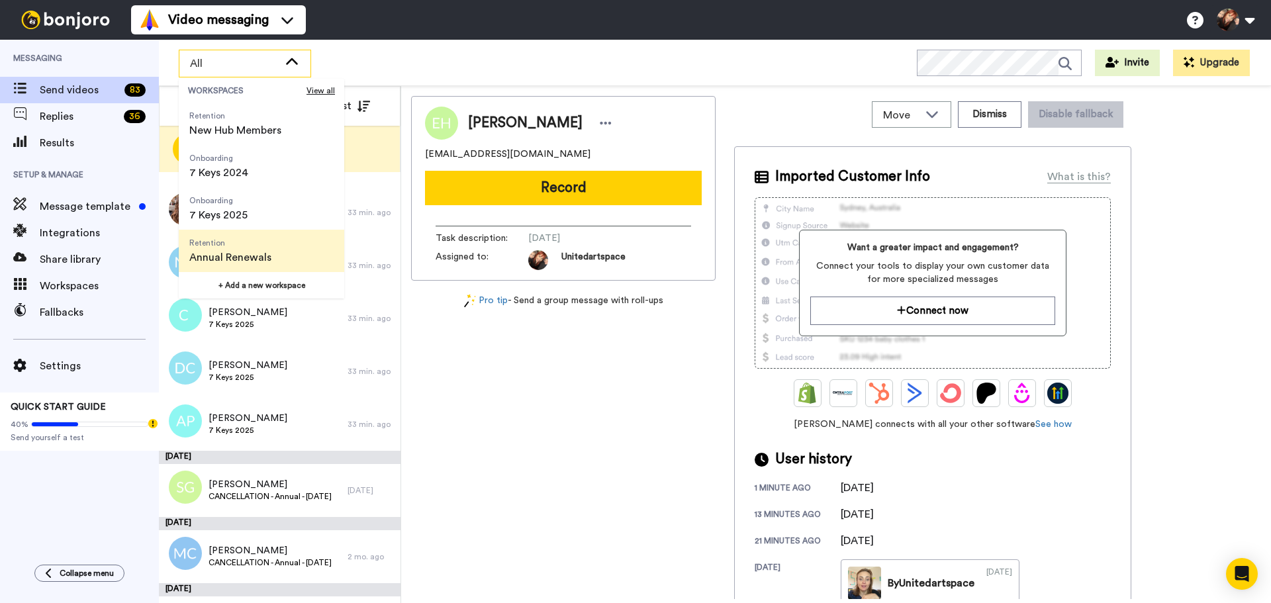
click at [253, 243] on span "Retention" at bounding box center [230, 243] width 82 height 11
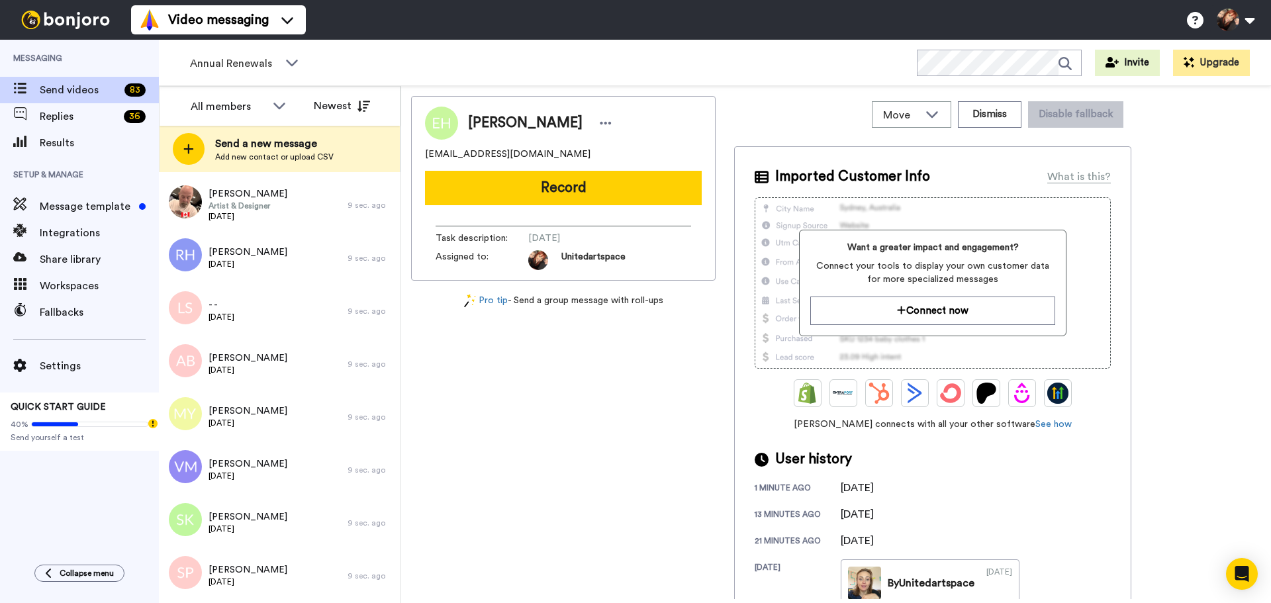
scroll to position [2442, 0]
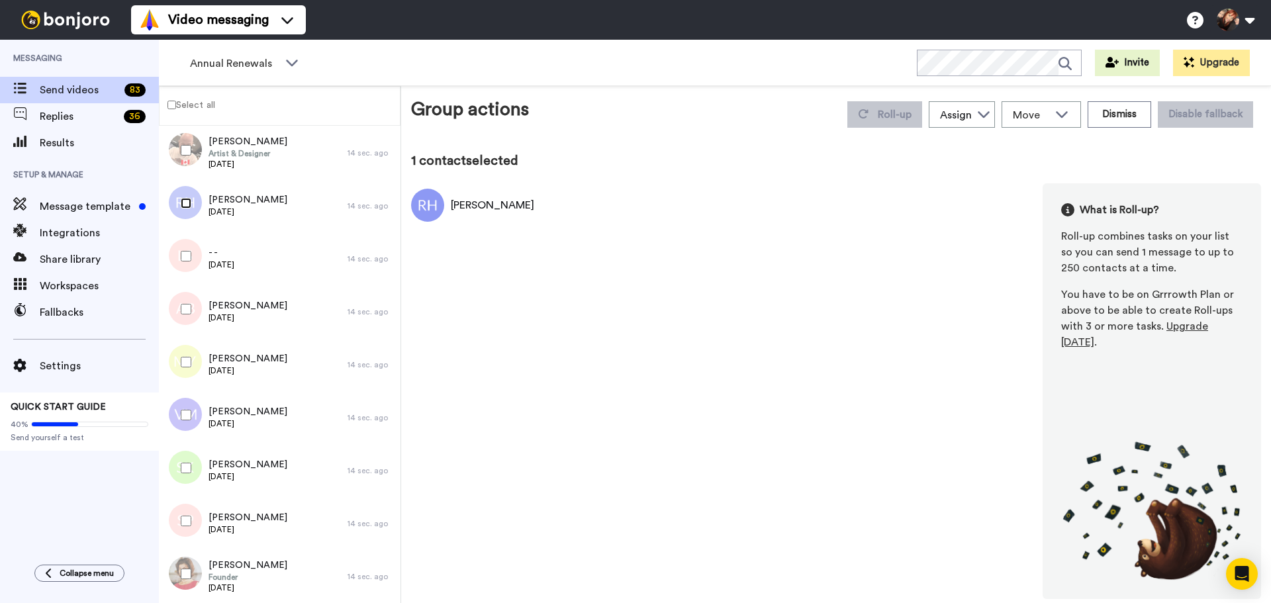
scroll to position [2395, 0]
click at [185, 105] on label "Select all" at bounding box center [188, 105] width 56 height 16
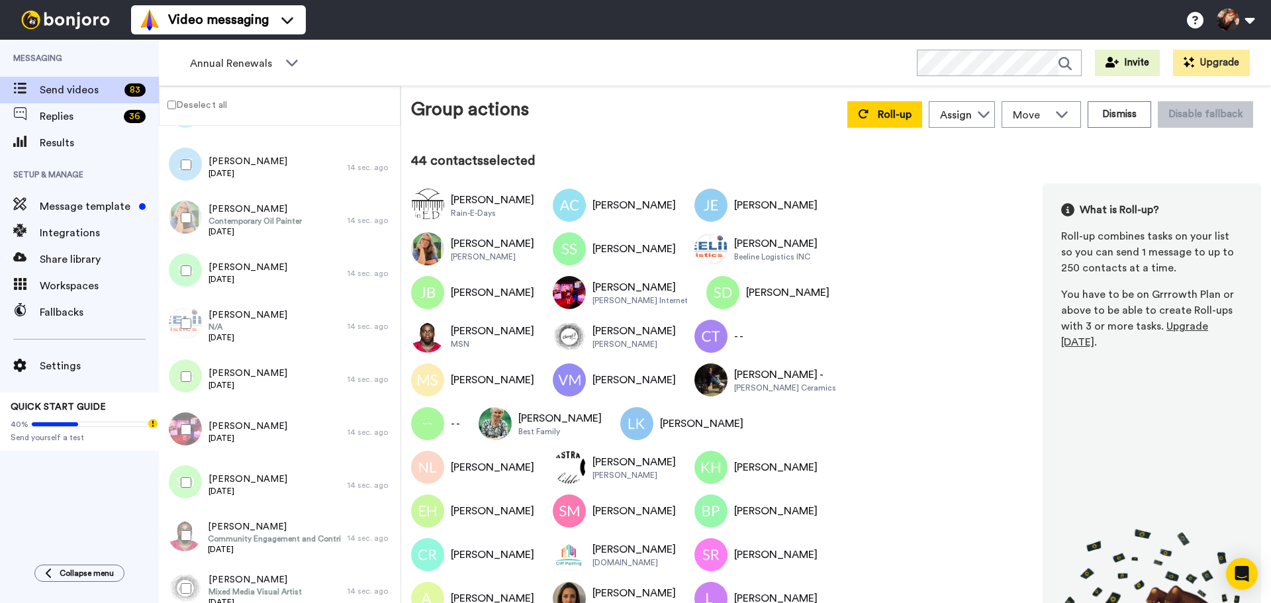
scroll to position [0, 0]
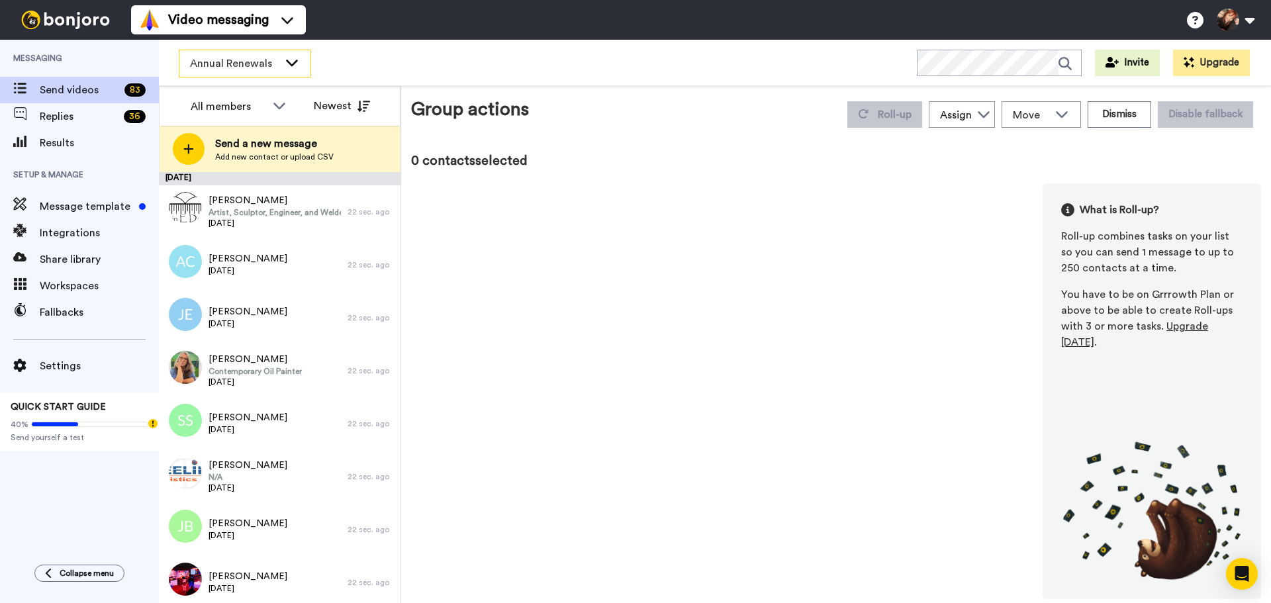
click at [231, 71] on span "Annual Renewals" at bounding box center [234, 64] width 89 height 16
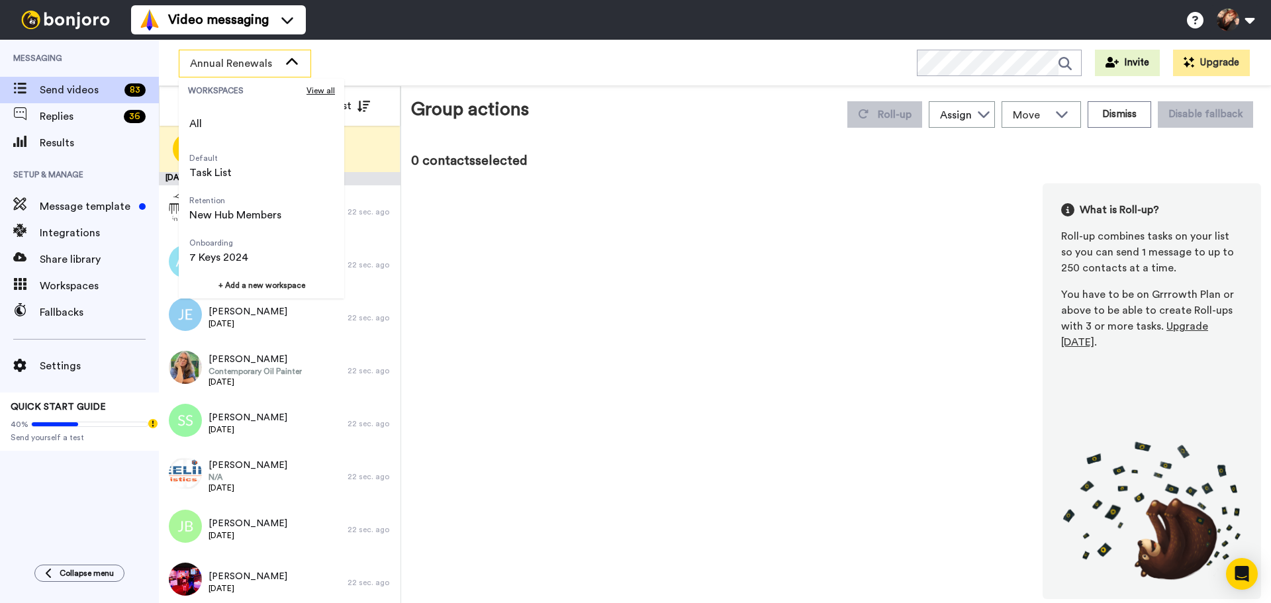
click at [231, 71] on span "Annual Renewals" at bounding box center [234, 64] width 89 height 16
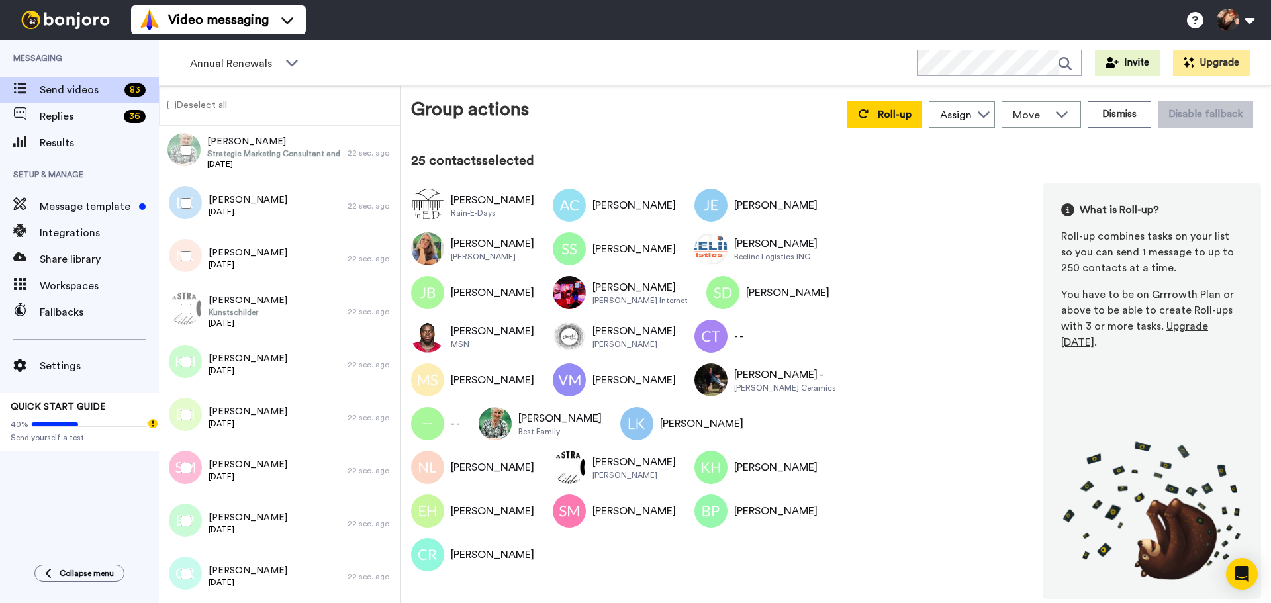
scroll to position [1866, 0]
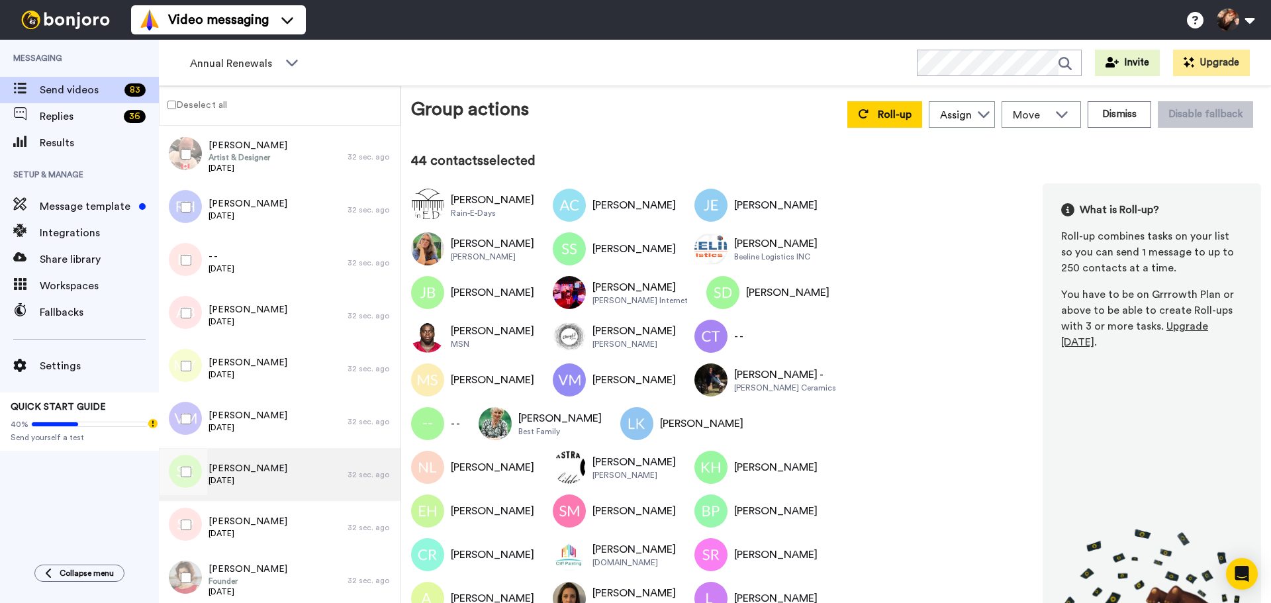
scroll to position [1866, 0]
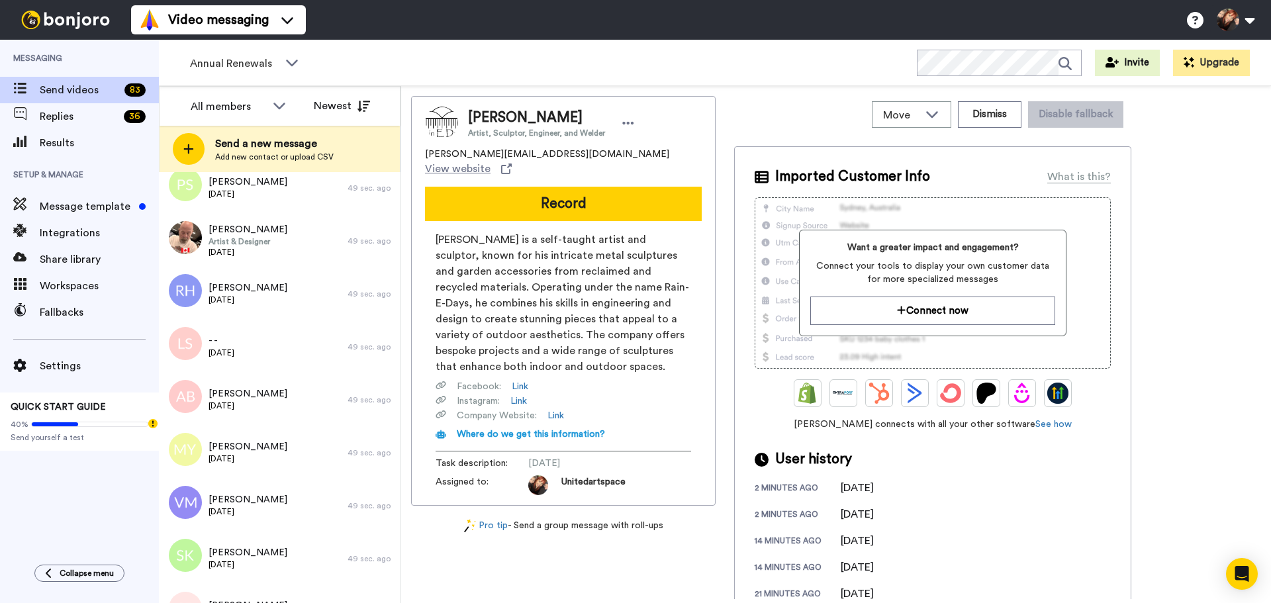
scroll to position [1912, 0]
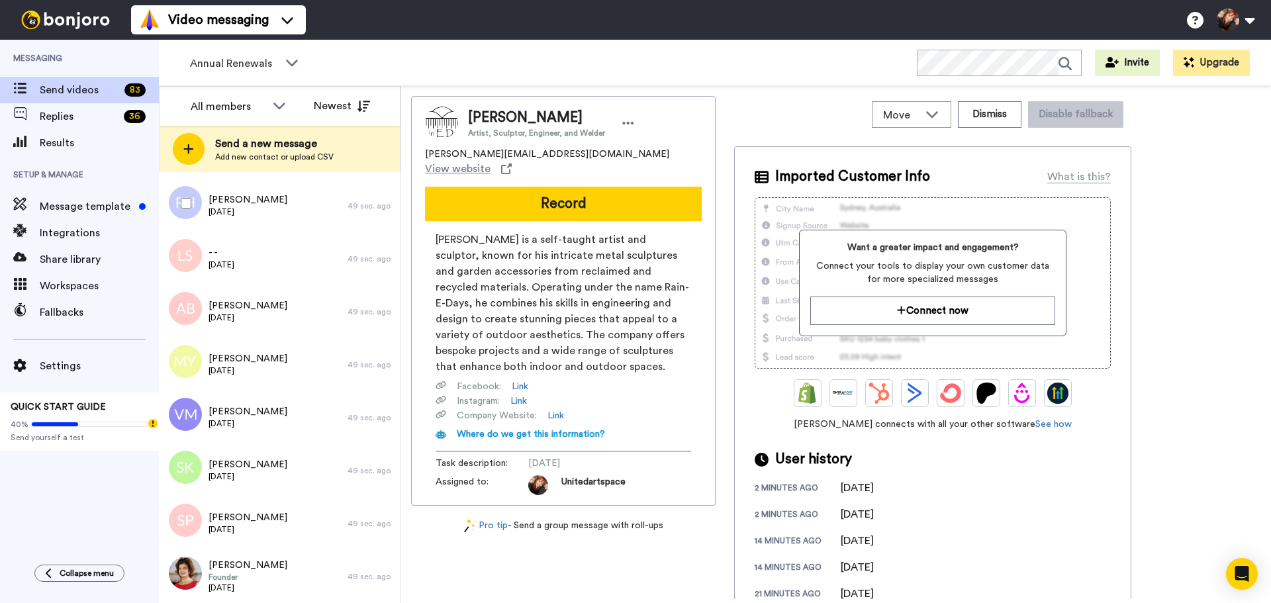
click at [183, 195] on div at bounding box center [184, 203] width 48 height 46
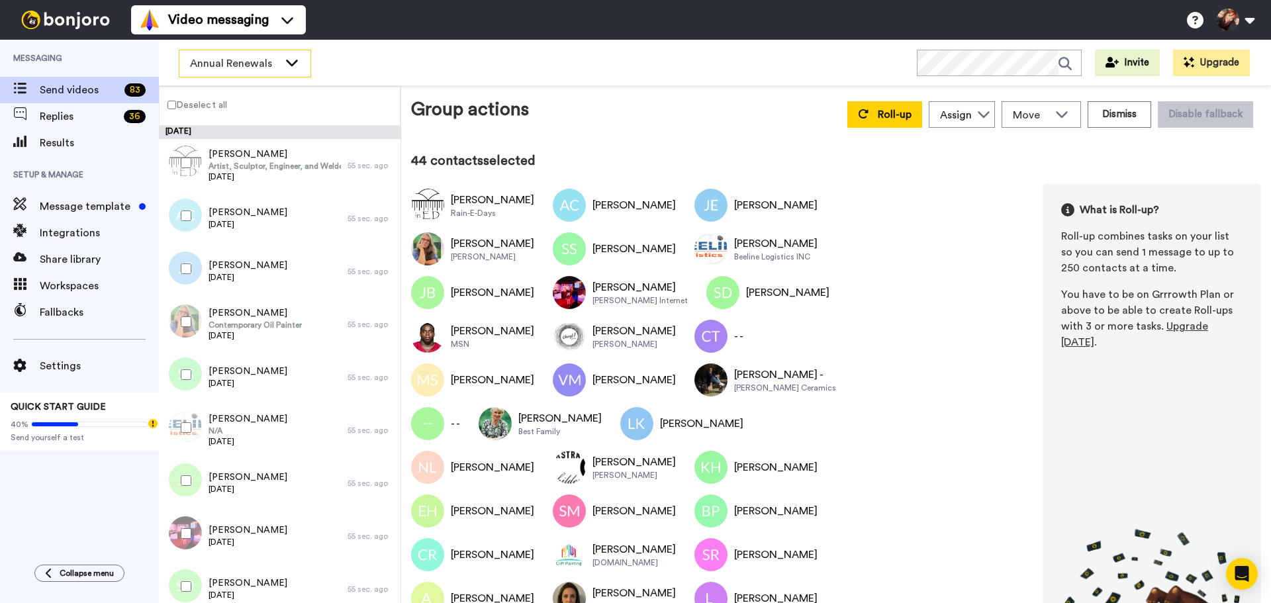
click at [274, 66] on span "Annual Renewals" at bounding box center [234, 64] width 89 height 16
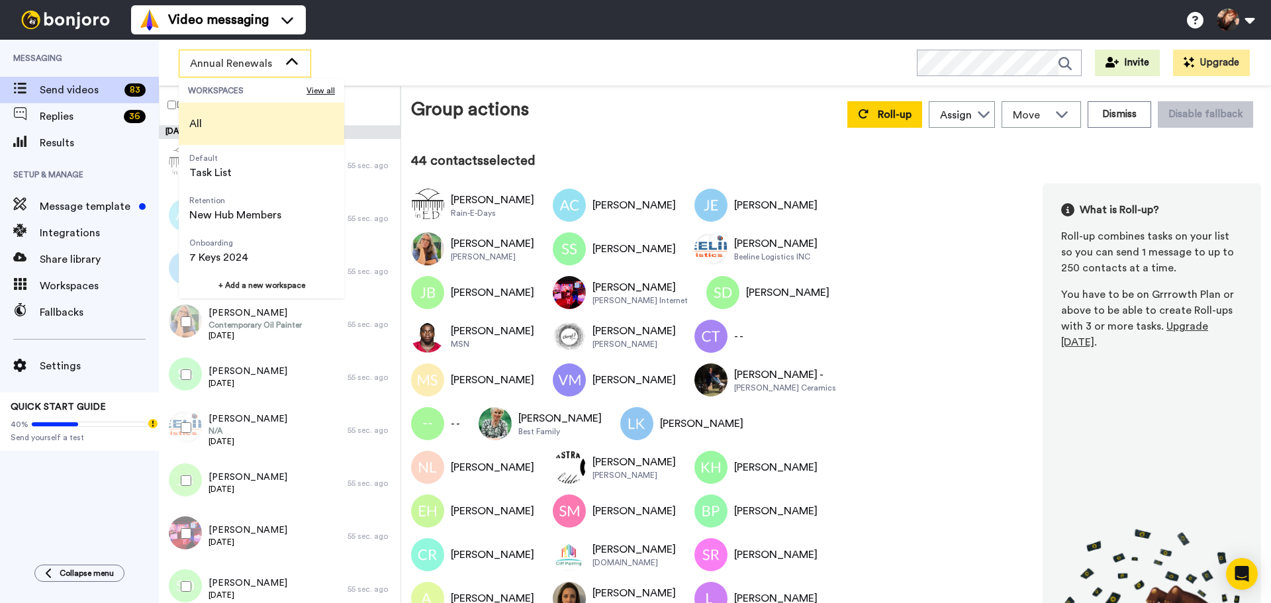
click at [253, 118] on li "All" at bounding box center [261, 124] width 165 height 42
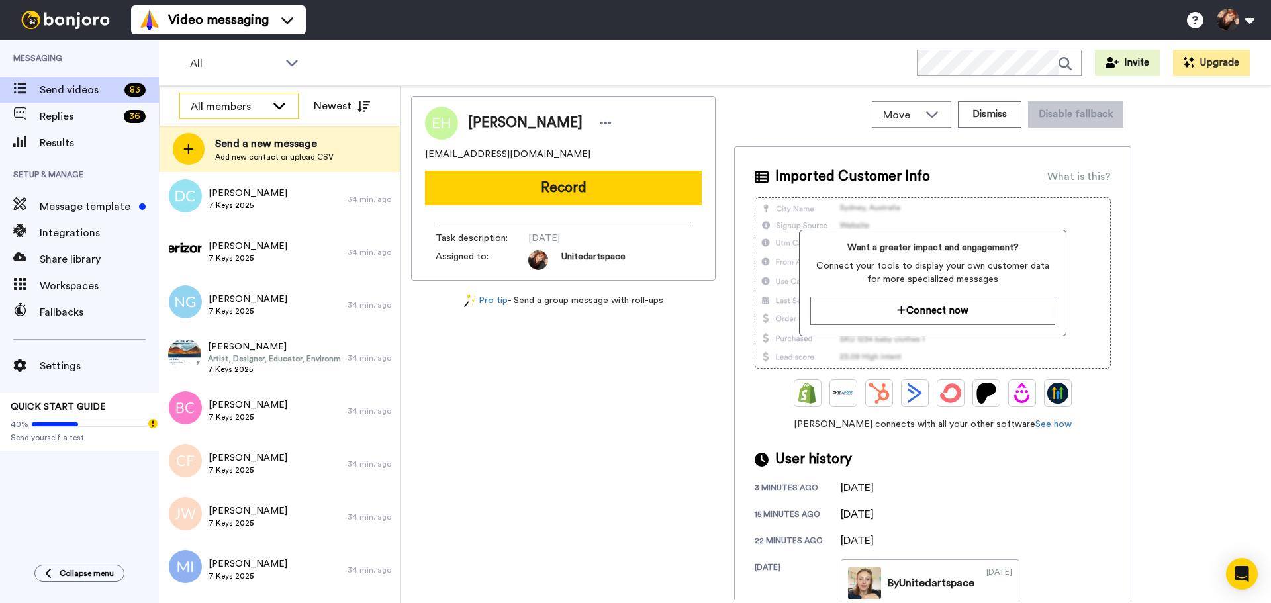
click at [261, 106] on div "All members" at bounding box center [228, 107] width 75 height 16
click at [262, 106] on div "All members" at bounding box center [228, 107] width 75 height 16
click at [83, 141] on span "Results" at bounding box center [99, 143] width 119 height 16
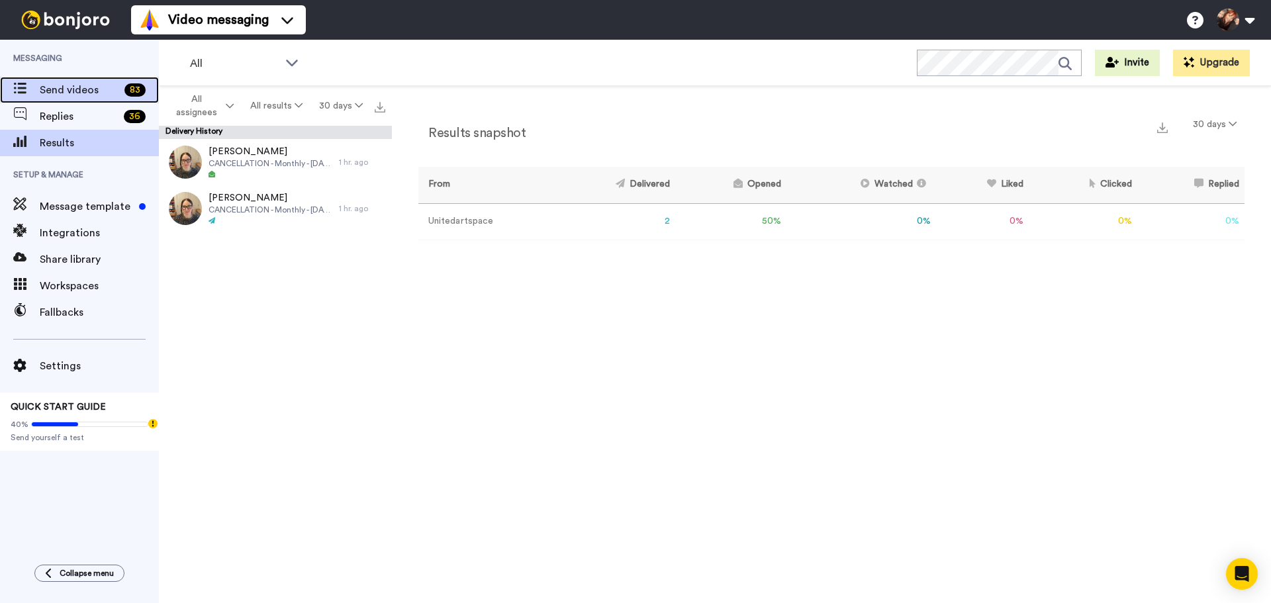
click at [79, 87] on span "Send videos" at bounding box center [79, 90] width 79 height 16
click at [52, 78] on div "Send videos 83" at bounding box center [79, 90] width 159 height 26
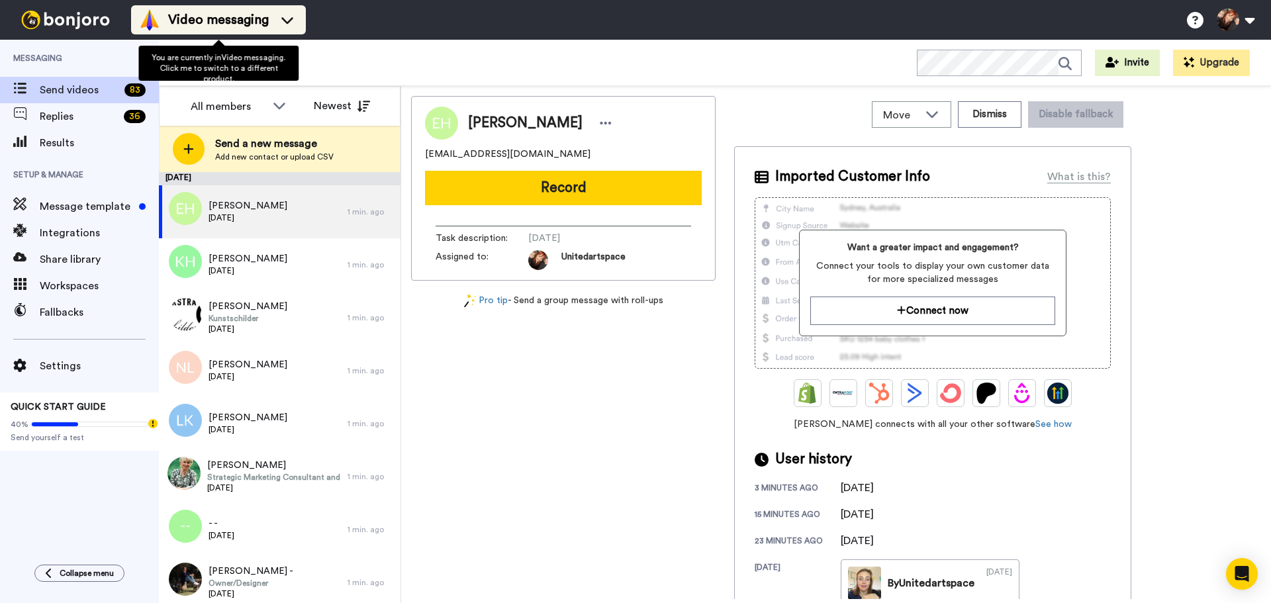
click at [266, 17] on span "Video messaging" at bounding box center [218, 20] width 101 height 19
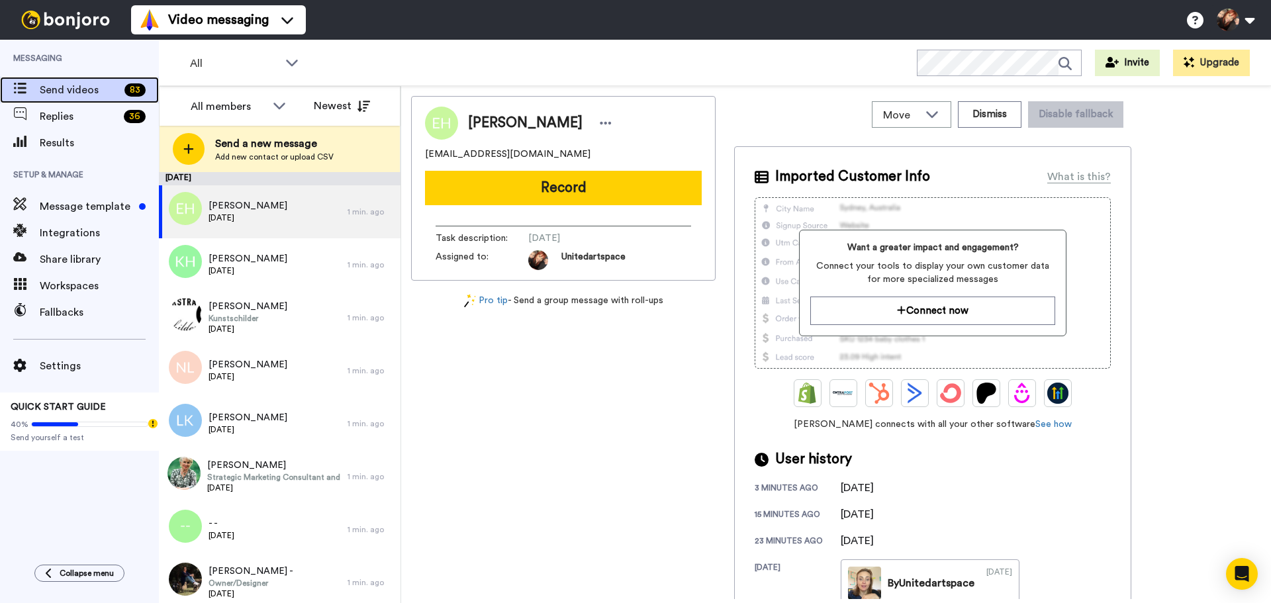
click at [64, 86] on span "Send videos" at bounding box center [79, 90] width 79 height 16
click at [263, 60] on span "All" at bounding box center [234, 64] width 89 height 16
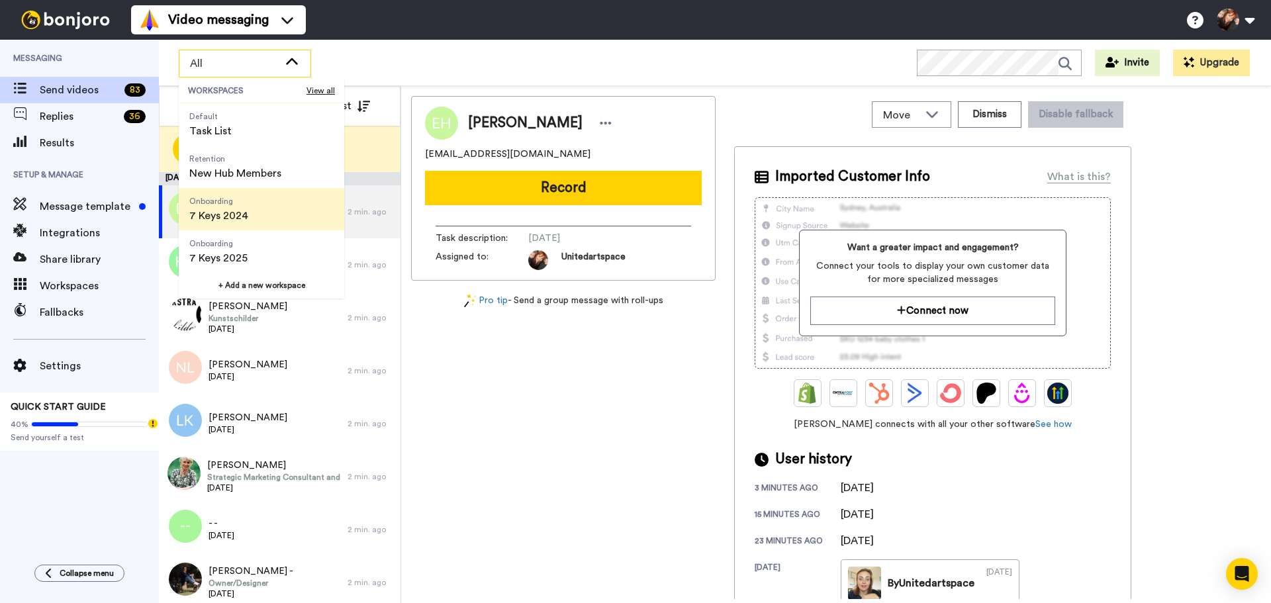
scroll to position [85, 0]
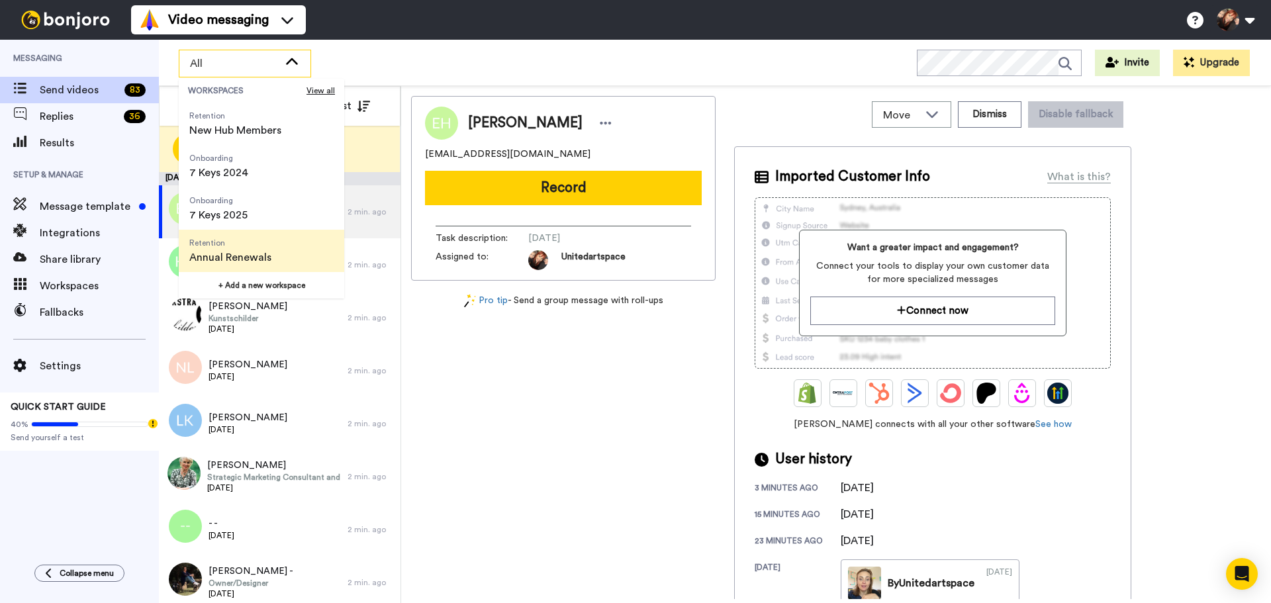
click at [265, 252] on span "Annual Renewals" at bounding box center [230, 258] width 82 height 16
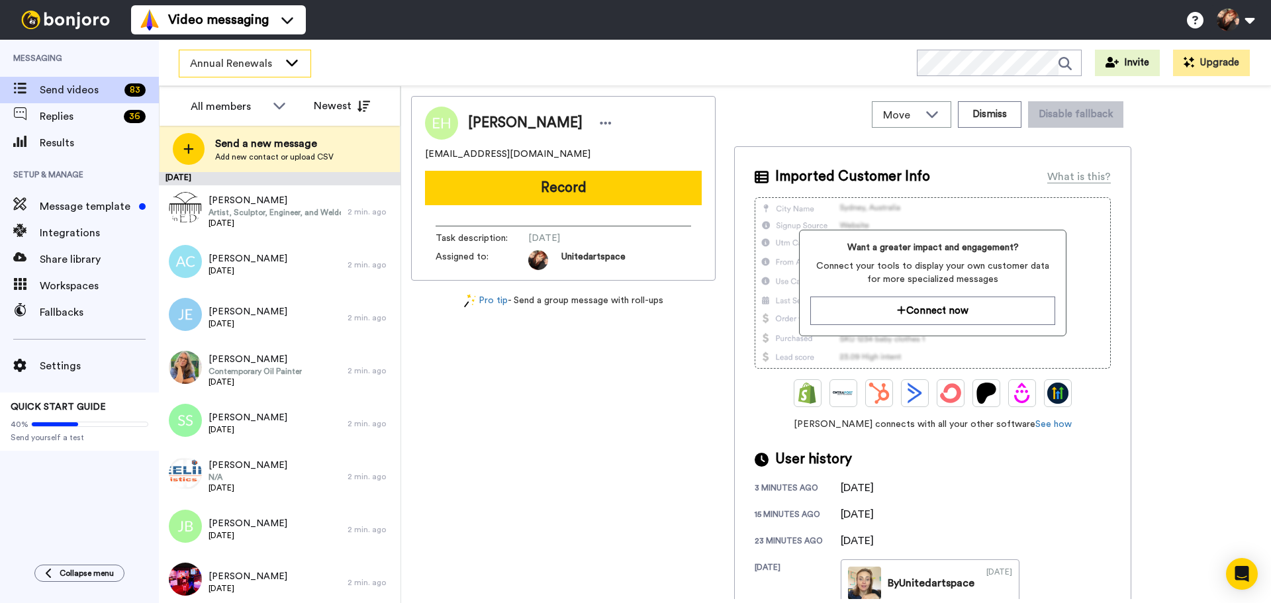
click at [252, 64] on span "Annual Renewals" at bounding box center [234, 64] width 89 height 16
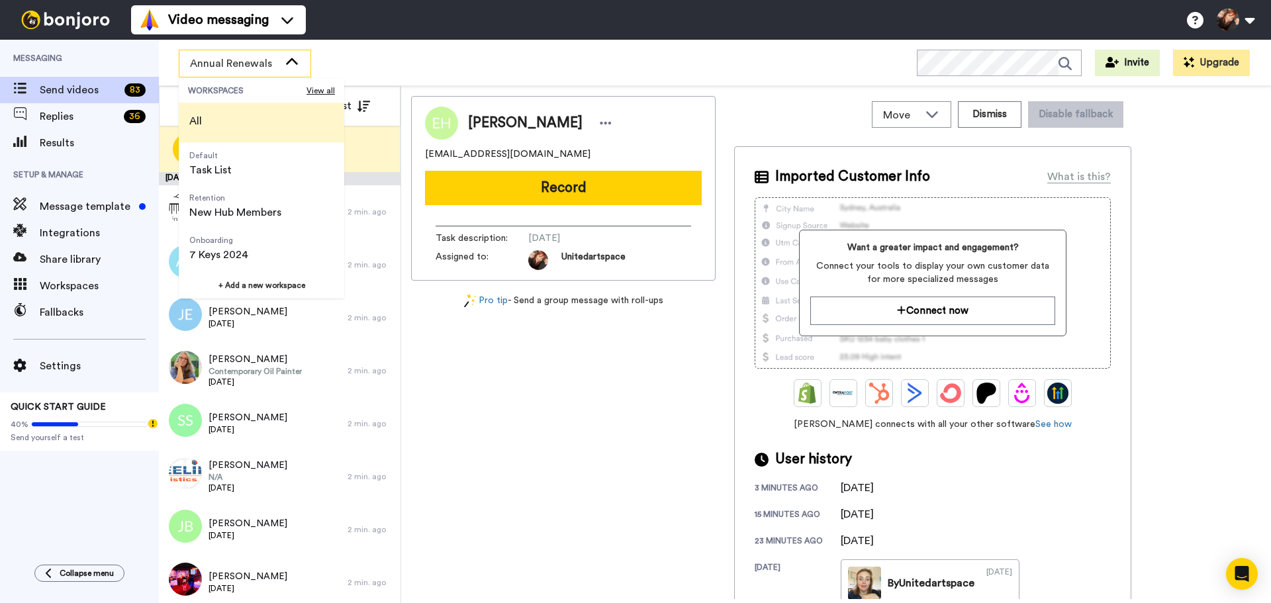
scroll to position [0, 0]
click at [241, 116] on li "All" at bounding box center [261, 124] width 165 height 42
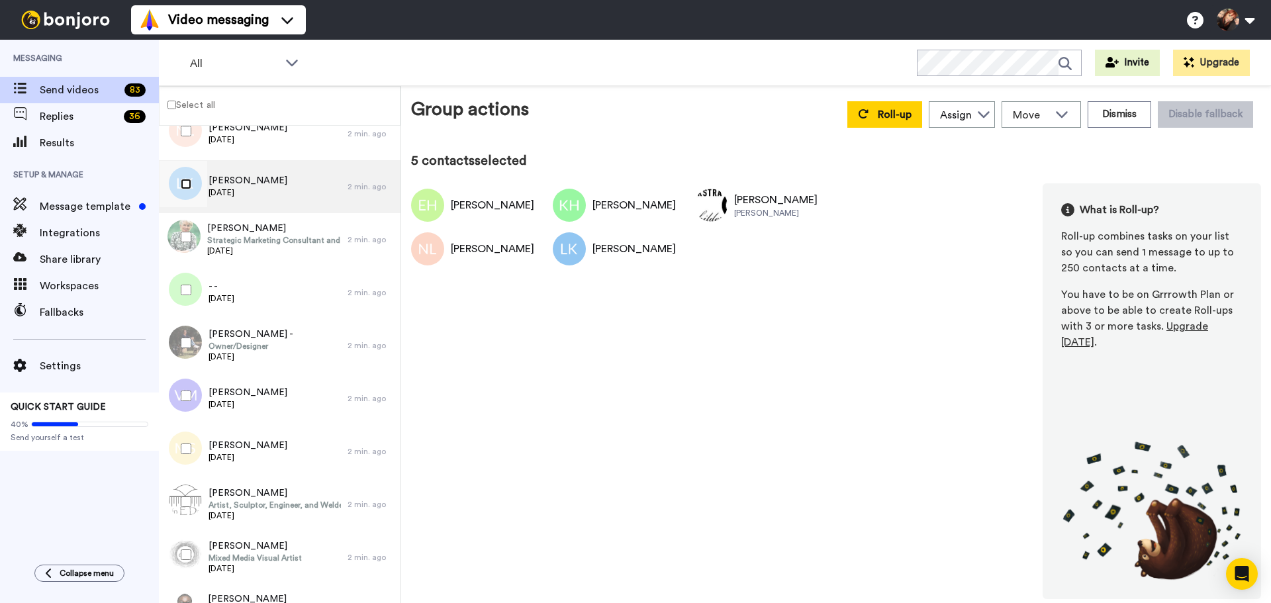
scroll to position [199, 0]
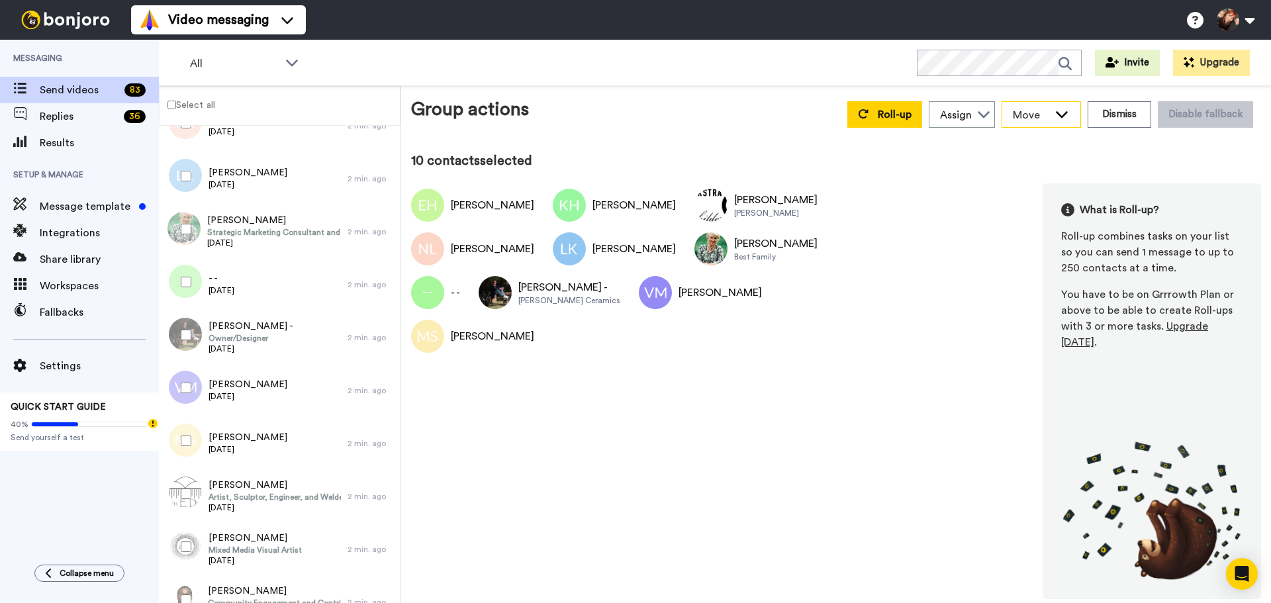
click at [1062, 118] on icon at bounding box center [1062, 113] width 16 height 13
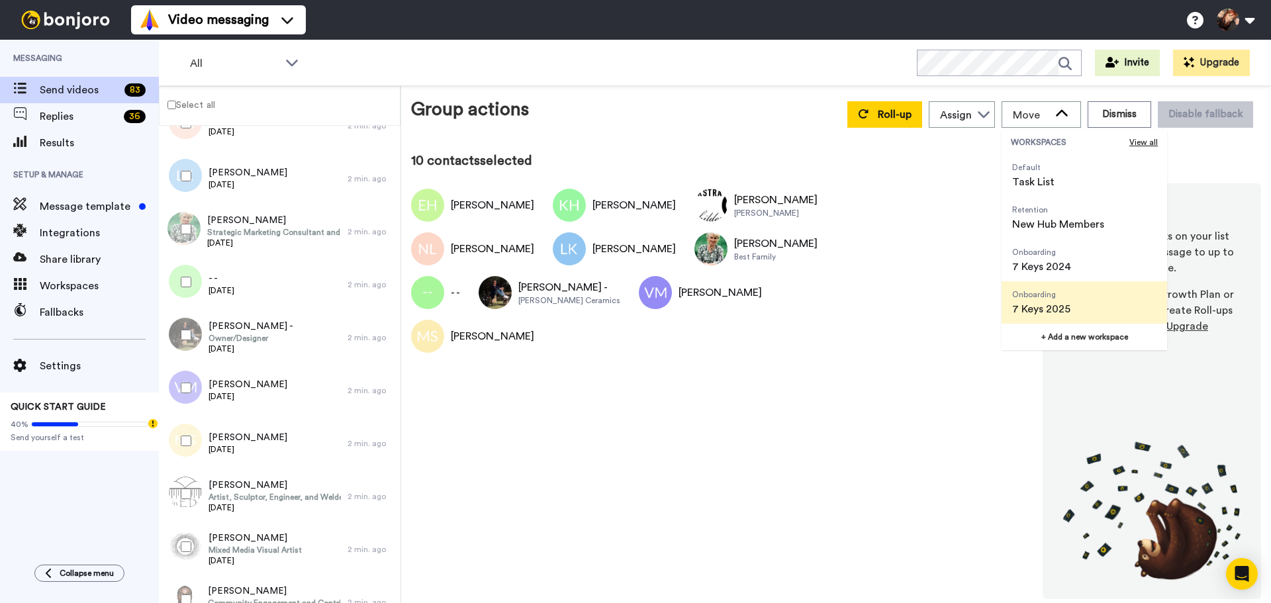
scroll to position [42, 0]
click at [1087, 303] on span "Annual Renewals" at bounding box center [1053, 309] width 82 height 16
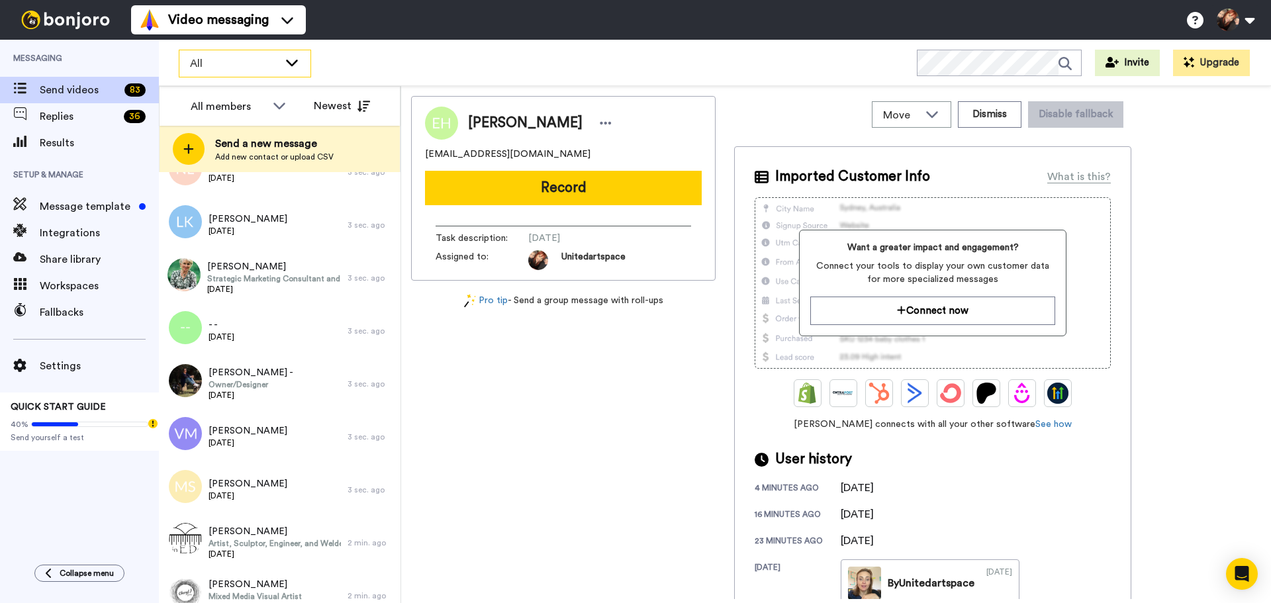
click at [221, 62] on span "All" at bounding box center [234, 64] width 89 height 16
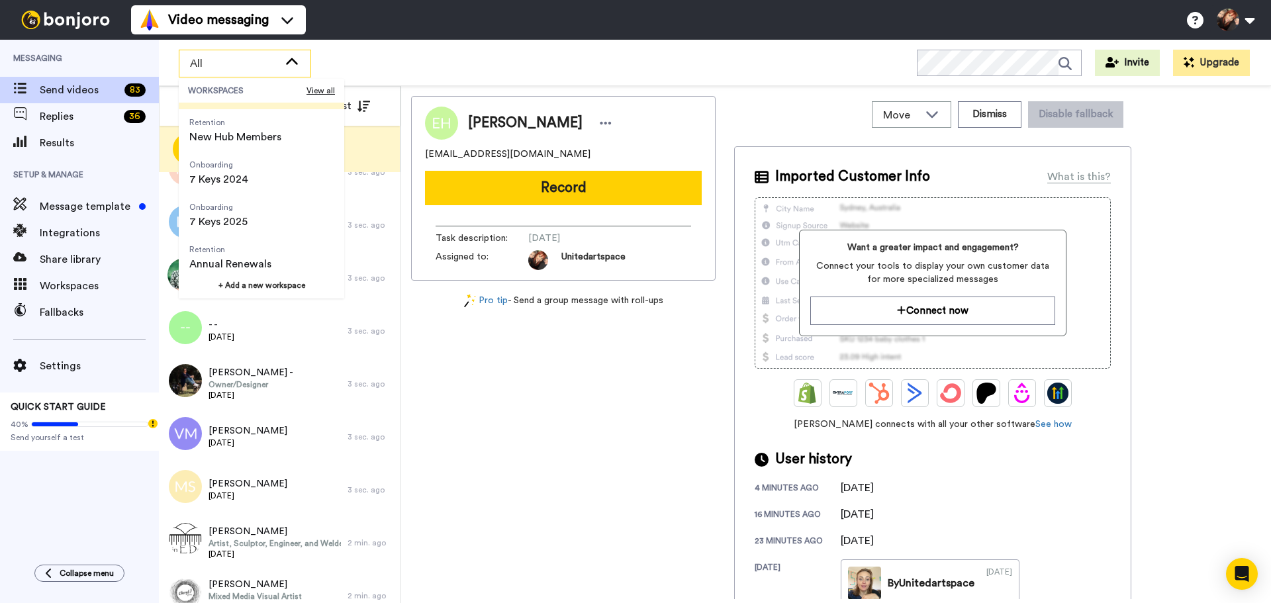
scroll to position [85, 0]
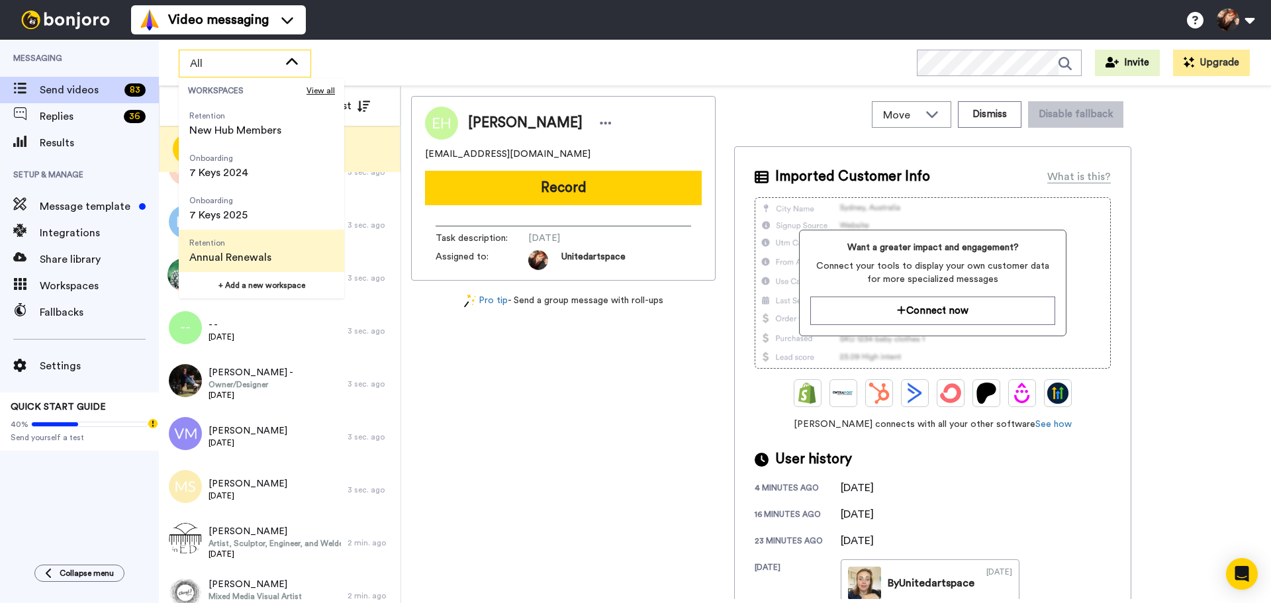
click at [243, 255] on span "Annual Renewals" at bounding box center [230, 258] width 82 height 16
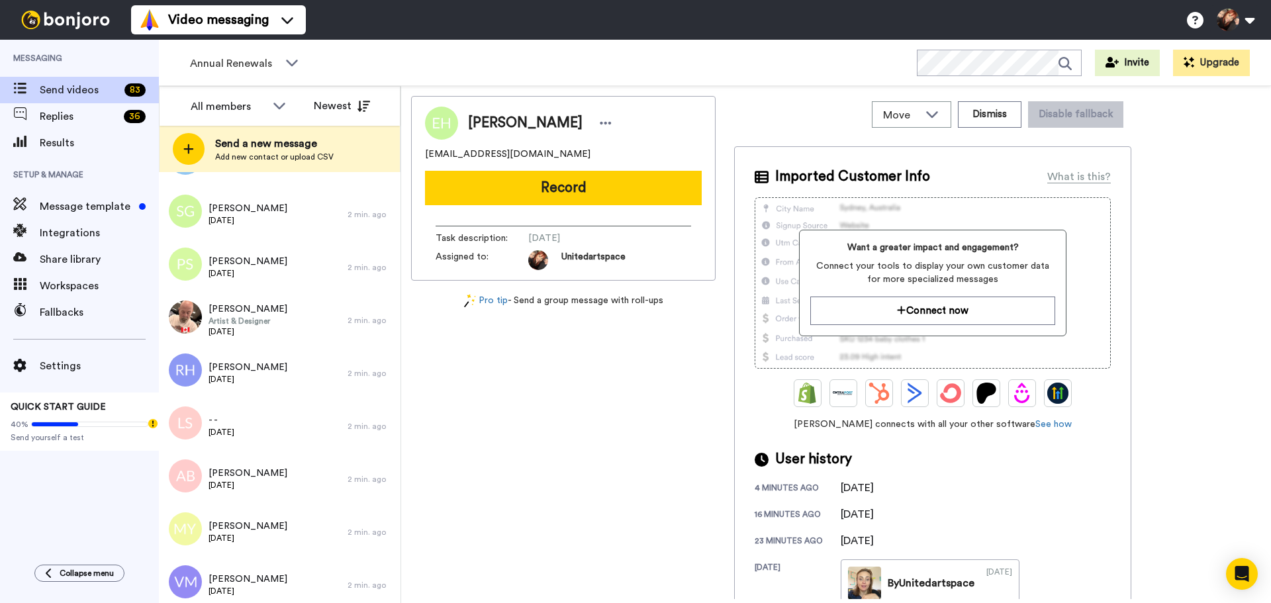
scroll to position [1912, 0]
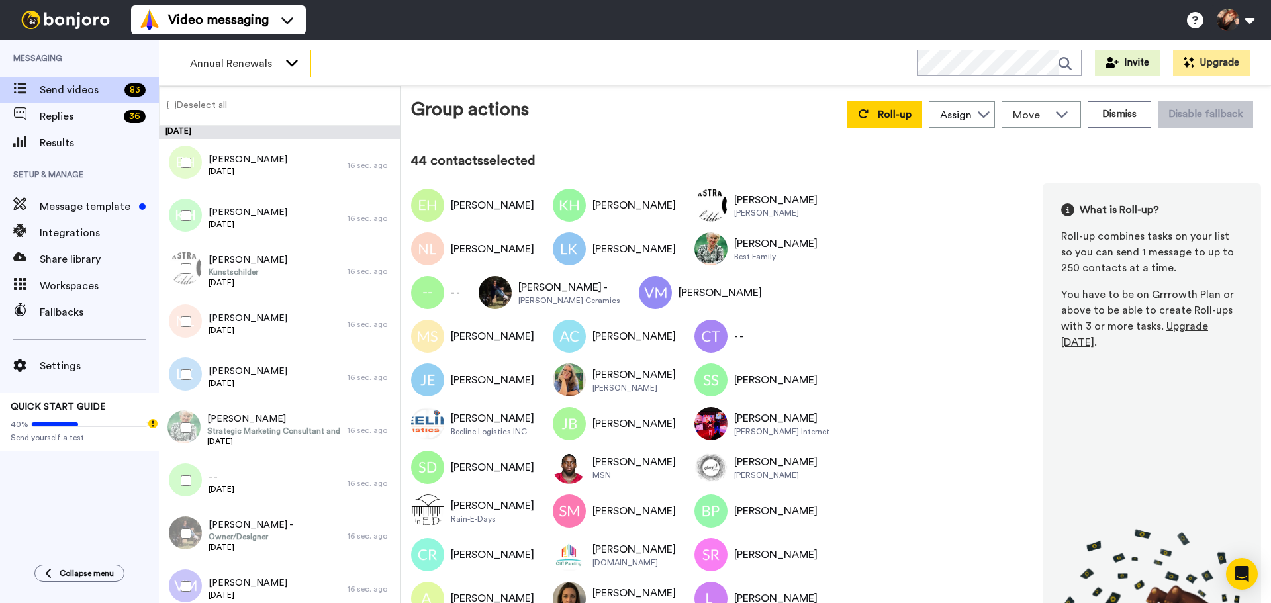
click at [238, 64] on span "Annual Renewals" at bounding box center [234, 64] width 89 height 16
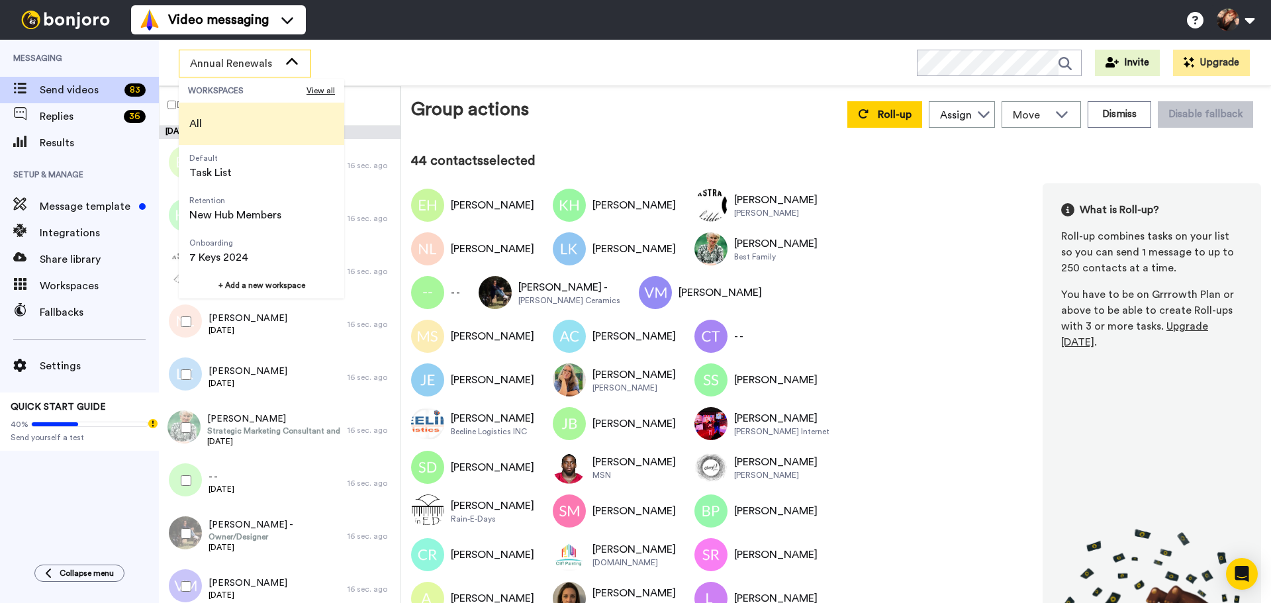
click at [225, 118] on li "All" at bounding box center [261, 124] width 165 height 42
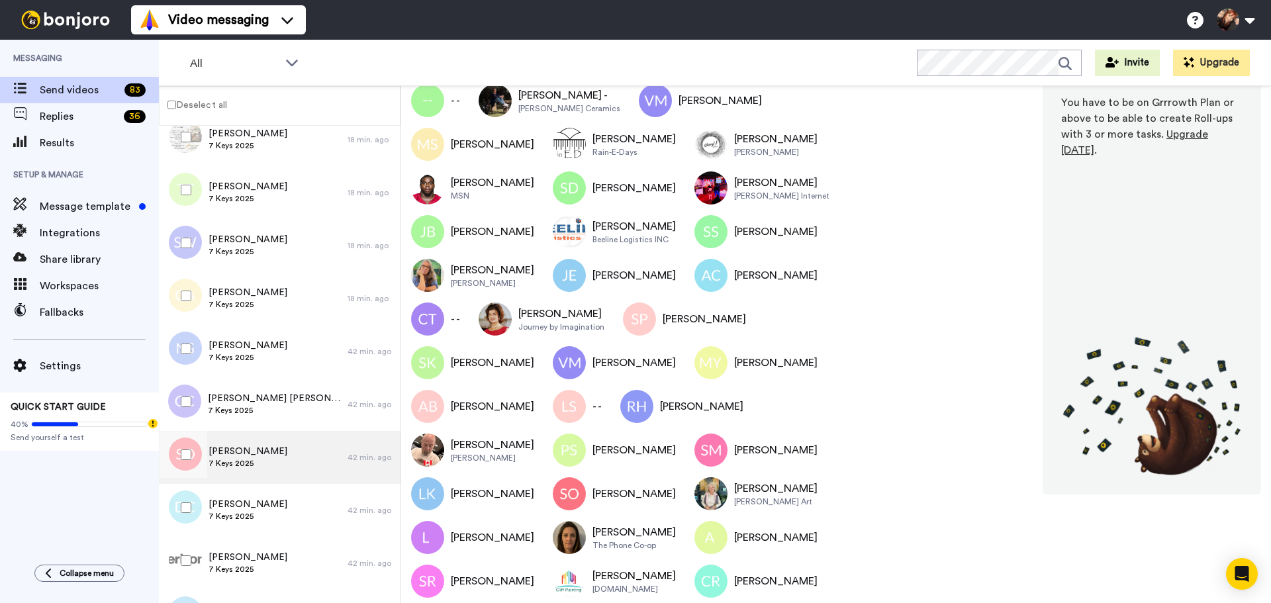
scroll to position [3110, 0]
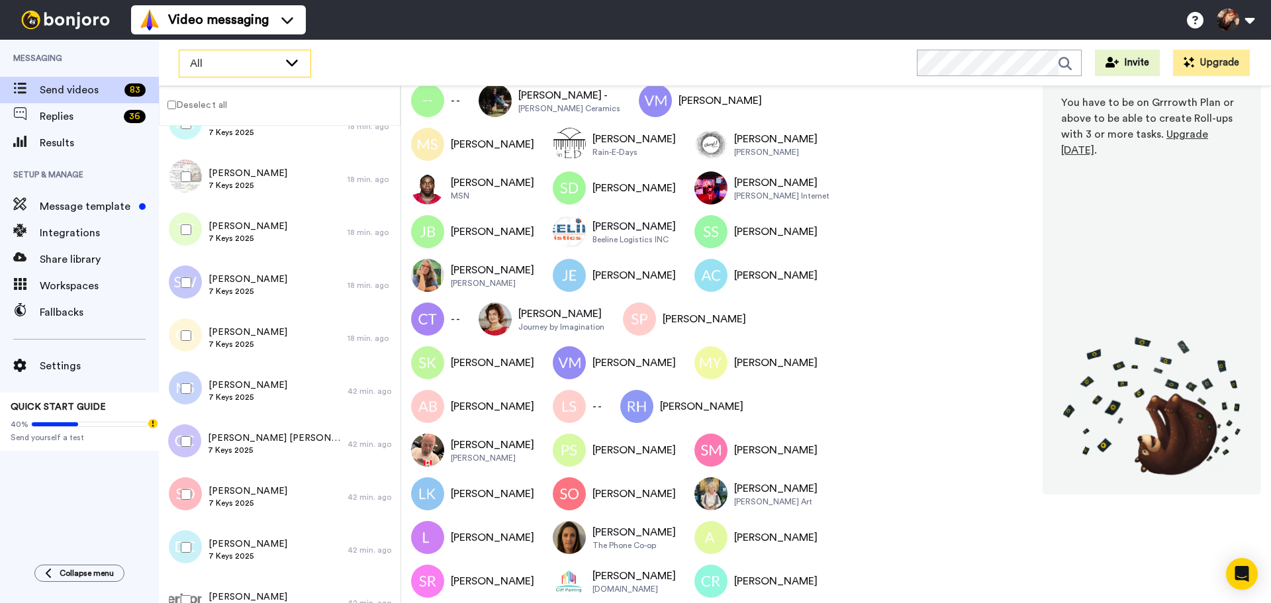
click at [298, 61] on icon at bounding box center [292, 62] width 16 height 13
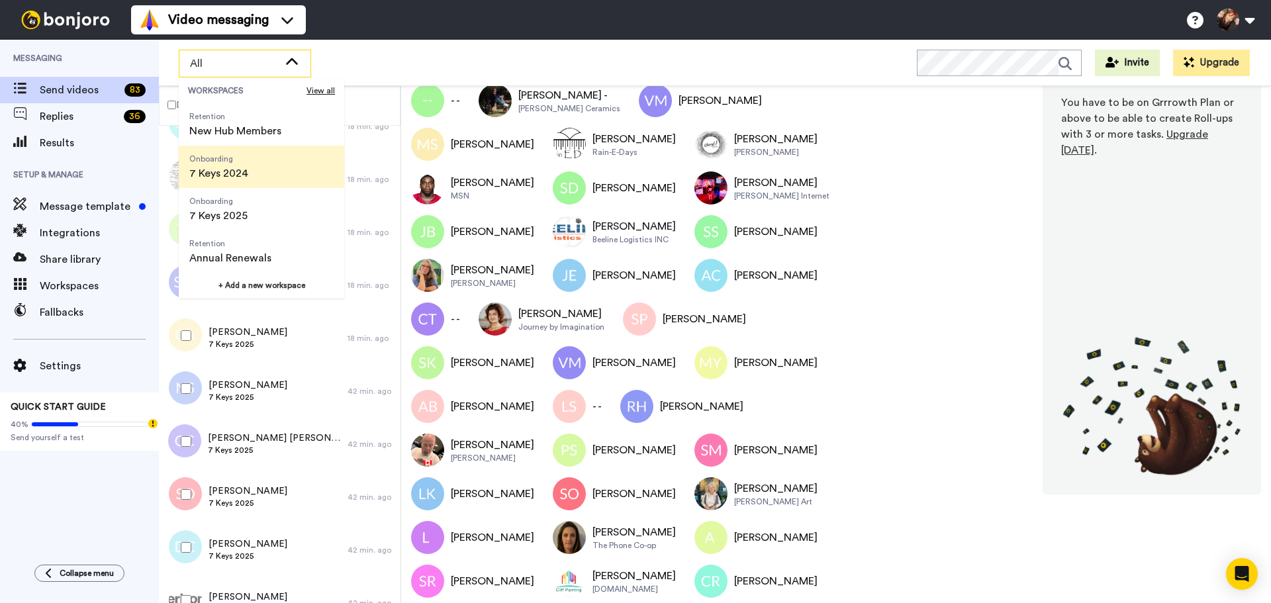
scroll to position [85, 0]
